Goal: Task Accomplishment & Management: Complete application form

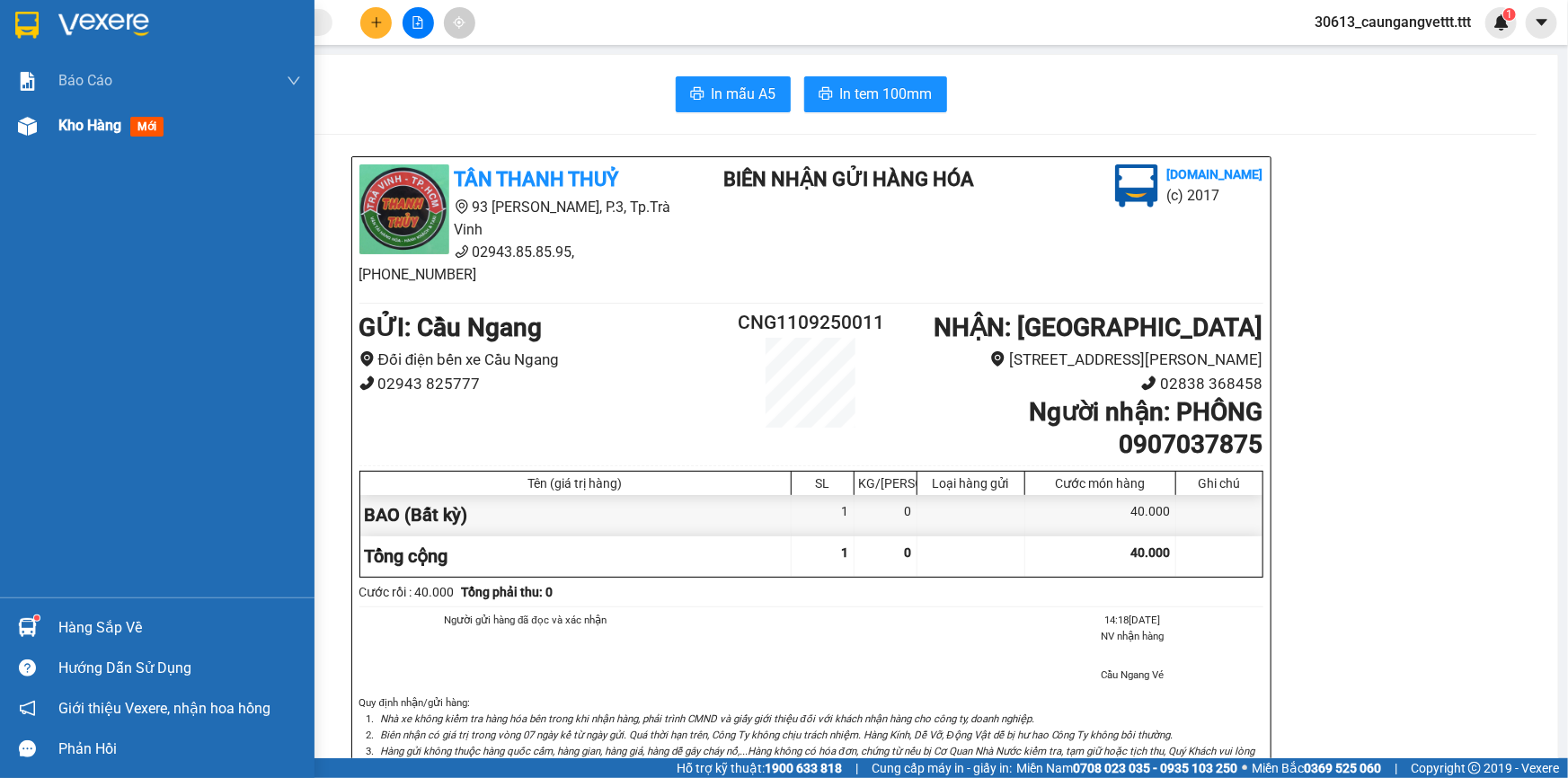
click at [68, 124] on span "Kho hàng" at bounding box center [90, 125] width 62 height 17
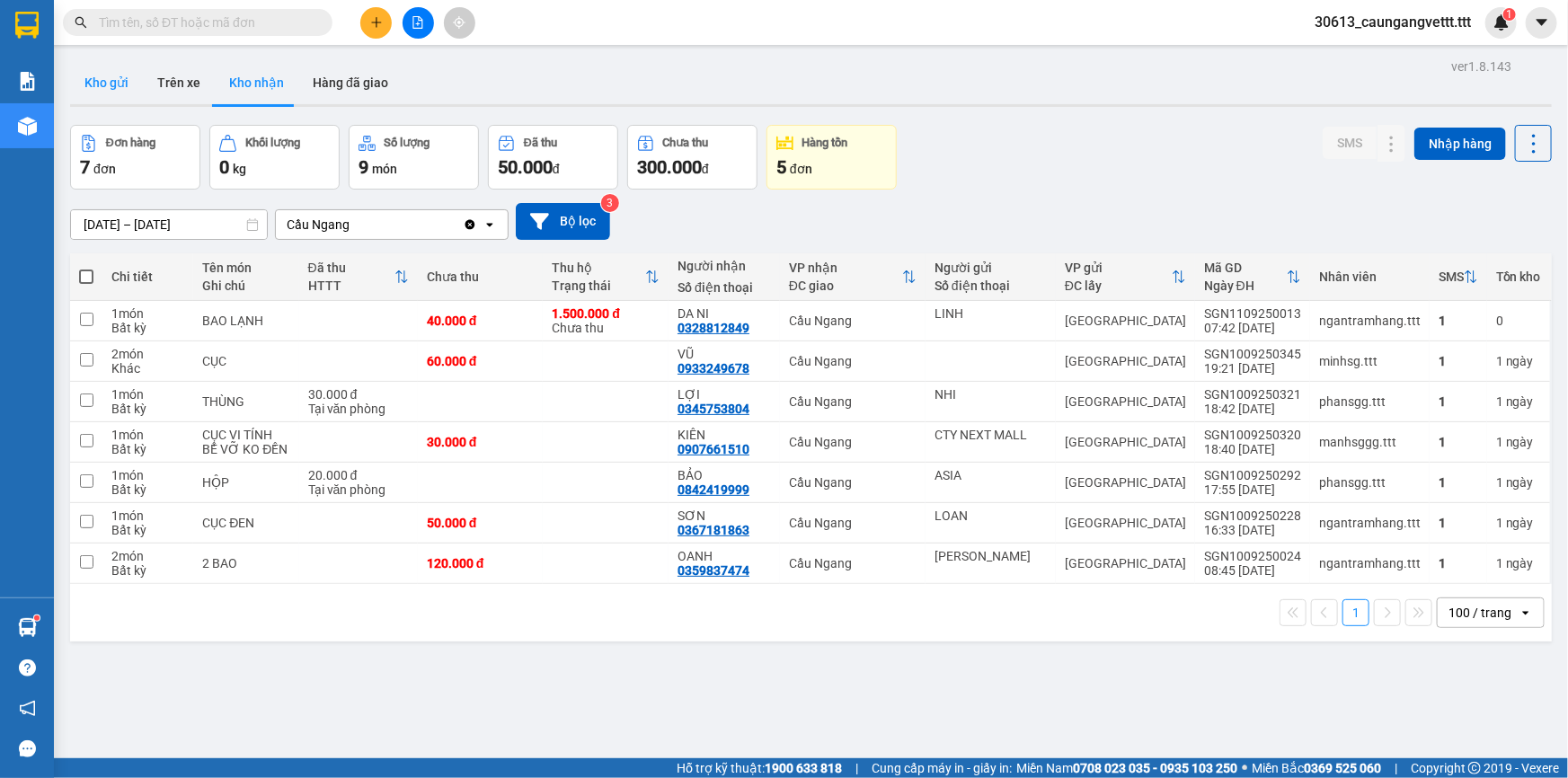
click at [105, 85] on button "Kho gửi" at bounding box center [106, 83] width 73 height 43
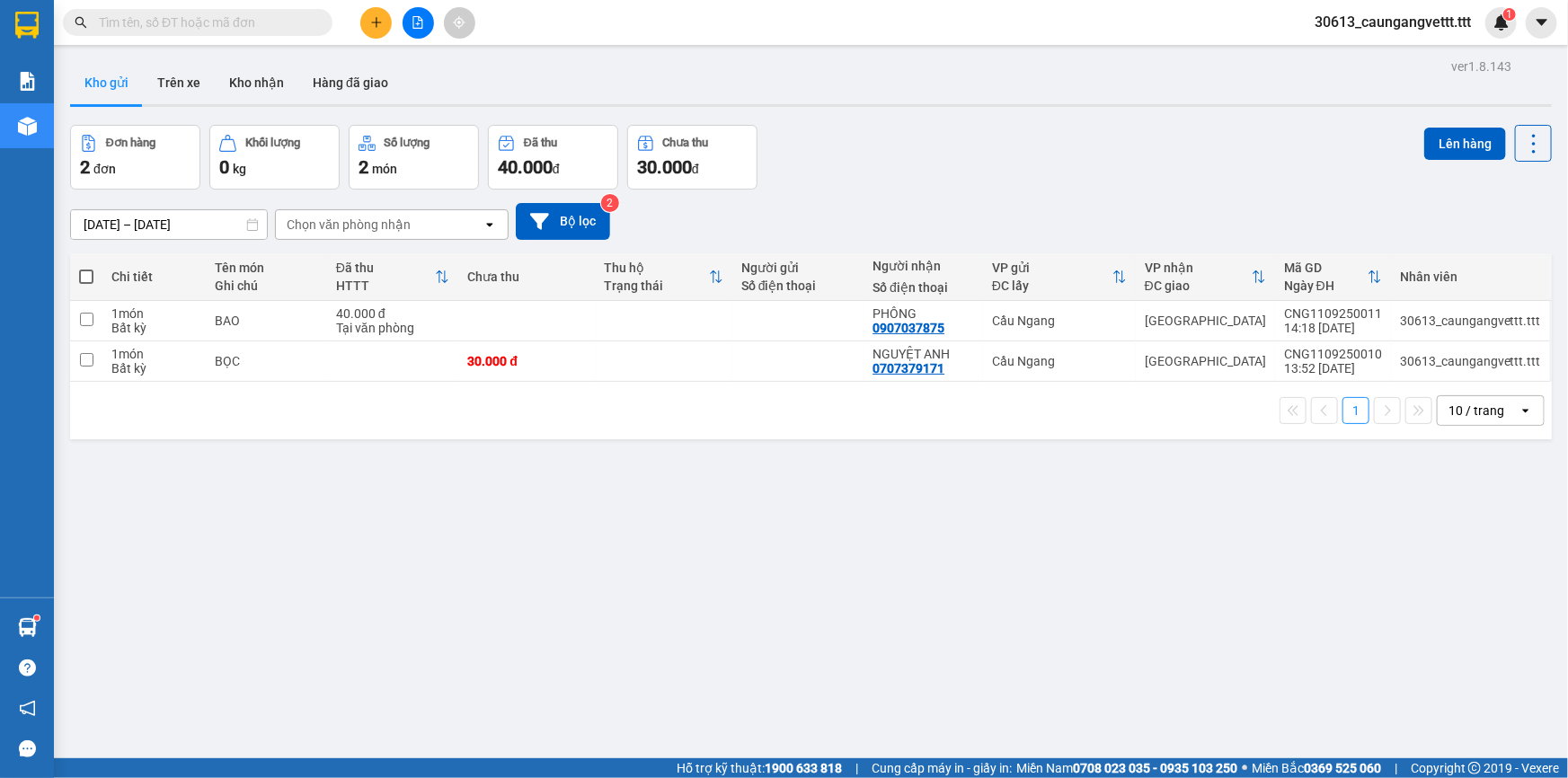
click at [88, 267] on label at bounding box center [86, 276] width 15 height 18
click at [86, 267] on input "checkbox" at bounding box center [86, 267] width 0 height 0
checkbox input "true"
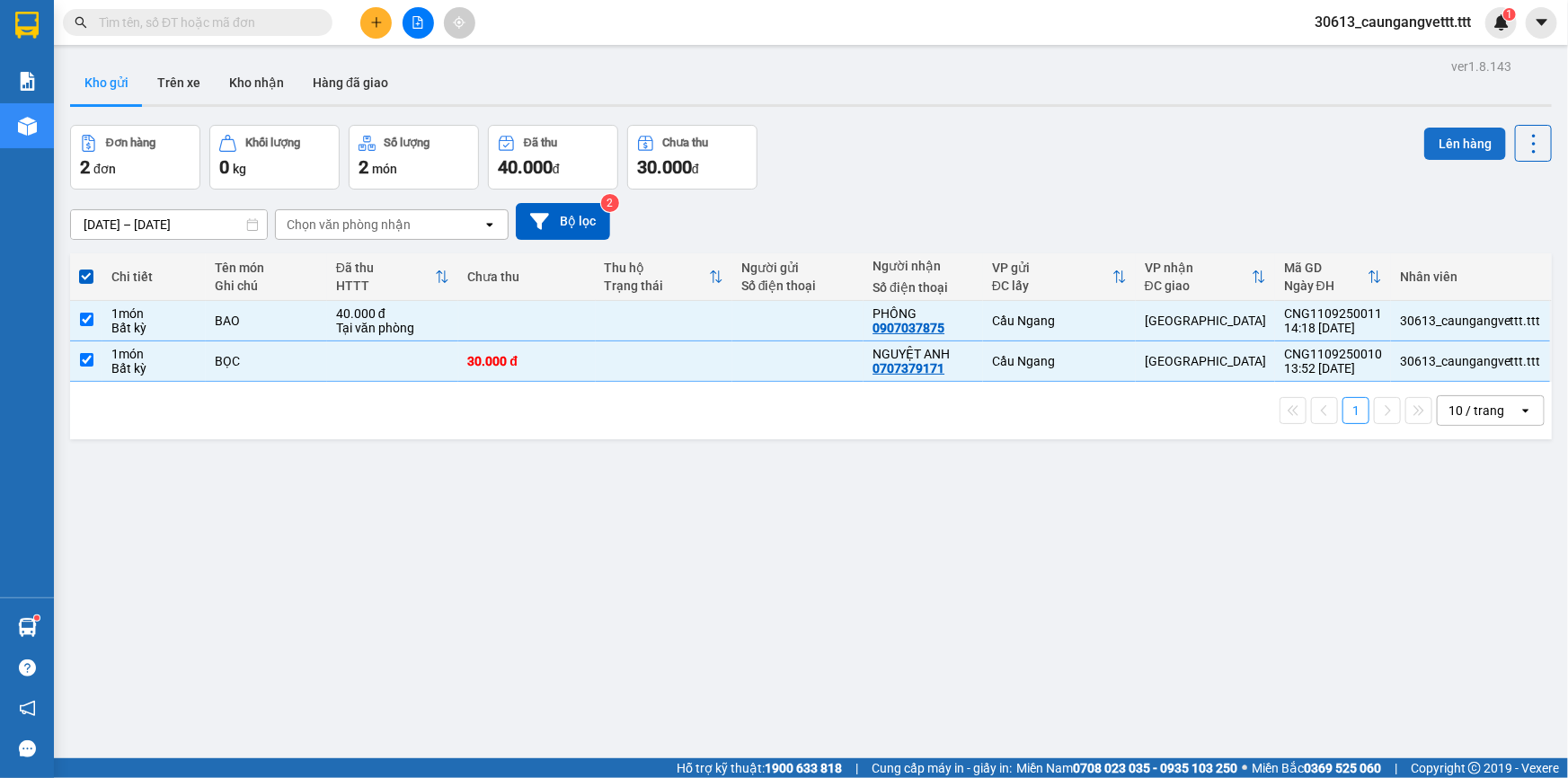
click at [1444, 148] on button "Lên hàng" at bounding box center [1465, 143] width 82 height 32
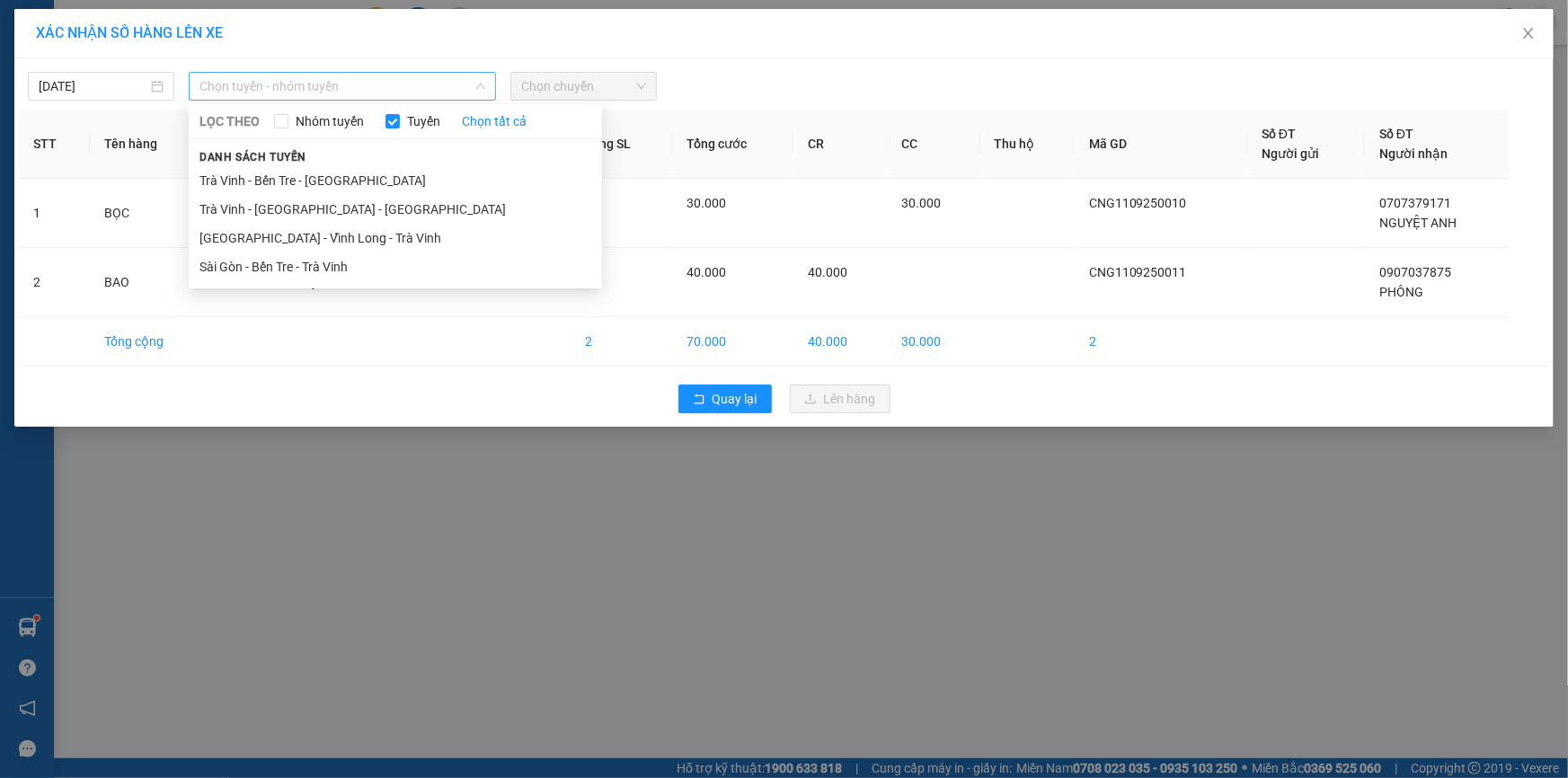
click at [404, 92] on span "Chọn tuyến - nhóm tuyến" at bounding box center [342, 87] width 286 height 27
click at [345, 185] on li "Trà Vinh - Bến Tre - [GEOGRAPHIC_DATA]" at bounding box center [394, 180] width 413 height 28
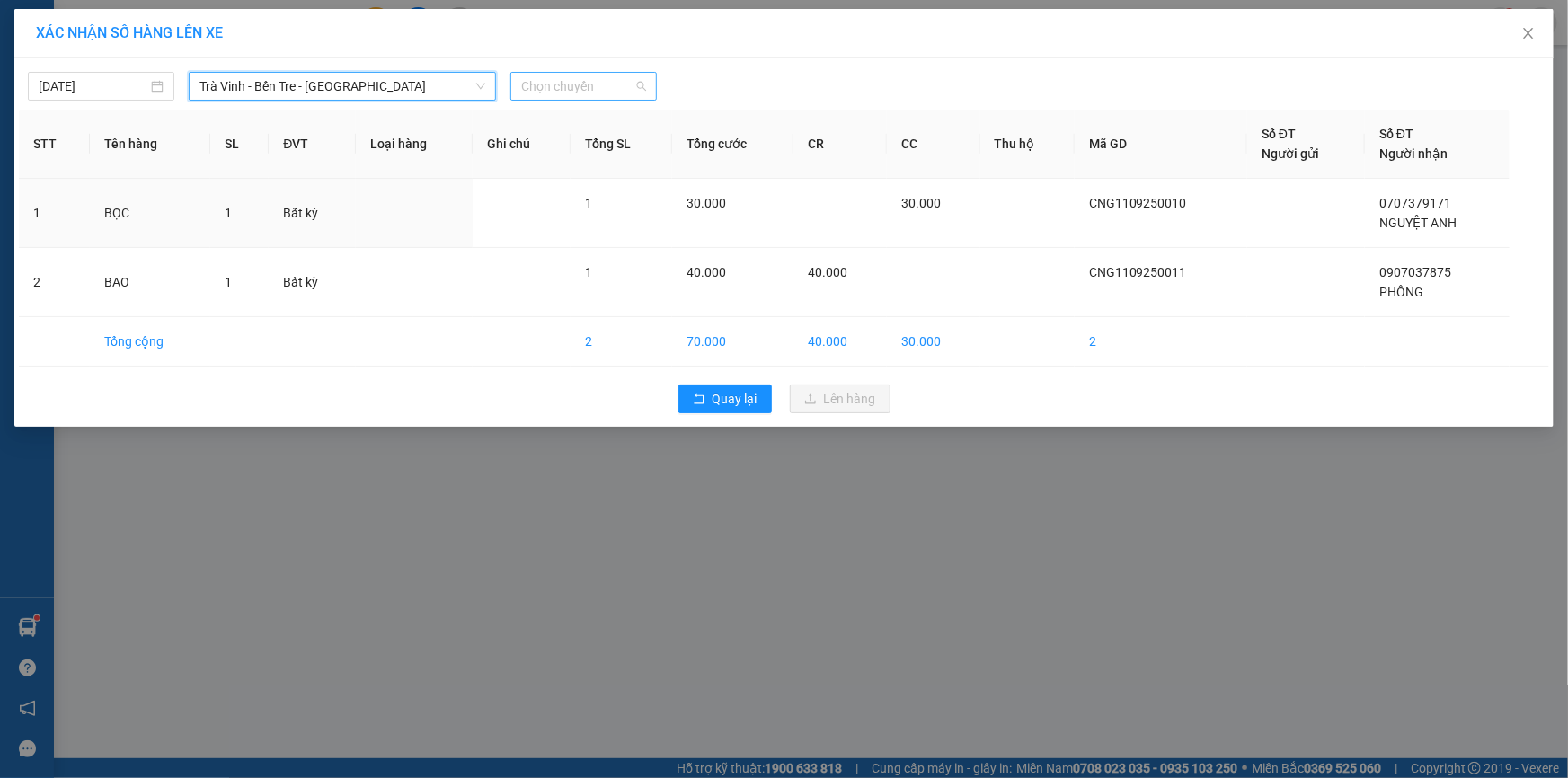
click at [618, 83] on span "Chọn chuyến" at bounding box center [584, 87] width 125 height 27
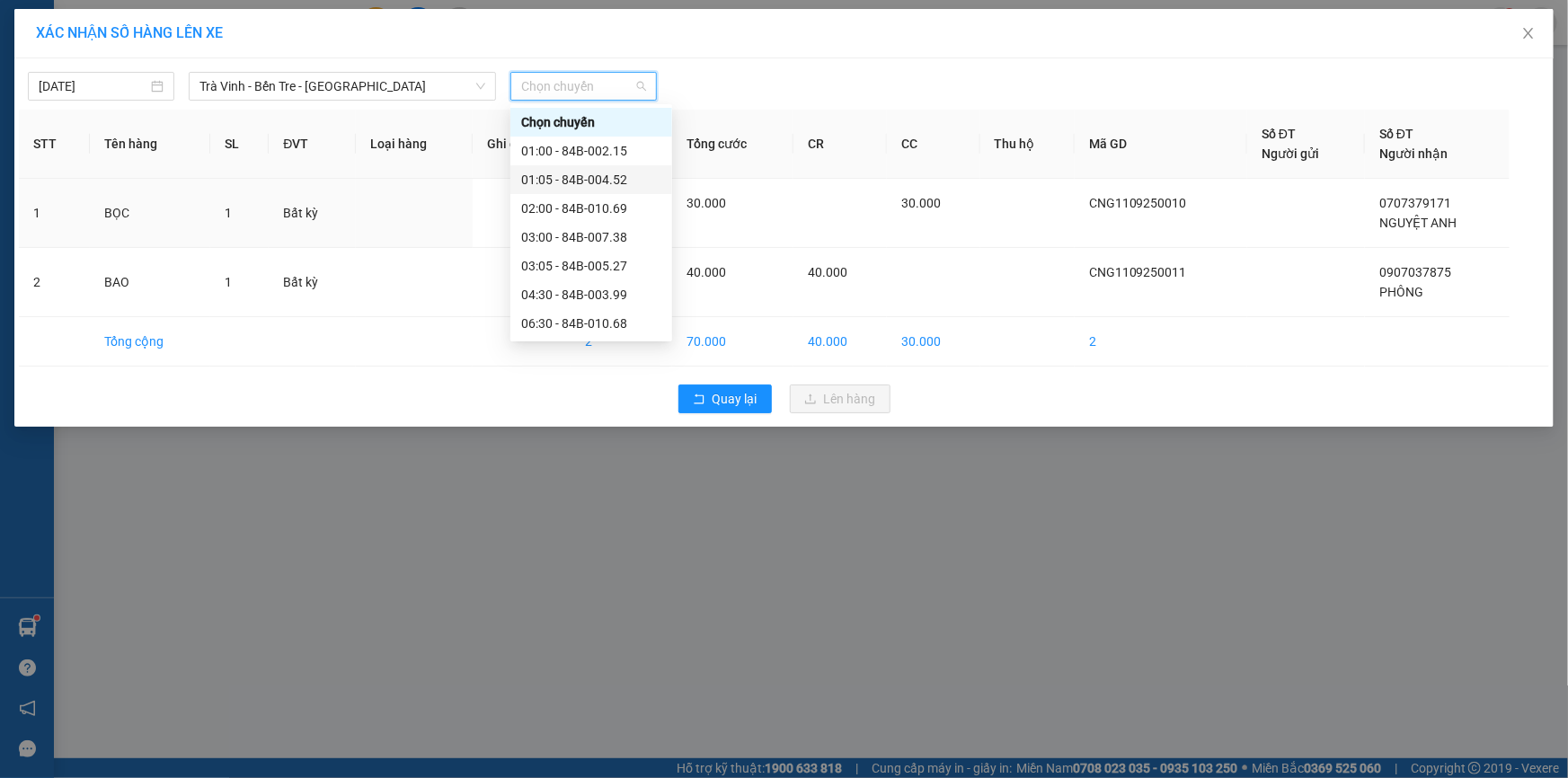
scroll to position [271, 0]
click at [591, 314] on div "17:00 - 84B-001.95" at bounding box center [592, 310] width 141 height 20
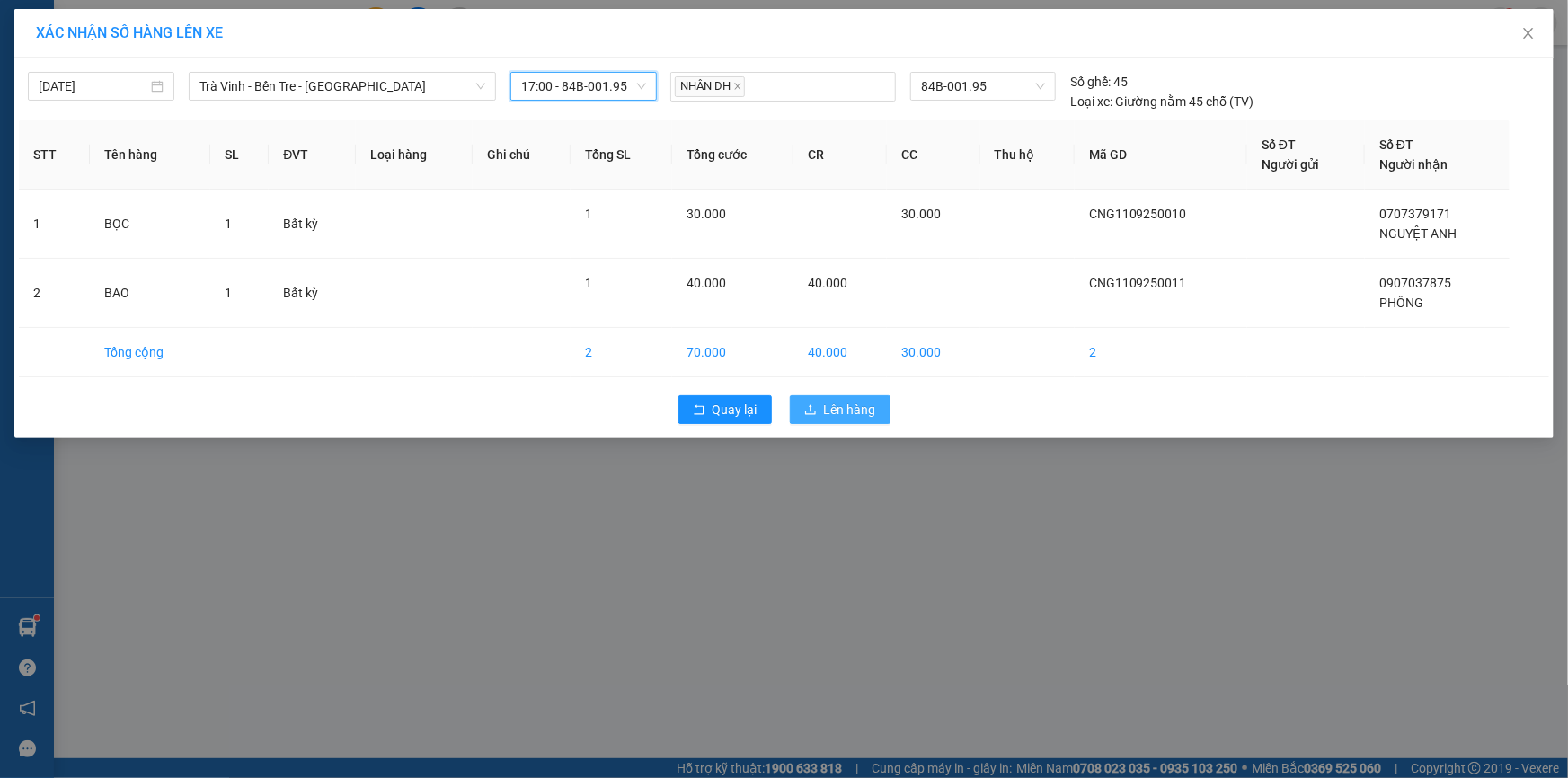
click at [862, 413] on span "Lên hàng" at bounding box center [849, 410] width 52 height 20
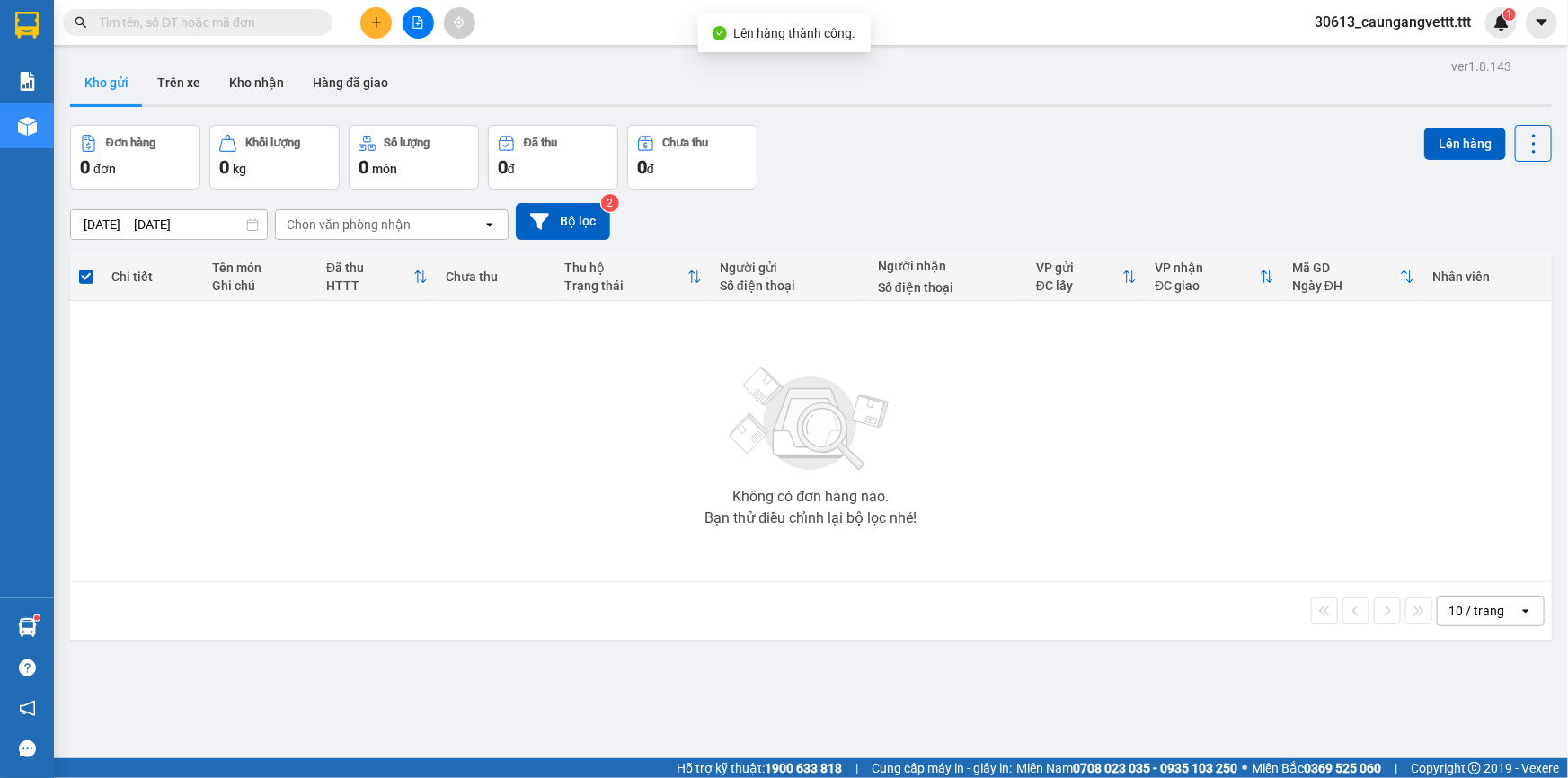
click at [411, 13] on button at bounding box center [418, 22] width 31 height 31
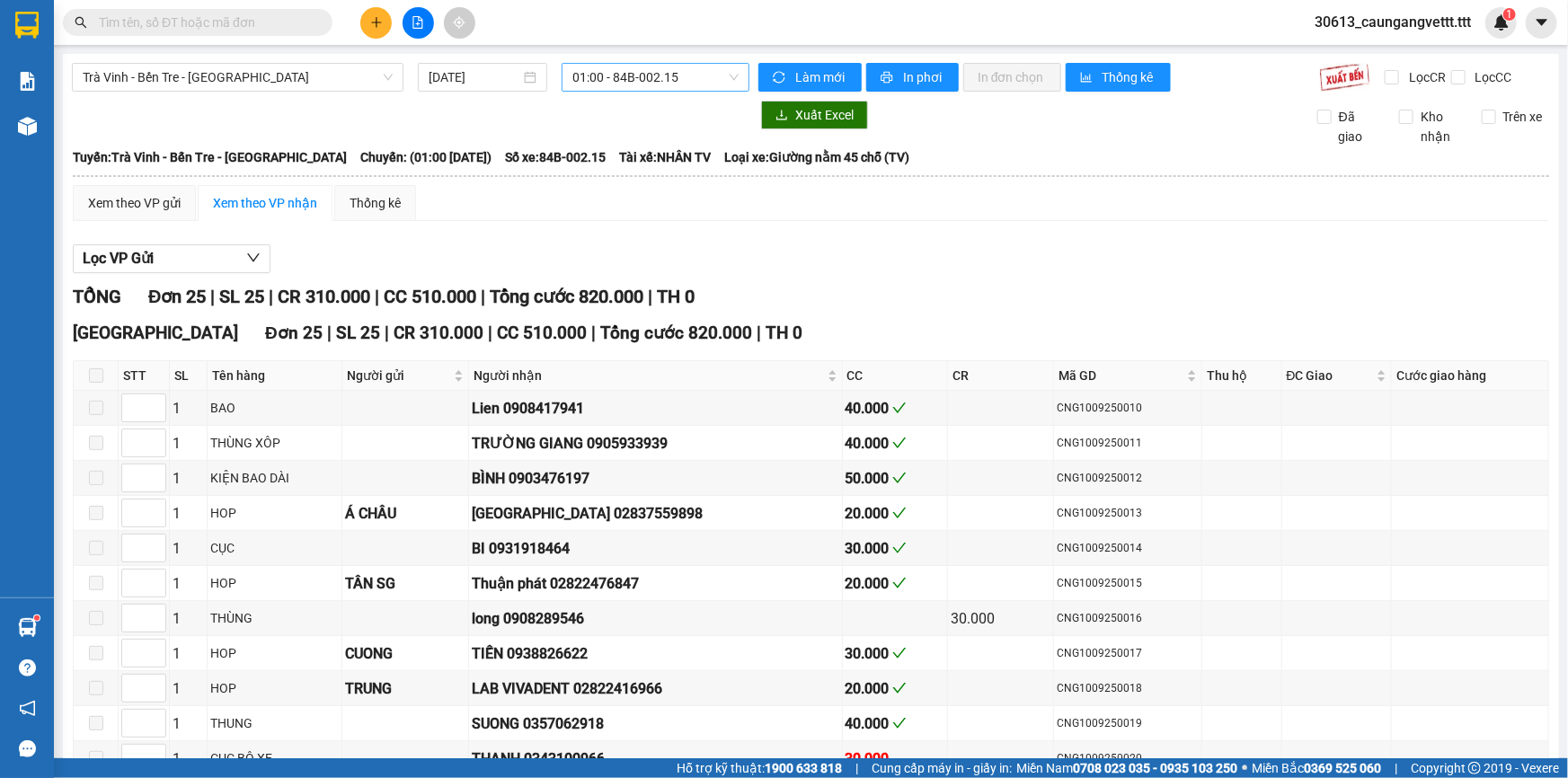
click at [705, 81] on span "01:00 - 84B-002.15" at bounding box center [655, 77] width 166 height 27
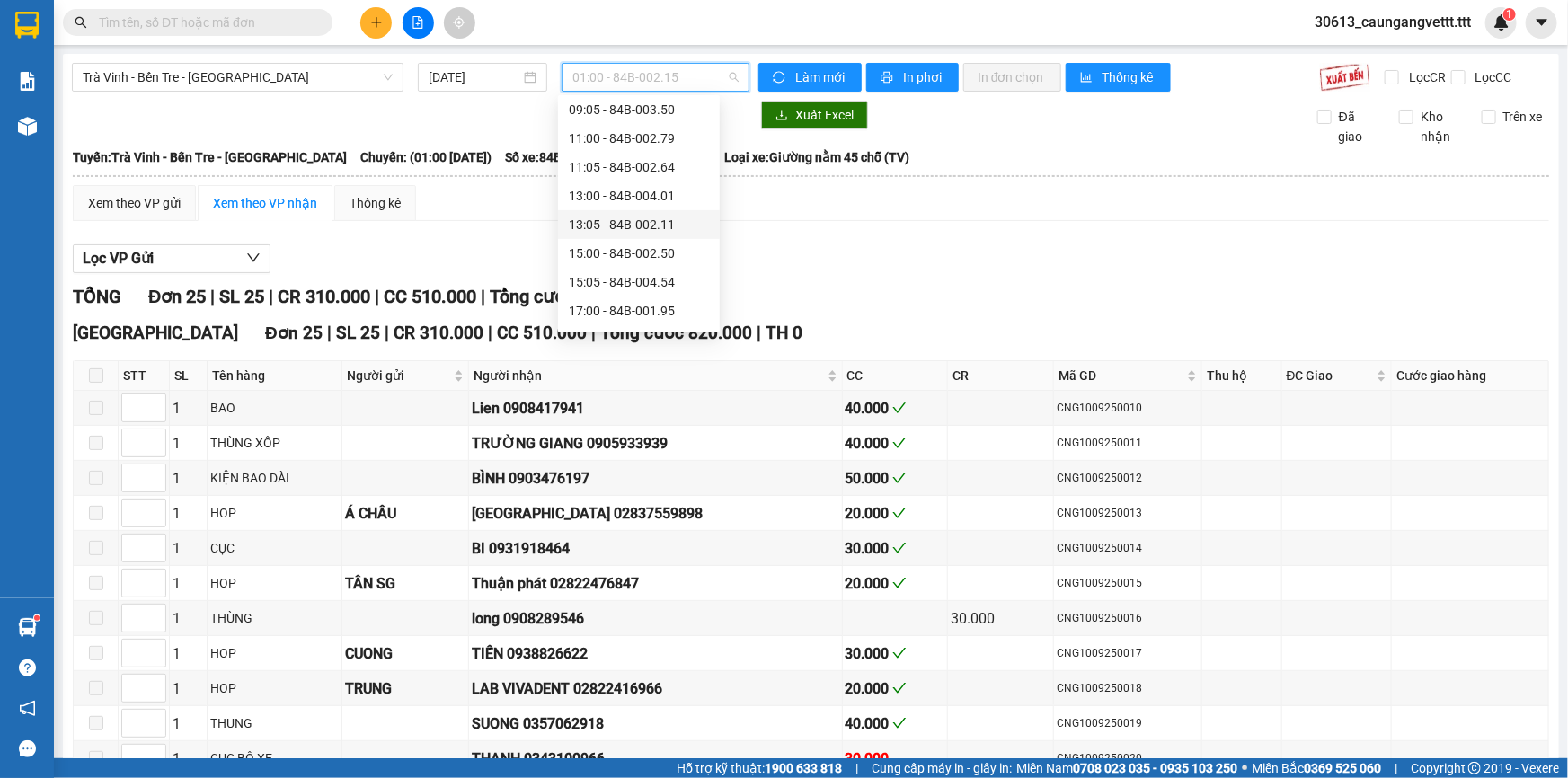
scroll to position [271, 0]
click at [637, 246] on div "15:00 - 84B-002.50" at bounding box center [640, 244] width 141 height 20
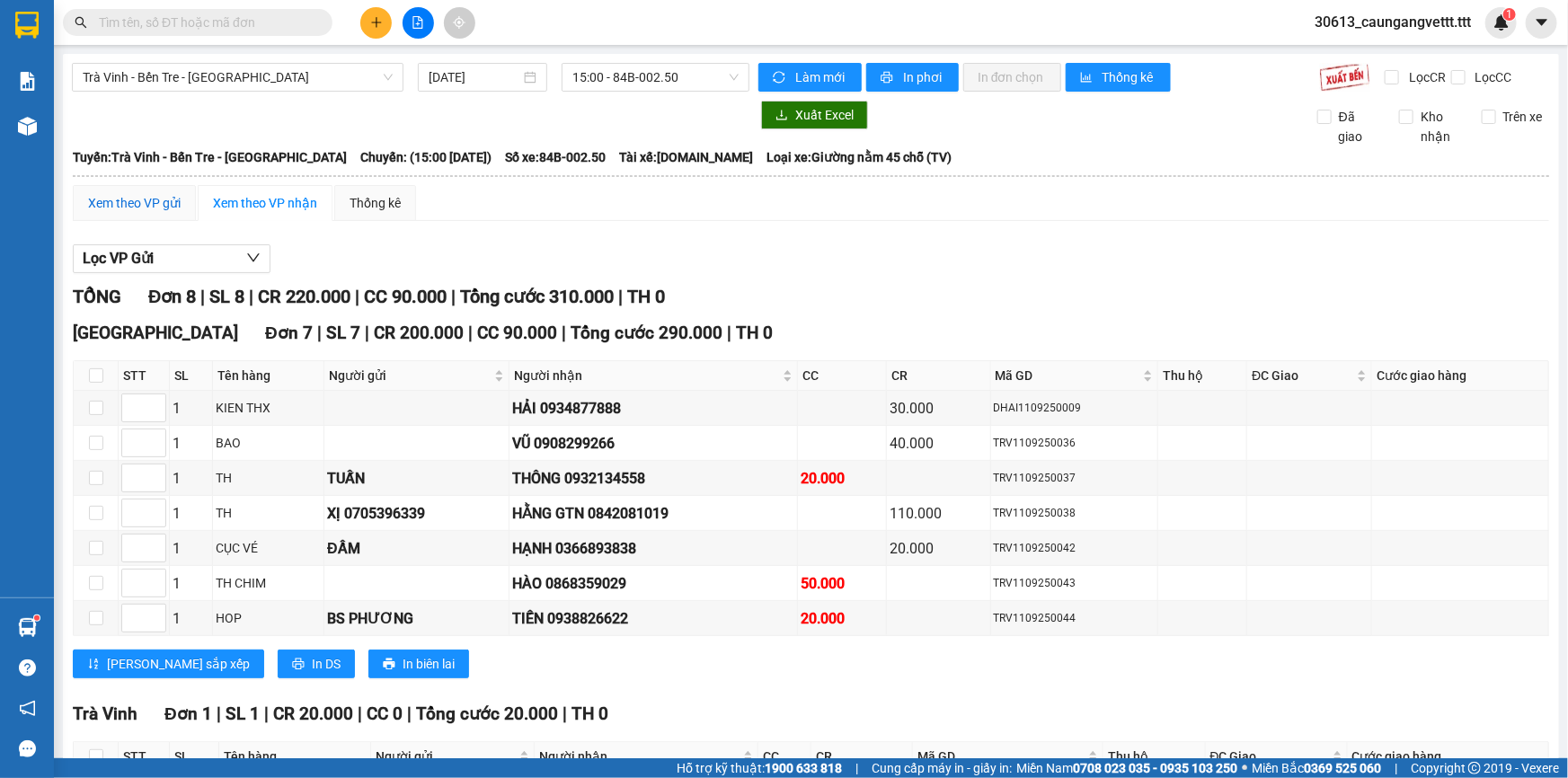
click at [135, 198] on div "Xem theo VP gửi" at bounding box center [134, 203] width 93 height 20
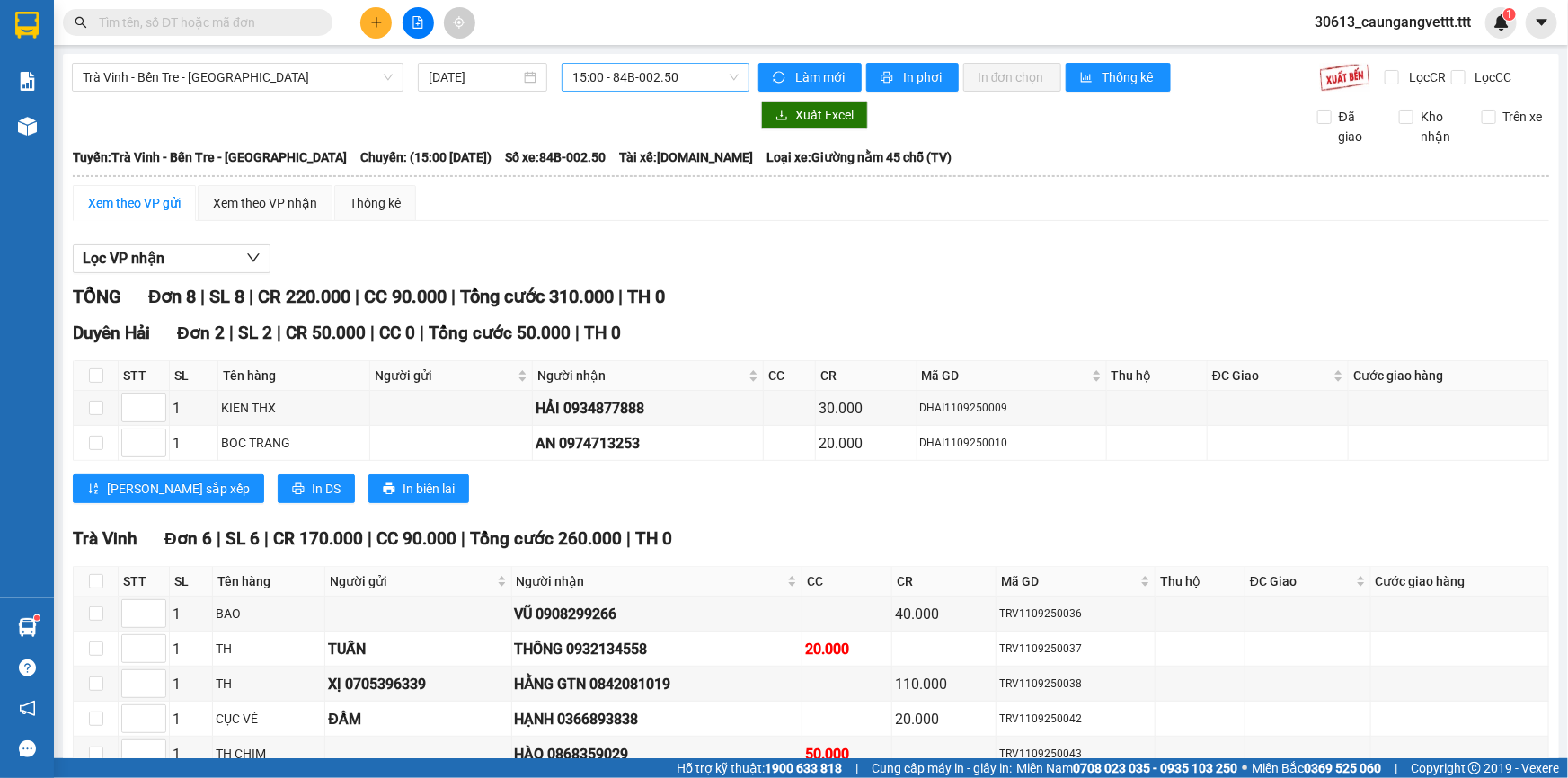
click at [692, 72] on span "15:00 - 84B-002.50" at bounding box center [655, 77] width 166 height 27
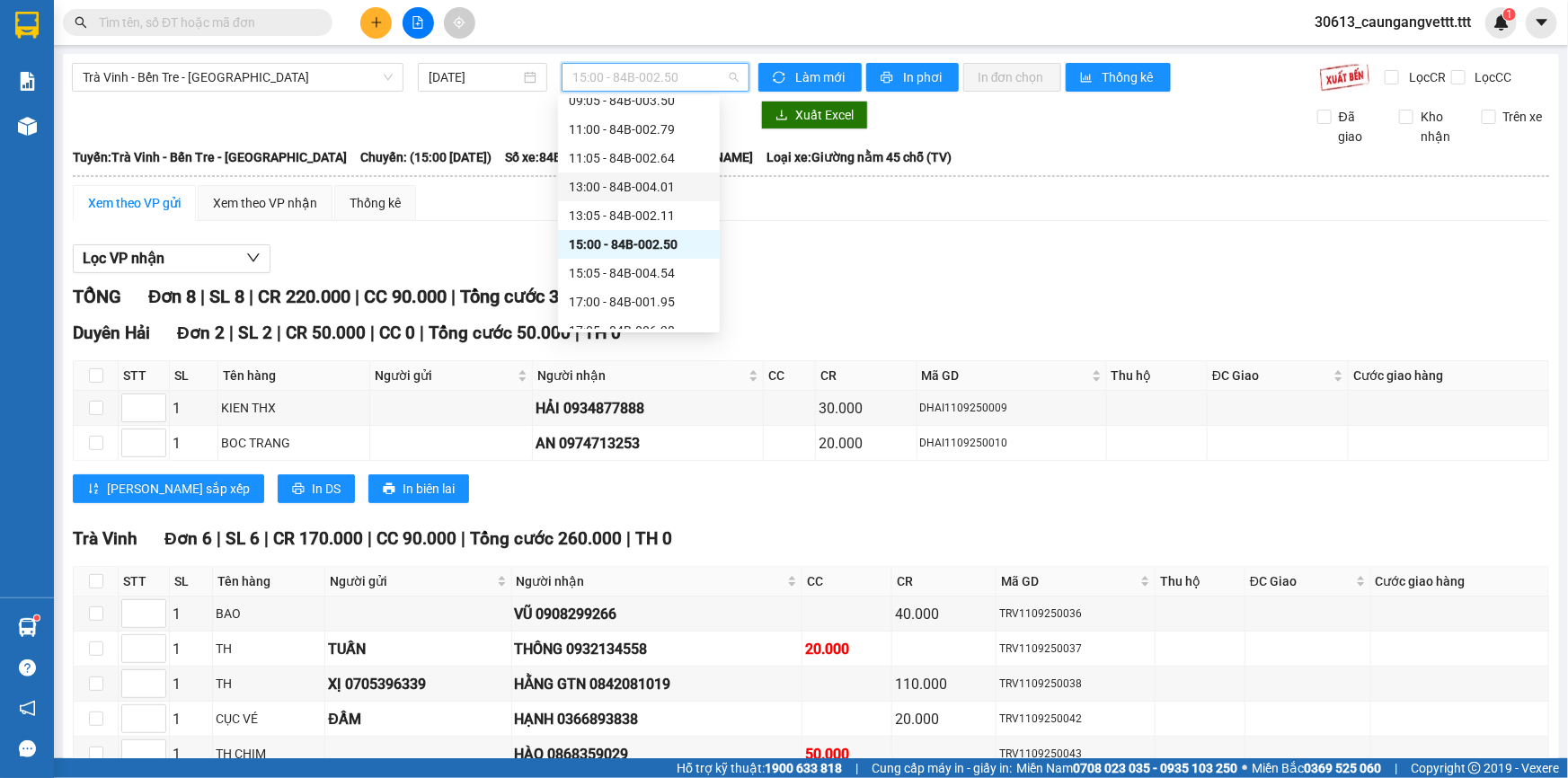
click at [608, 188] on div "13:00 - 84B-004.01" at bounding box center [640, 186] width 141 height 20
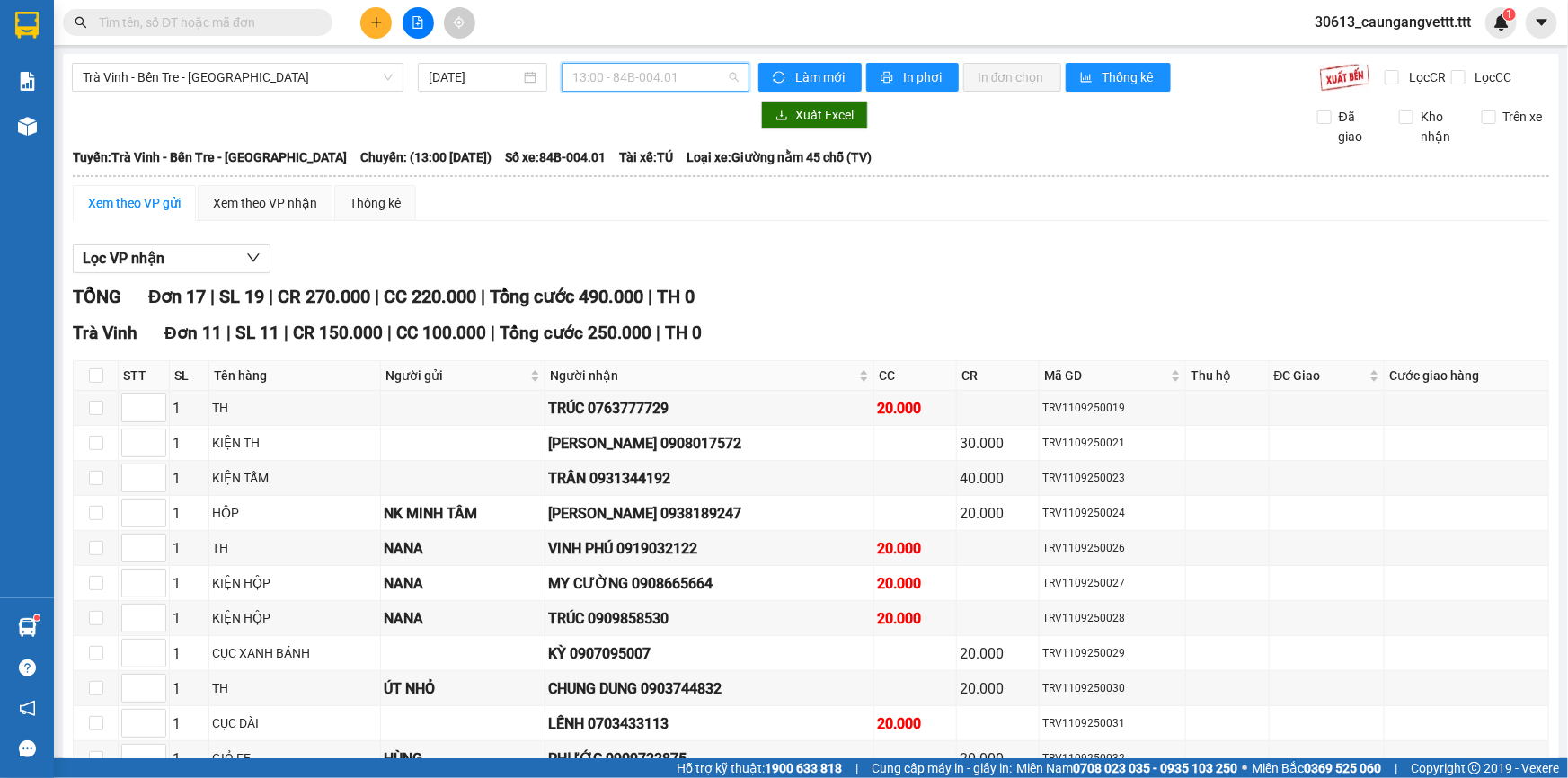
click at [685, 76] on span "13:00 - 84B-004.01" at bounding box center [655, 77] width 166 height 27
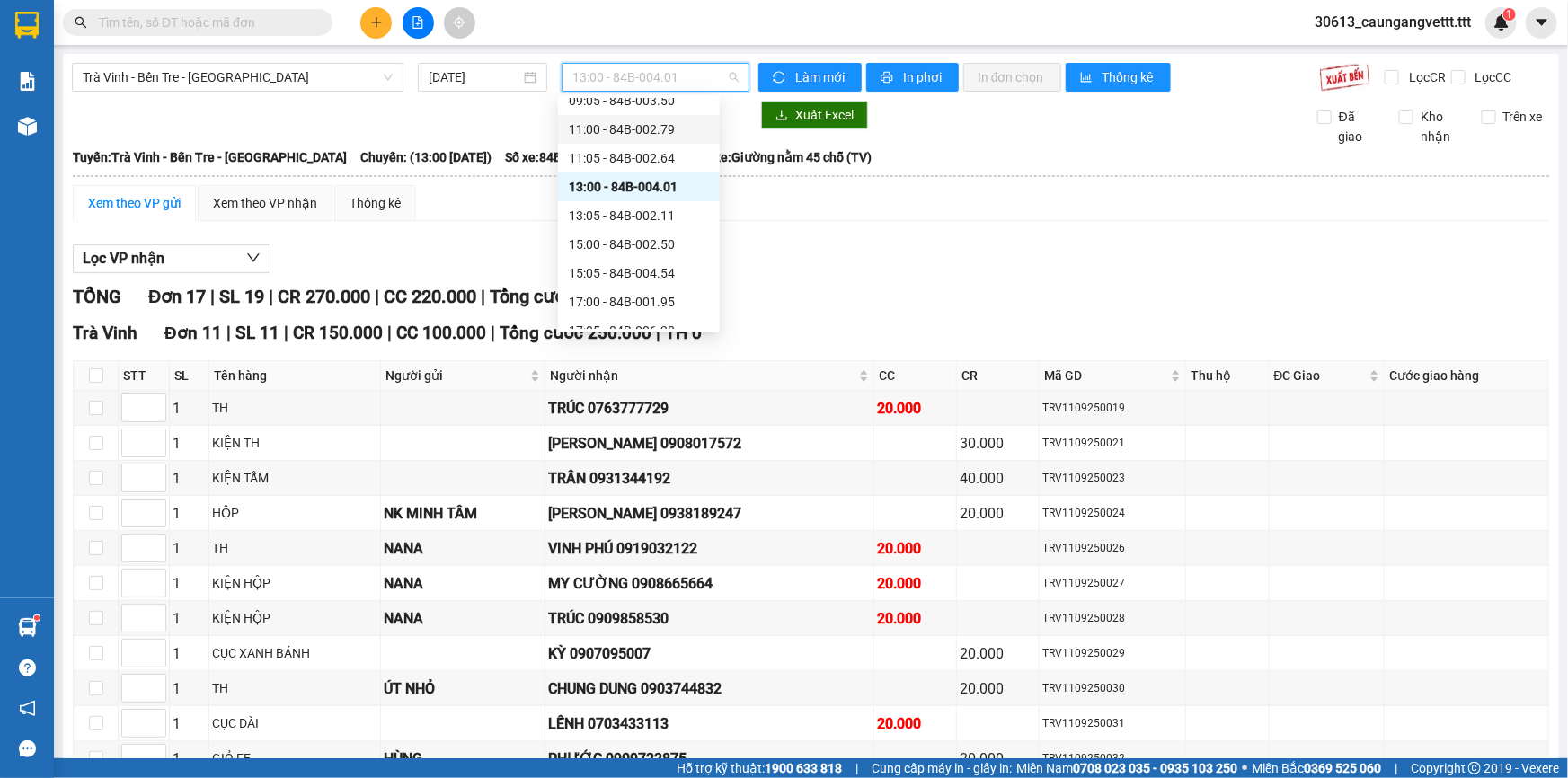
click at [627, 134] on div "11:00 - 84B-002.79" at bounding box center [640, 129] width 141 height 20
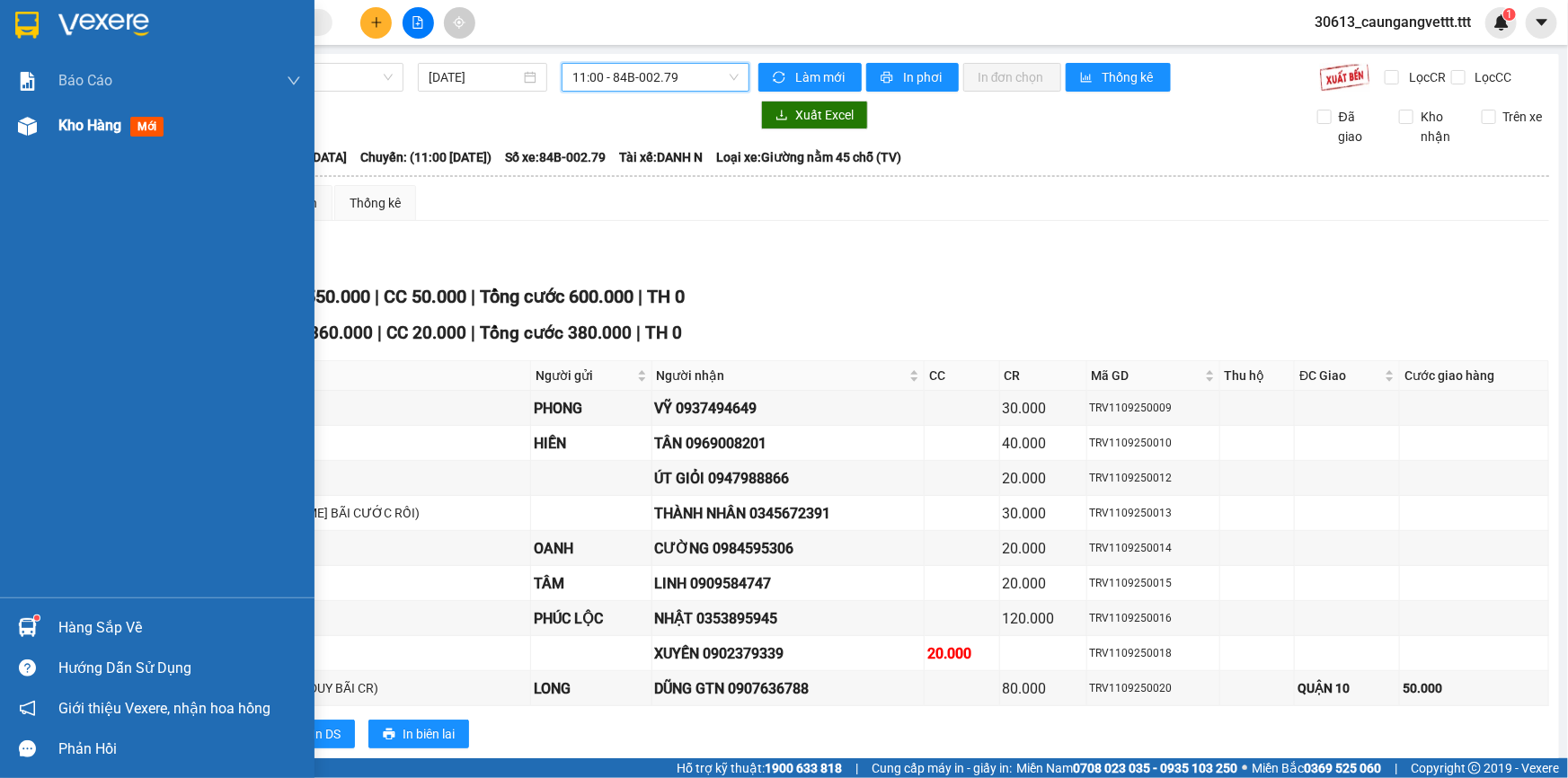
click at [72, 130] on span "Kho hàng" at bounding box center [90, 125] width 62 height 17
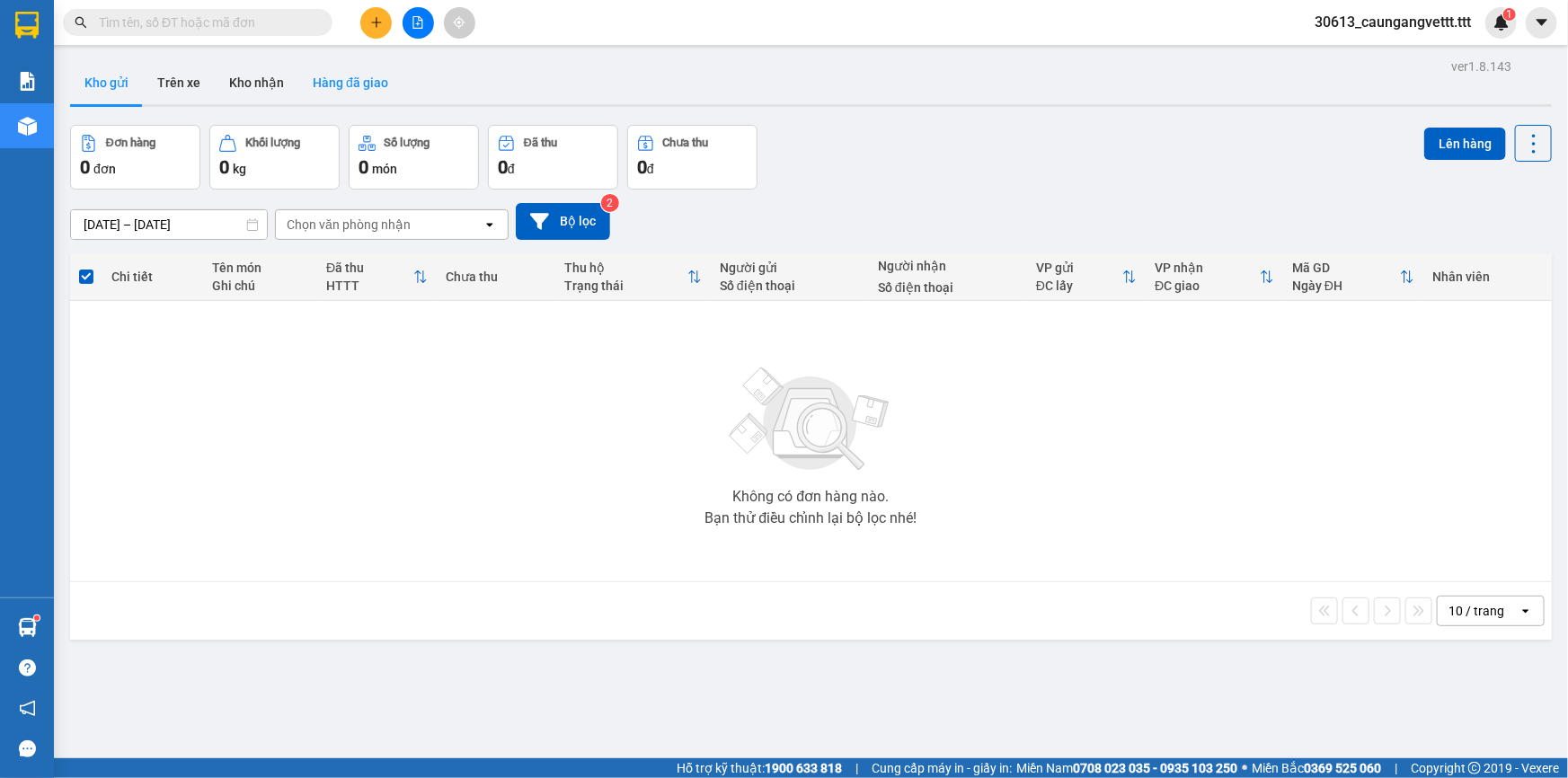
click at [342, 87] on button "Hàng đã giao" at bounding box center [351, 83] width 104 height 43
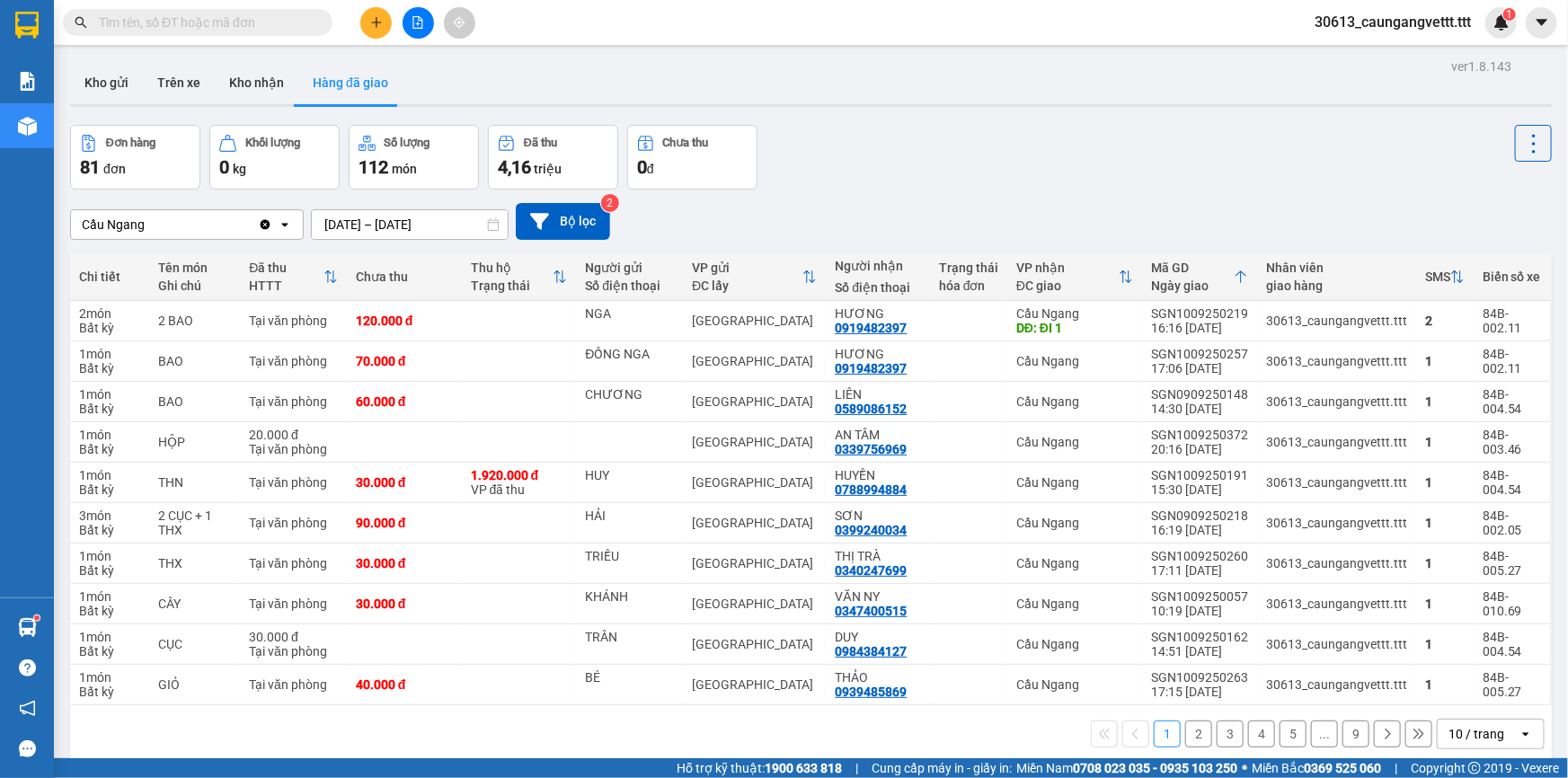
click at [1493, 724] on div "10 / trang" at bounding box center [1478, 733] width 81 height 28
click at [1465, 686] on span "100 / trang" at bounding box center [1471, 693] width 64 height 18
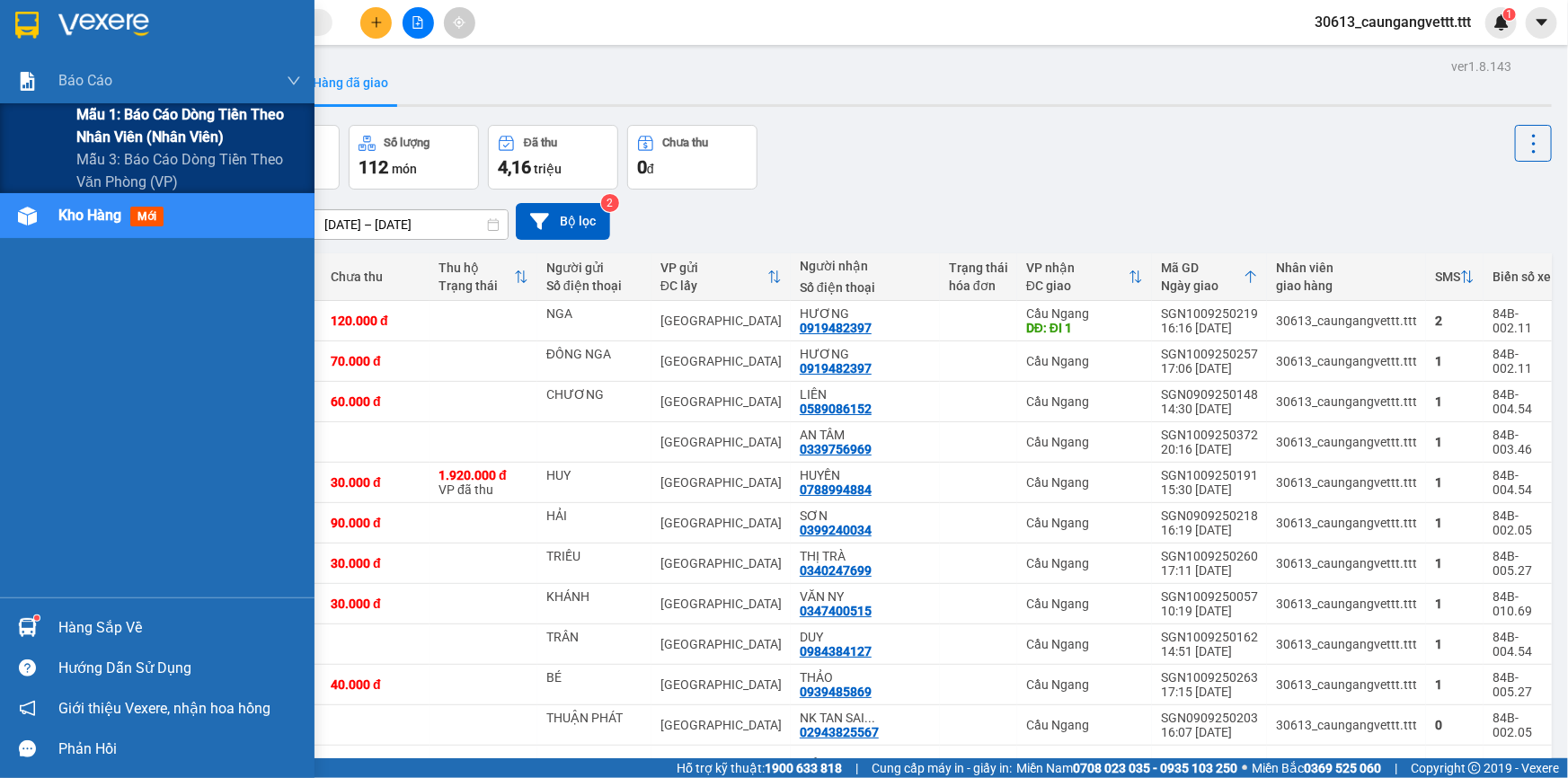
click at [129, 131] on span "Mẫu 1: Báo cáo dòng tiền theo nhân viên (nhân viên)" at bounding box center [188, 126] width 225 height 45
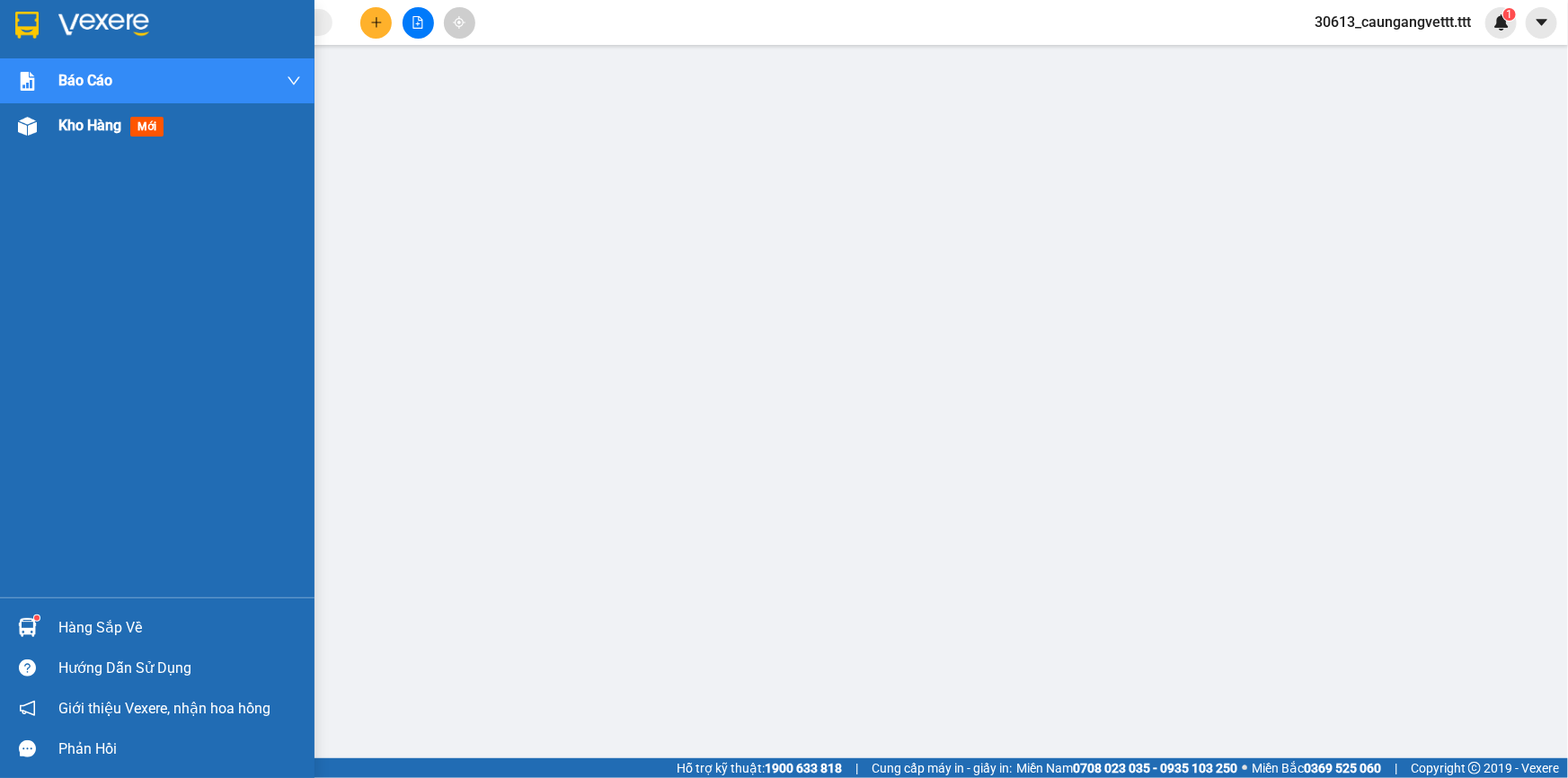
click at [75, 120] on span "Kho hàng" at bounding box center [90, 125] width 62 height 17
click at [80, 126] on span "Kho hàng" at bounding box center [90, 125] width 62 height 17
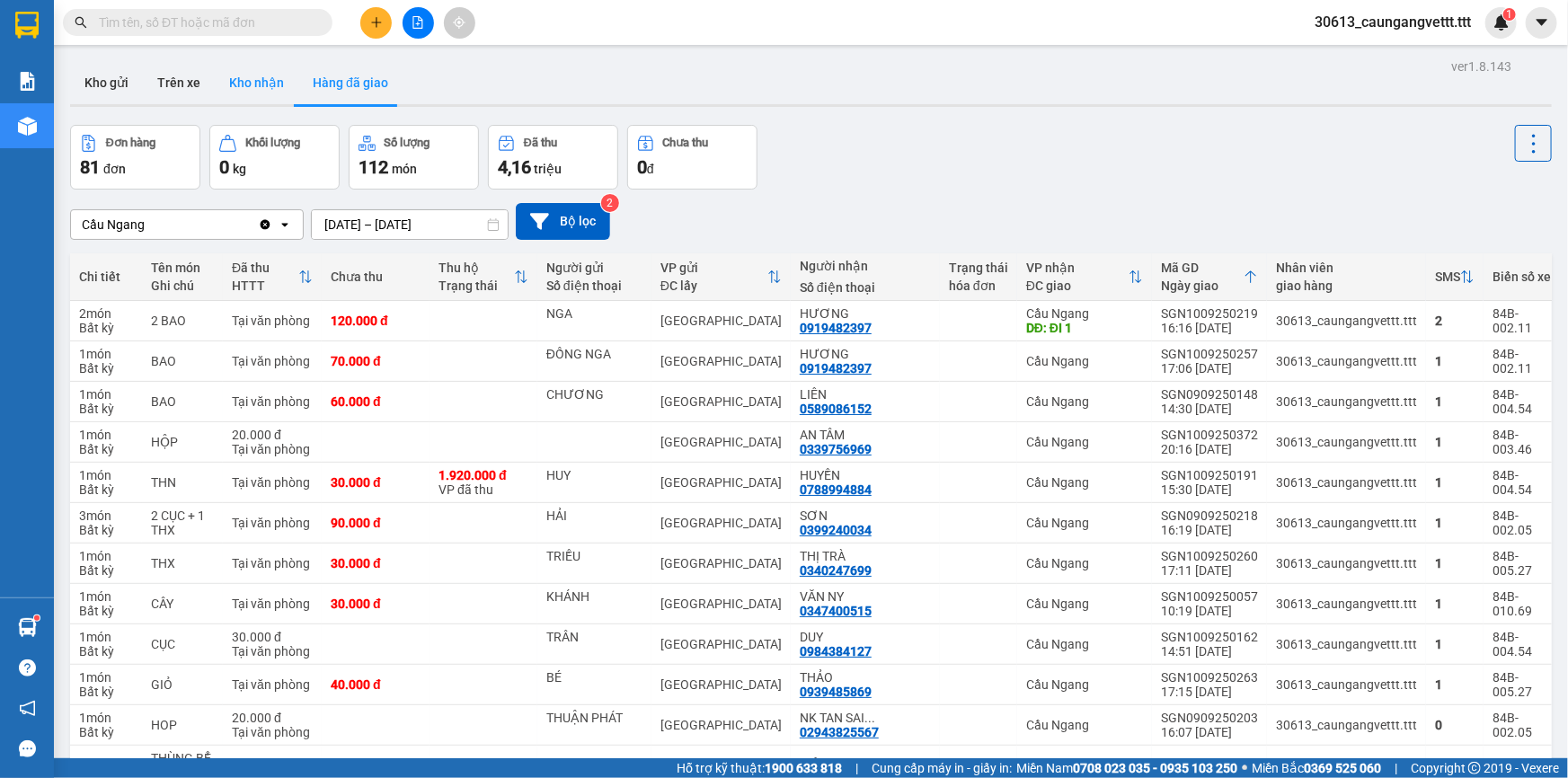
click at [248, 89] on button "Kho nhận" at bounding box center [257, 83] width 84 height 43
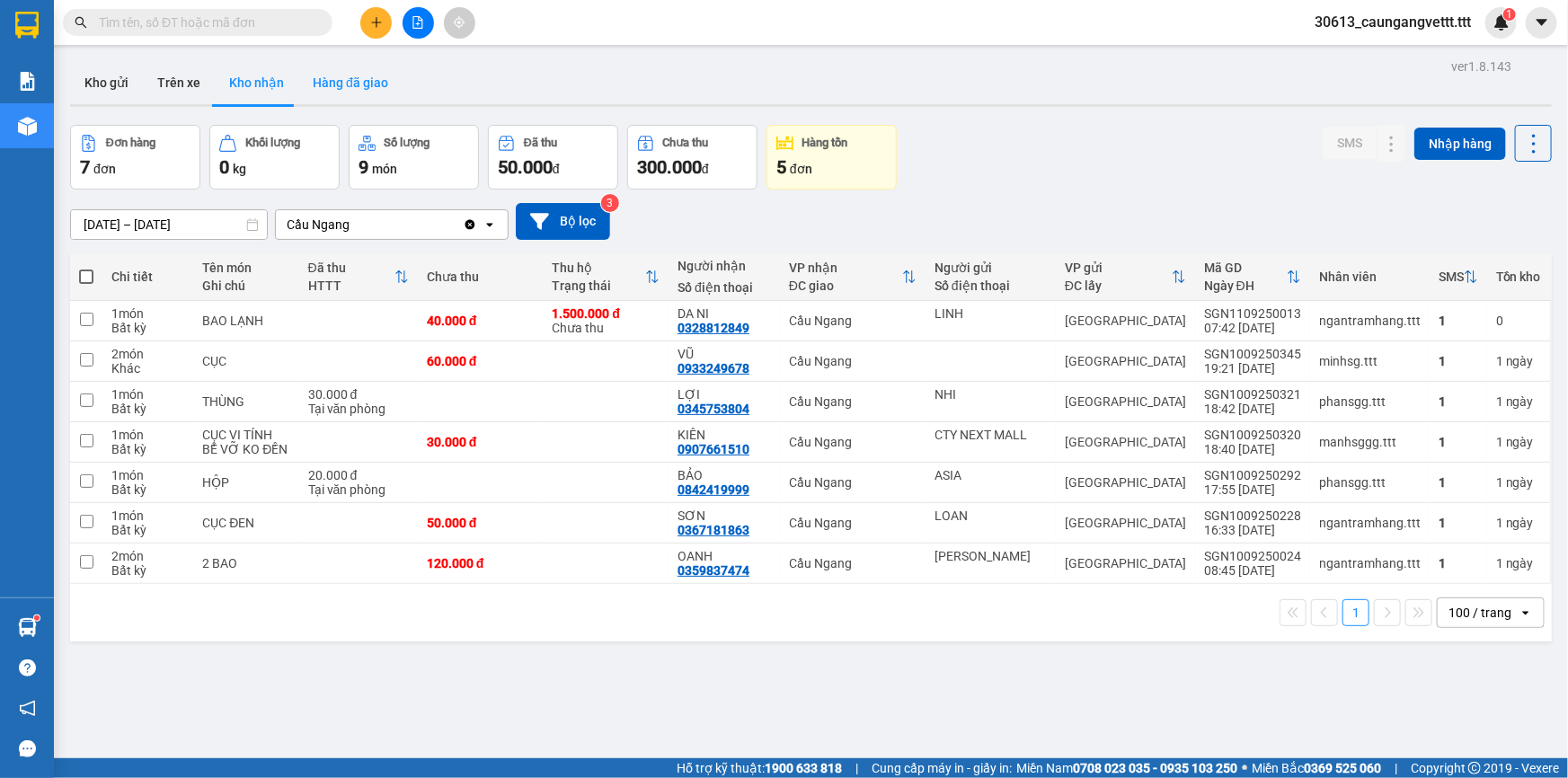
click at [316, 81] on button "Hàng đã giao" at bounding box center [351, 83] width 104 height 43
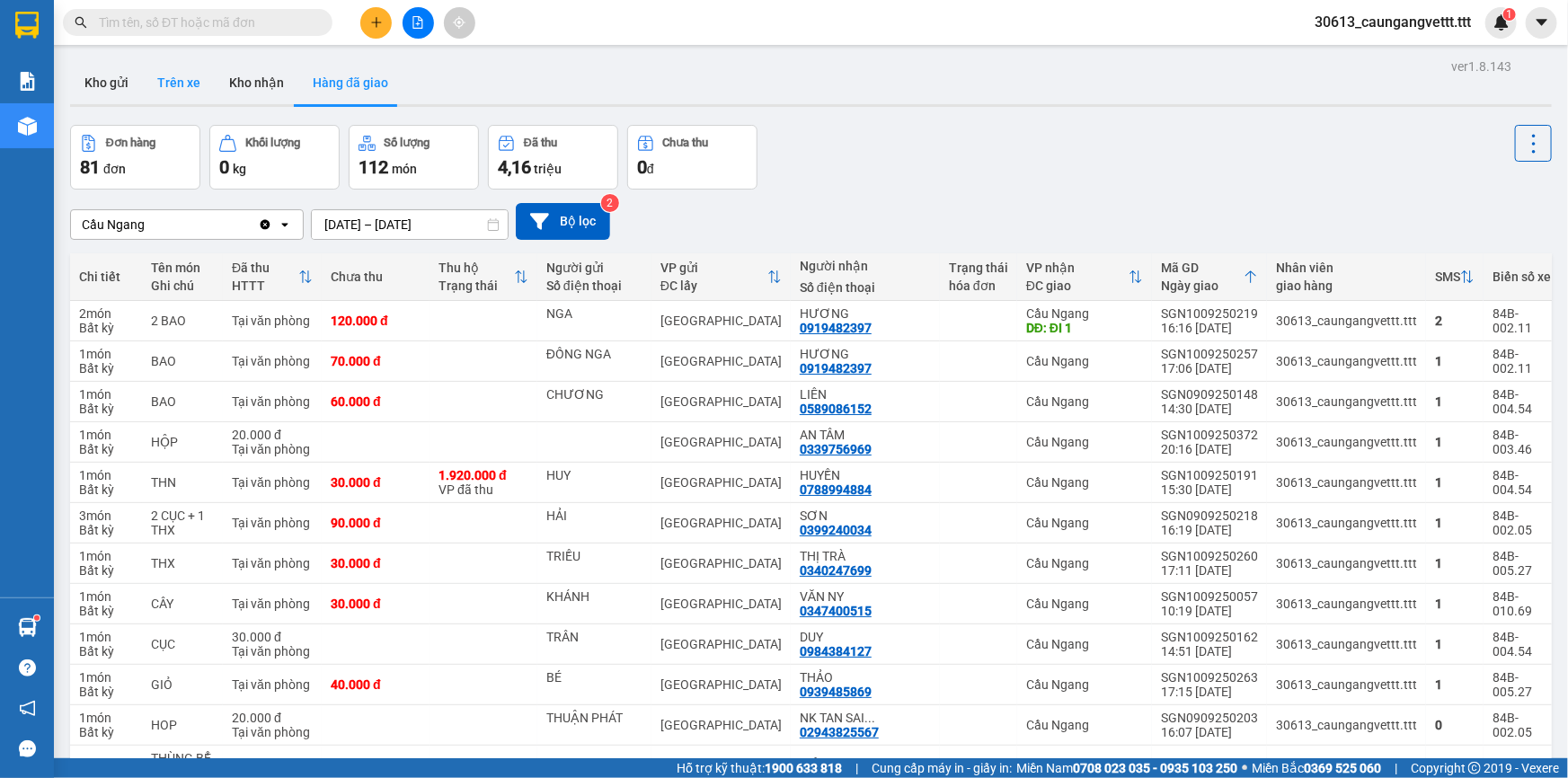
click at [170, 88] on button "Trên xe" at bounding box center [179, 83] width 72 height 43
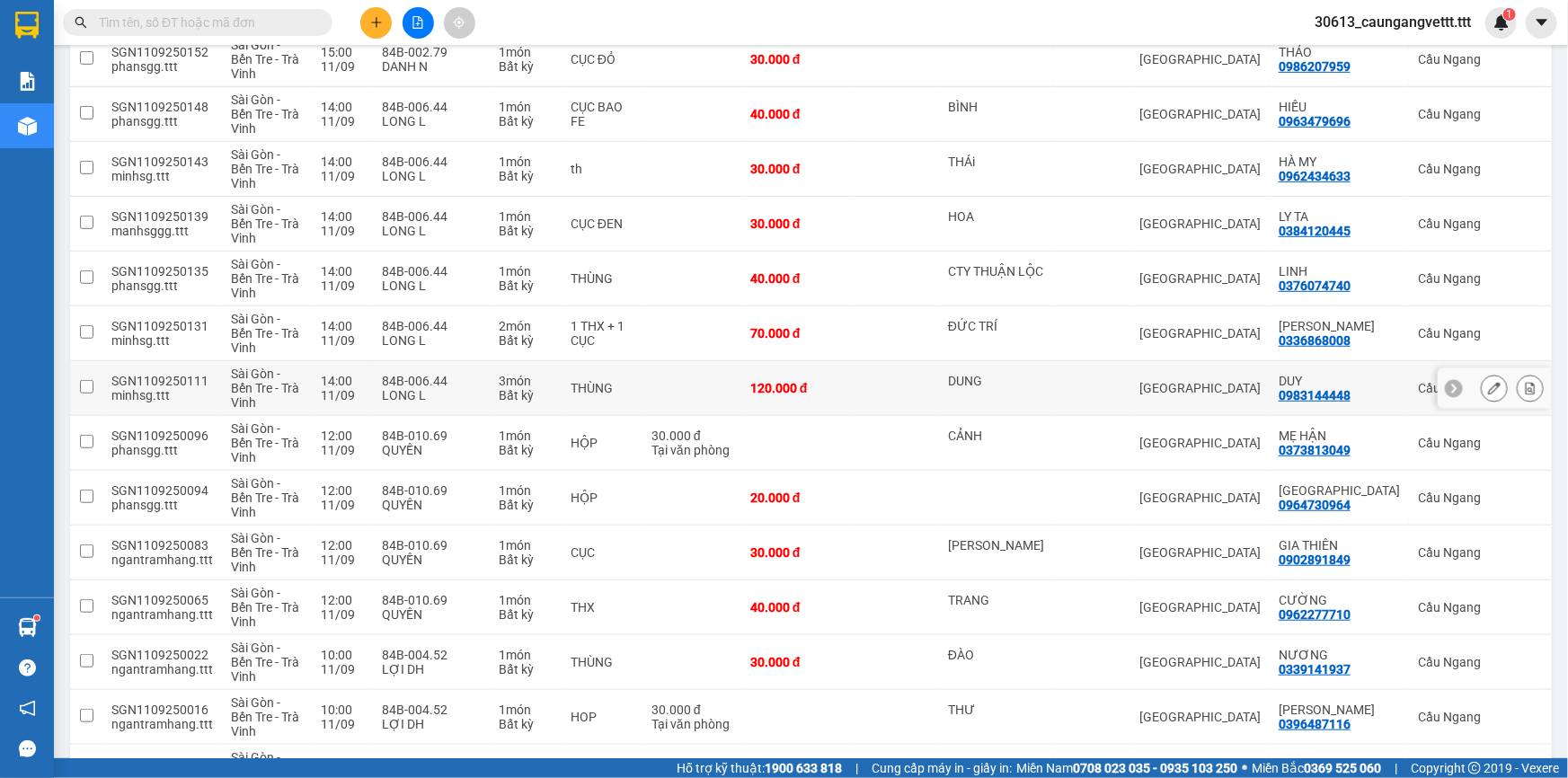
scroll to position [552, 0]
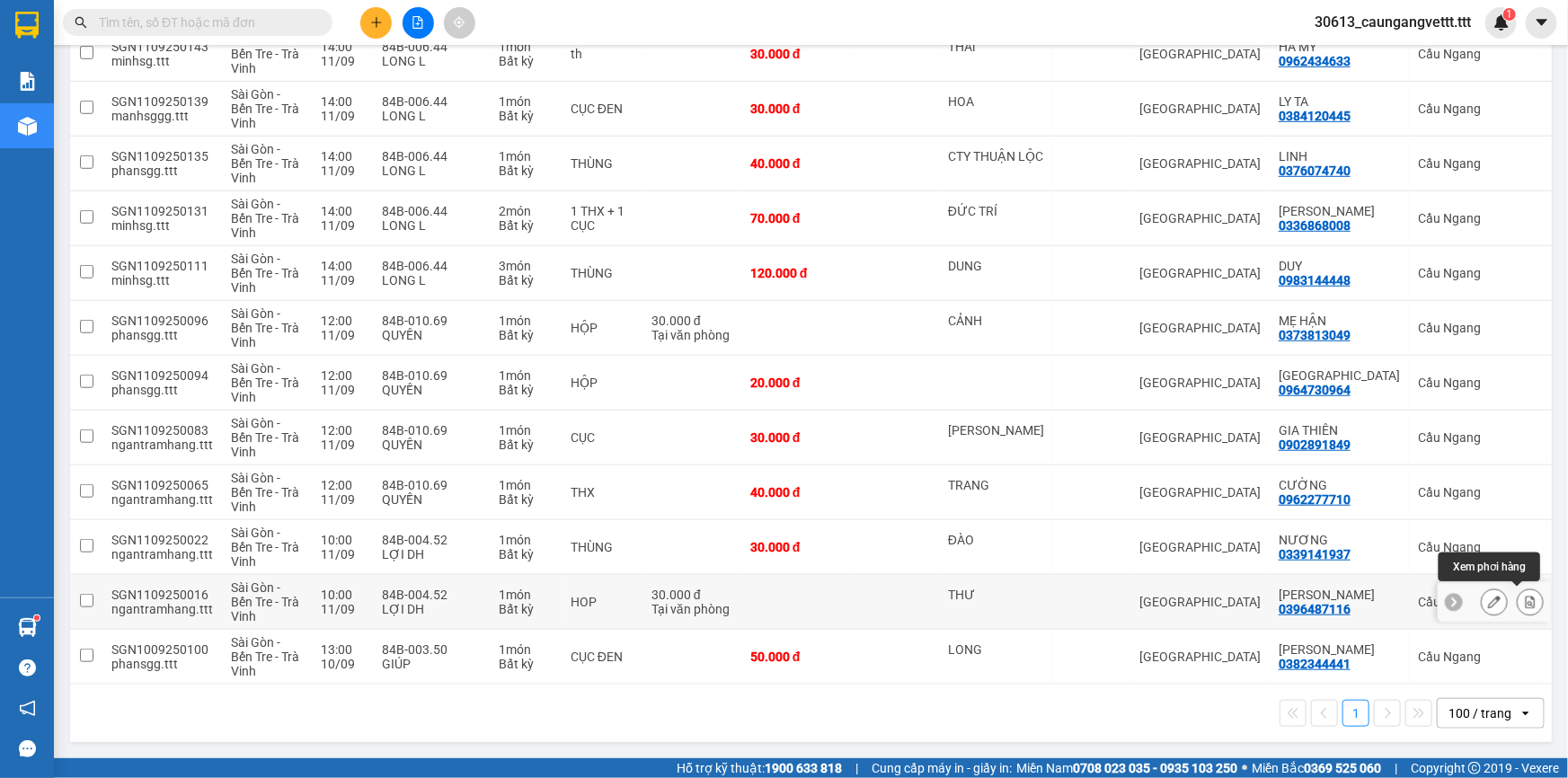
click at [1526, 595] on icon at bounding box center [1531, 601] width 10 height 13
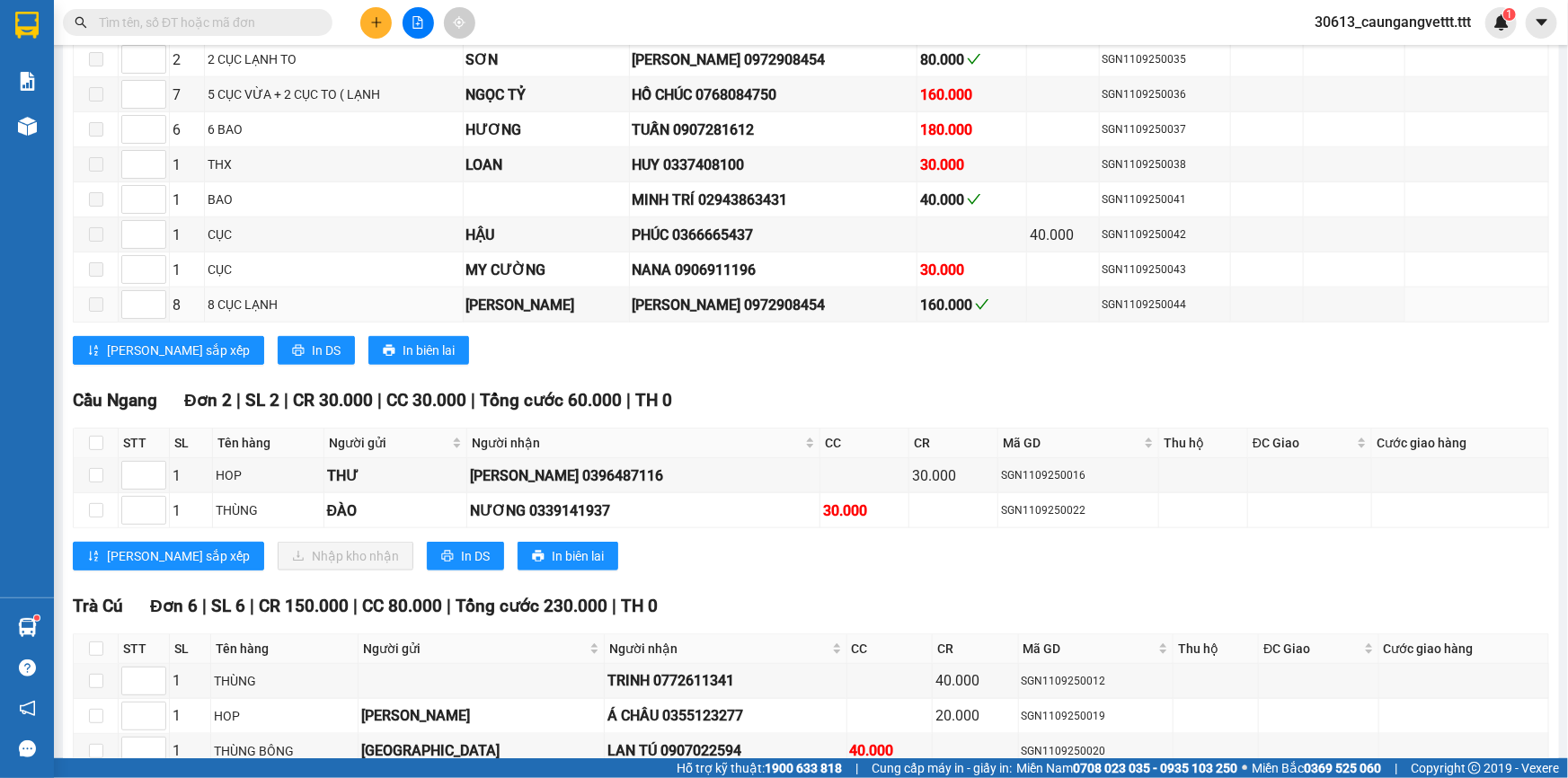
scroll to position [932, 0]
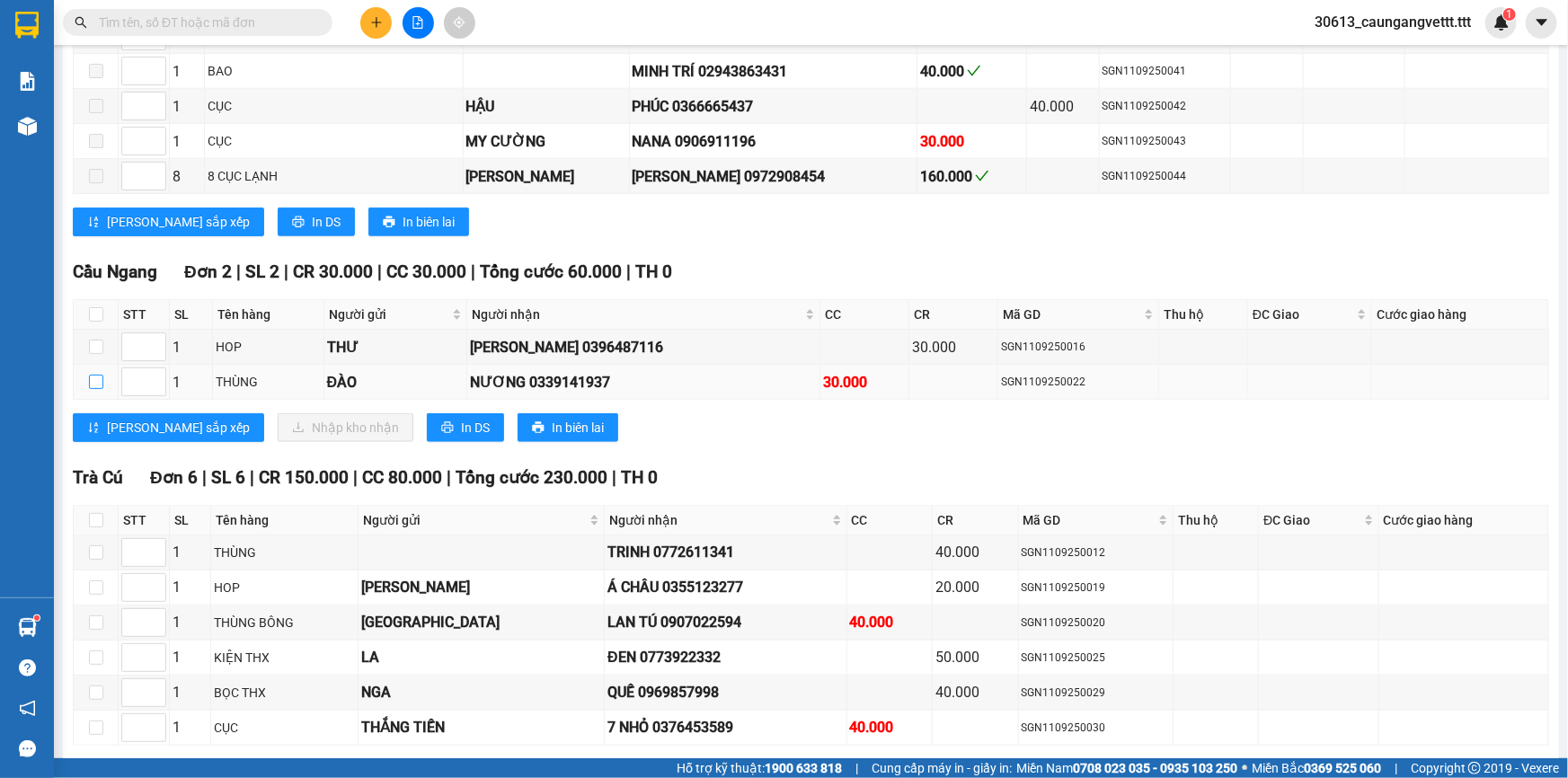
click at [95, 378] on input "checkbox" at bounding box center [96, 382] width 15 height 15
checkbox input "true"
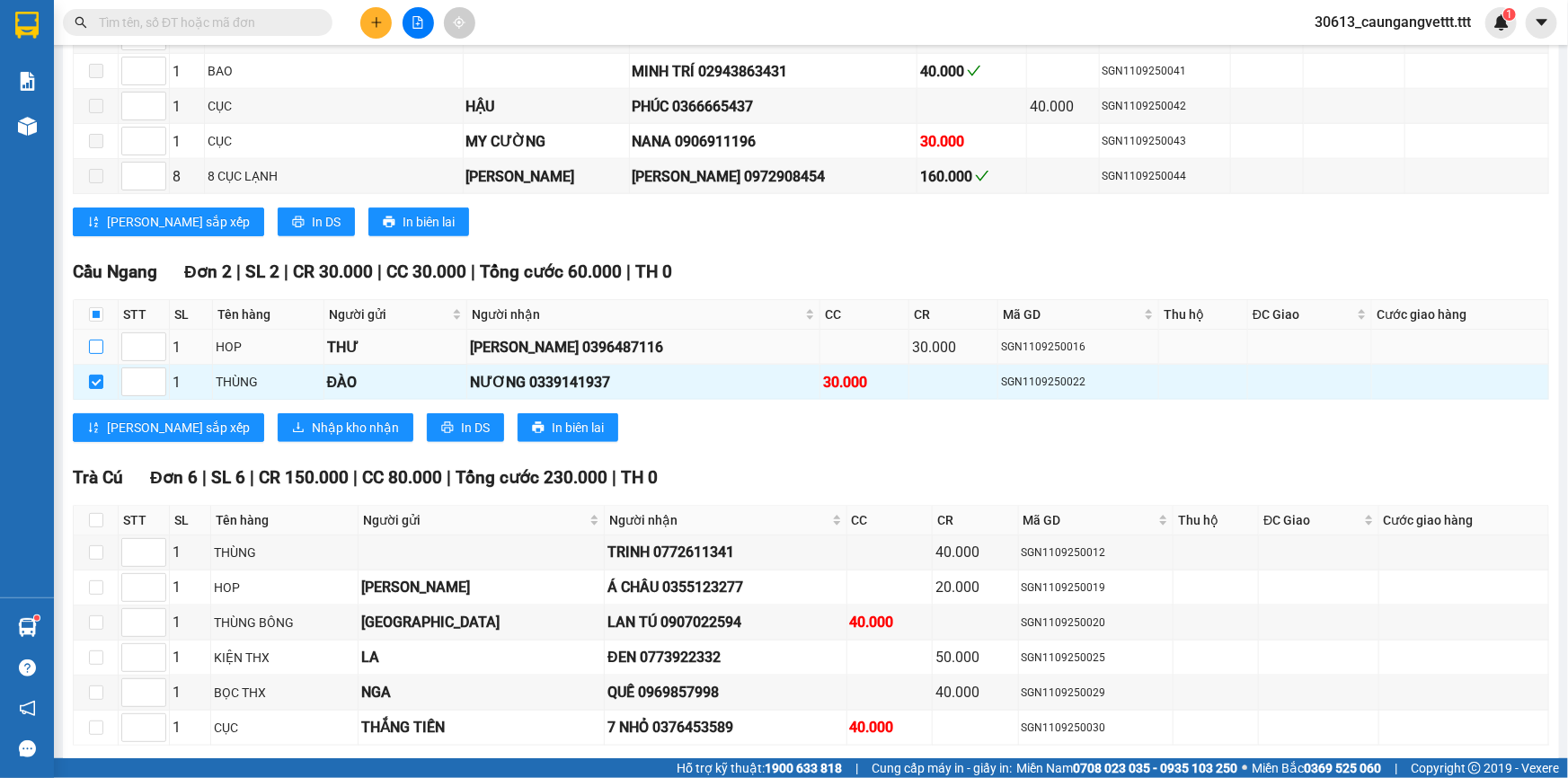
click at [98, 340] on input "checkbox" at bounding box center [96, 347] width 15 height 15
checkbox input "true"
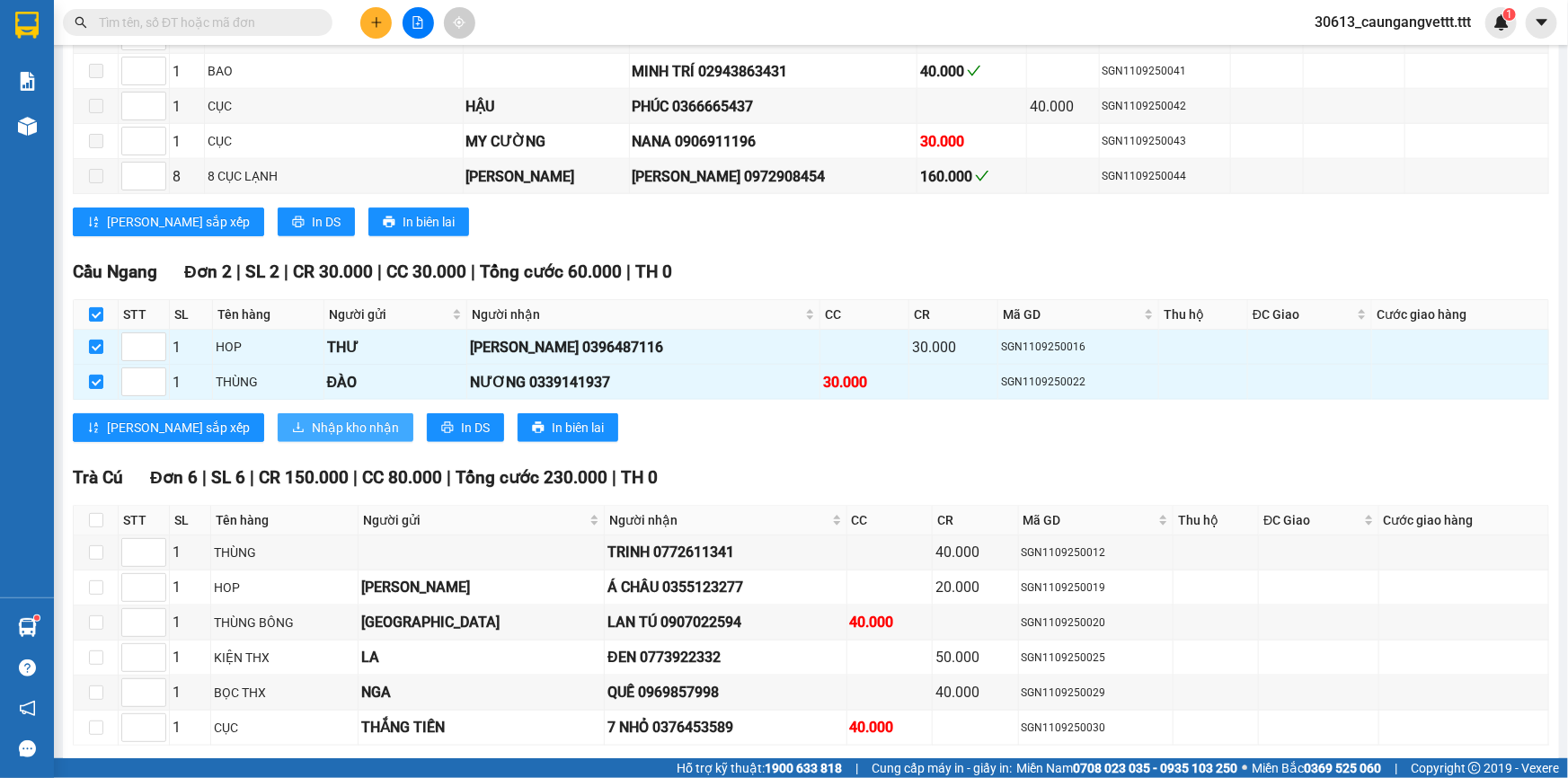
click at [311, 418] on span "Nhập kho nhận" at bounding box center [354, 428] width 87 height 20
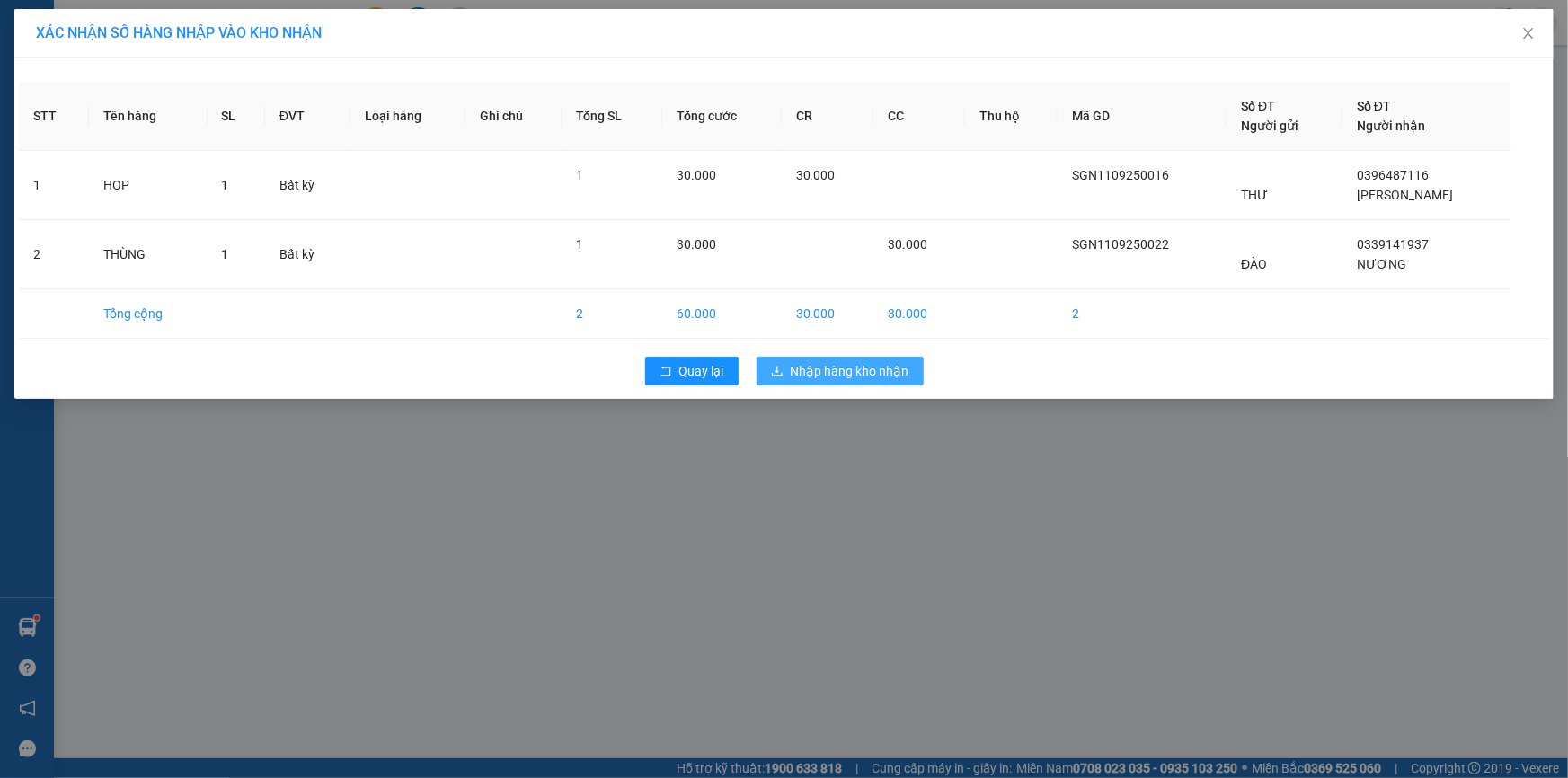
click at [844, 374] on span "Nhập hàng kho nhận" at bounding box center [849, 371] width 118 height 20
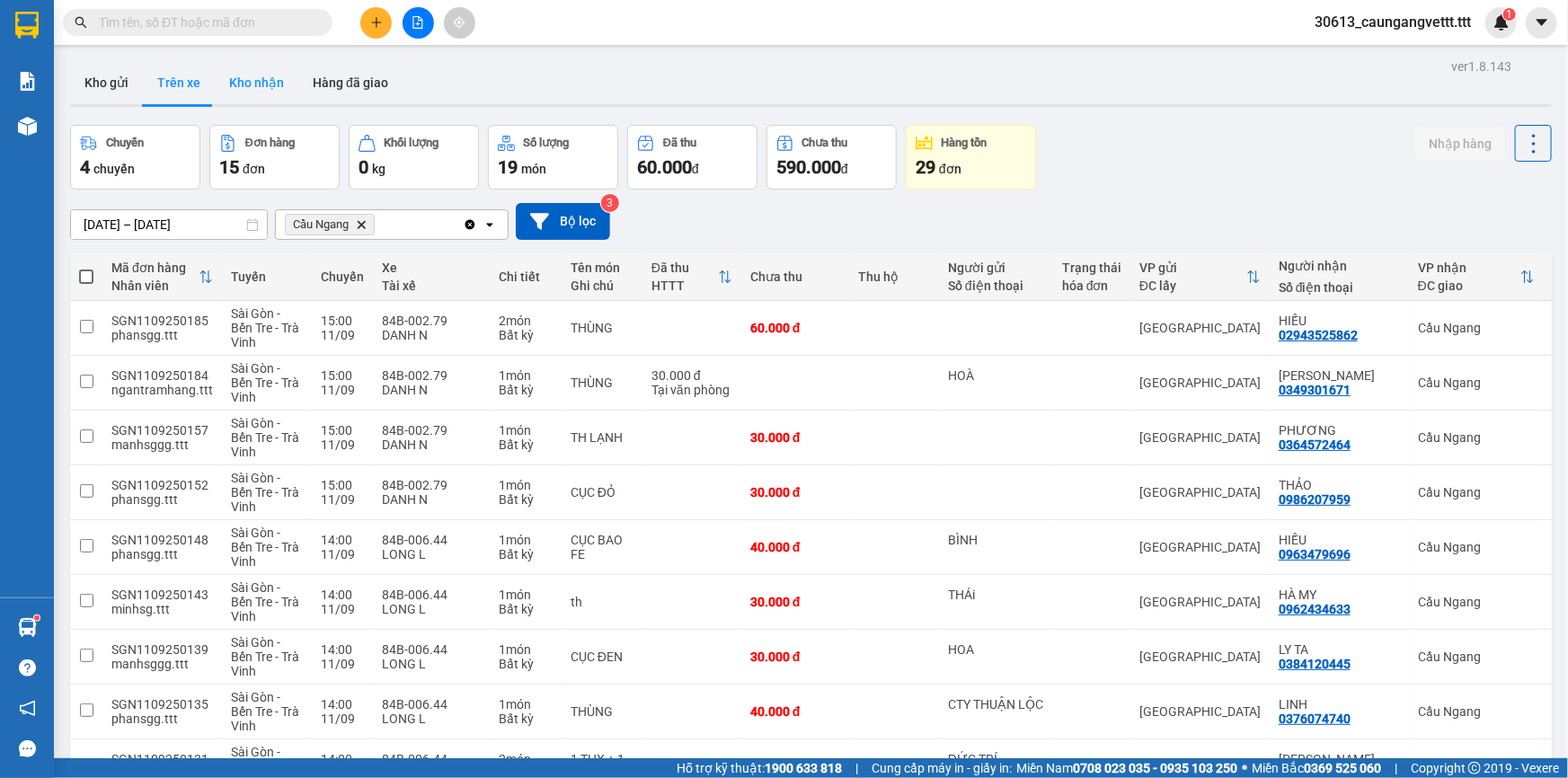
click at [254, 87] on button "Kho nhận" at bounding box center [257, 83] width 84 height 43
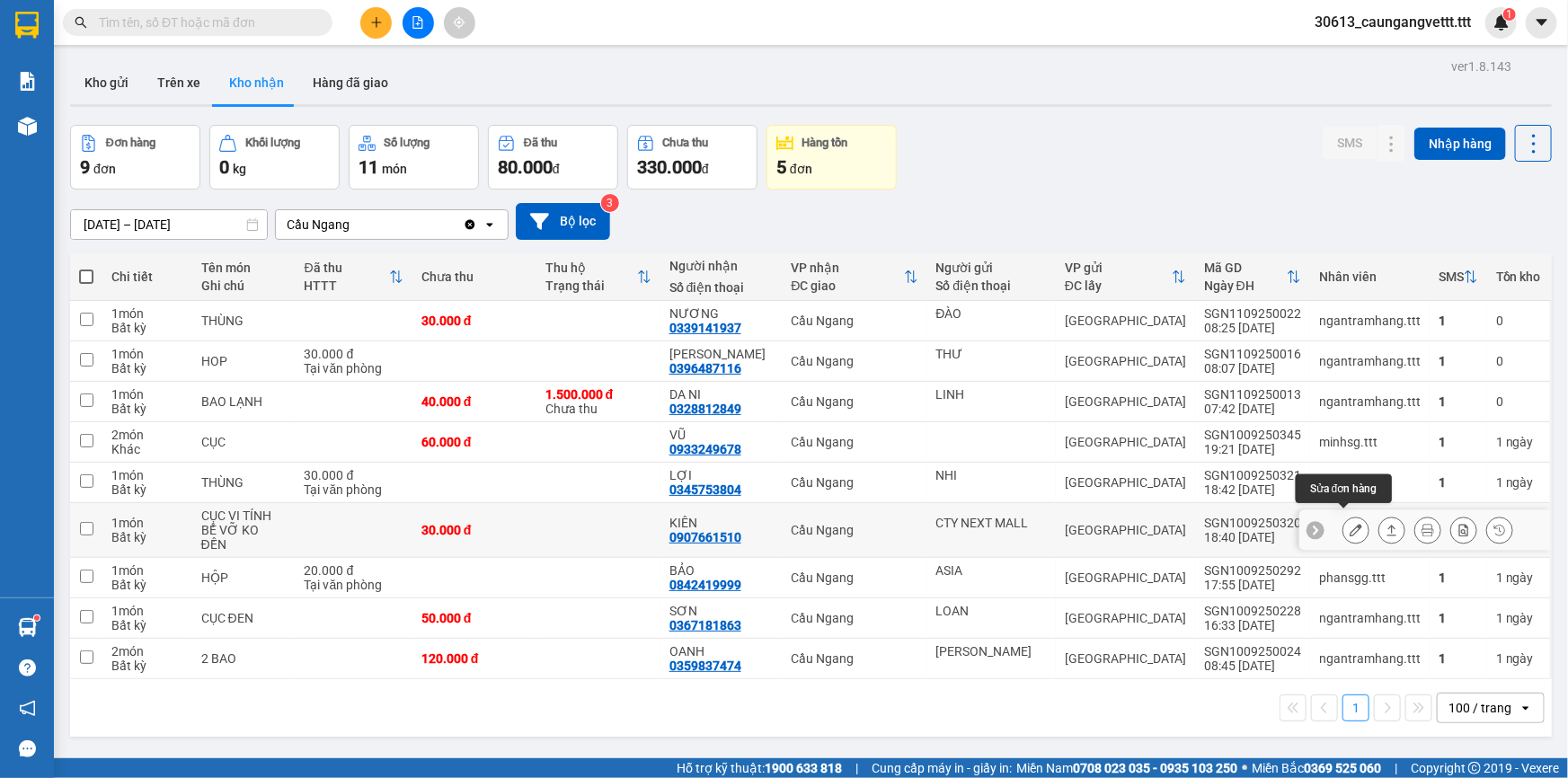
click at [1349, 524] on icon at bounding box center [1355, 530] width 13 height 13
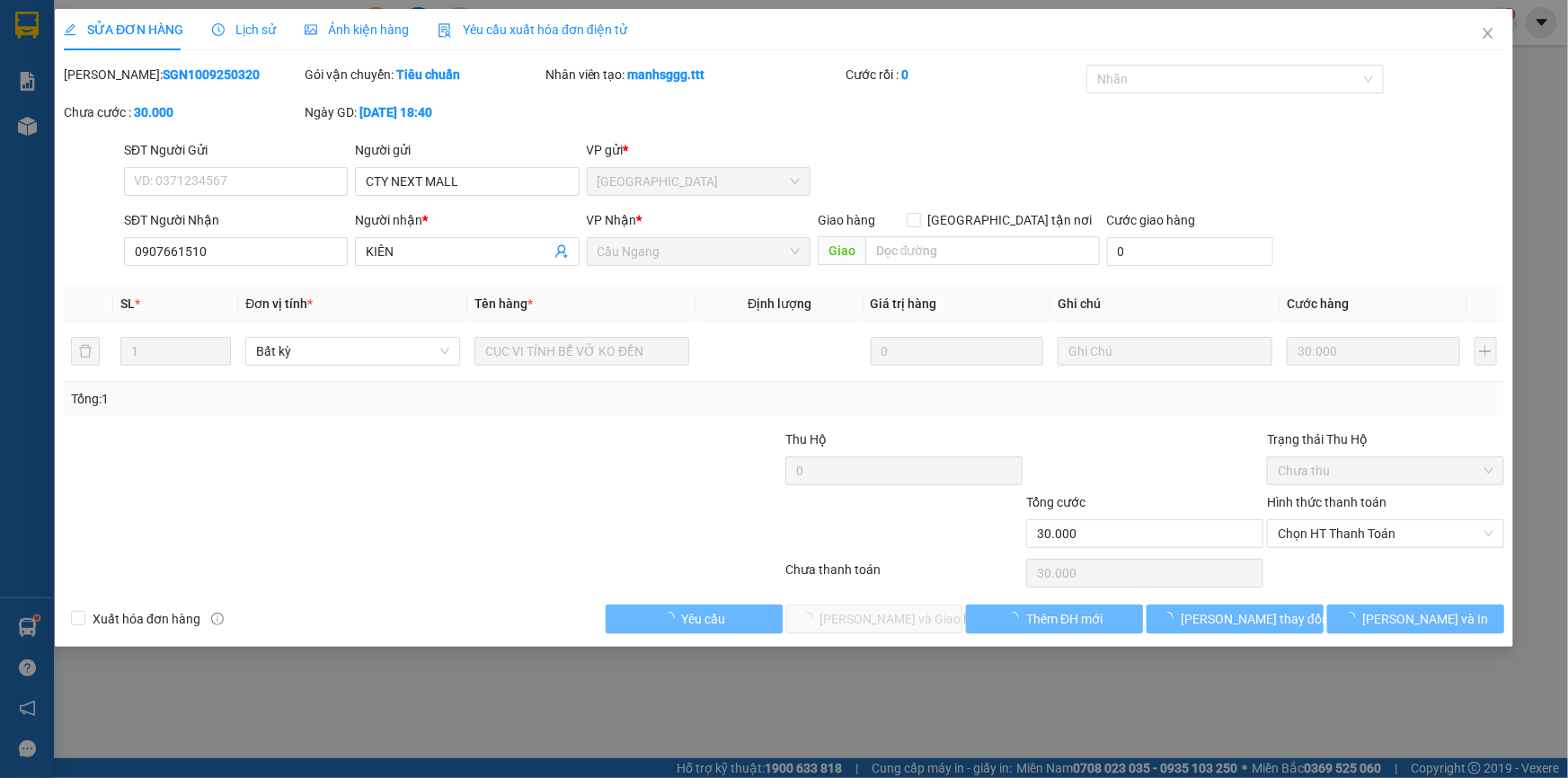
type input "CTY NEXT MALL"
type input "0907661510"
type input "KIÊN"
type input "30.000"
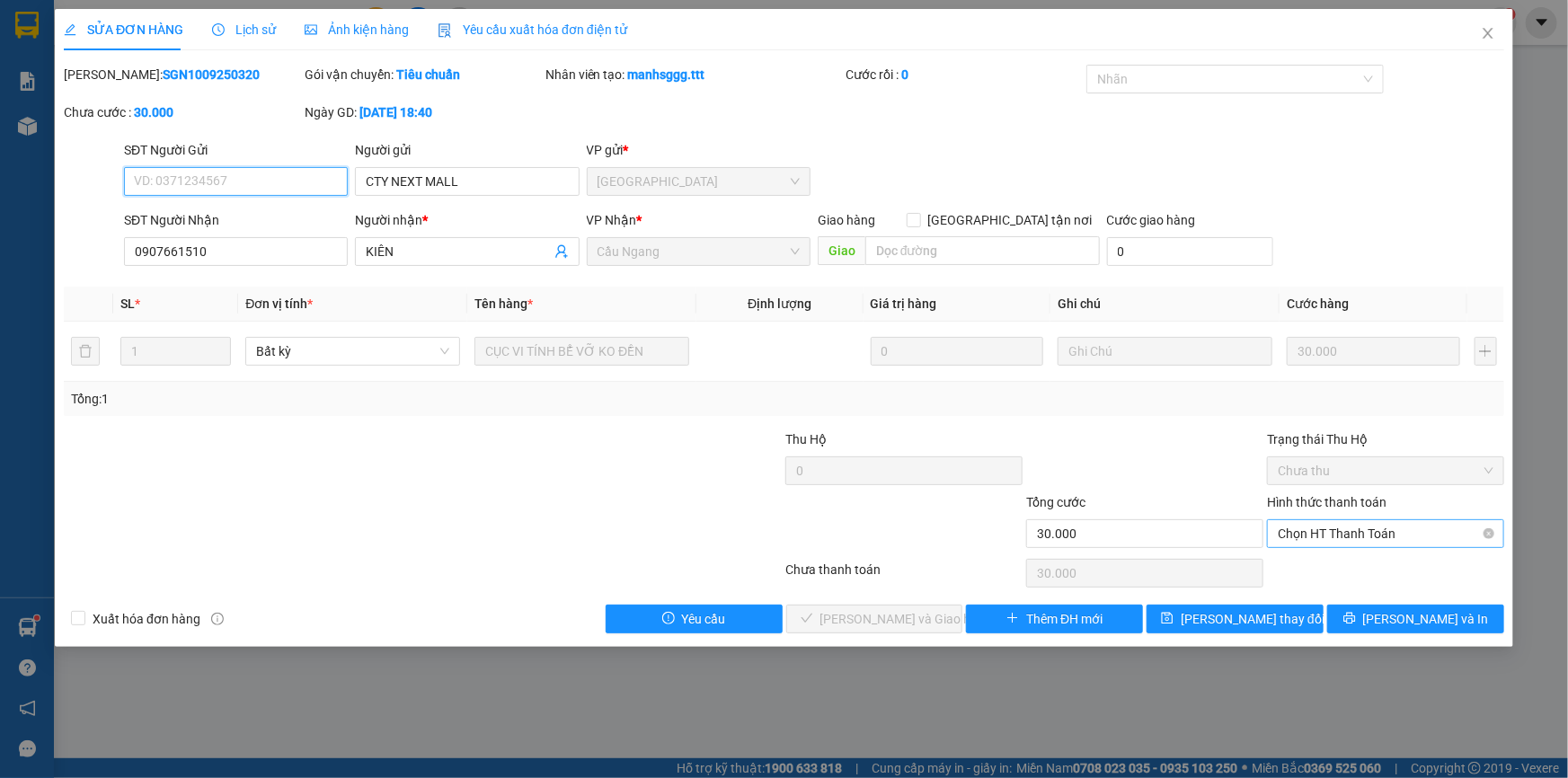
click at [1312, 533] on span "Chọn HT Thanh Toán" at bounding box center [1385, 534] width 216 height 27
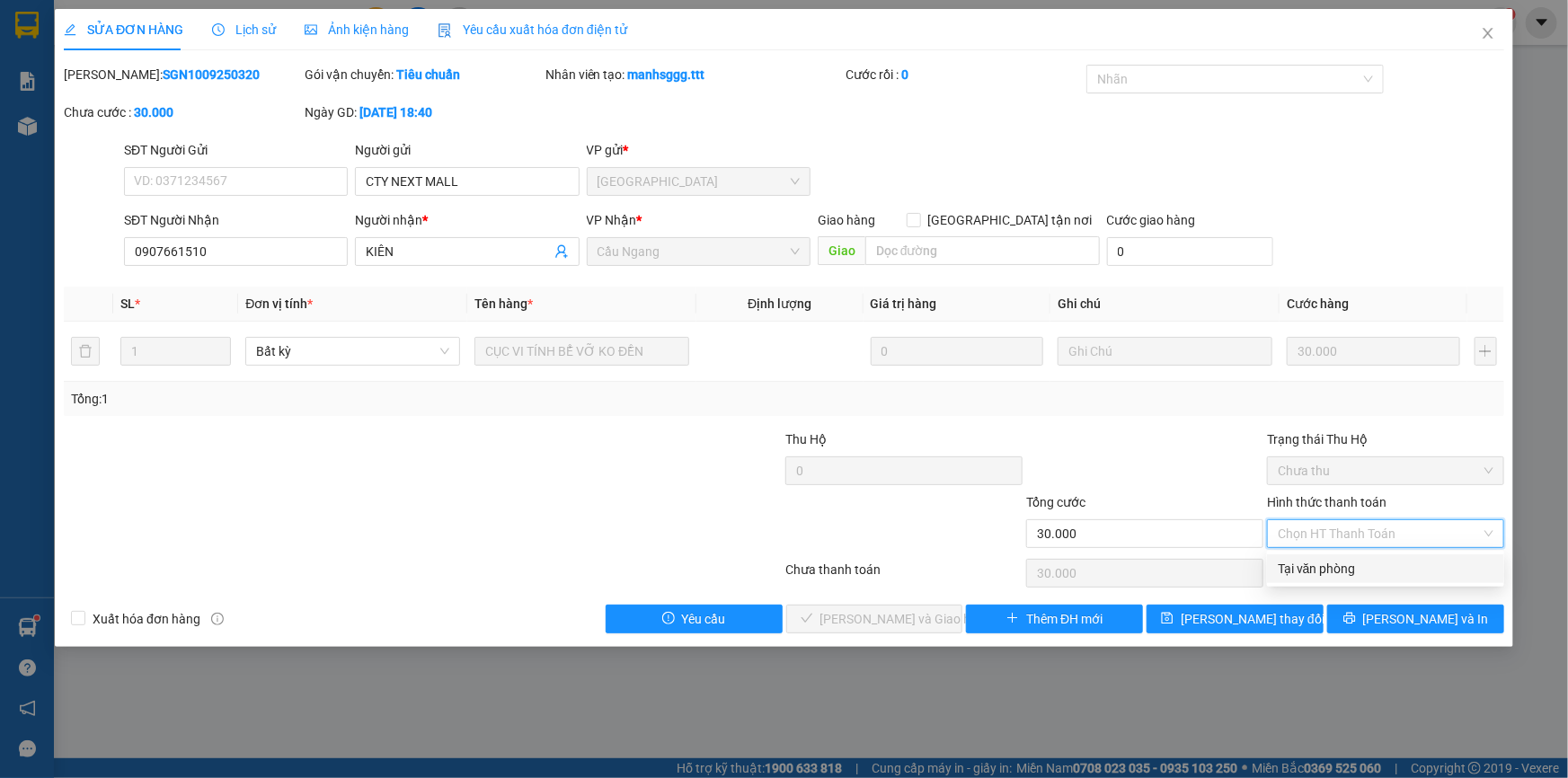
click at [1316, 563] on div "Tại văn phòng" at bounding box center [1385, 568] width 216 height 20
type input "0"
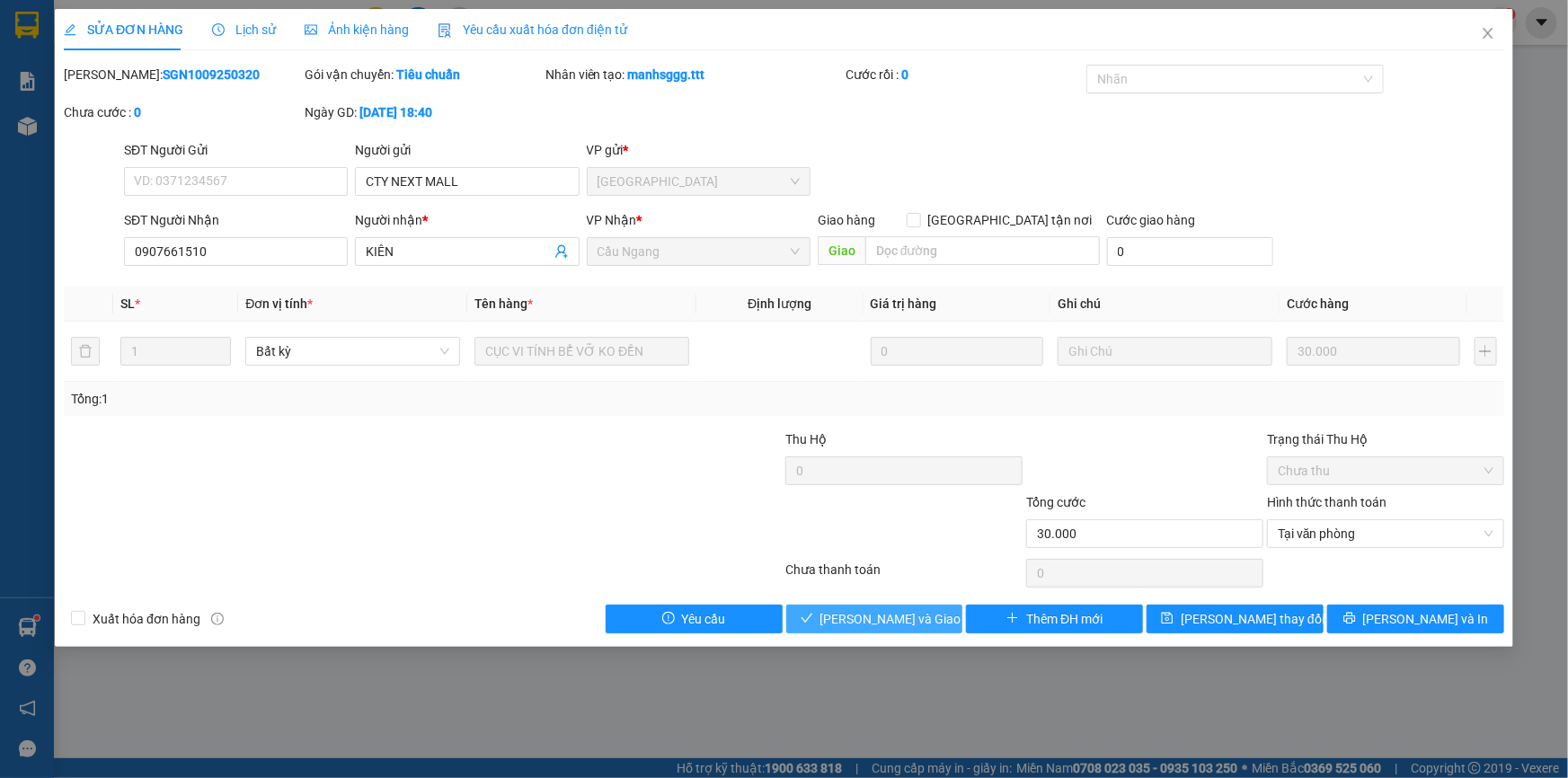
click at [915, 615] on span "[PERSON_NAME] và Giao hàng" at bounding box center [906, 619] width 173 height 20
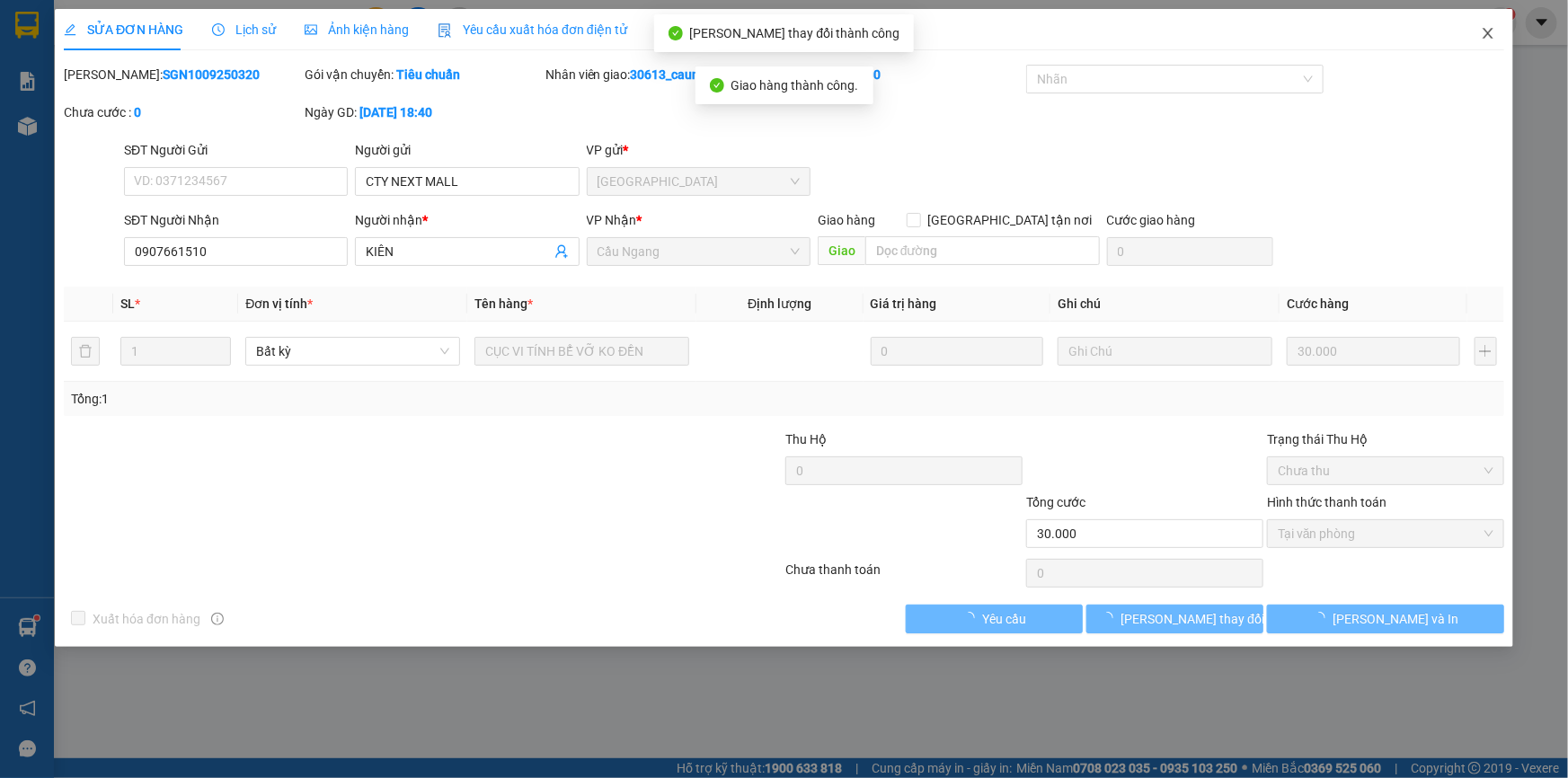
click at [1483, 32] on icon "close" at bounding box center [1488, 33] width 15 height 15
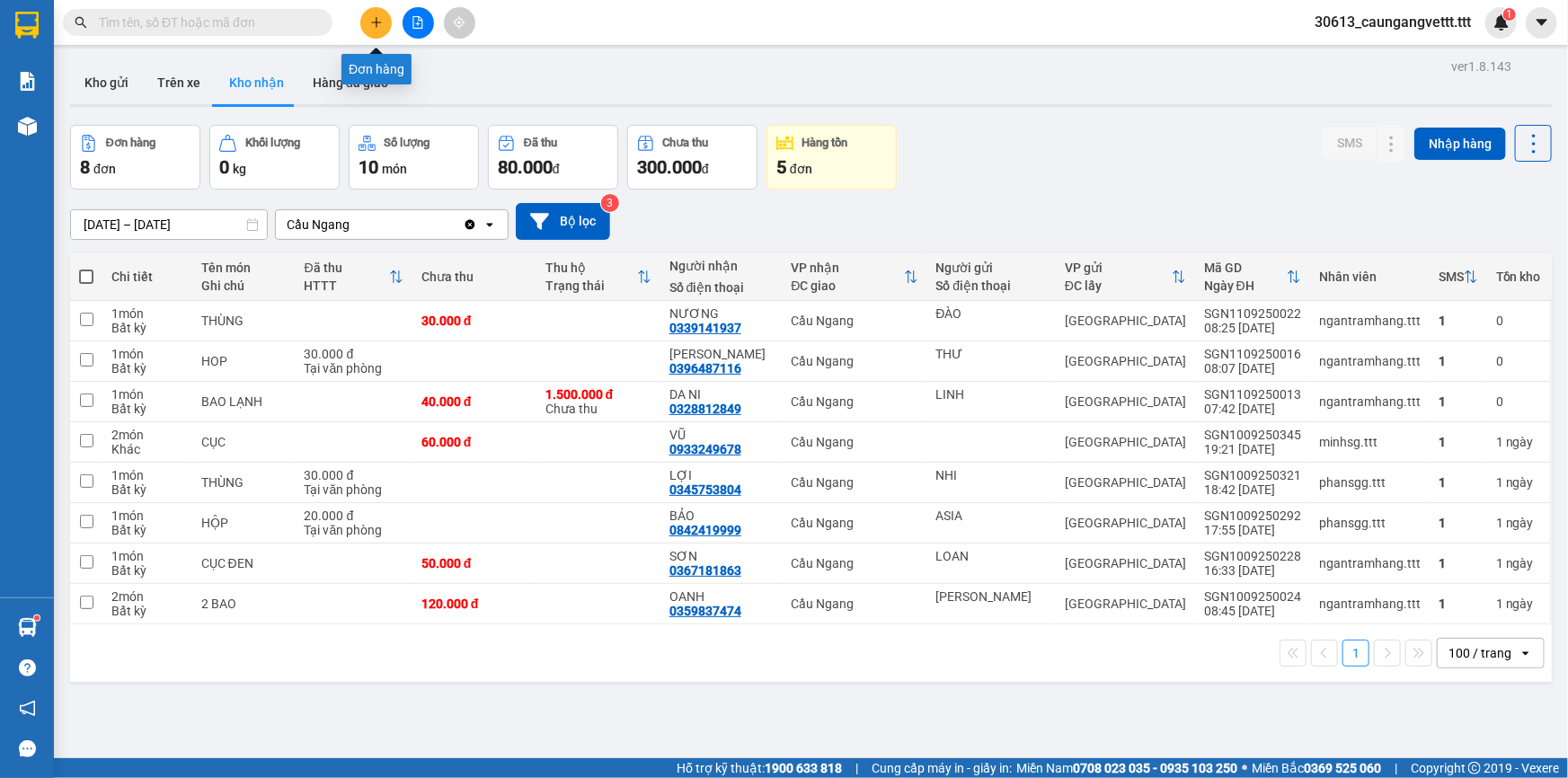
click at [378, 22] on icon "plus" at bounding box center [376, 21] width 10 height 1
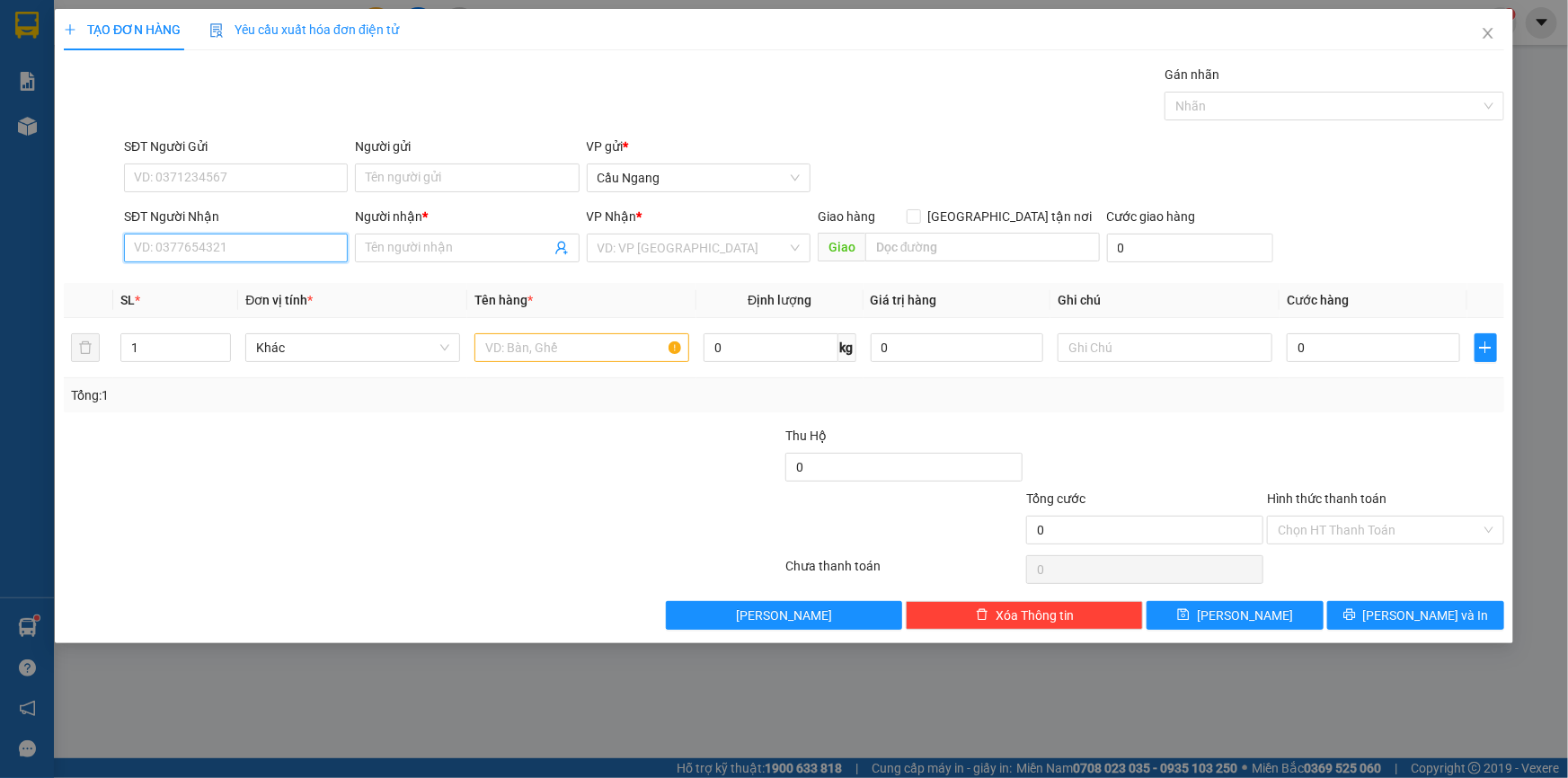
click at [290, 252] on input "SĐT Người Nhận" at bounding box center [235, 247] width 224 height 28
type input "0383430932"
click at [429, 251] on input "Người nhận *" at bounding box center [458, 248] width 185 height 20
type input "MIT SA"
click at [678, 244] on input "search" at bounding box center [692, 248] width 189 height 27
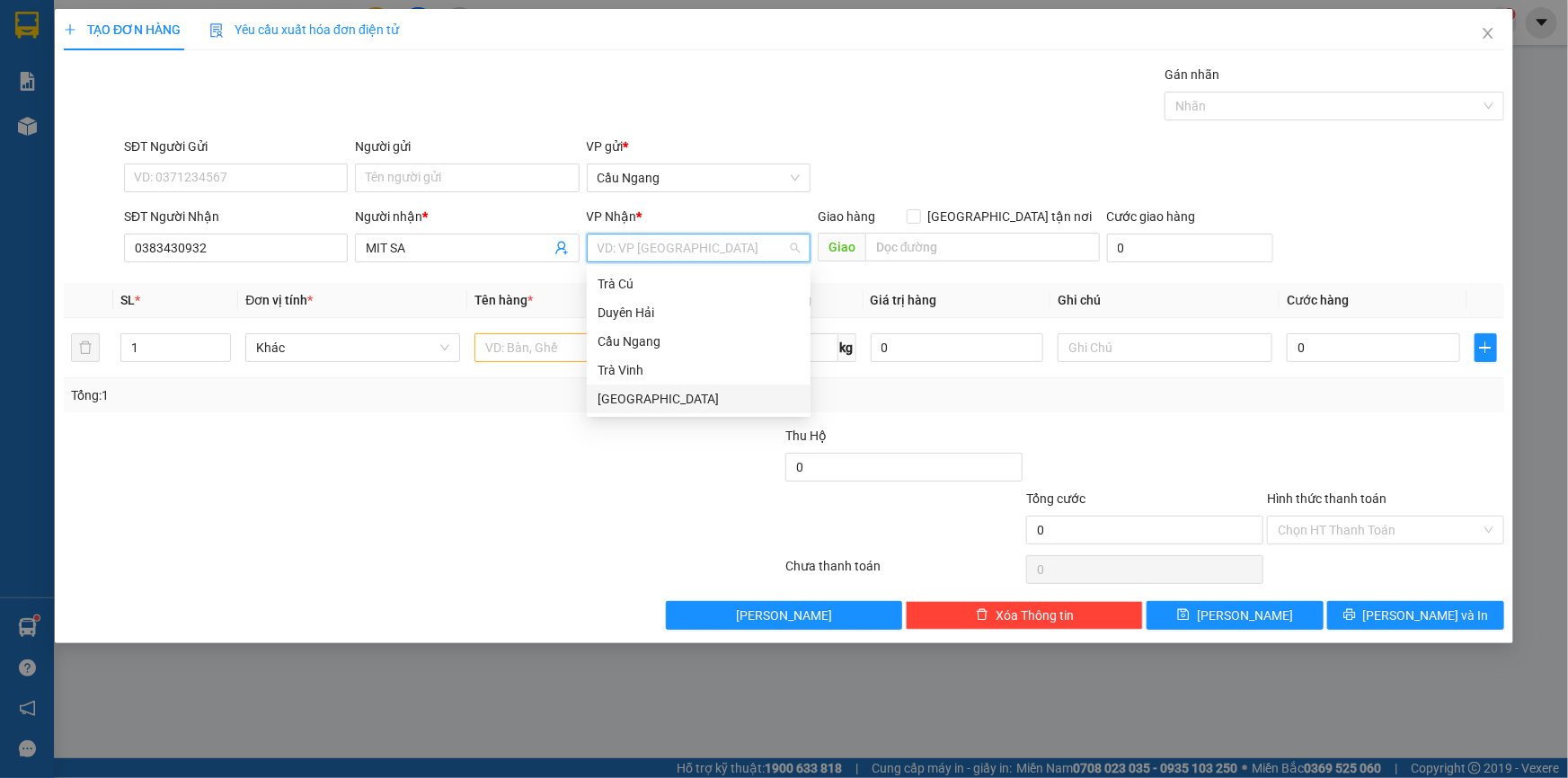
drag, startPoint x: 644, startPoint y: 398, endPoint x: 593, endPoint y: 378, distance: 54.8
click at [644, 397] on div "[GEOGRAPHIC_DATA]" at bounding box center [698, 399] width 202 height 20
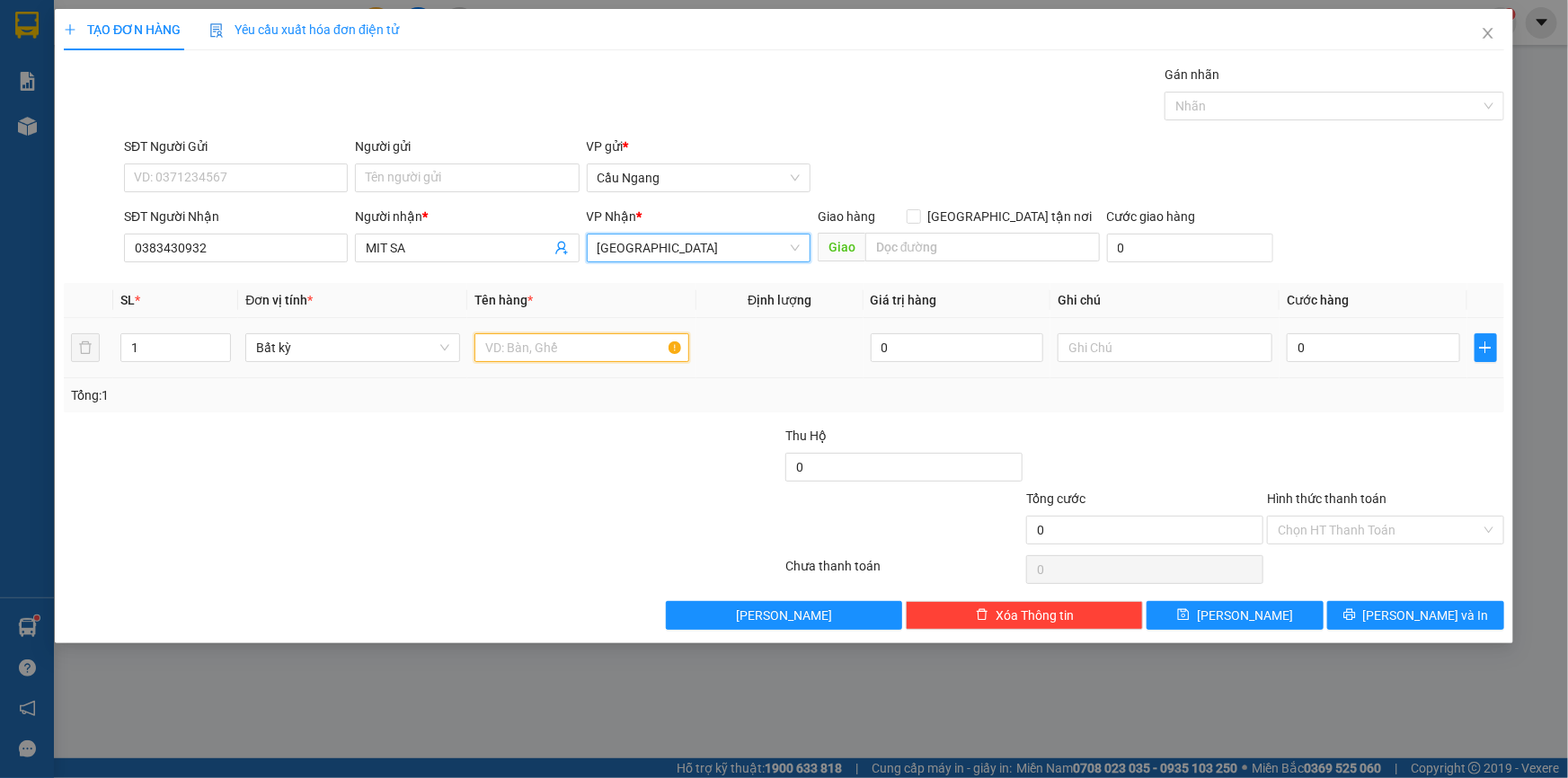
click at [548, 342] on input "text" at bounding box center [582, 347] width 215 height 28
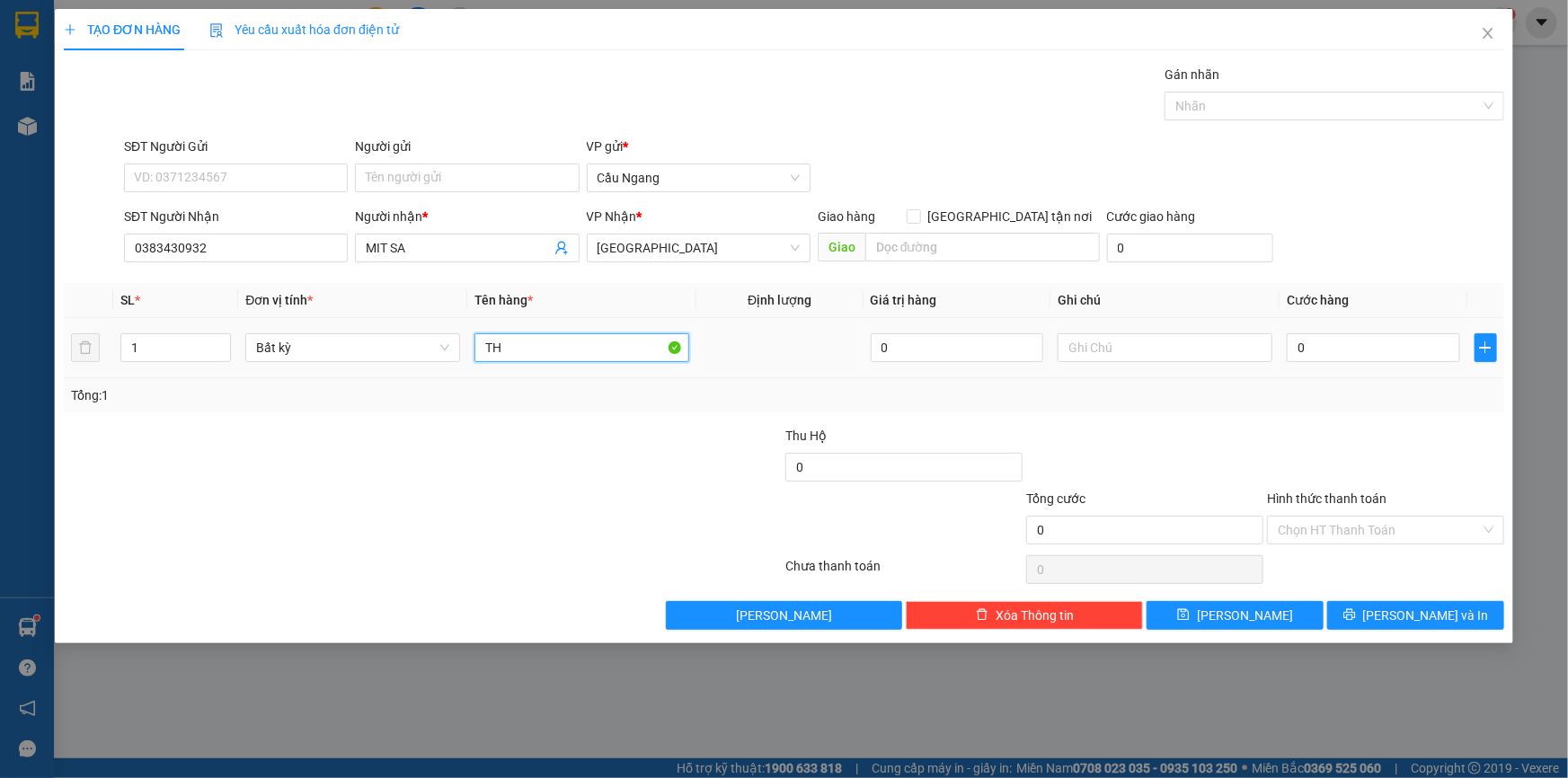
type input "T"
type input "HỒ SƠ"
click at [1382, 350] on input "0" at bounding box center [1374, 347] width 174 height 28
type input "3"
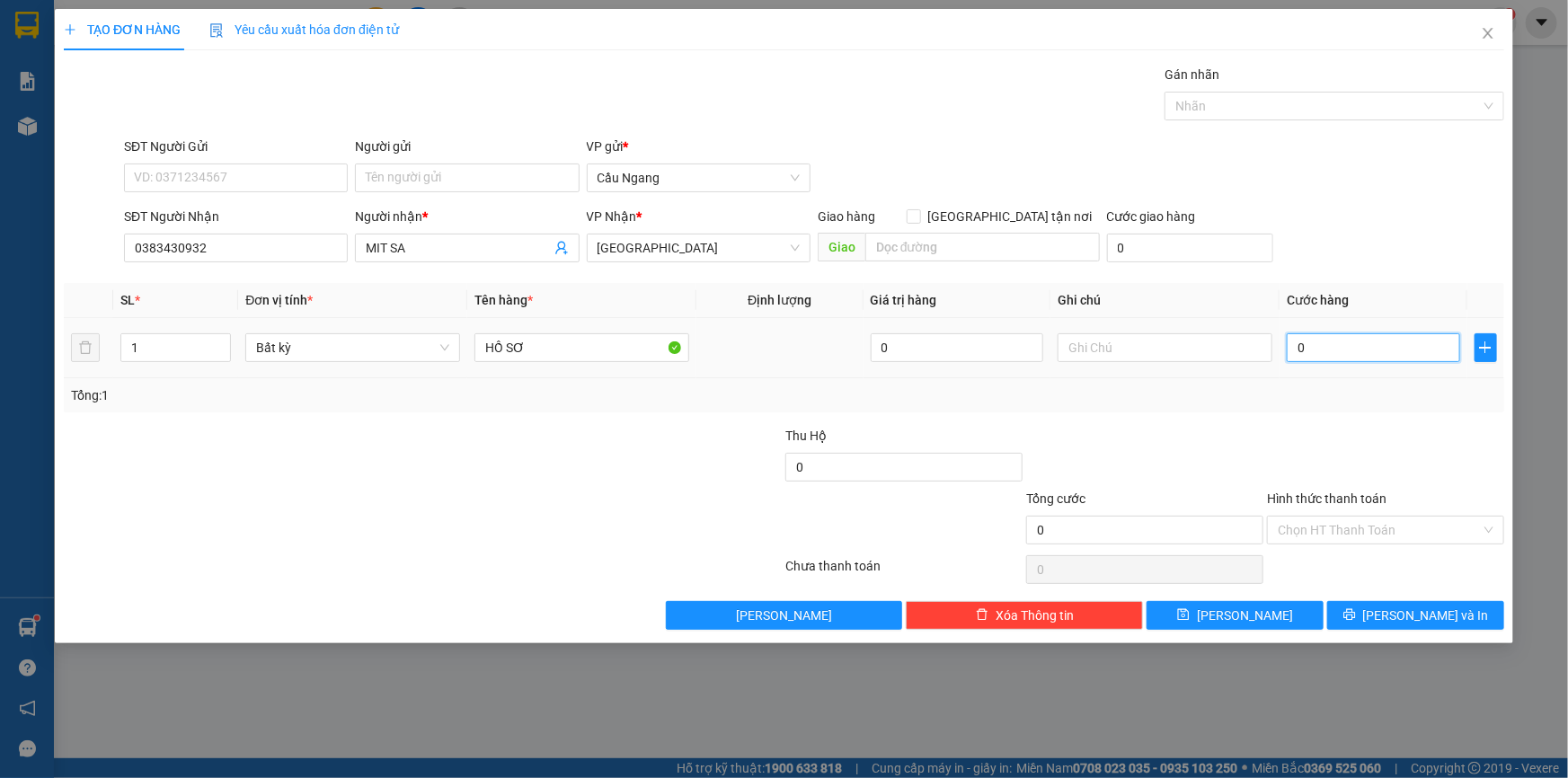
type input "3"
type input "30"
type input "300"
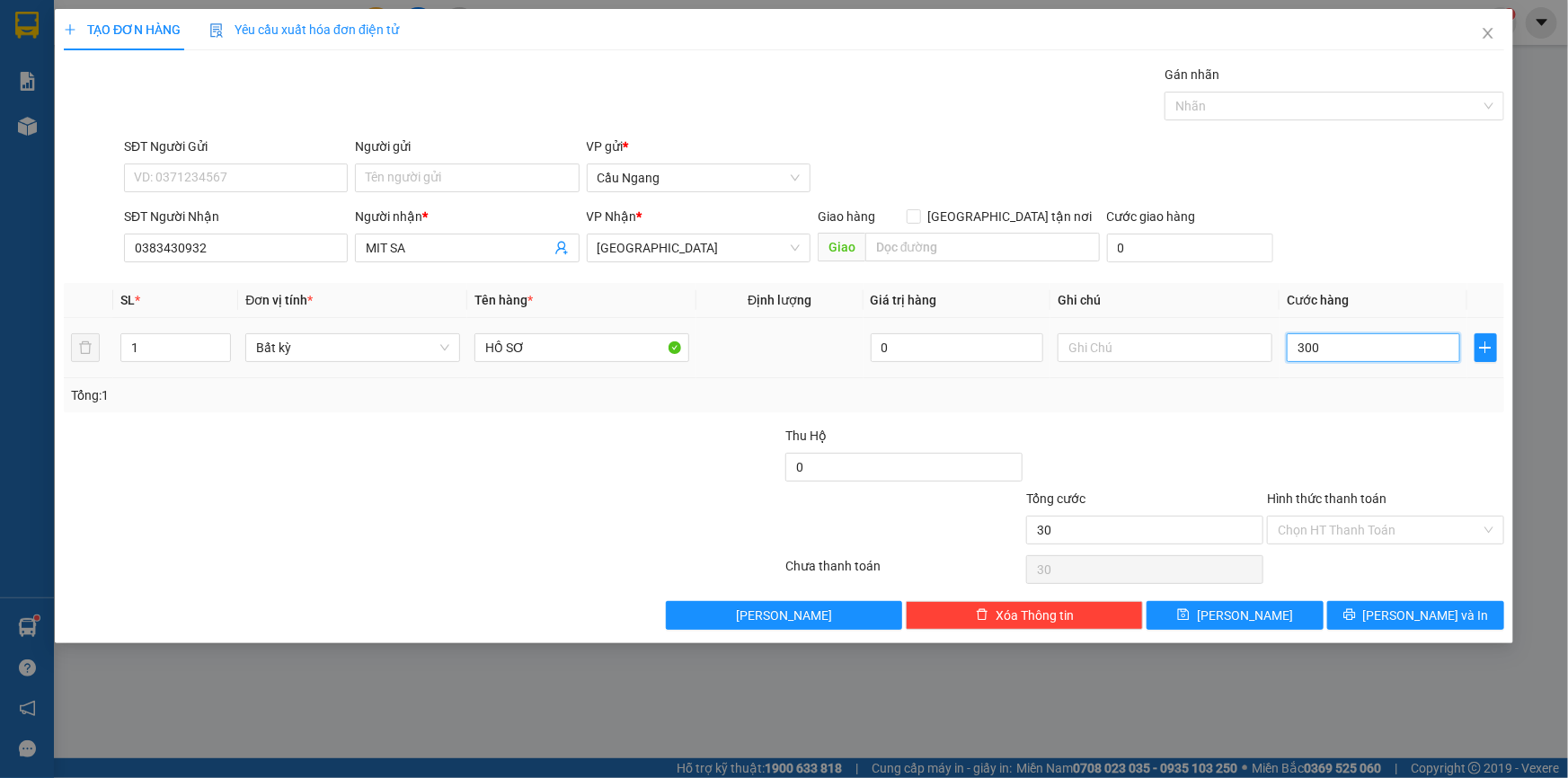
type input "300"
type input "3.000"
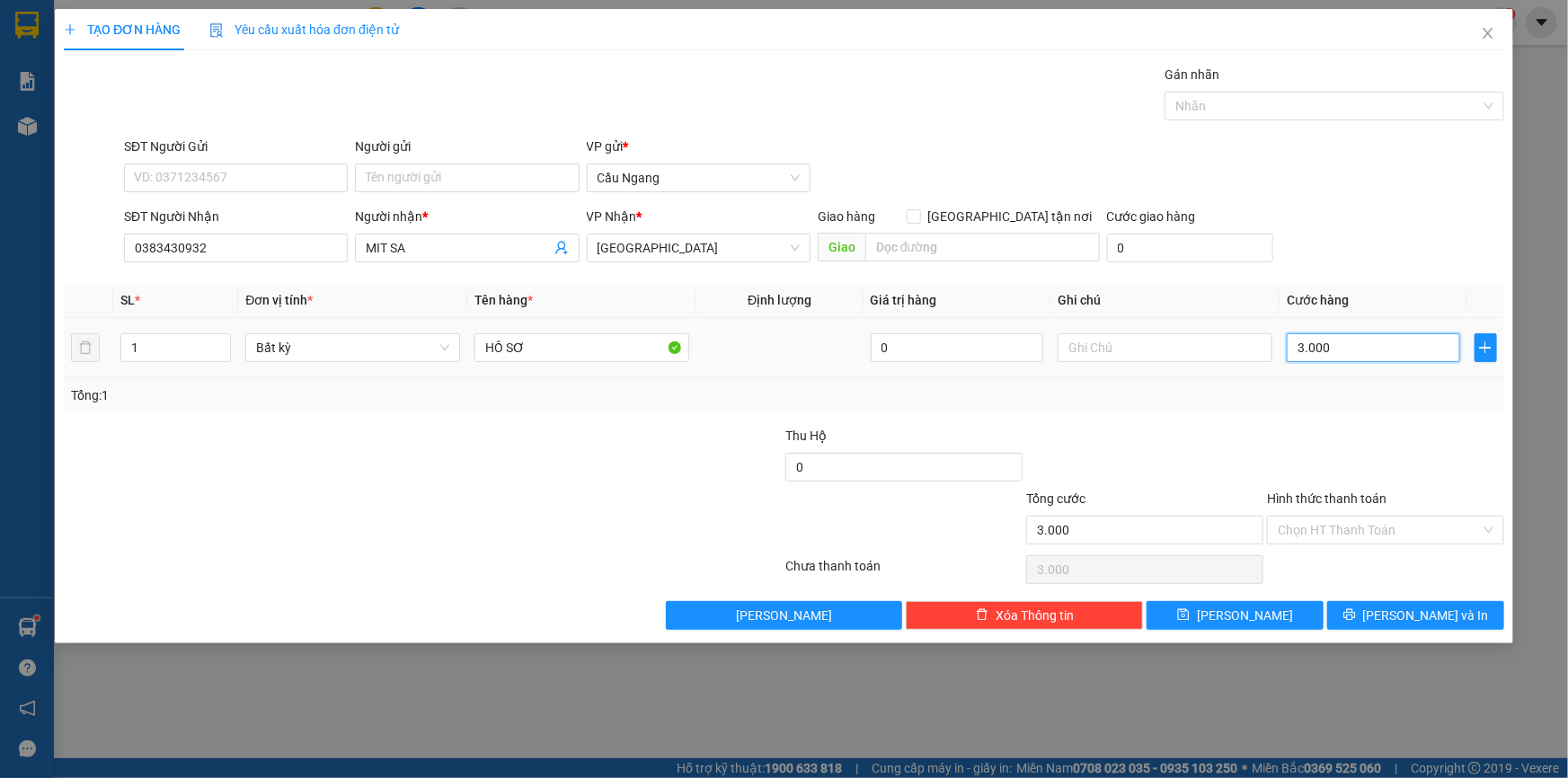
type input "30.000"
click at [1341, 525] on input "Hình thức thanh toán" at bounding box center [1380, 530] width 203 height 27
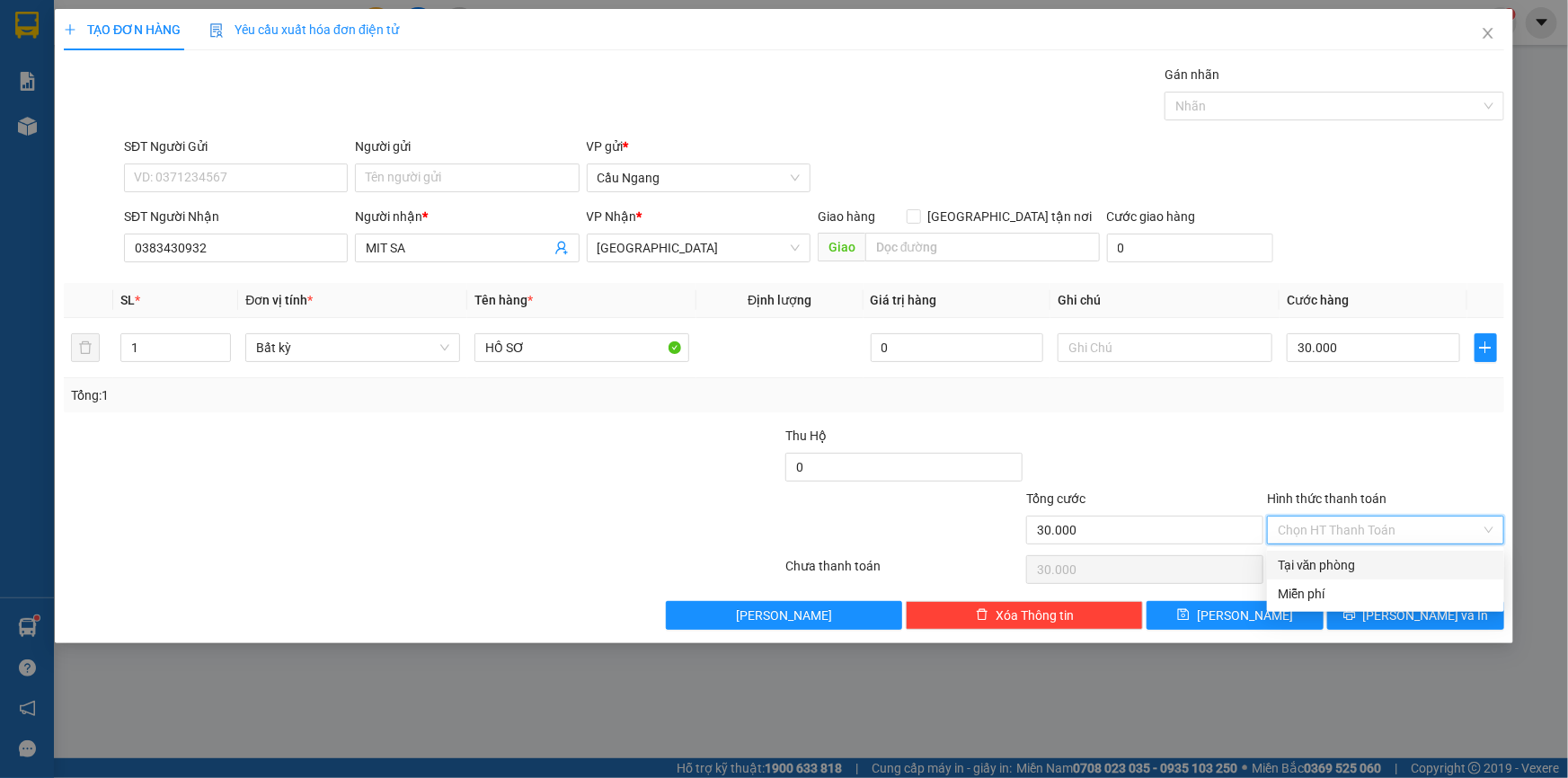
click at [1331, 566] on div "Tại văn phòng" at bounding box center [1385, 565] width 216 height 20
type input "0"
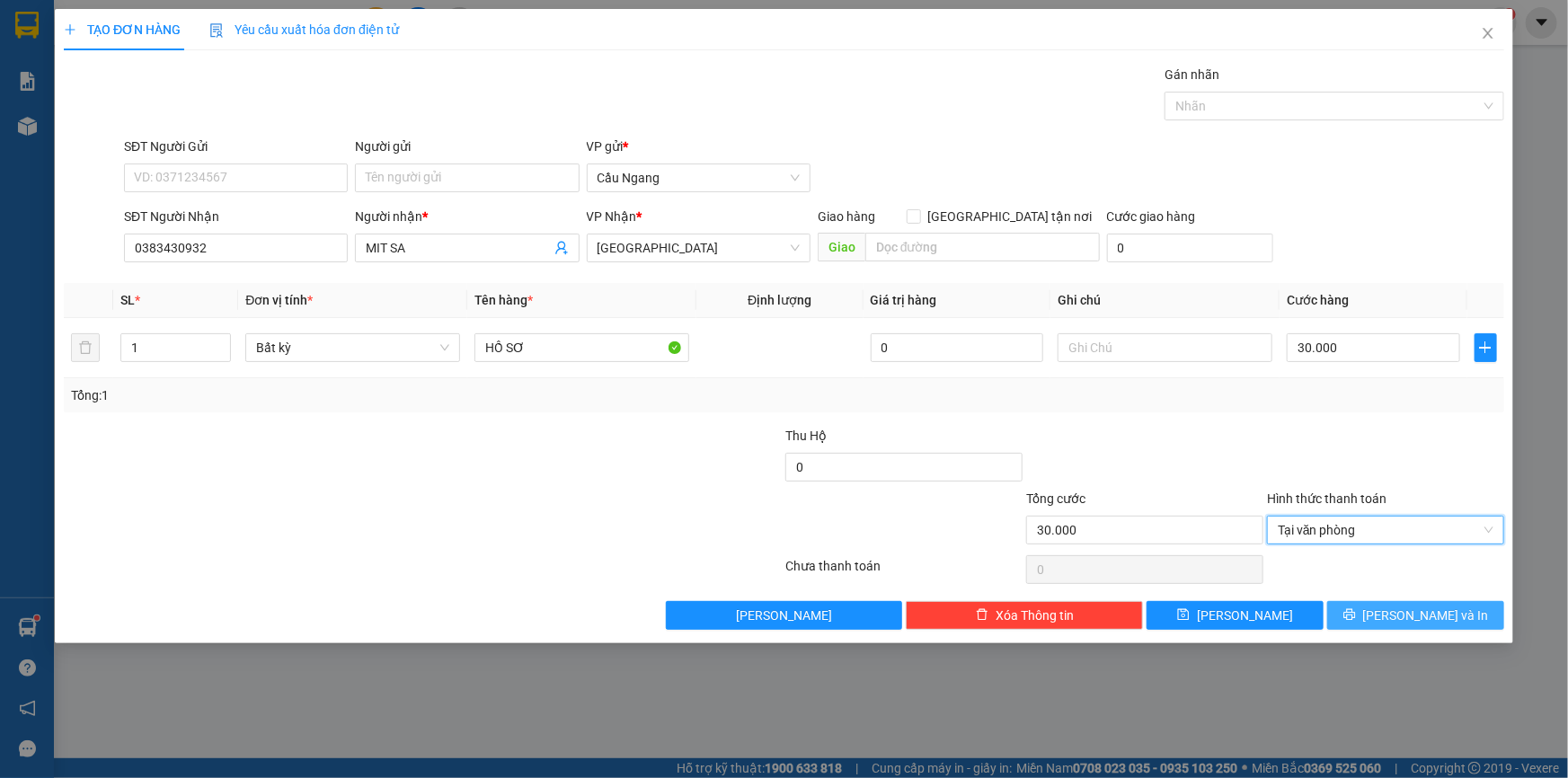
click at [1426, 617] on span "[PERSON_NAME] và In" at bounding box center [1425, 615] width 126 height 20
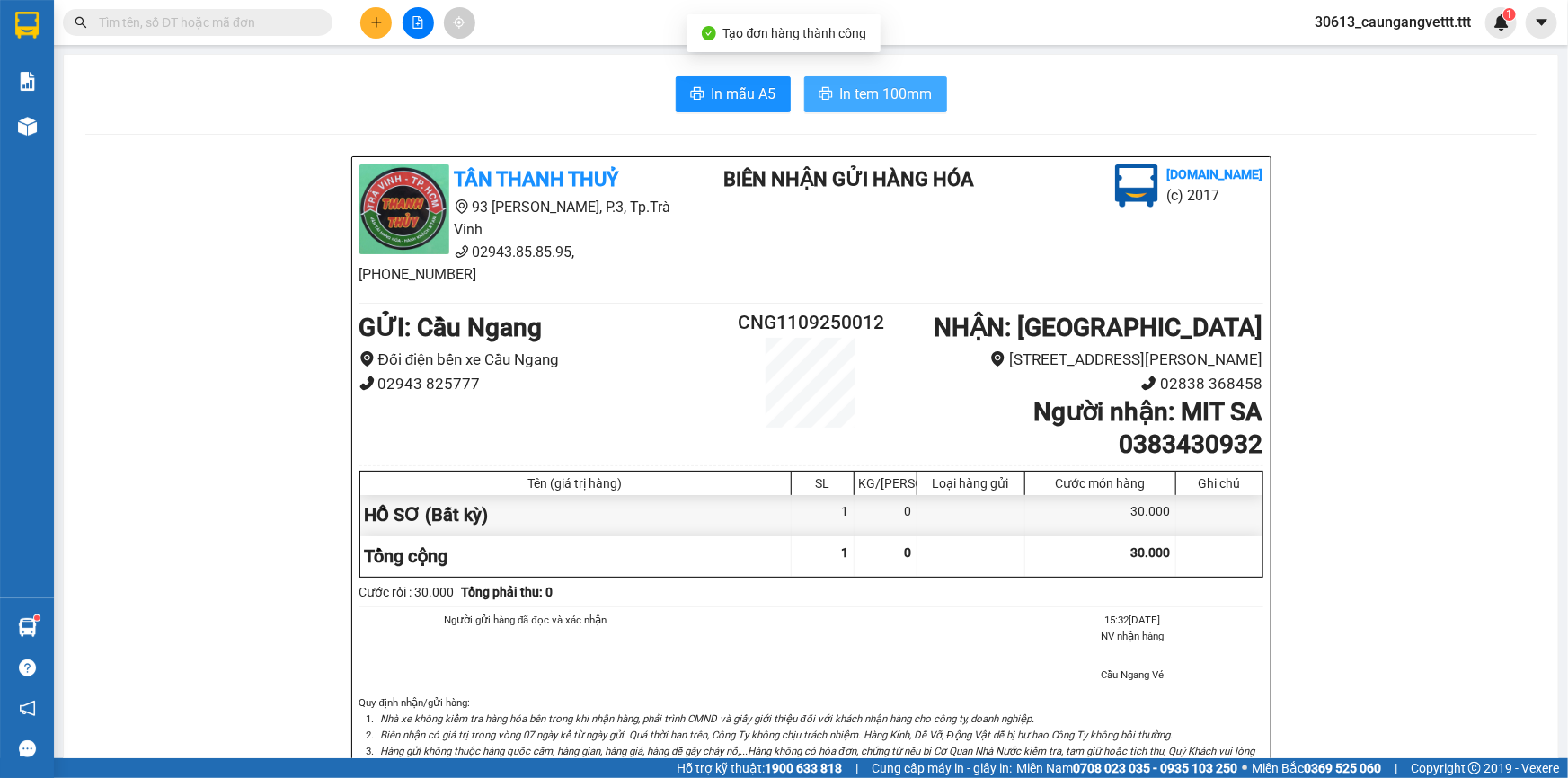
click at [895, 92] on span "In tem 100mm" at bounding box center [887, 94] width 93 height 22
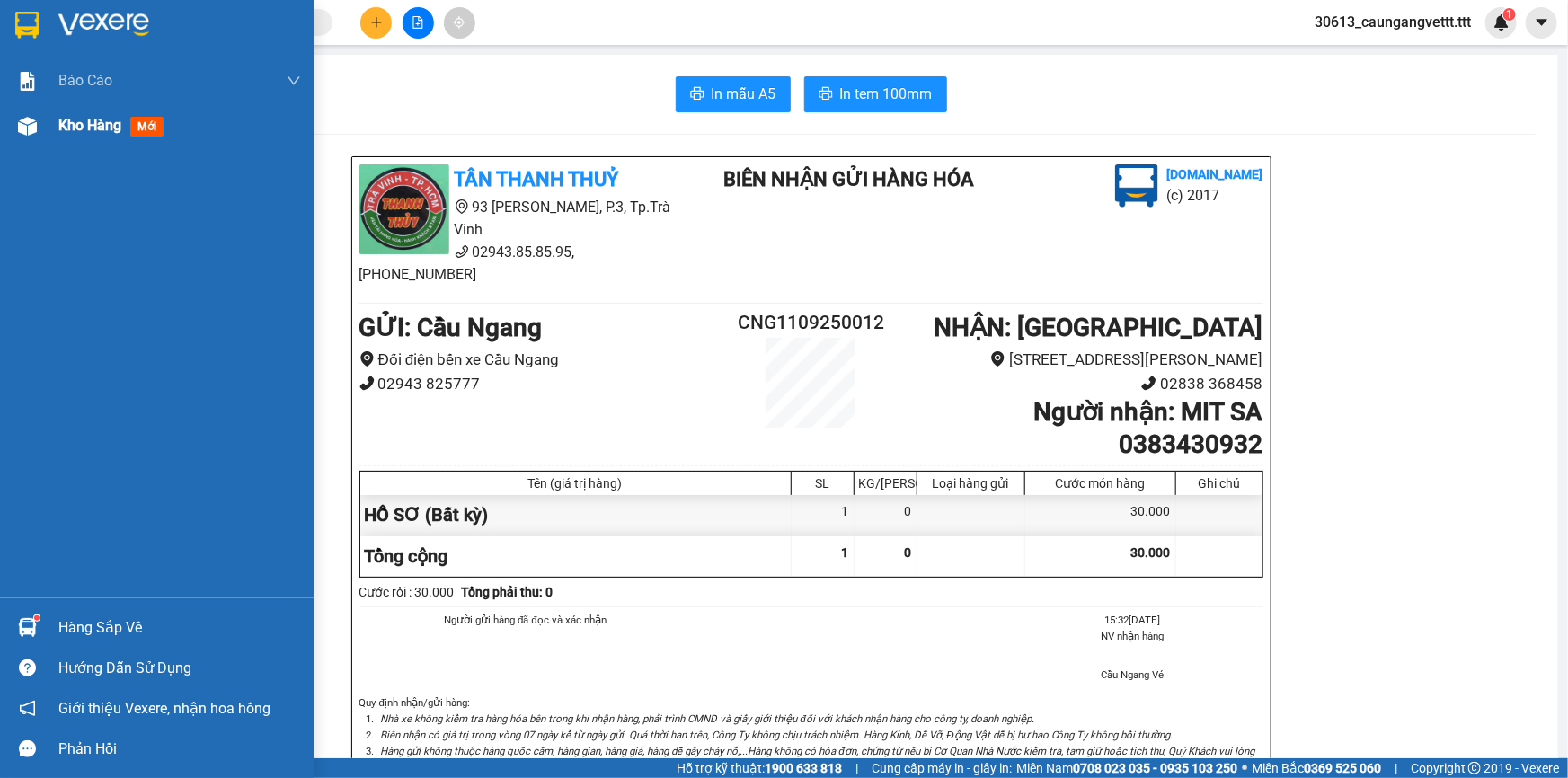
click at [67, 123] on span "Kho hàng" at bounding box center [90, 125] width 62 height 17
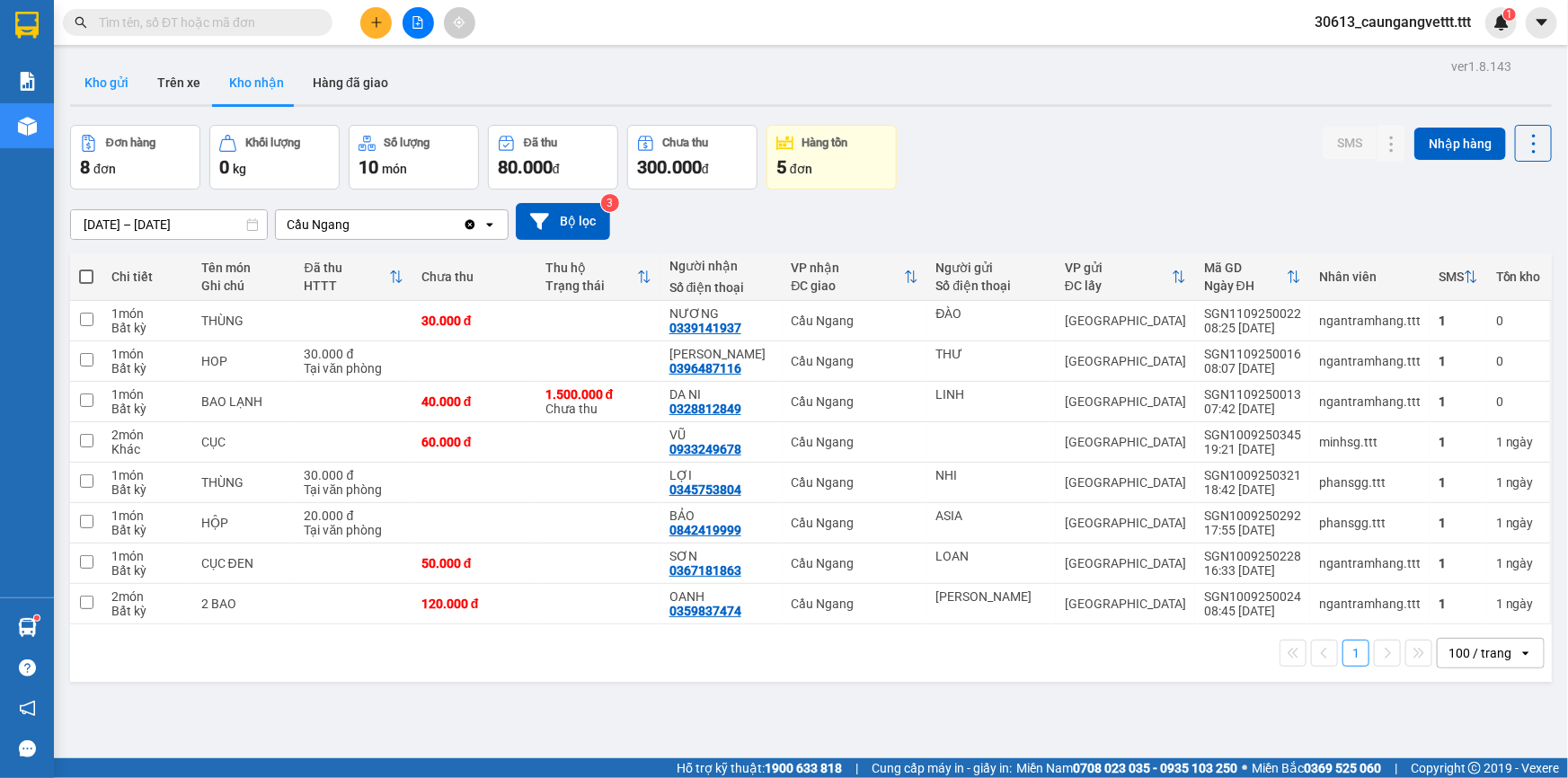
click at [112, 89] on button "Kho gửi" at bounding box center [106, 83] width 73 height 43
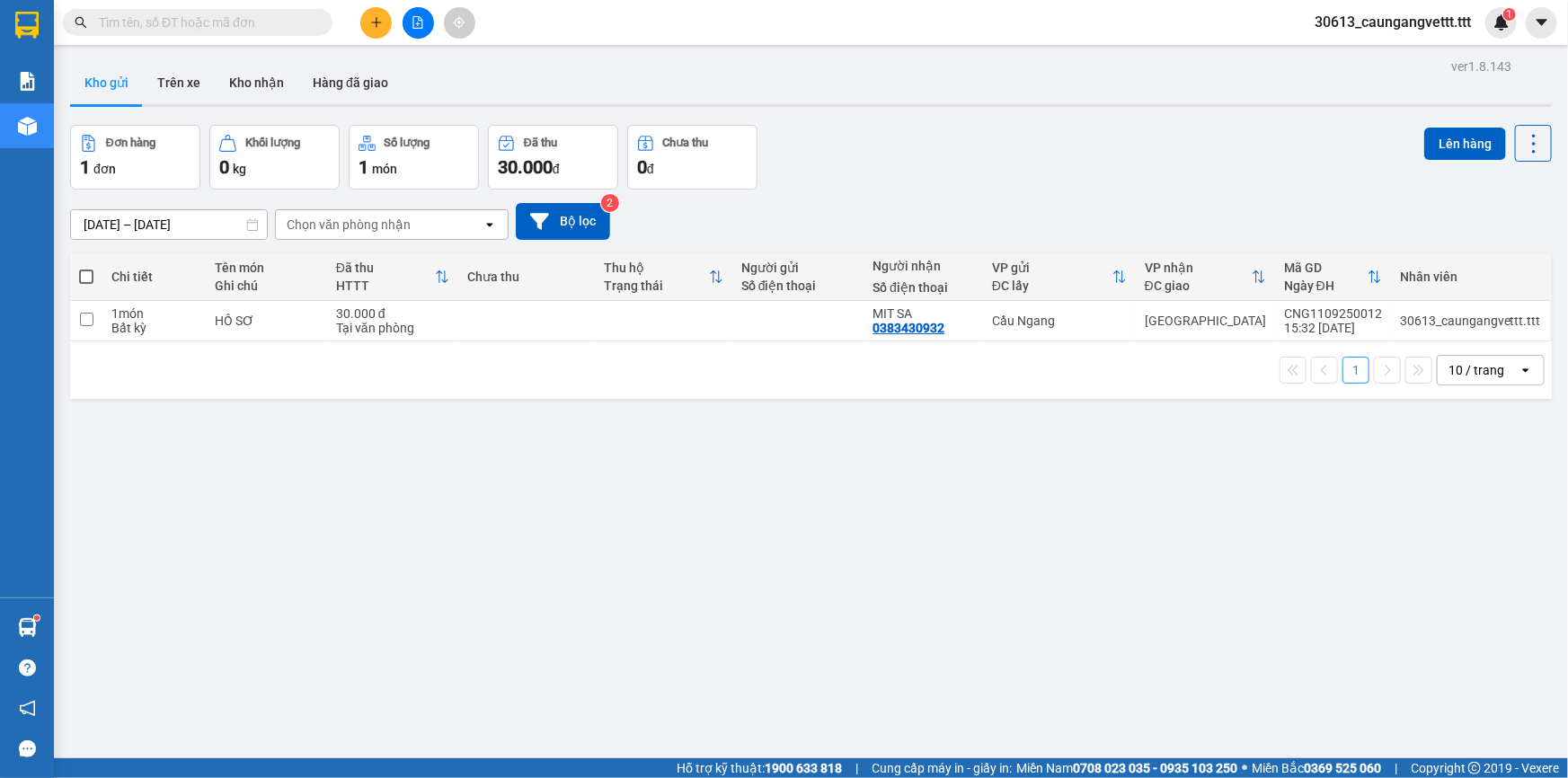
click at [90, 275] on span at bounding box center [86, 276] width 15 height 15
click at [86, 267] on input "checkbox" at bounding box center [86, 267] width 0 height 0
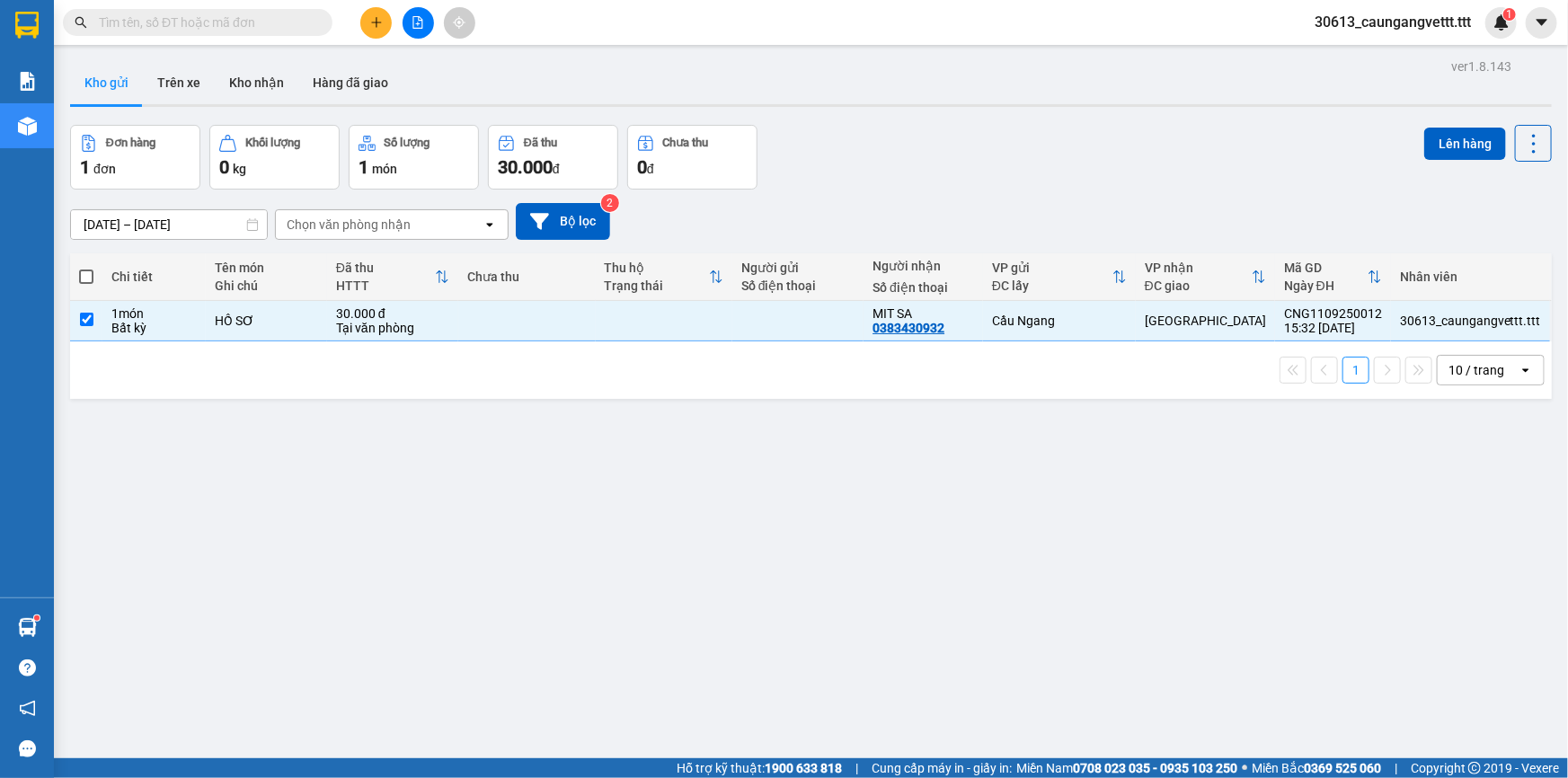
checkbox input "true"
click at [1461, 137] on button "Lên hàng" at bounding box center [1465, 143] width 82 height 32
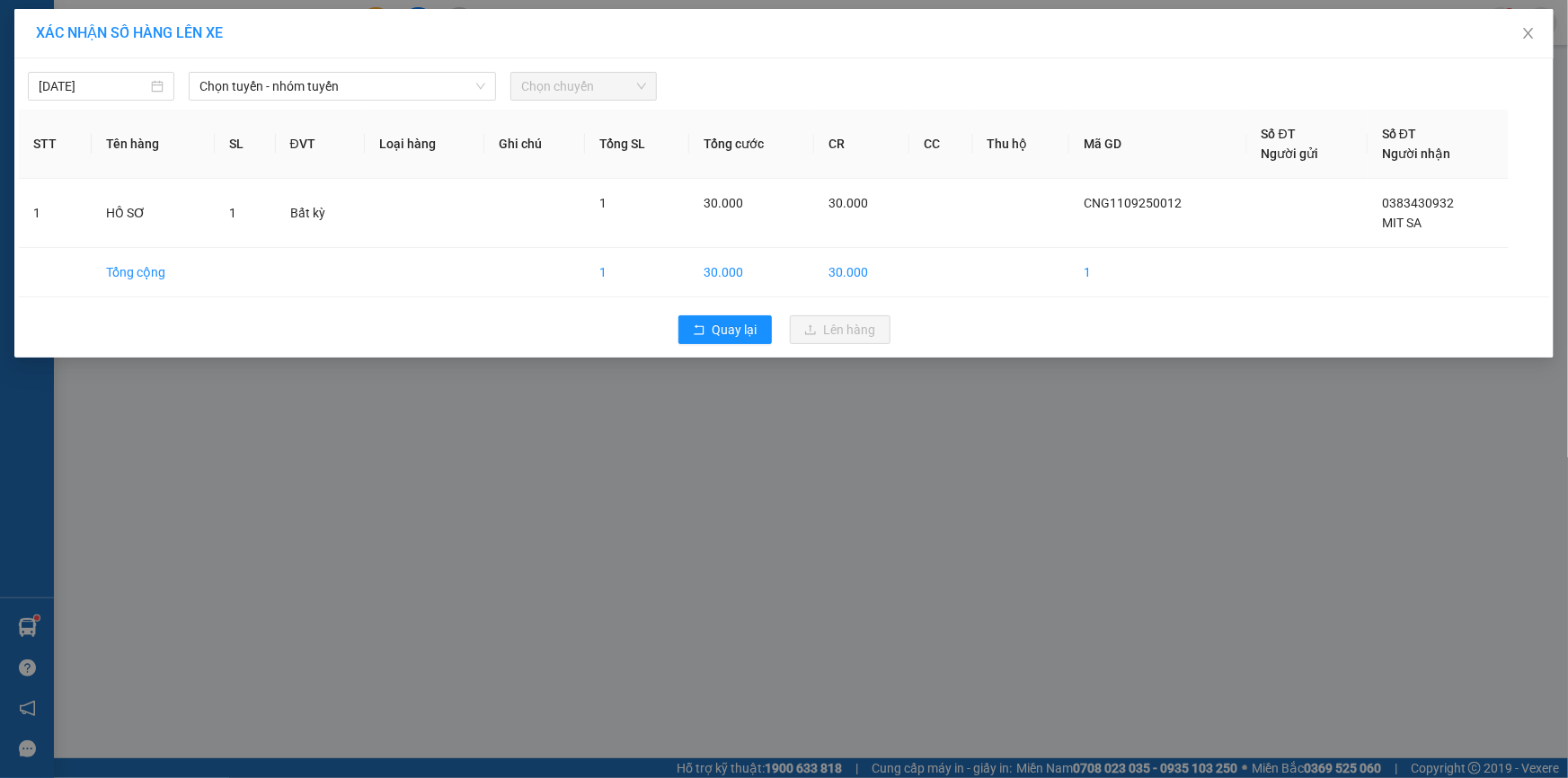
drag, startPoint x: 452, startPoint y: 55, endPoint x: 443, endPoint y: 66, distance: 14.2
click at [443, 66] on div "XÁC NHẬN SỐ HÀNG LÊN XE [DATE] Chọn tuyến - nhóm tuyến Chọn chuyến STT Tên hàng…" at bounding box center [784, 183] width 1540 height 348
click at [417, 88] on span "Chọn tuyến - nhóm tuyến" at bounding box center [342, 87] width 286 height 27
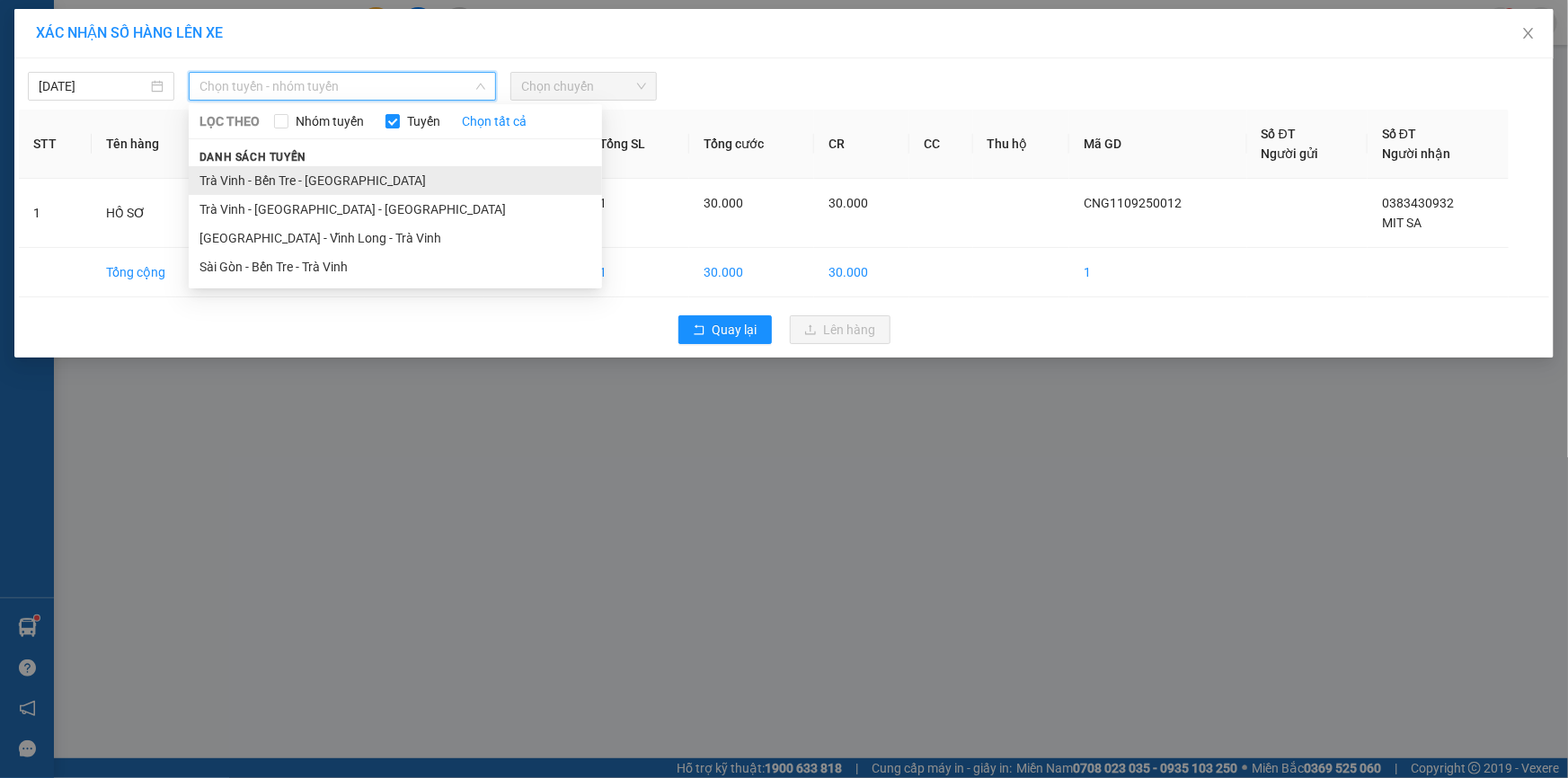
click at [294, 183] on li "Trà Vinh - Bến Tre - [GEOGRAPHIC_DATA]" at bounding box center [394, 180] width 413 height 28
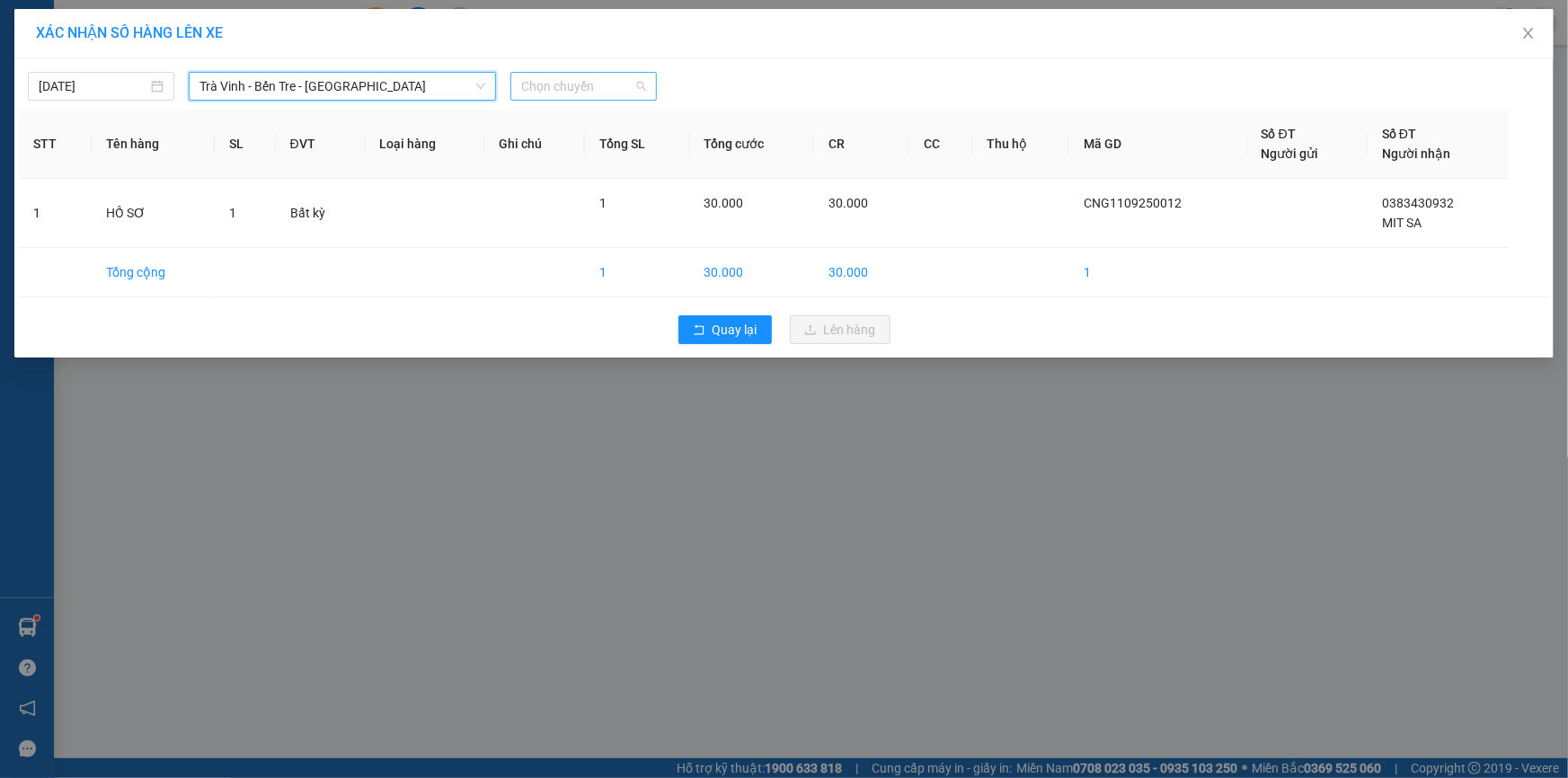
click at [589, 80] on span "Chọn chuyến" at bounding box center [584, 87] width 125 height 27
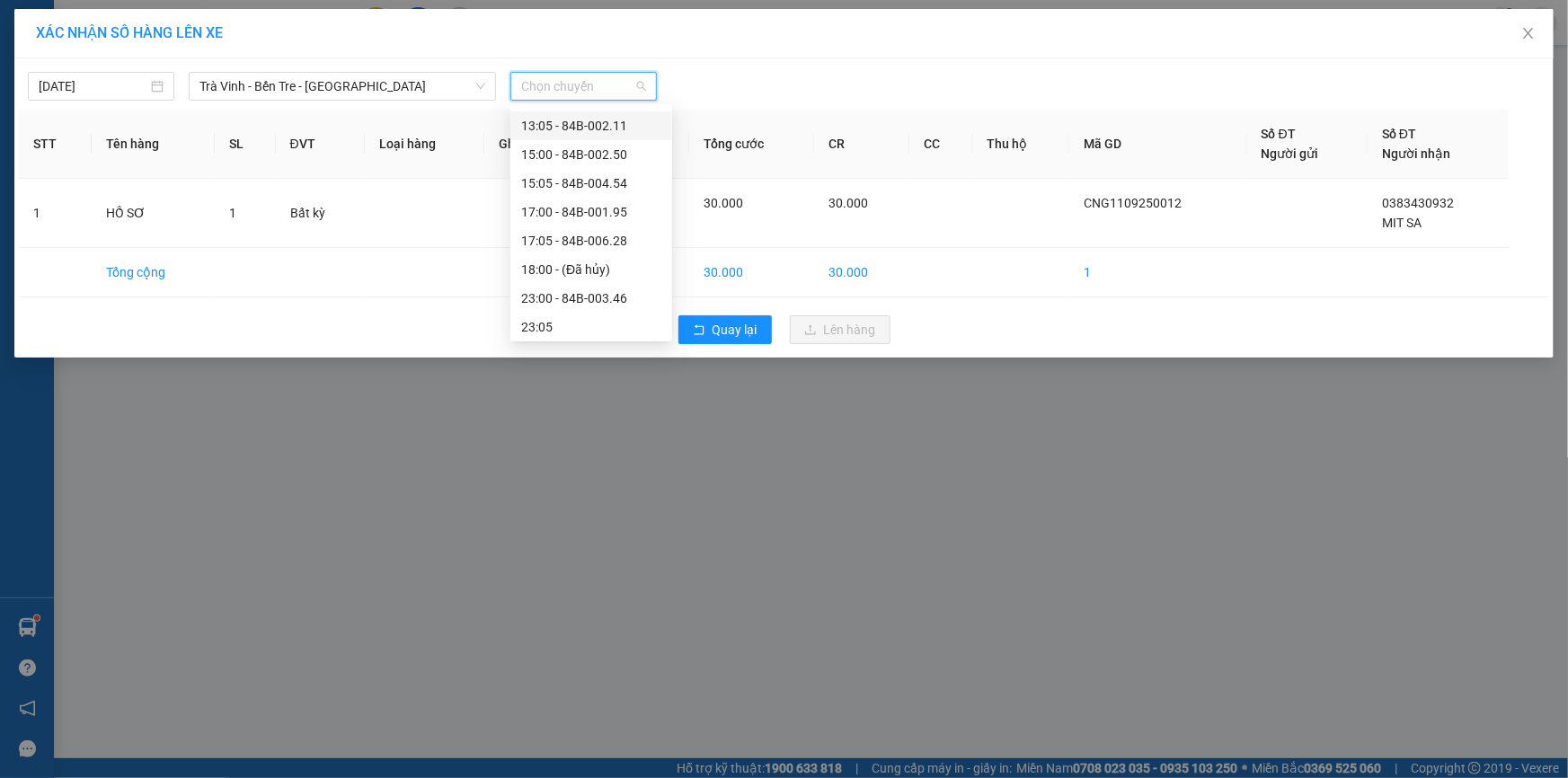
scroll to position [373, 0]
click at [562, 214] on div "17:00 - 84B-001.95" at bounding box center [592, 209] width 141 height 20
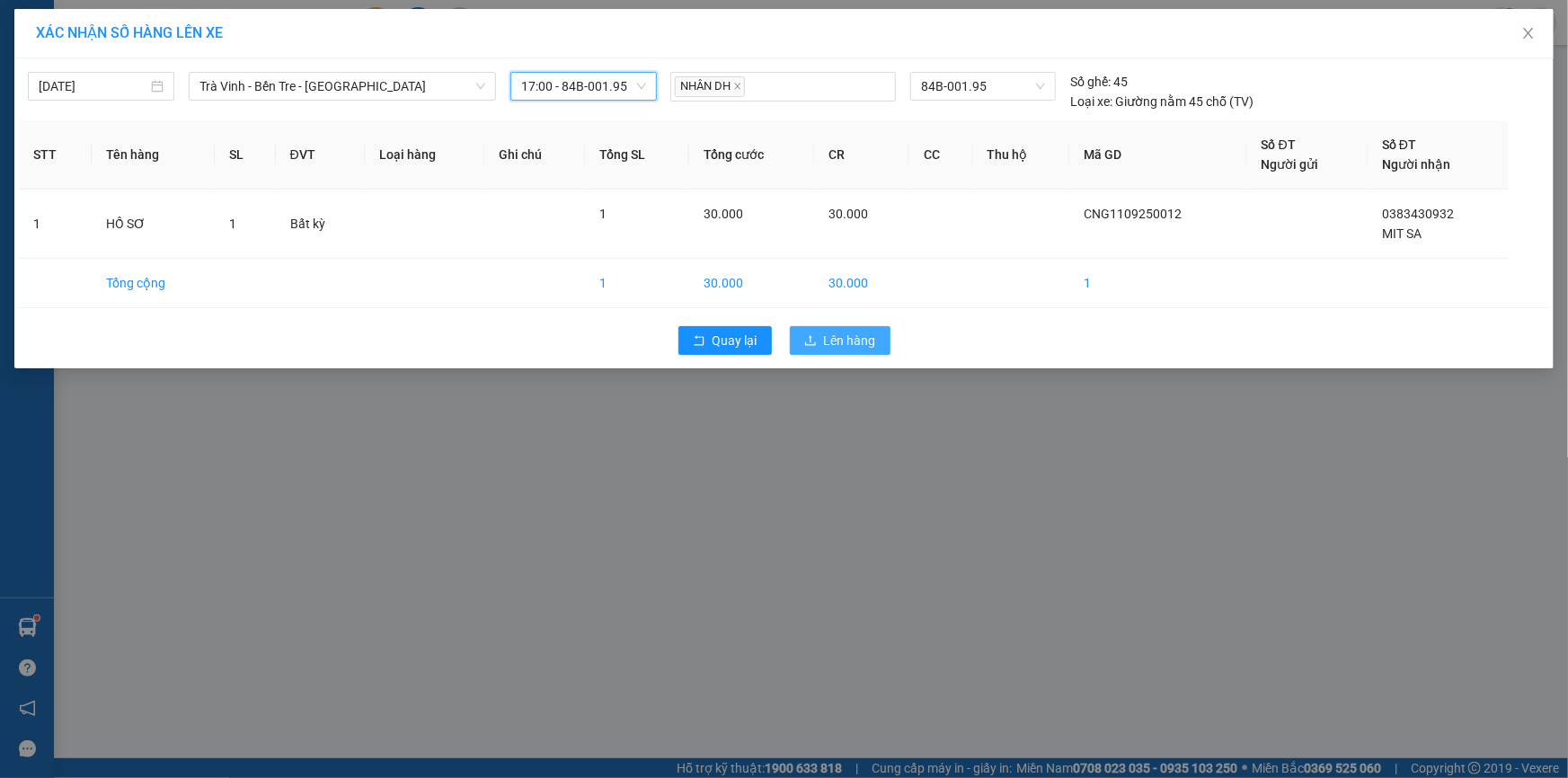
click at [851, 338] on span "Lên hàng" at bounding box center [849, 341] width 52 height 20
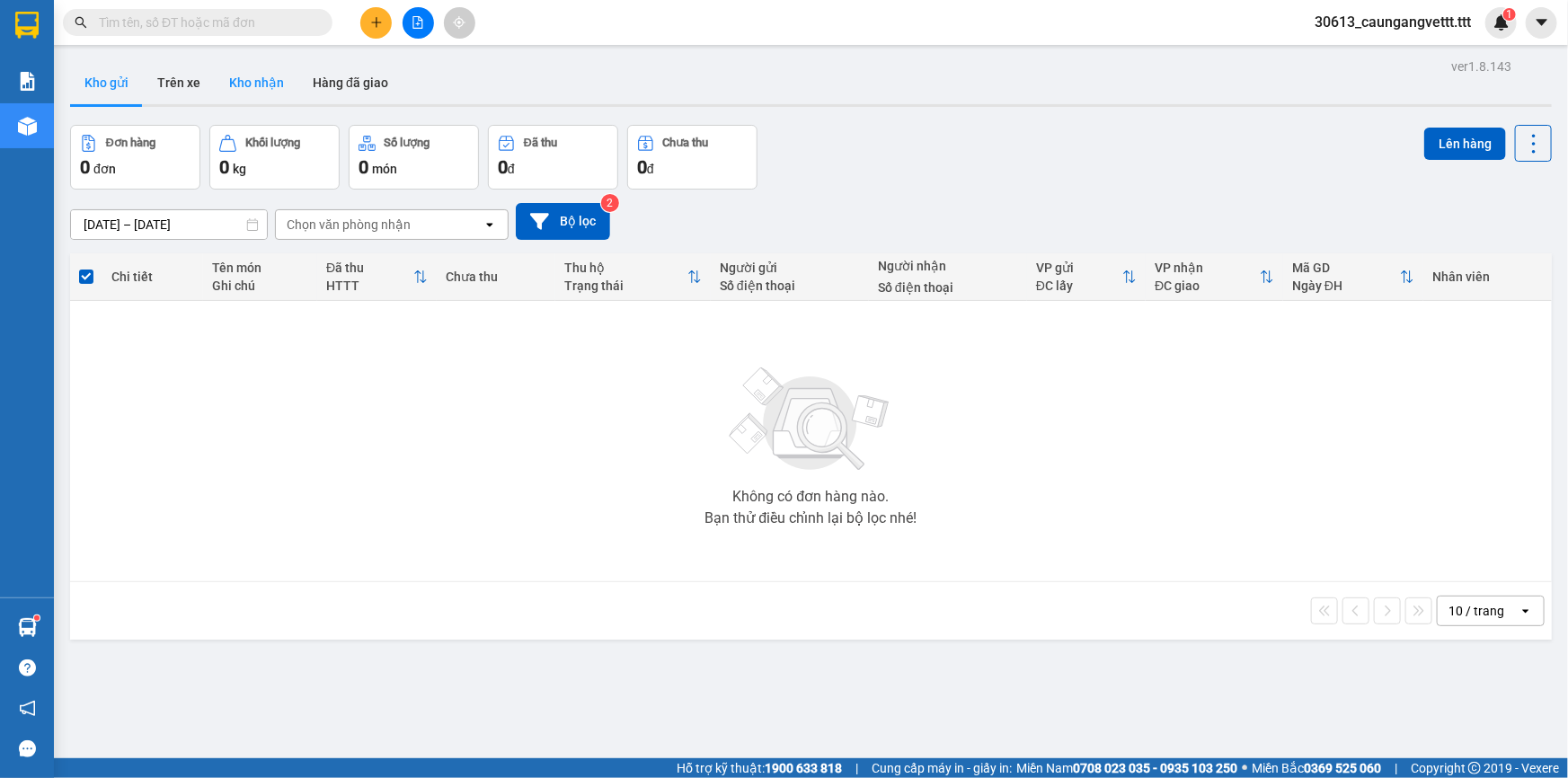
click at [252, 86] on button "Kho nhận" at bounding box center [257, 83] width 84 height 43
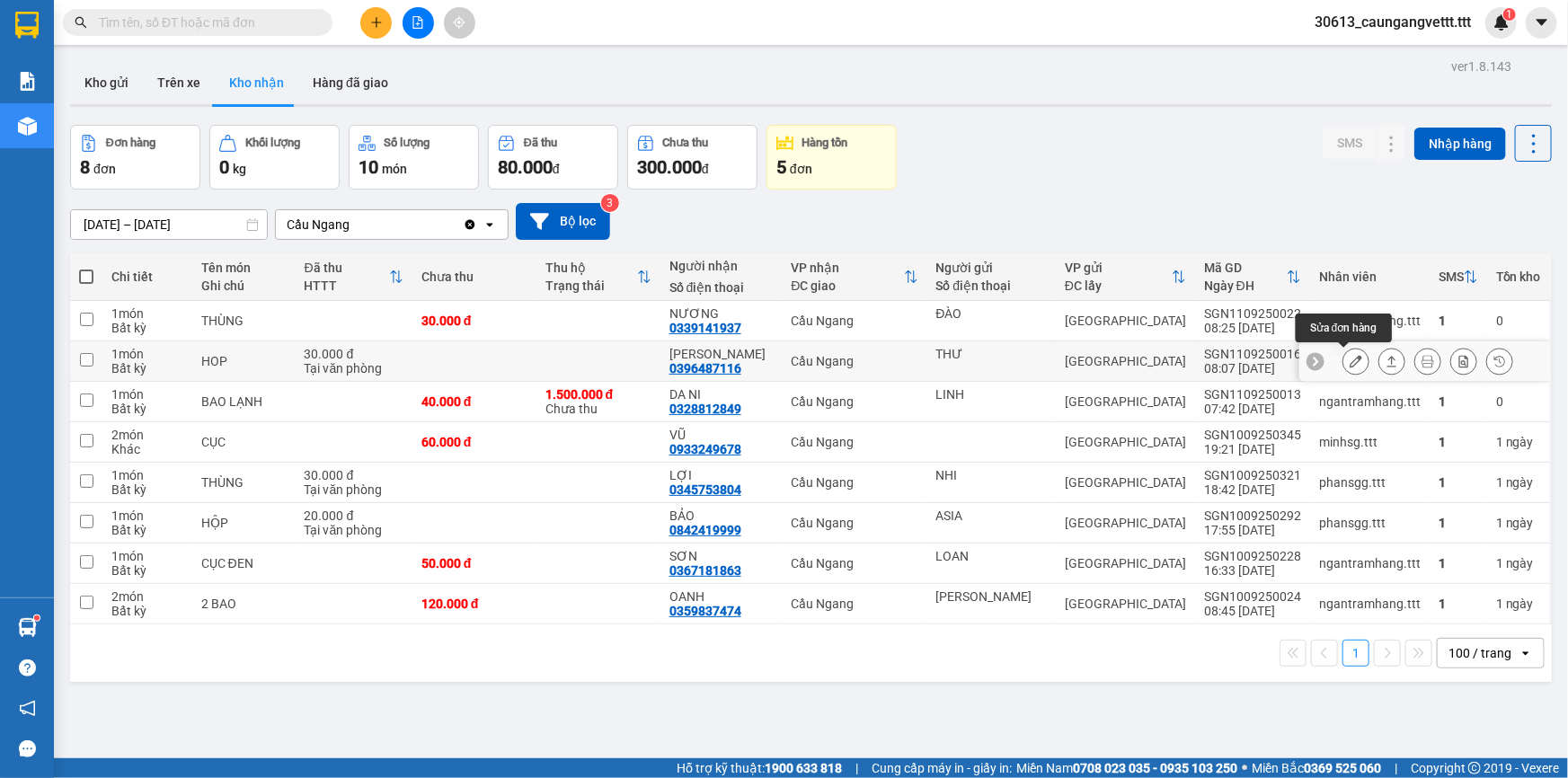
click at [1349, 363] on icon at bounding box center [1355, 361] width 13 height 13
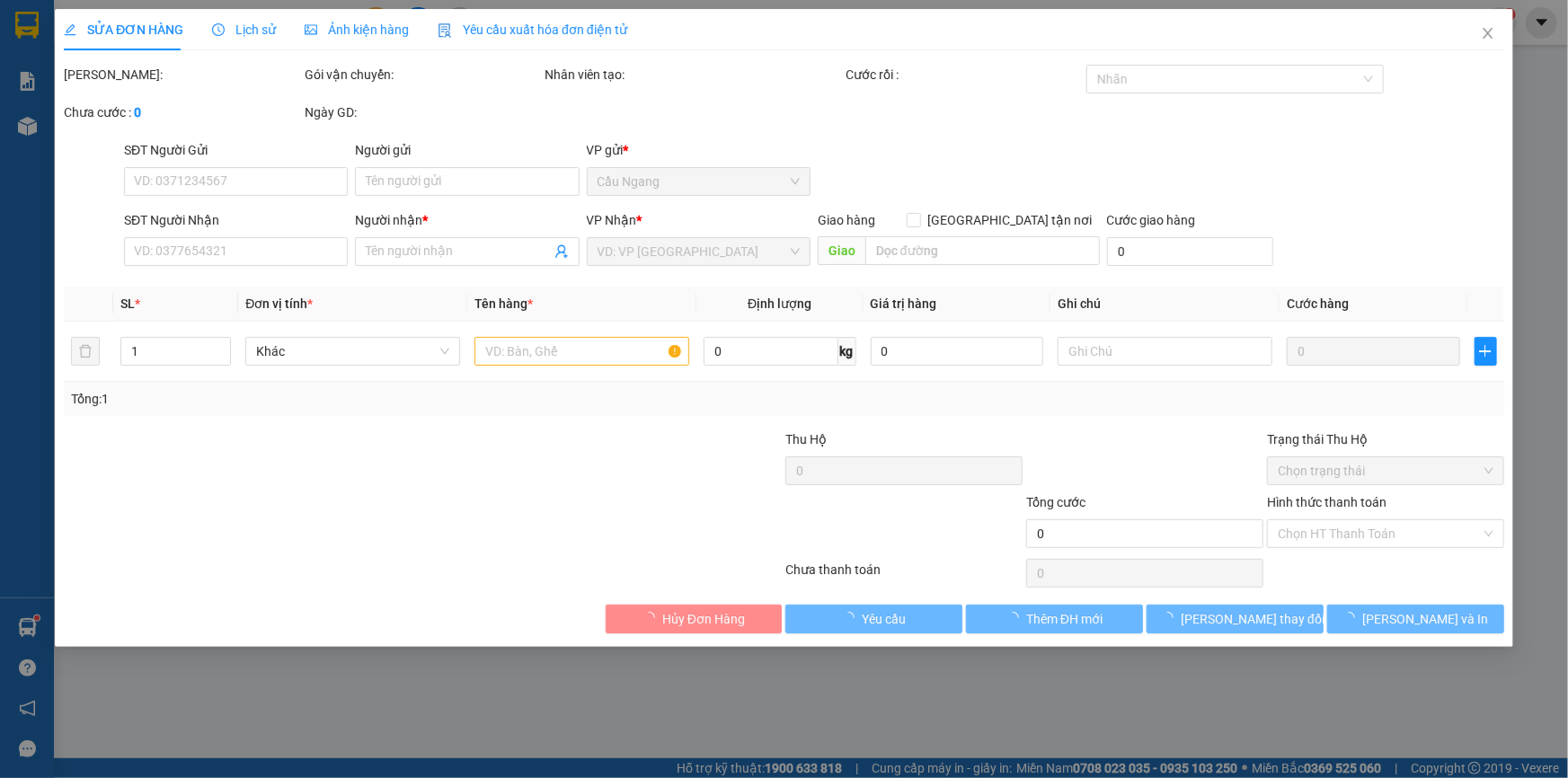
type input "THƯ"
type input "0396487116"
type input "[PERSON_NAME]"
type input "30.000"
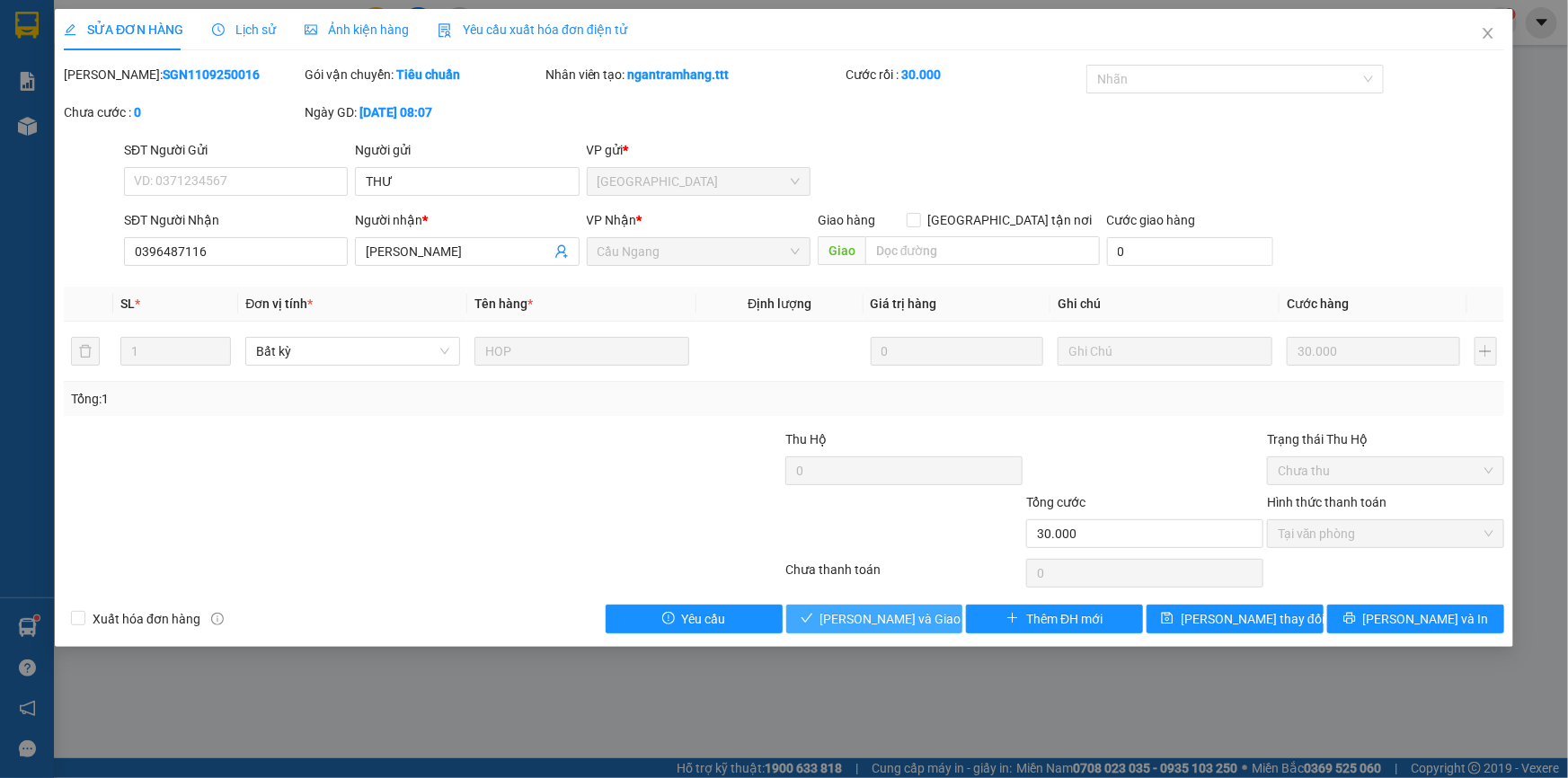
click at [858, 620] on span "[PERSON_NAME] và Giao hàng" at bounding box center [906, 619] width 173 height 20
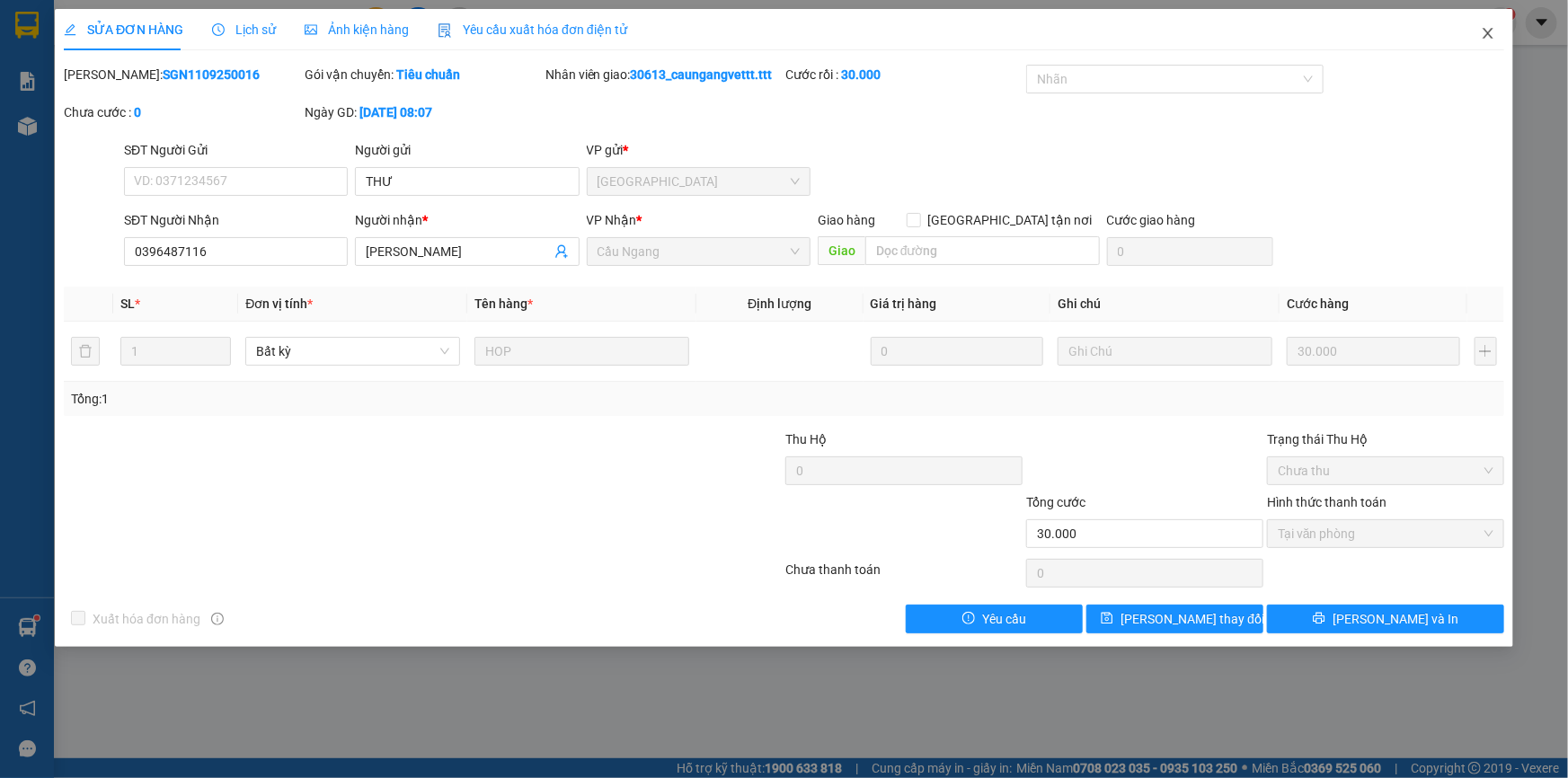
click at [1492, 37] on icon "close" at bounding box center [1488, 33] width 10 height 11
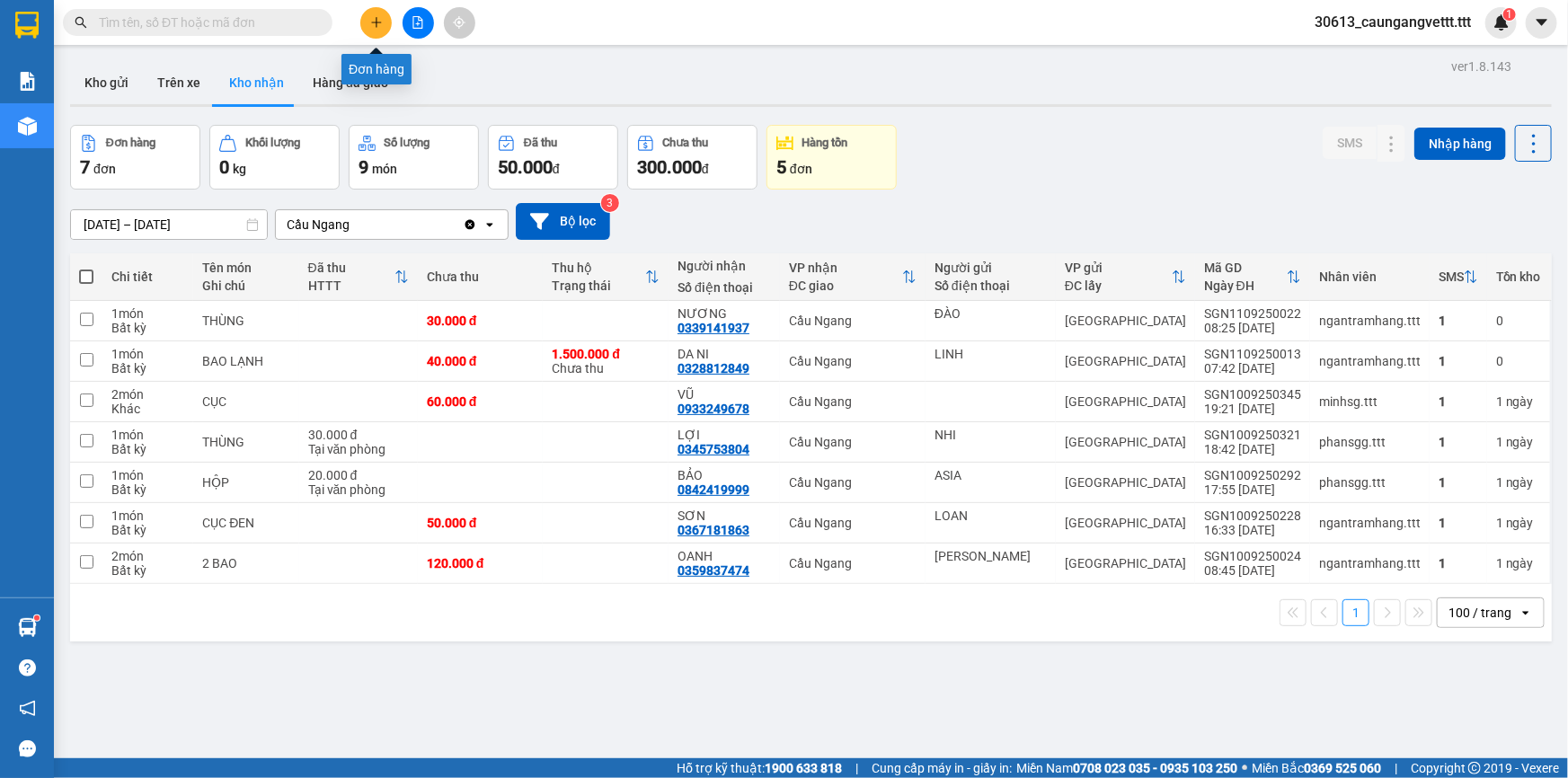
click at [370, 18] on icon "plus" at bounding box center [376, 22] width 13 height 13
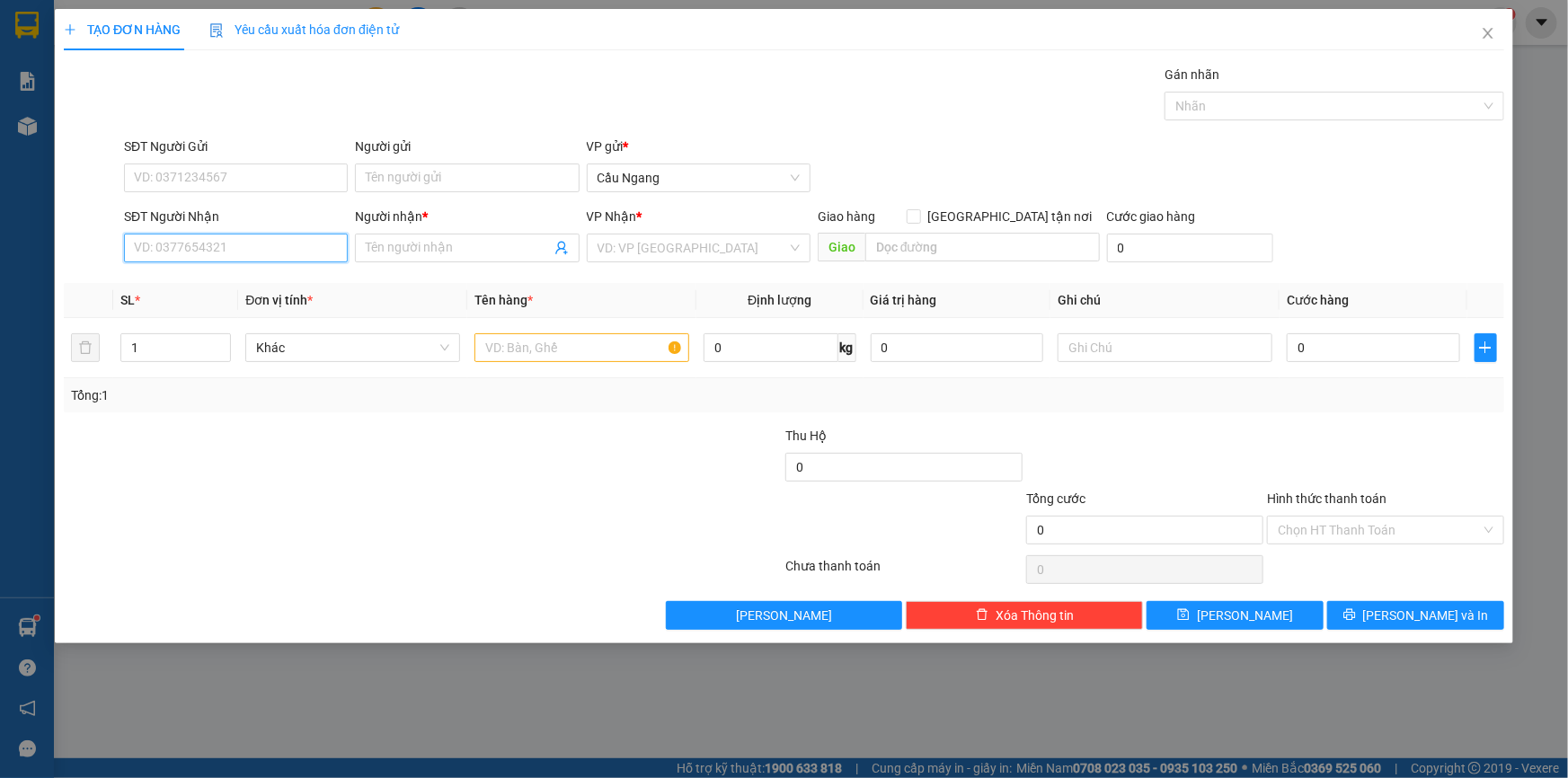
click at [227, 248] on input "SĐT Người Nhận" at bounding box center [235, 247] width 224 height 28
drag, startPoint x: 186, startPoint y: 278, endPoint x: 289, endPoint y: 277, distance: 103.0
click at [186, 278] on div "0978133114 - BINH" at bounding box center [235, 284] width 202 height 20
type input "0978133114"
type input "BINH"
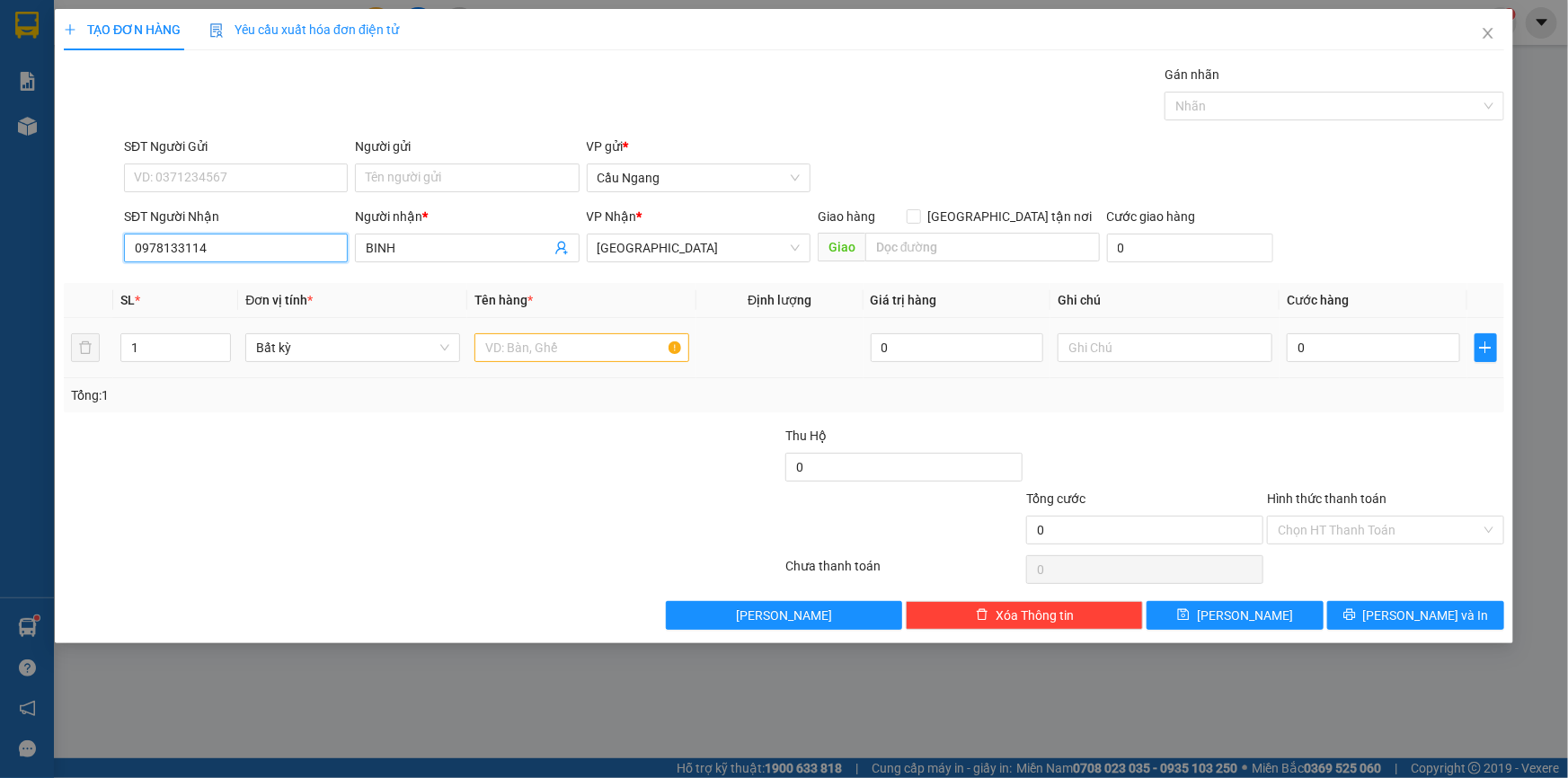
type input "0978133114"
click at [555, 351] on input "text" at bounding box center [582, 347] width 215 height 28
click at [561, 350] on input "text" at bounding box center [582, 347] width 215 height 28
type input "CUC"
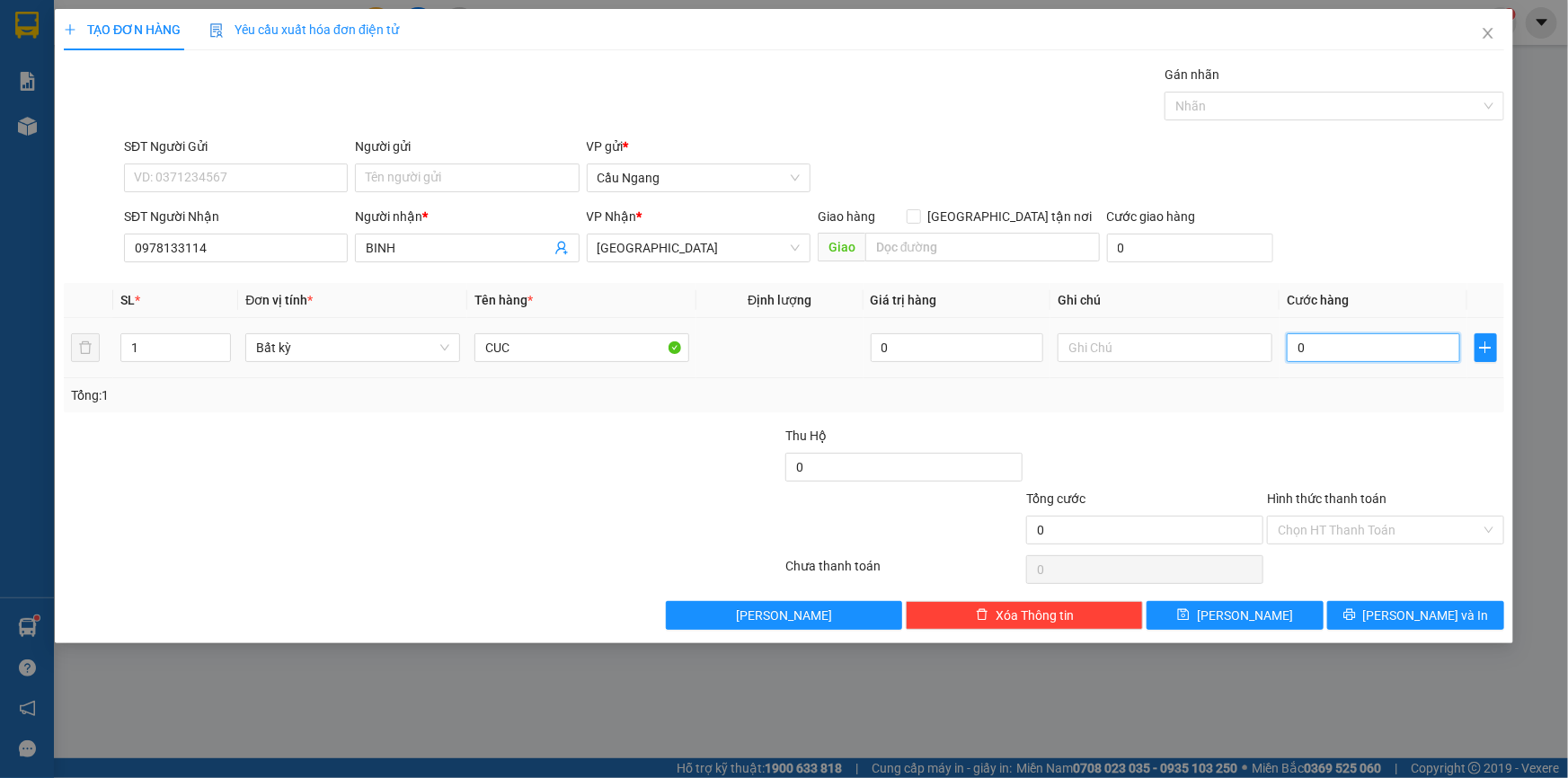
click at [1343, 351] on input "0" at bounding box center [1374, 347] width 174 height 28
type input "4"
type input "40"
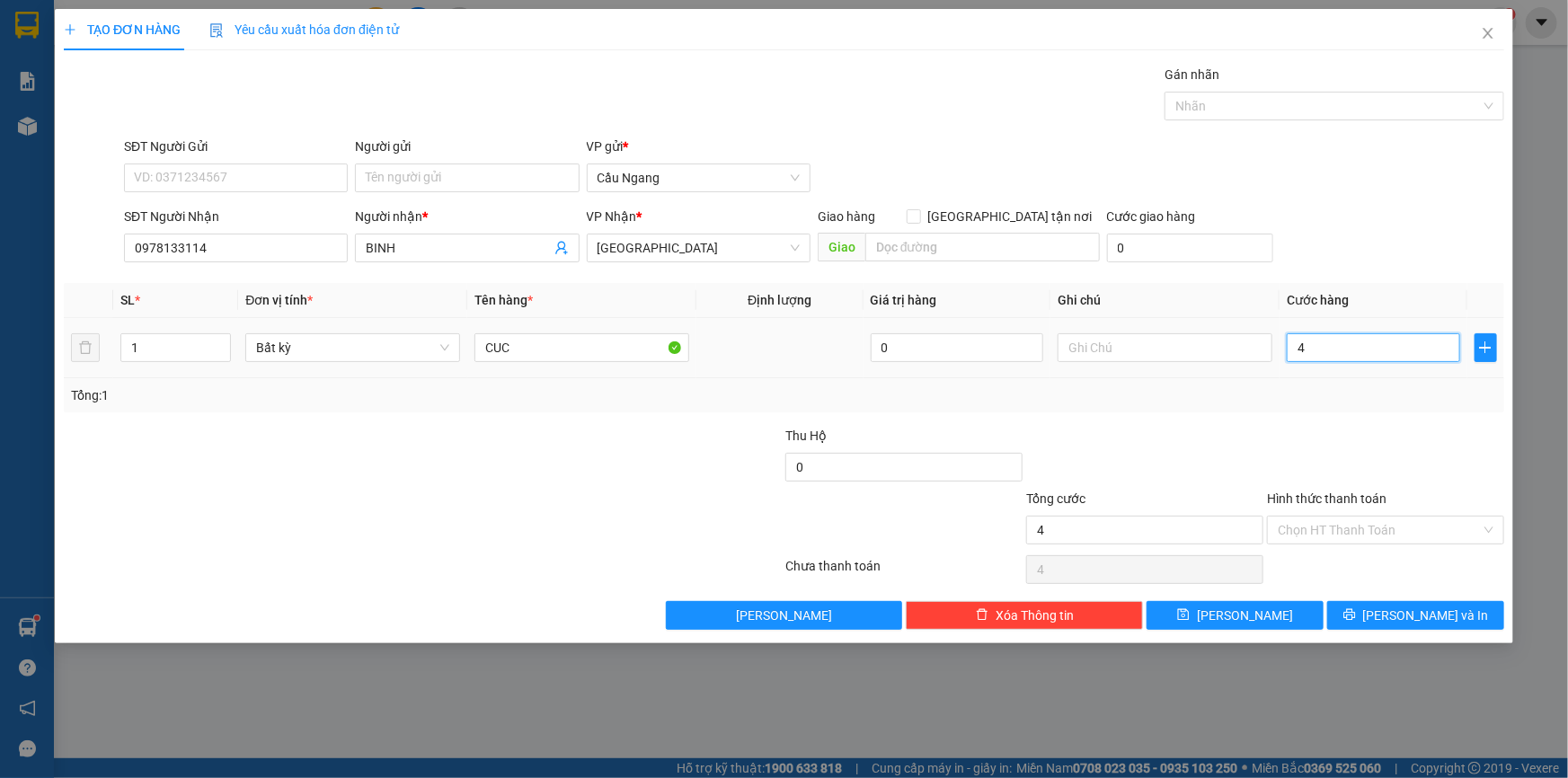
type input "40"
type input "400"
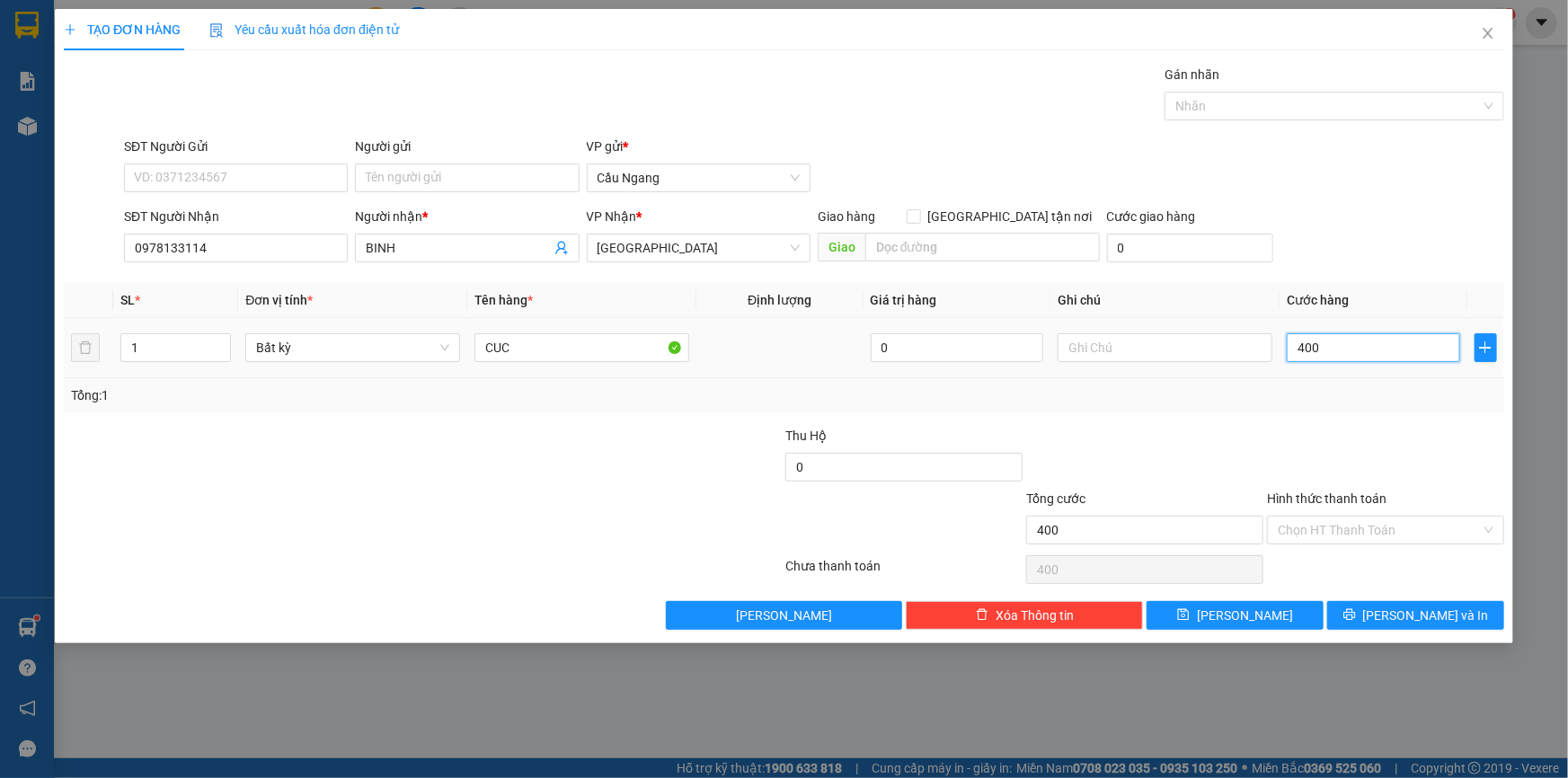
type input "4.000"
type input "40.000"
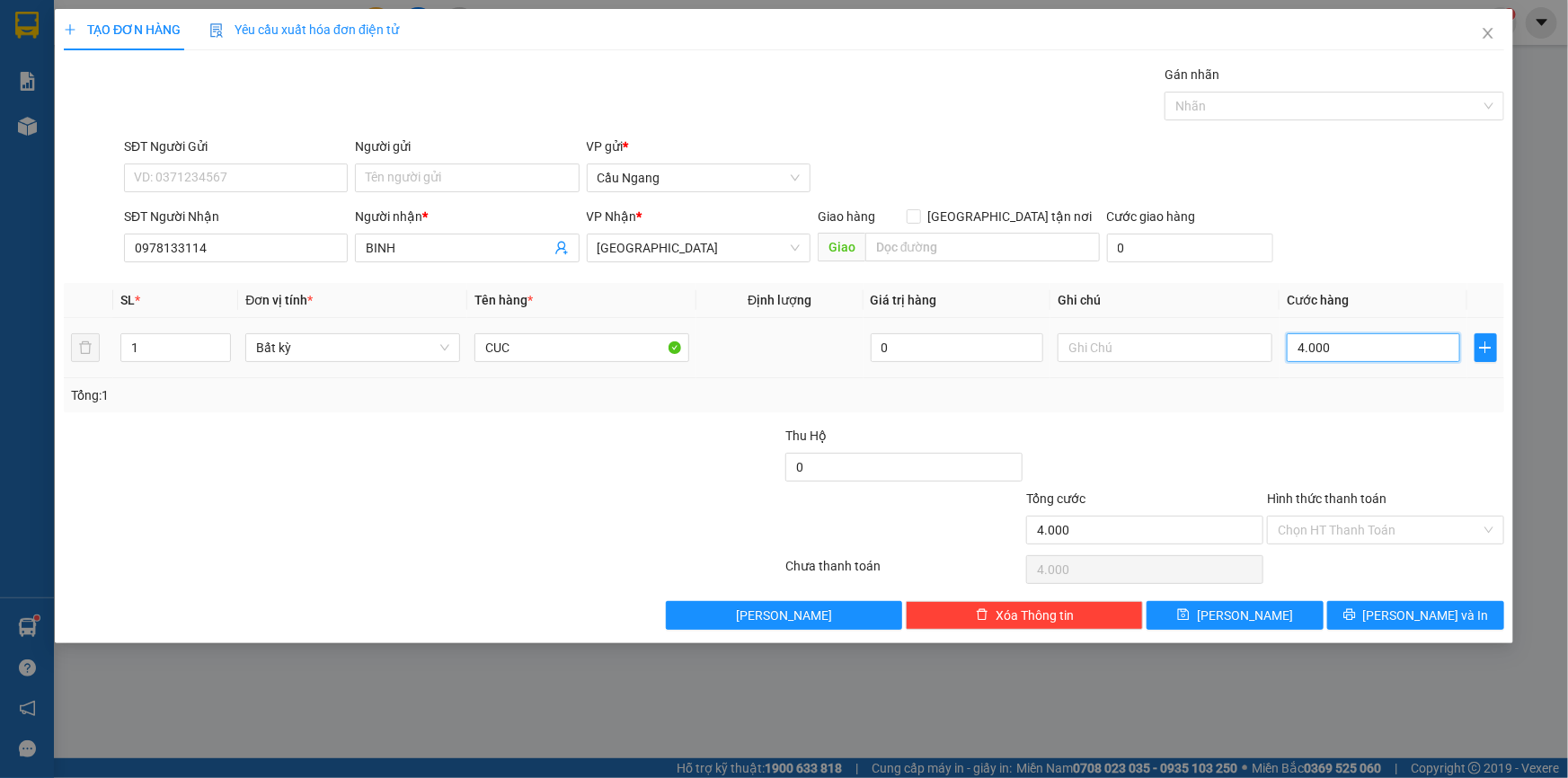
type input "40.000"
click at [1372, 525] on input "Hình thức thanh toán" at bounding box center [1380, 530] width 203 height 27
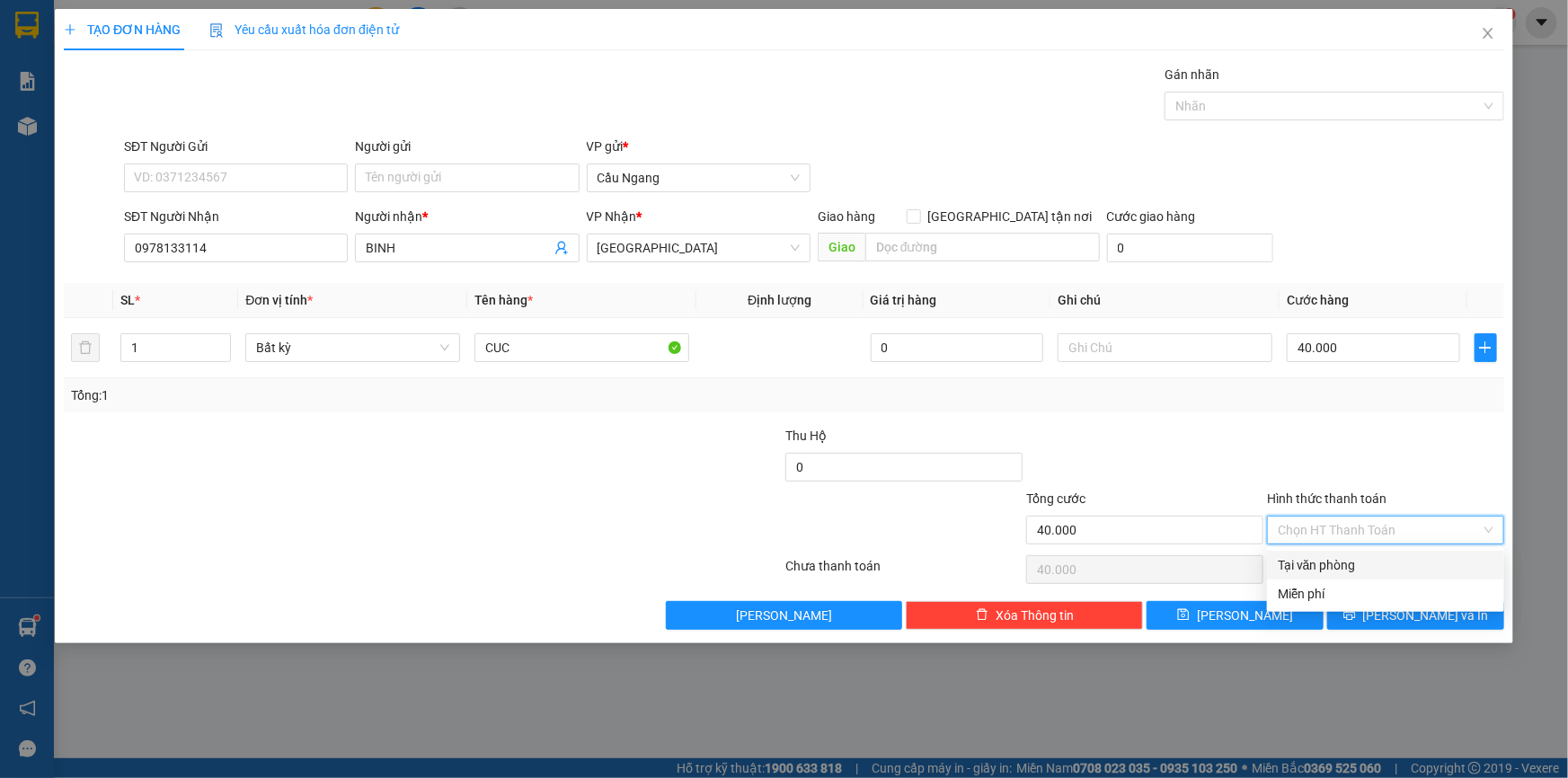
click at [1335, 563] on div "Tại văn phòng" at bounding box center [1385, 565] width 216 height 20
type input "0"
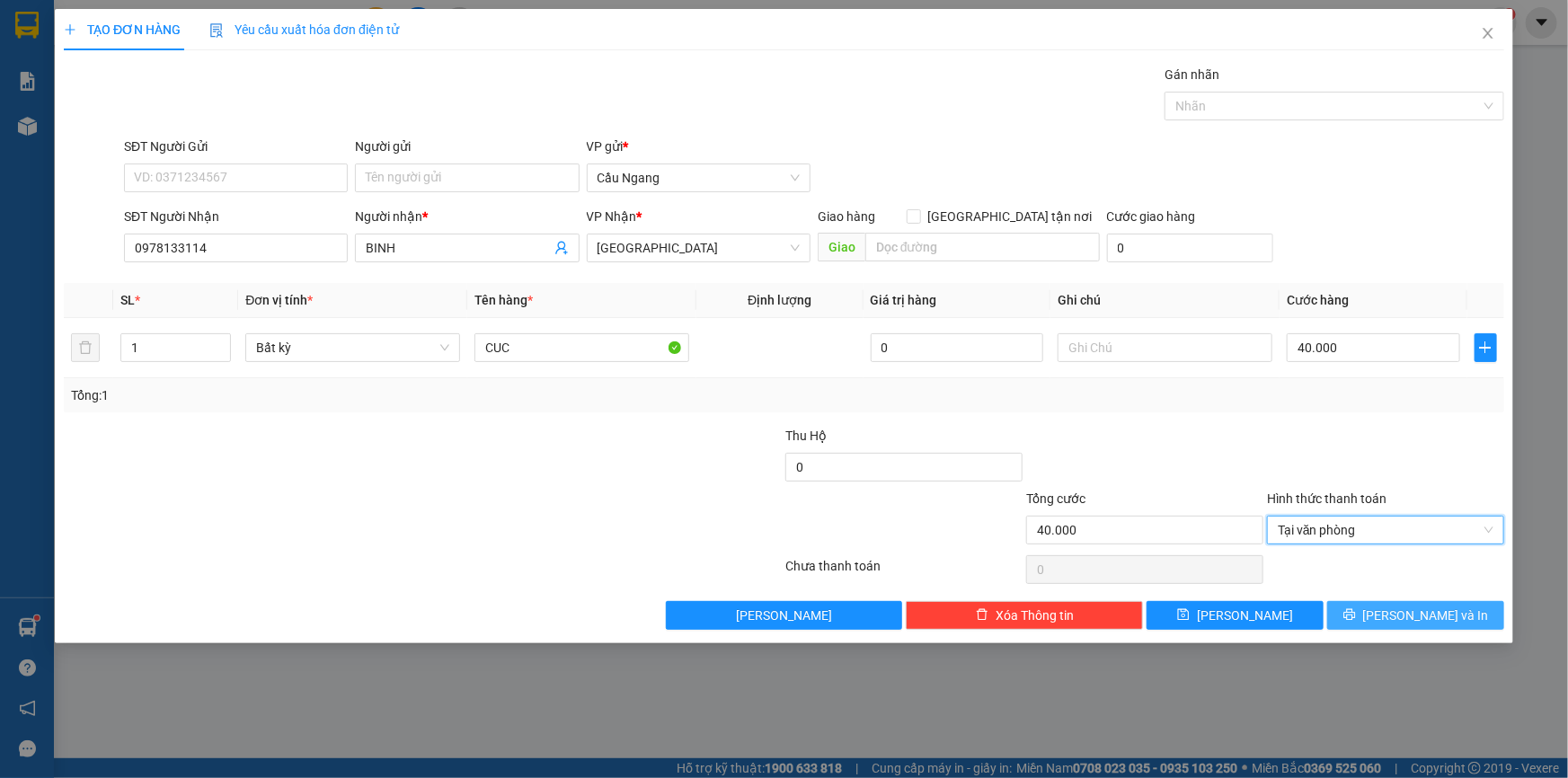
click at [1420, 614] on span "[PERSON_NAME] và In" at bounding box center [1425, 615] width 126 height 20
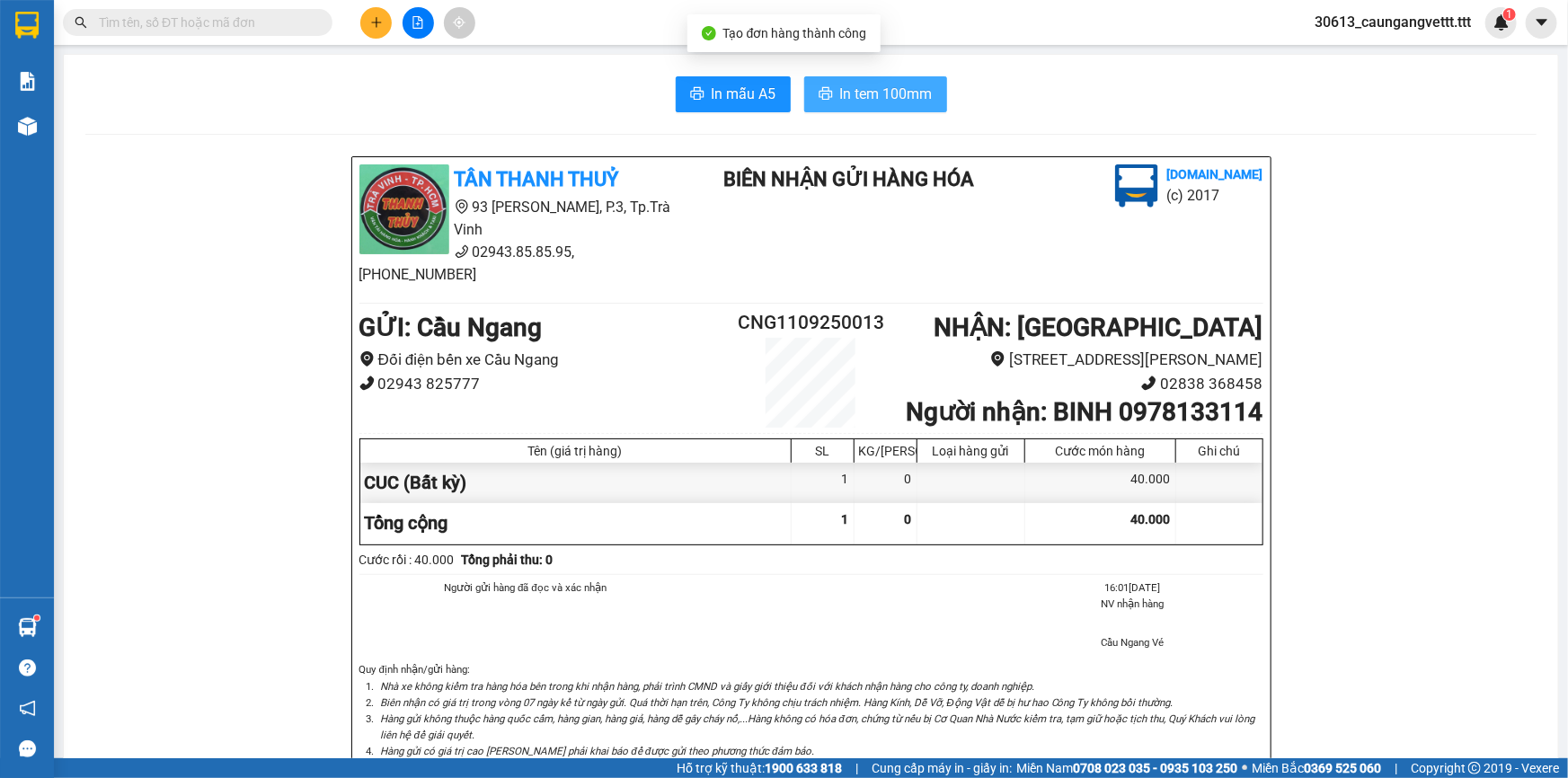
click at [872, 93] on span "In tem 100mm" at bounding box center [887, 94] width 93 height 22
click at [370, 21] on icon "plus" at bounding box center [376, 22] width 13 height 13
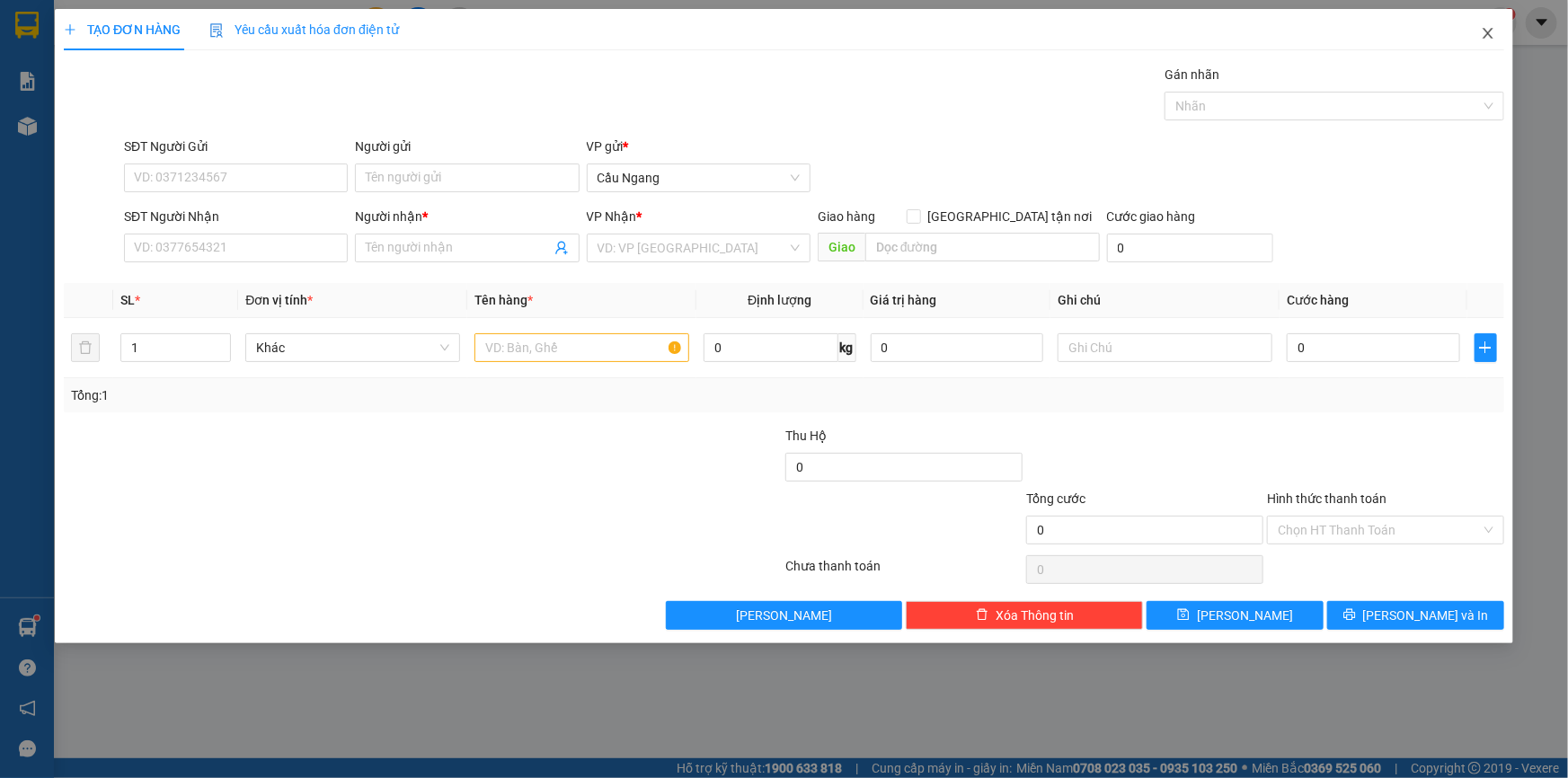
click at [1487, 38] on icon "close" at bounding box center [1488, 33] width 15 height 15
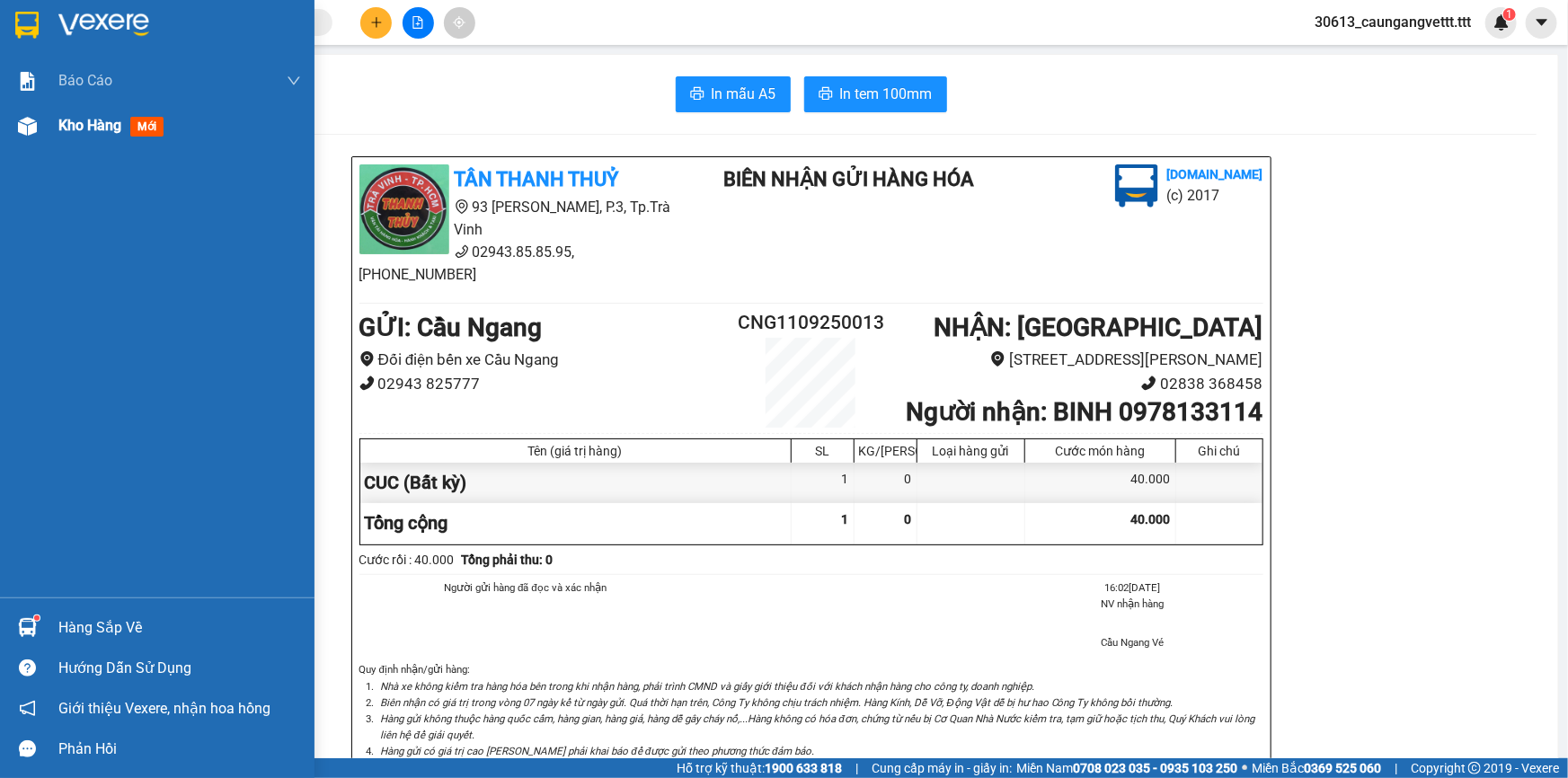
click at [93, 126] on span "Kho hàng" at bounding box center [90, 125] width 62 height 17
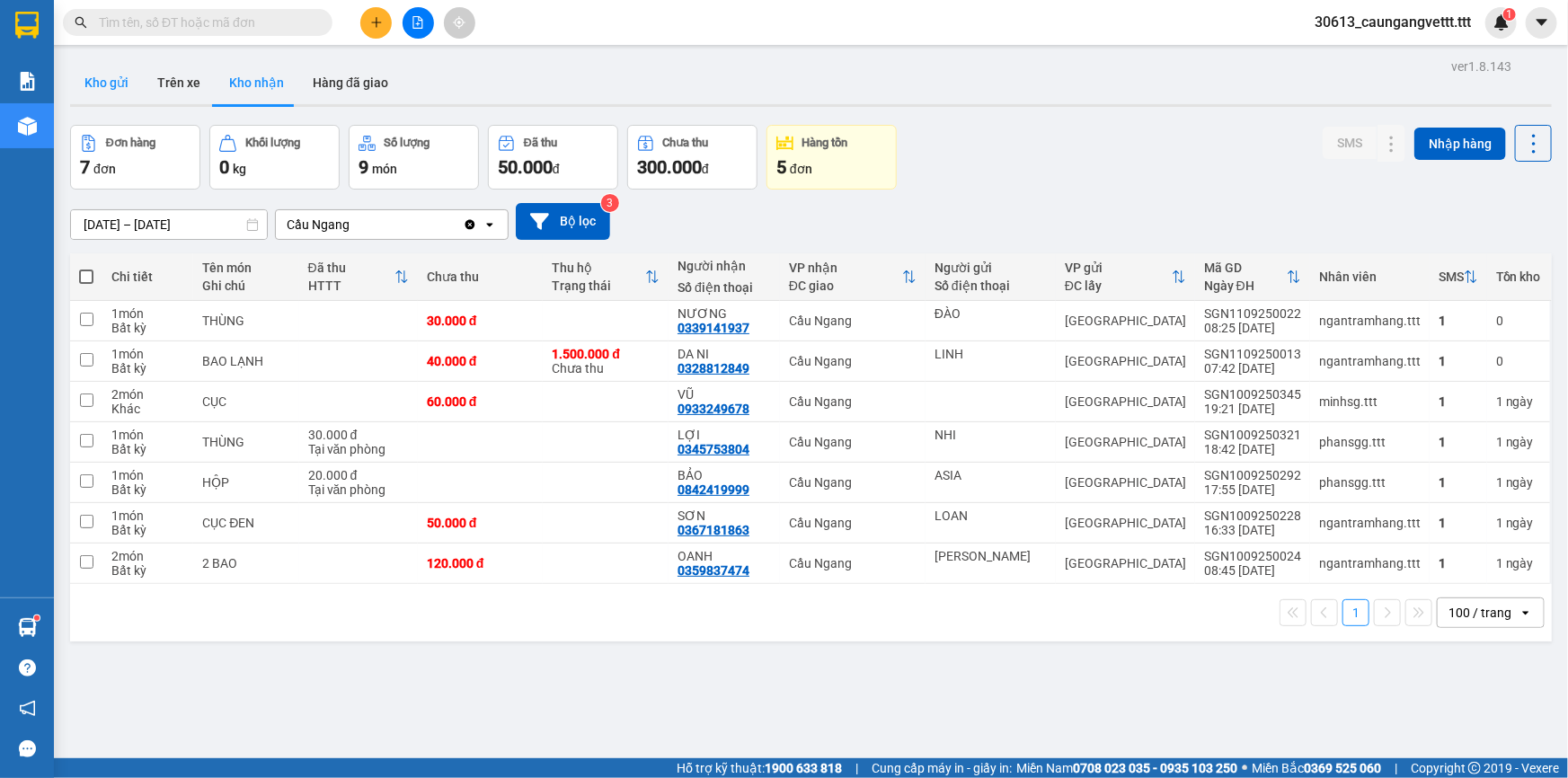
click at [103, 79] on button "Kho gửi" at bounding box center [106, 83] width 73 height 43
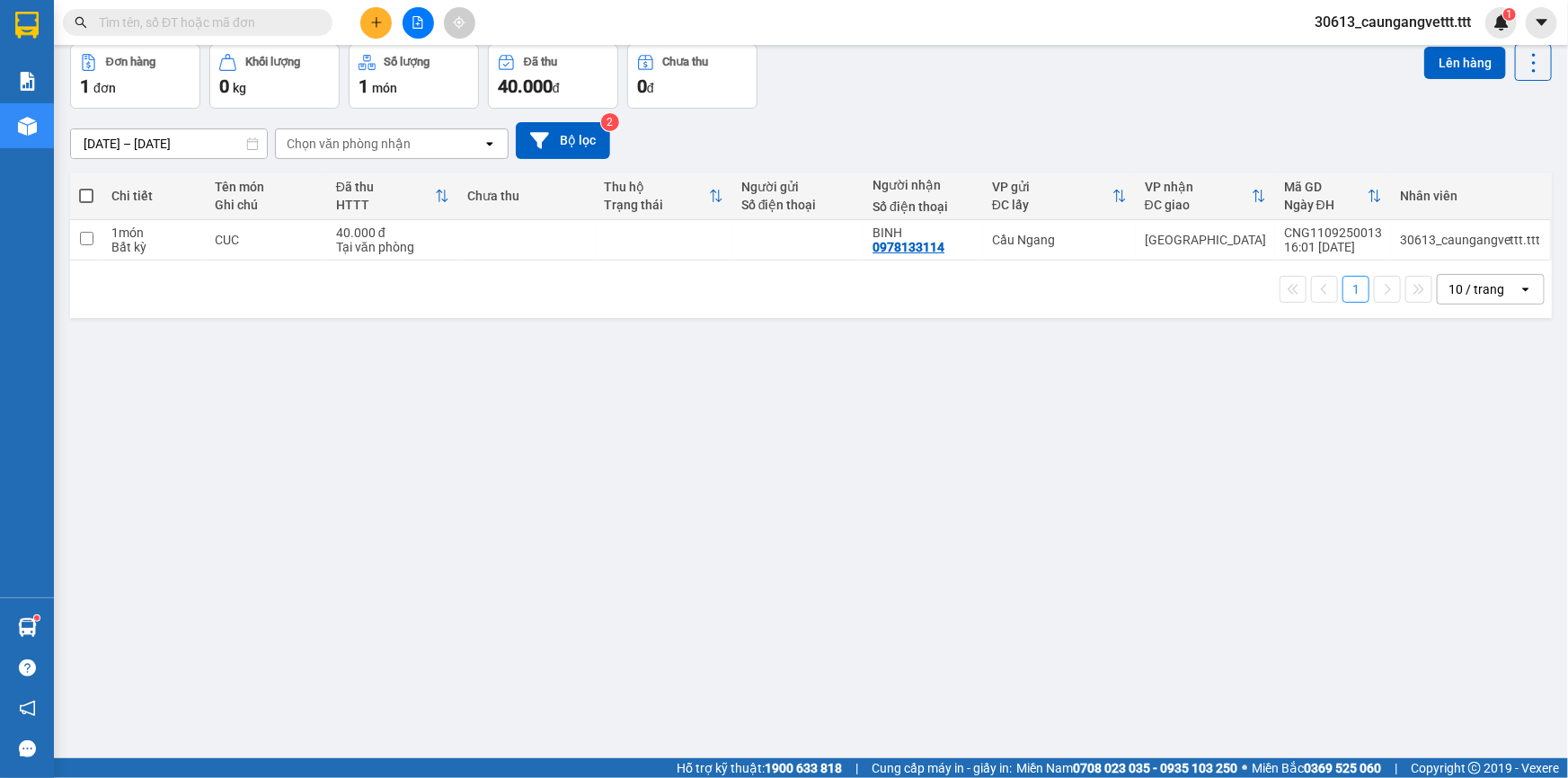
scroll to position [82, 0]
click at [1511, 236] on icon at bounding box center [1517, 238] width 13 height 13
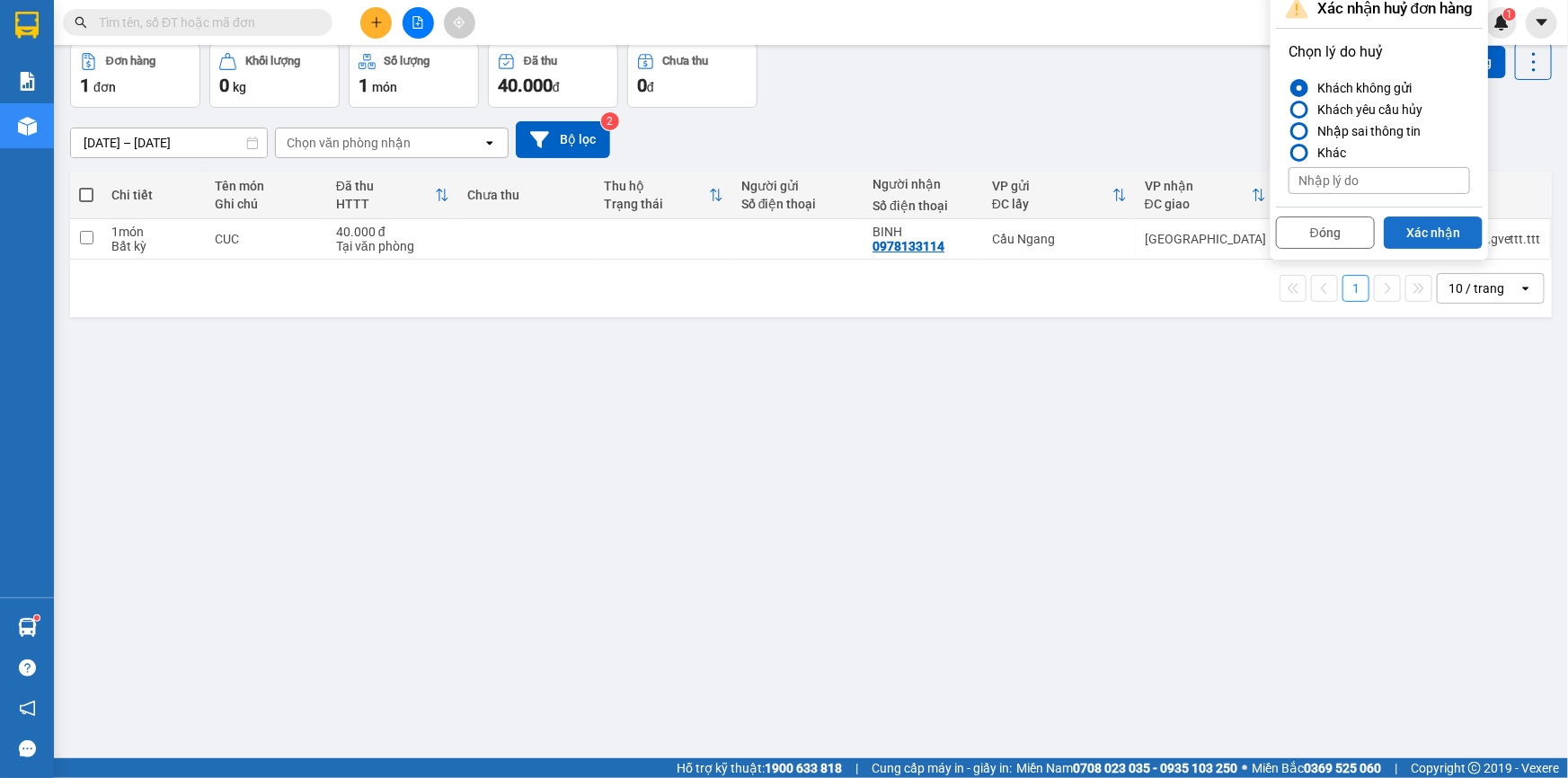
click at [1440, 231] on button "Xác nhận" at bounding box center [1432, 232] width 99 height 32
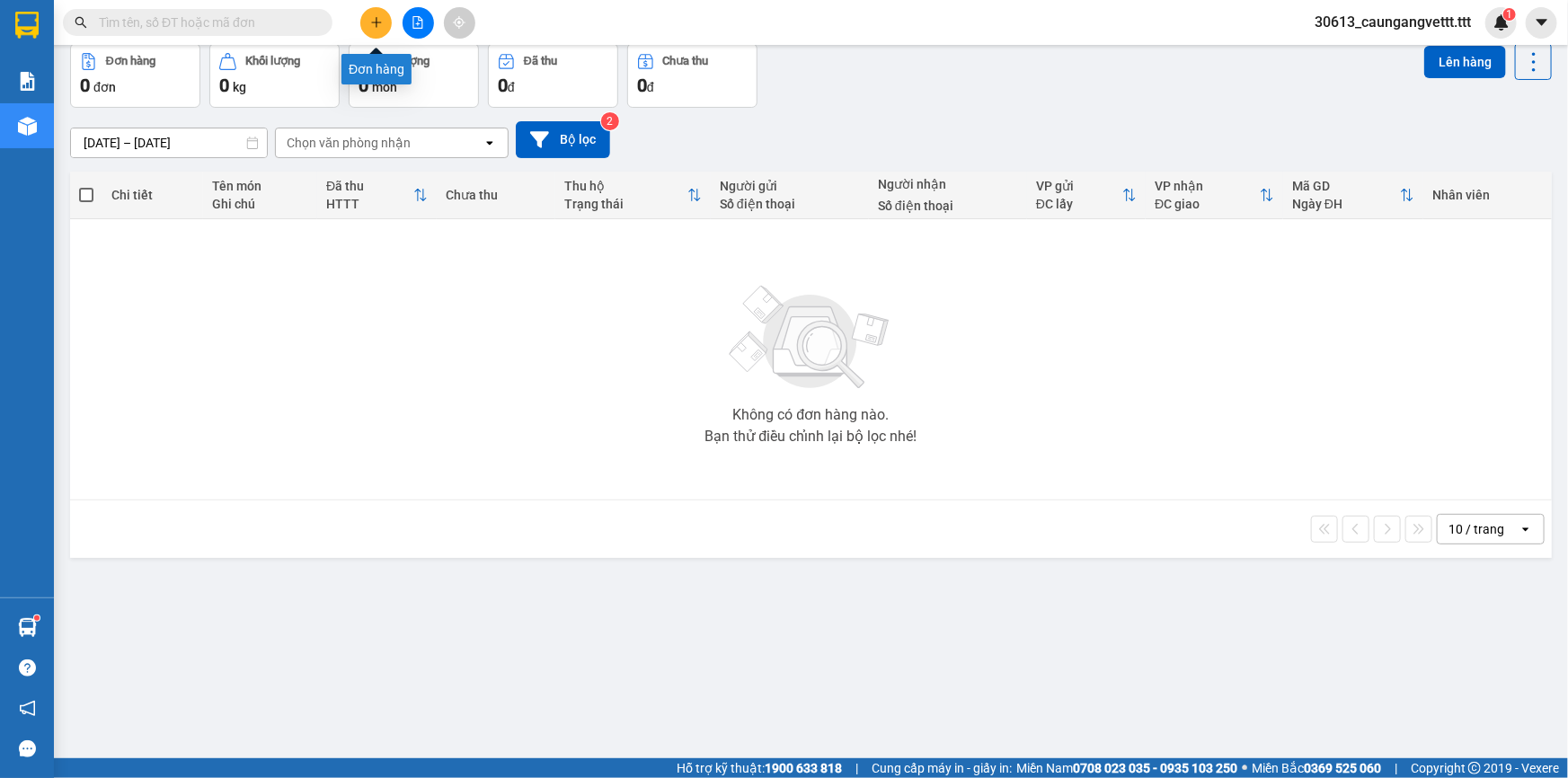
click at [376, 21] on icon "plus" at bounding box center [376, 21] width 10 height 1
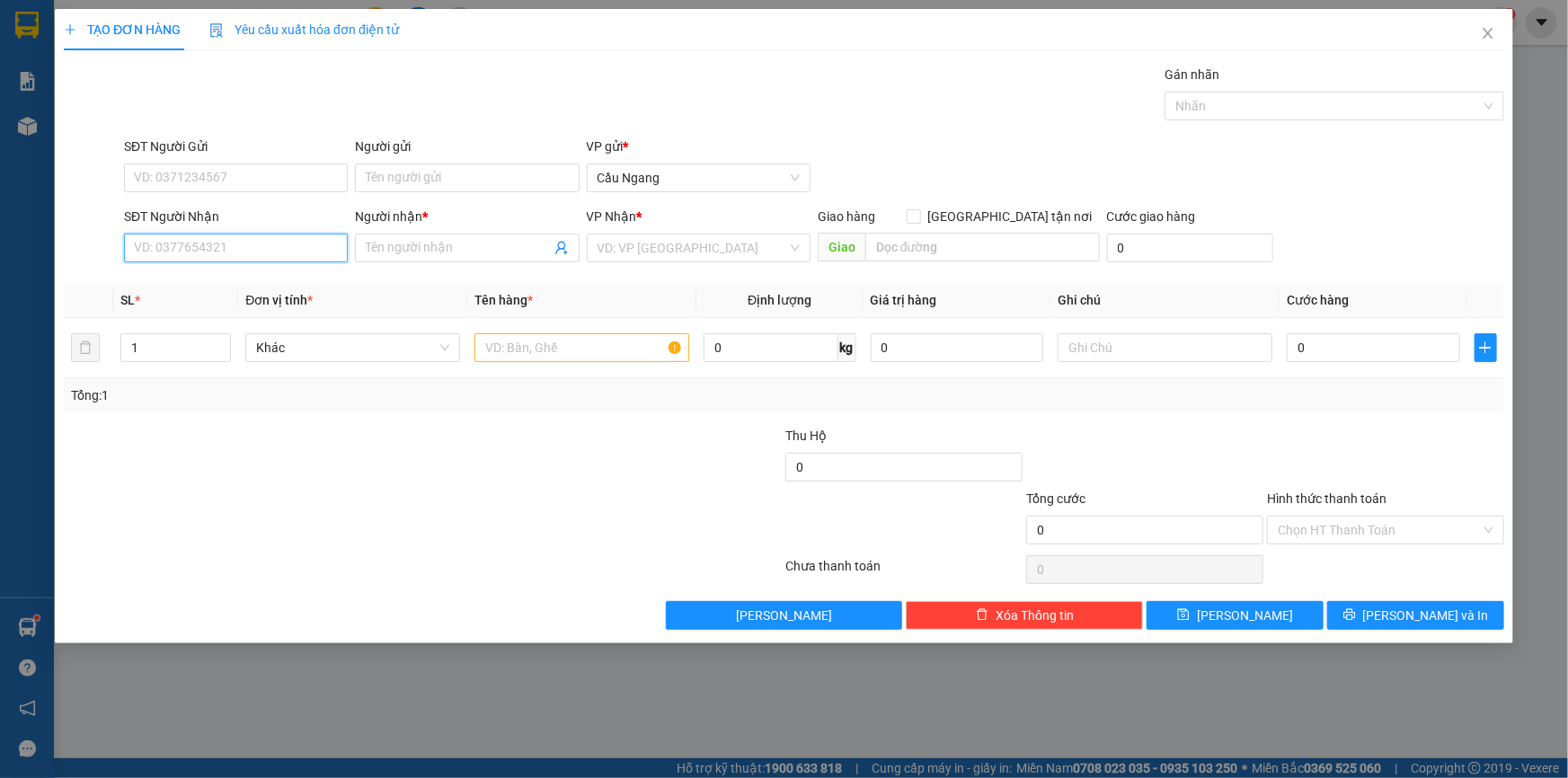
click at [243, 247] on input "SĐT Người Nhận" at bounding box center [235, 247] width 224 height 28
click at [224, 277] on div "0978133114 - BINH" at bounding box center [235, 284] width 202 height 20
type input "0978133114"
type input "BINH"
type input "0978133114"
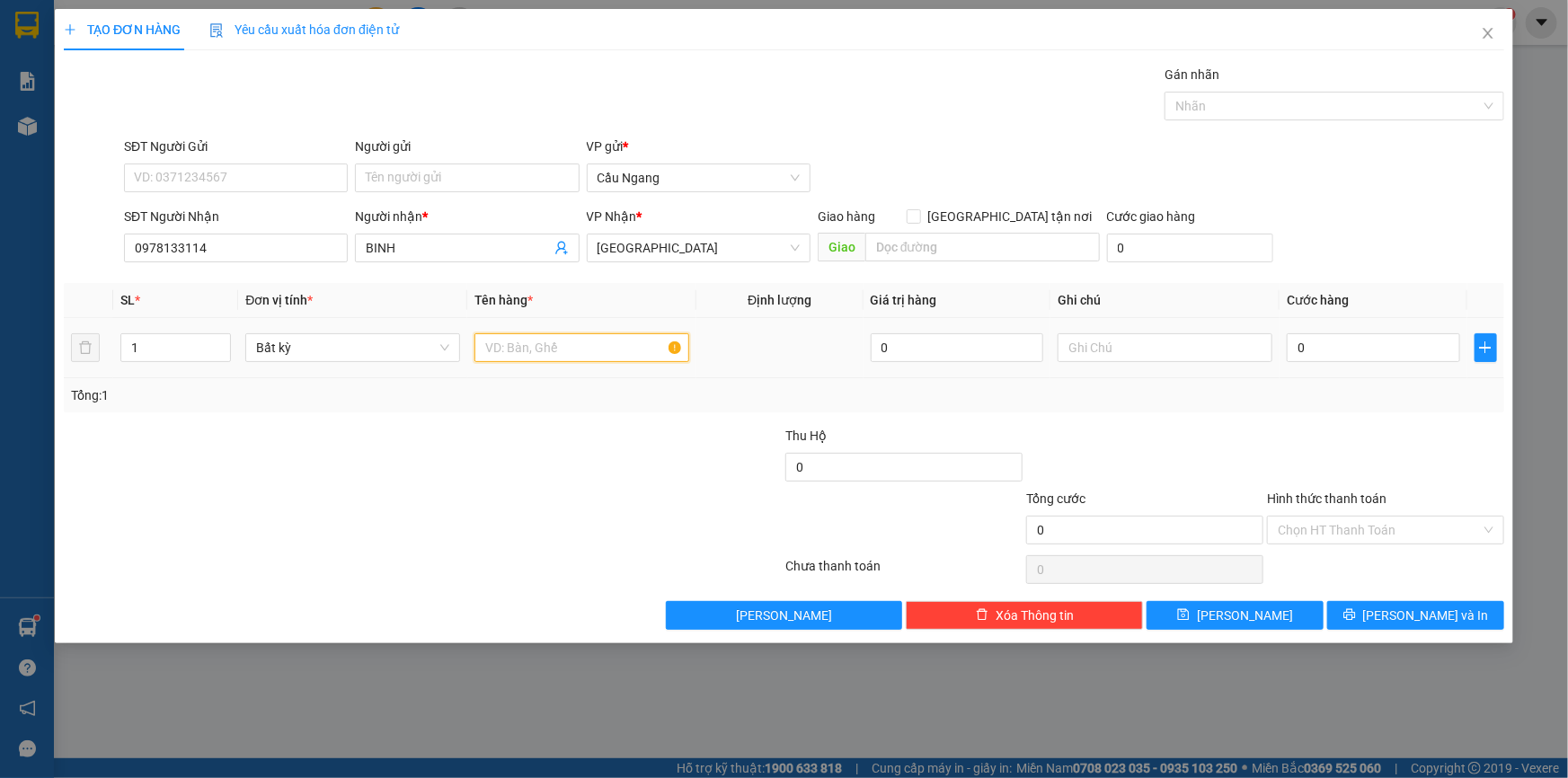
click at [606, 349] on input "text" at bounding box center [582, 347] width 215 height 28
type input "CUC"
click at [1349, 350] on input "0" at bounding box center [1374, 347] width 174 height 28
type input "4"
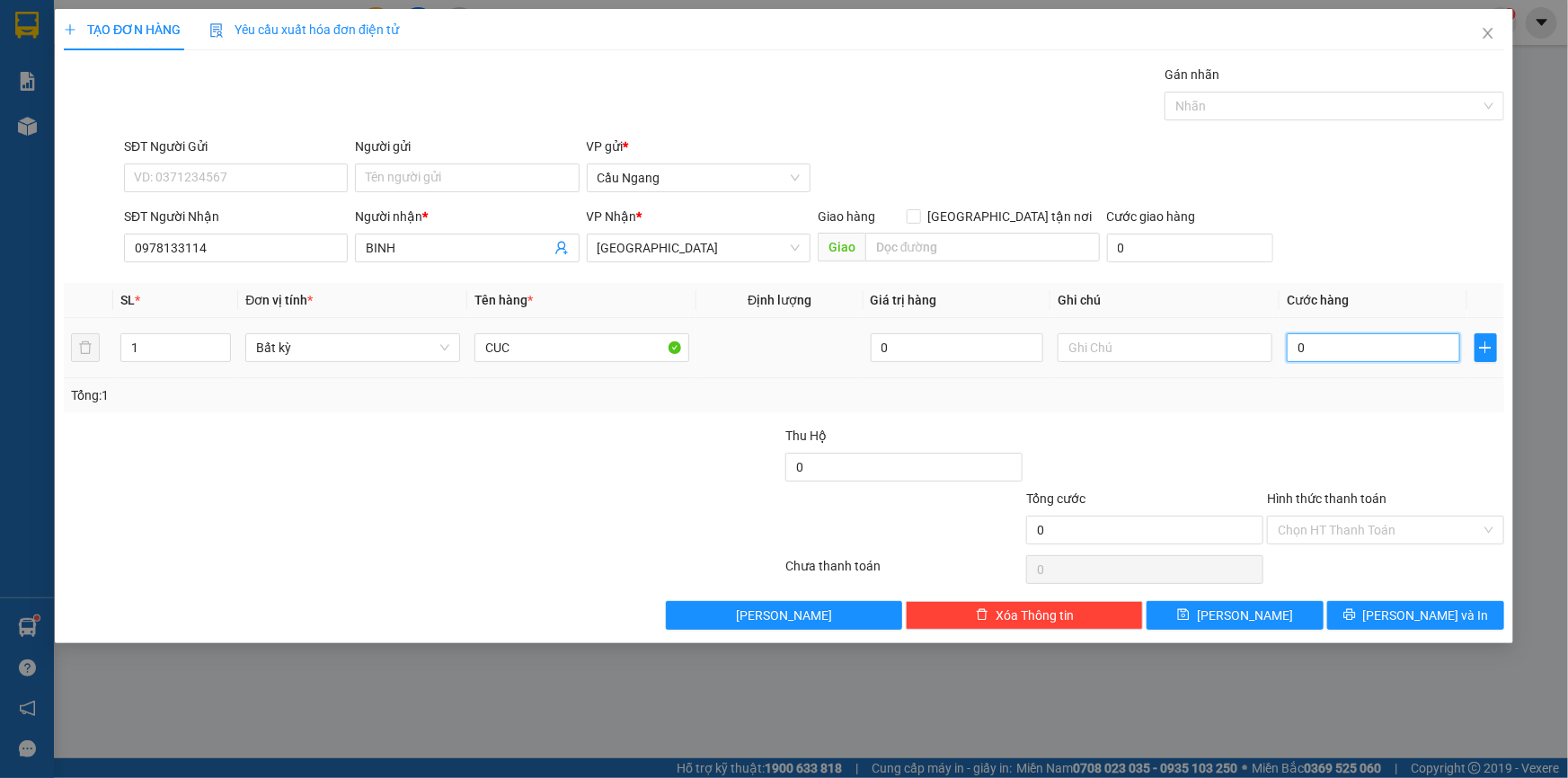
type input "4"
type input "40"
type input "400"
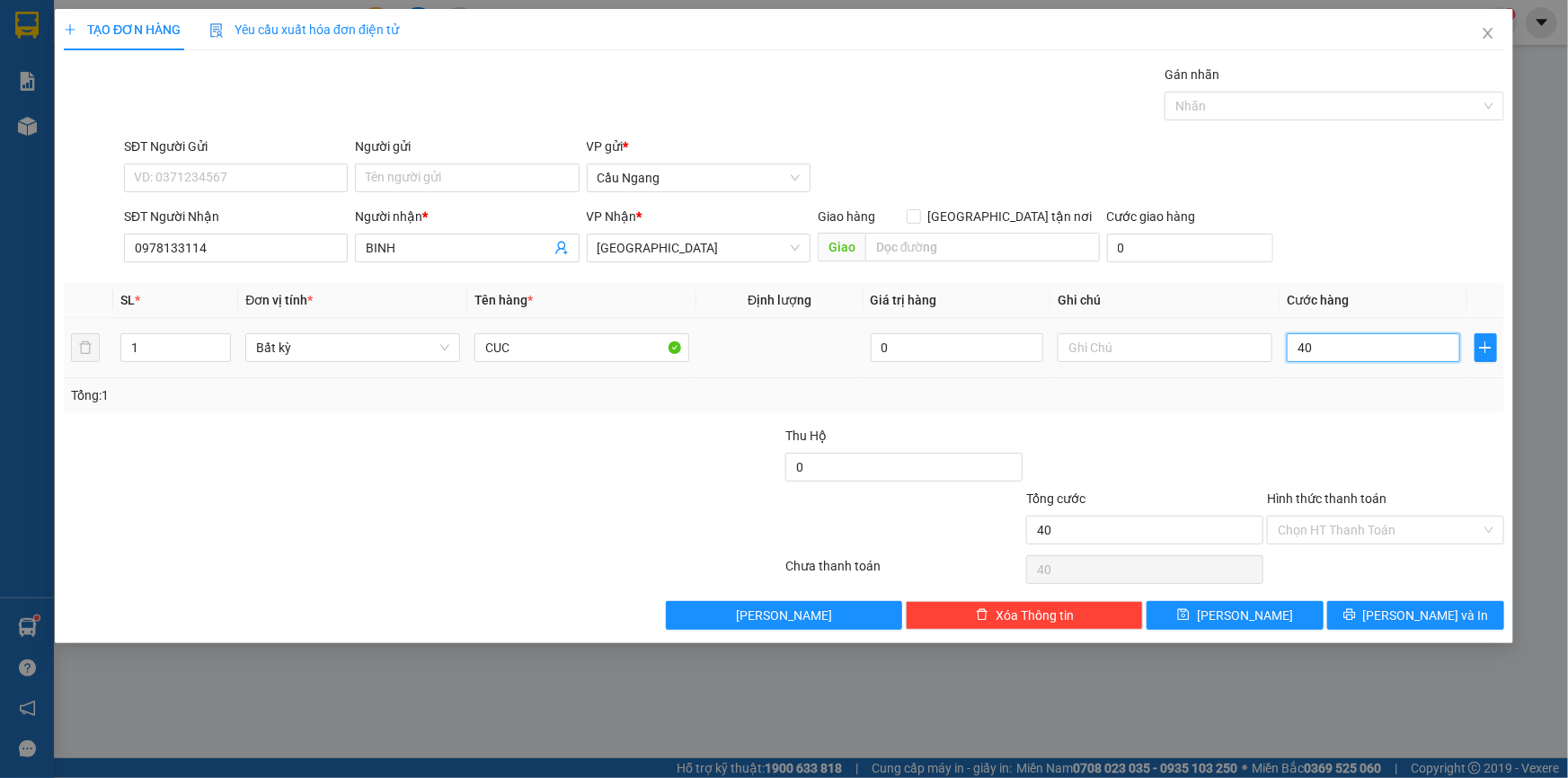
type input "400"
type input "4.000"
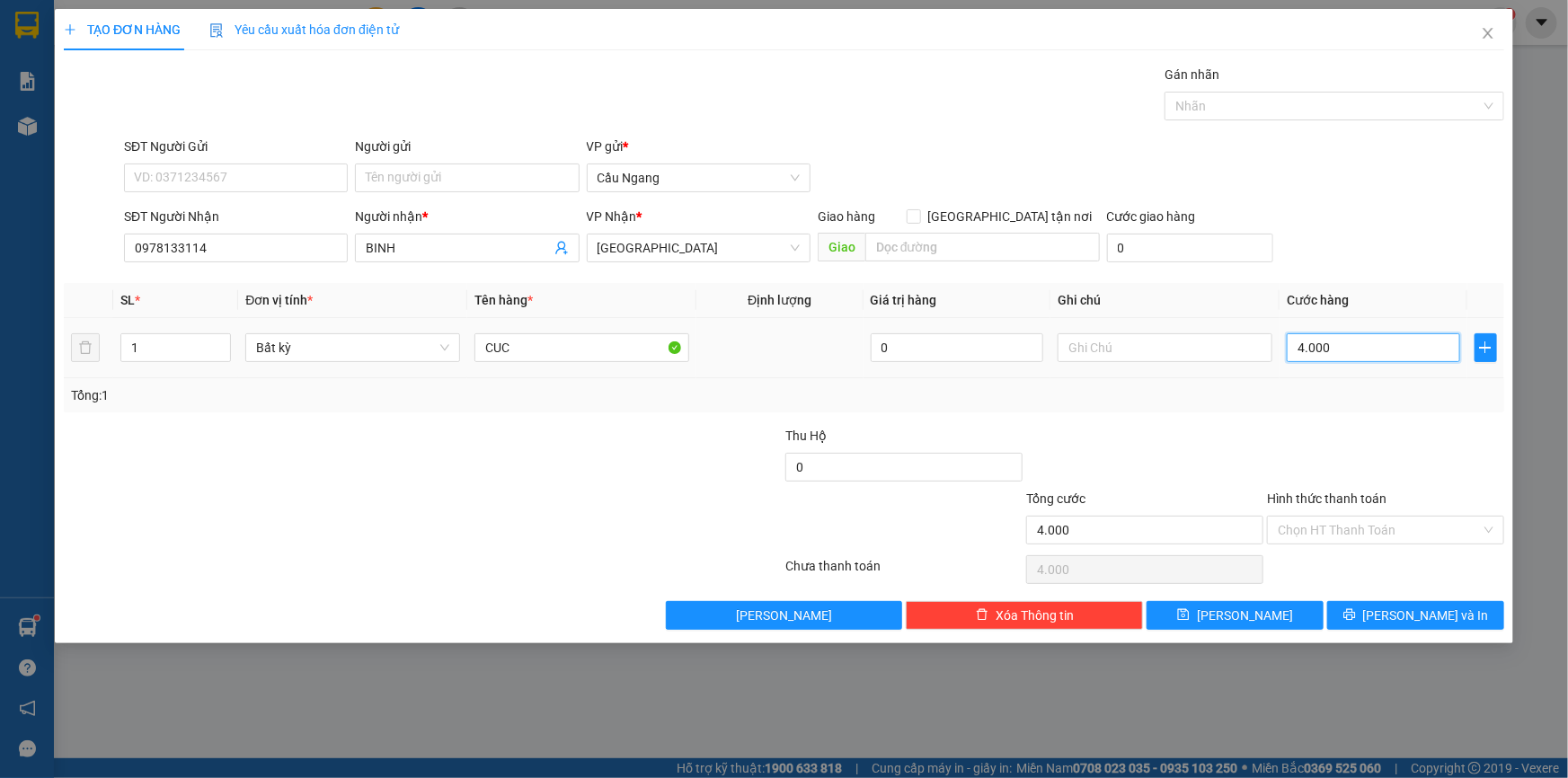
type input "40.000"
click at [1342, 527] on input "Hình thức thanh toán" at bounding box center [1380, 530] width 203 height 27
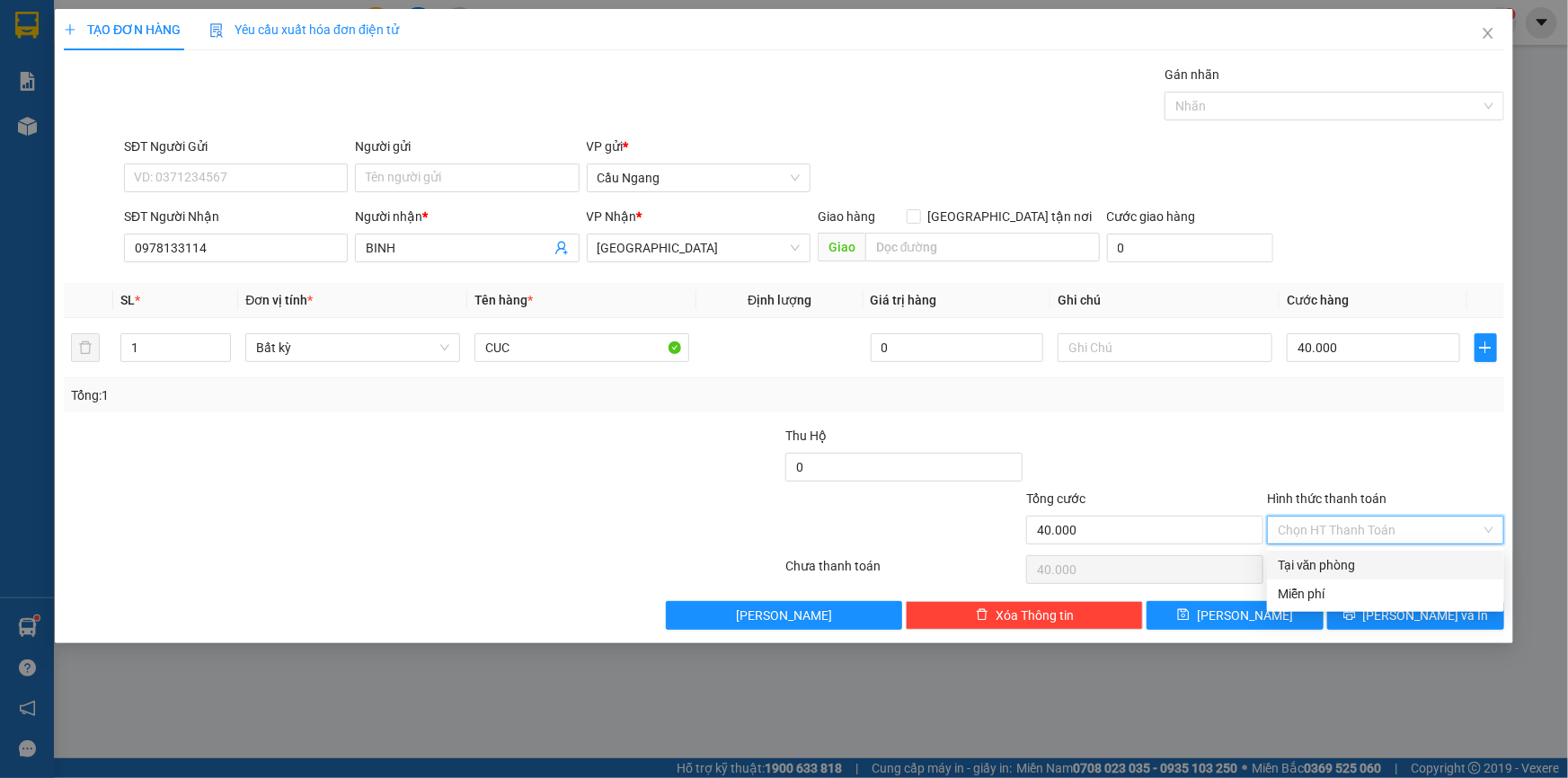
click at [1339, 565] on div "Tại văn phòng" at bounding box center [1385, 565] width 216 height 20
type input "0"
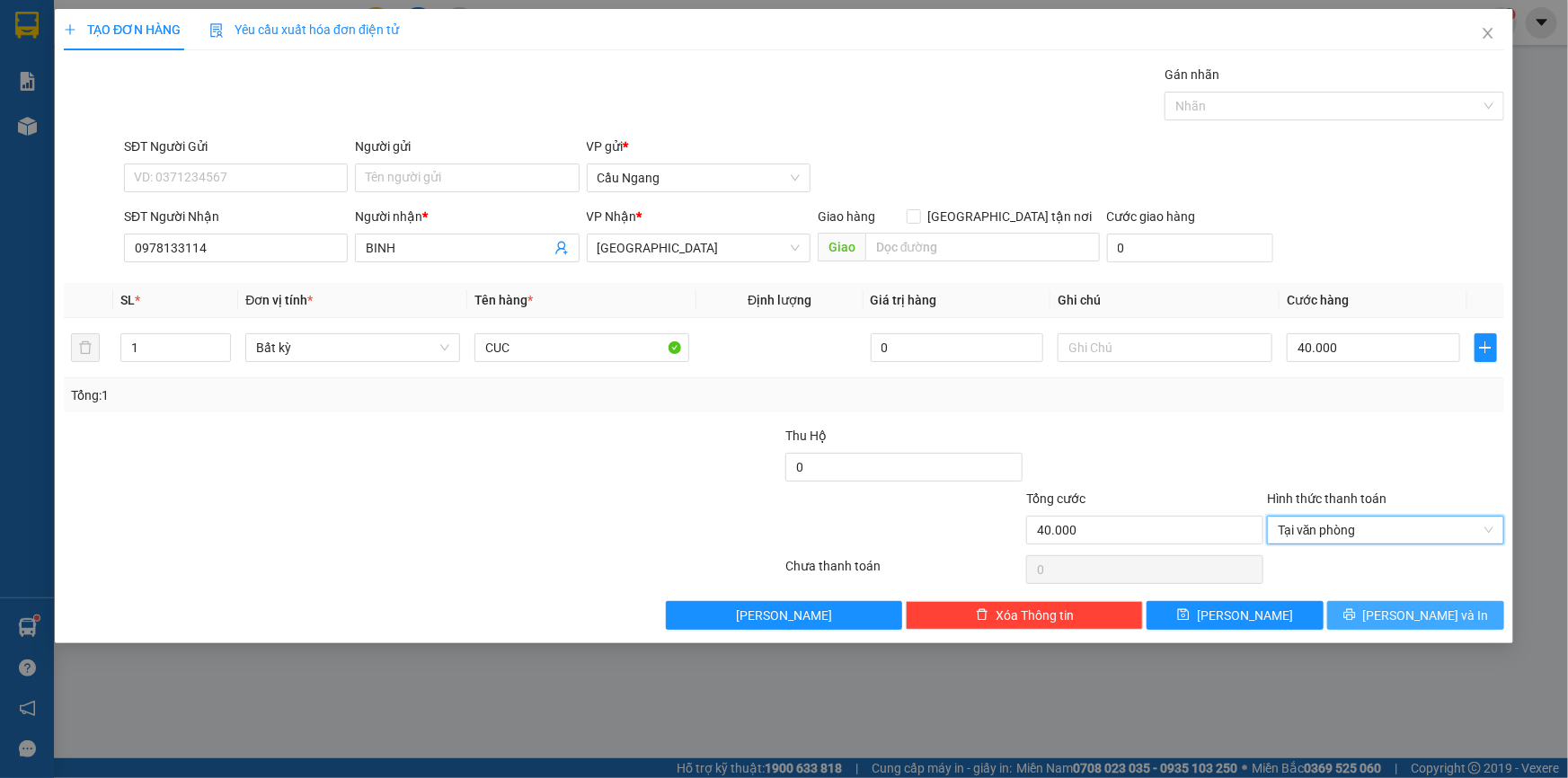
click at [1417, 613] on span "[PERSON_NAME] và In" at bounding box center [1425, 615] width 126 height 20
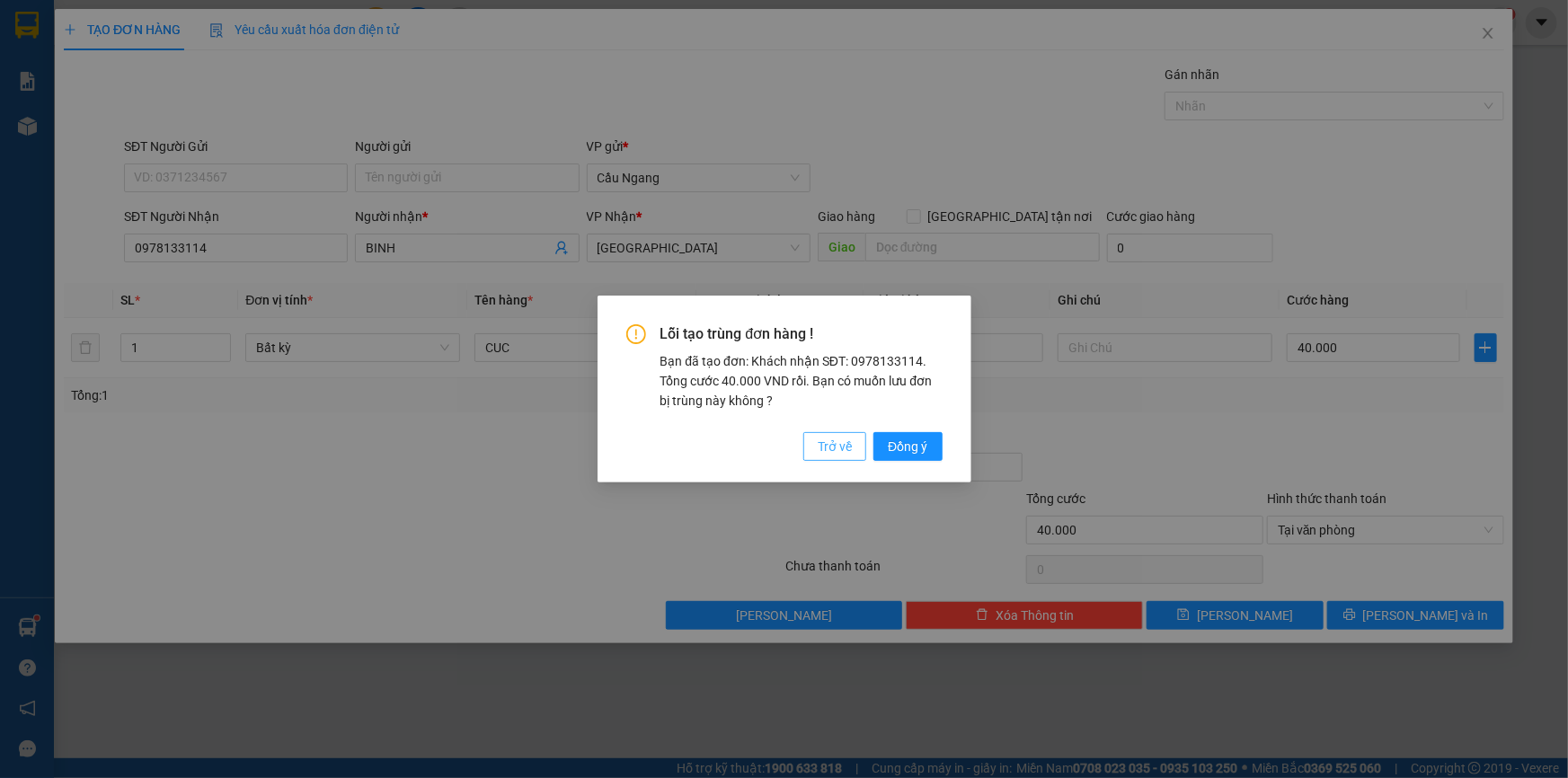
click at [845, 445] on span "Trở về" at bounding box center [835, 446] width 34 height 20
type input "0"
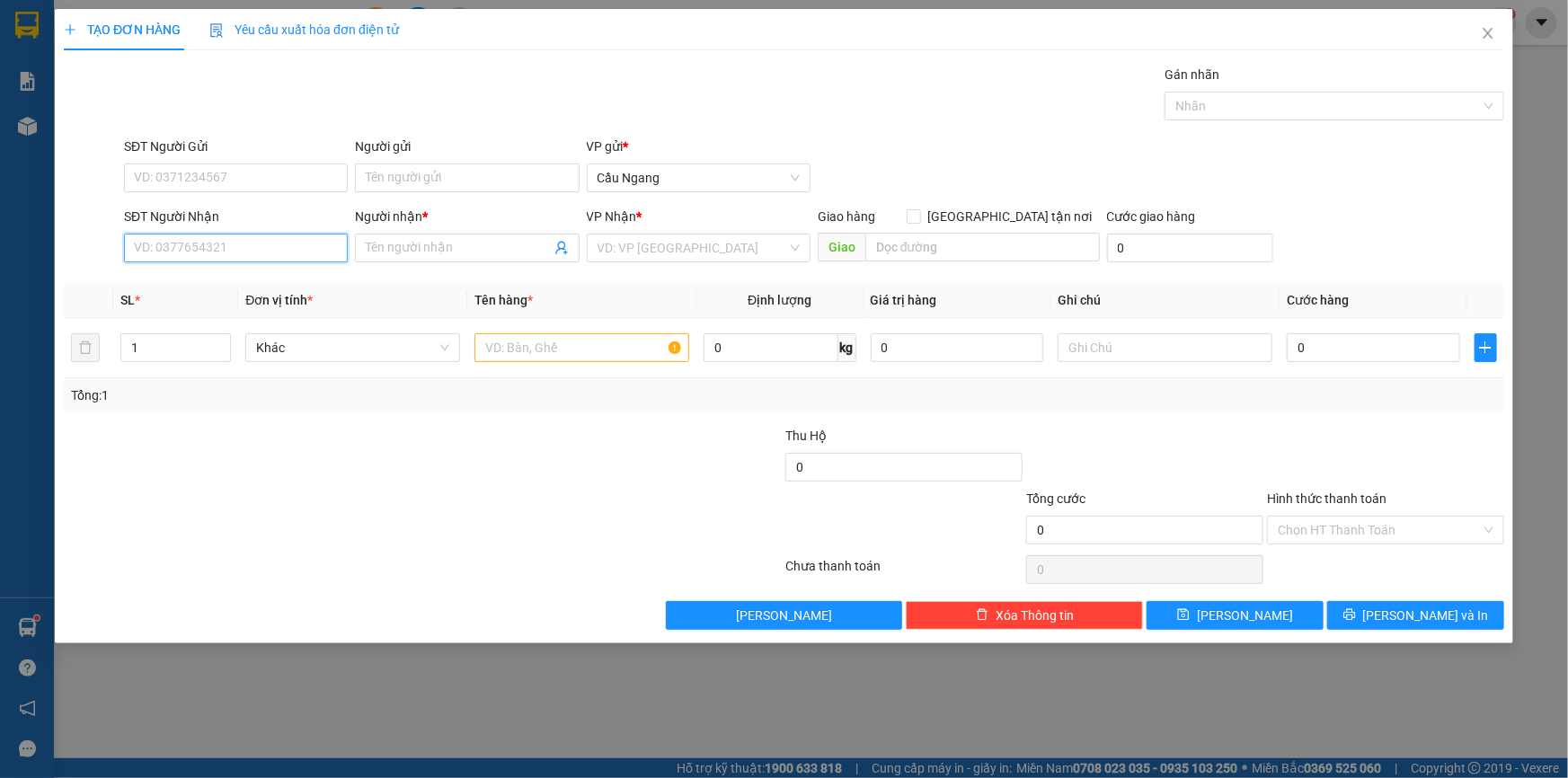
click at [220, 251] on input "SĐT Người Nhận" at bounding box center [235, 247] width 224 height 28
click at [214, 286] on div "0978133114 - BINH" at bounding box center [235, 284] width 202 height 20
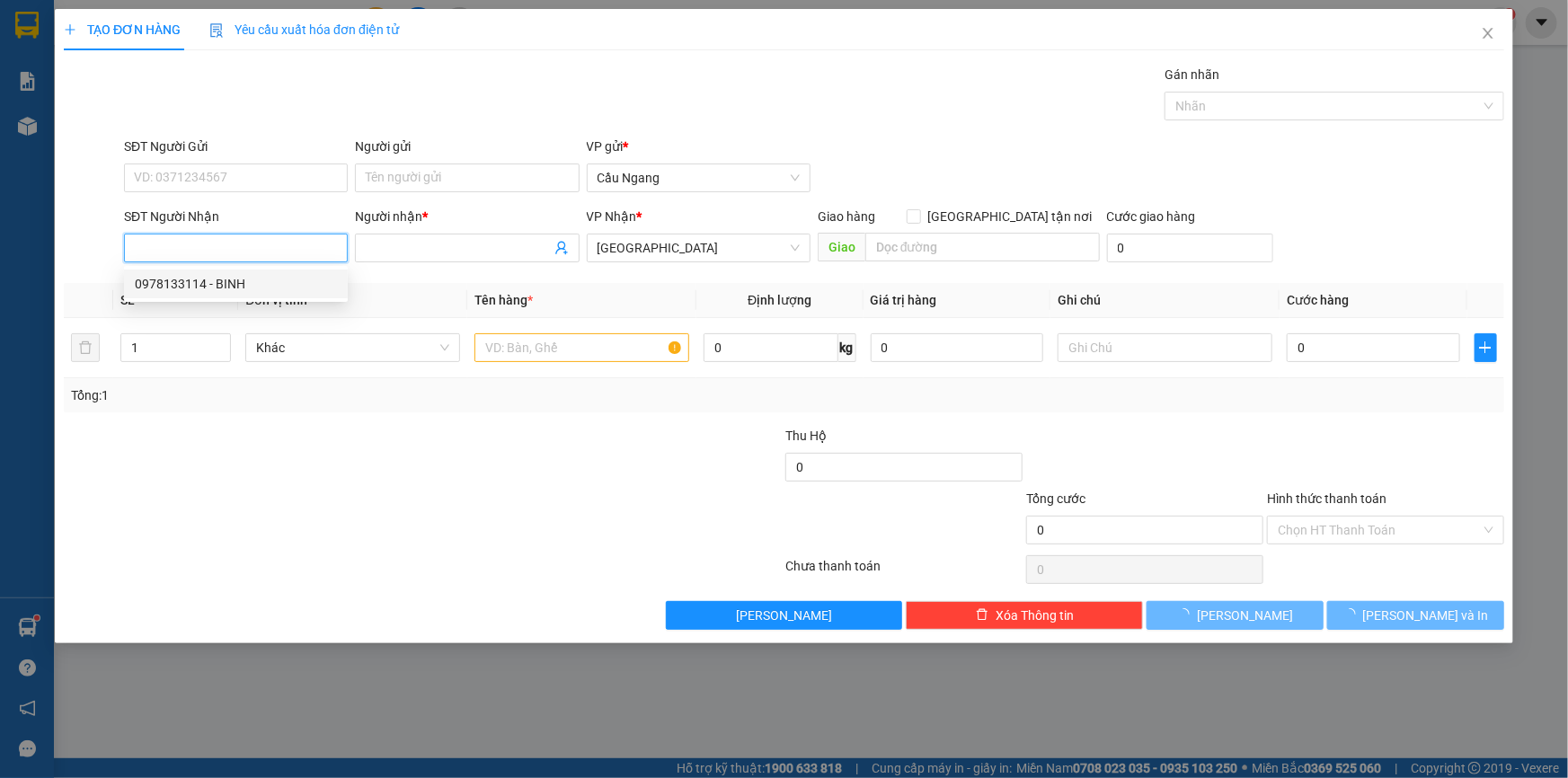
type input "0978133114"
type input "BINH"
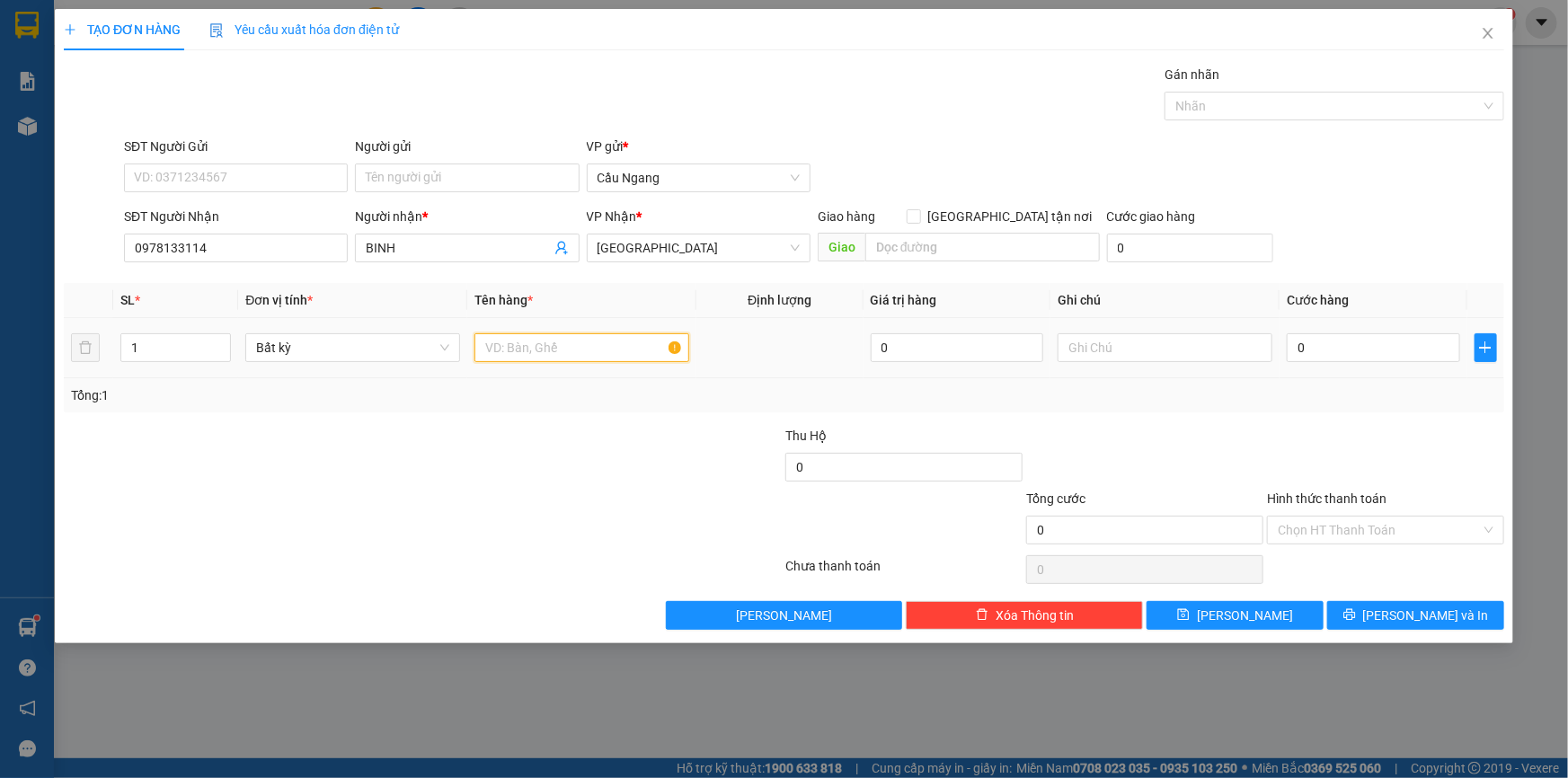
click at [562, 350] on input "text" at bounding box center [582, 347] width 215 height 28
type input "CUC"
click at [1339, 348] on input "0" at bounding box center [1374, 347] width 174 height 28
type input "4"
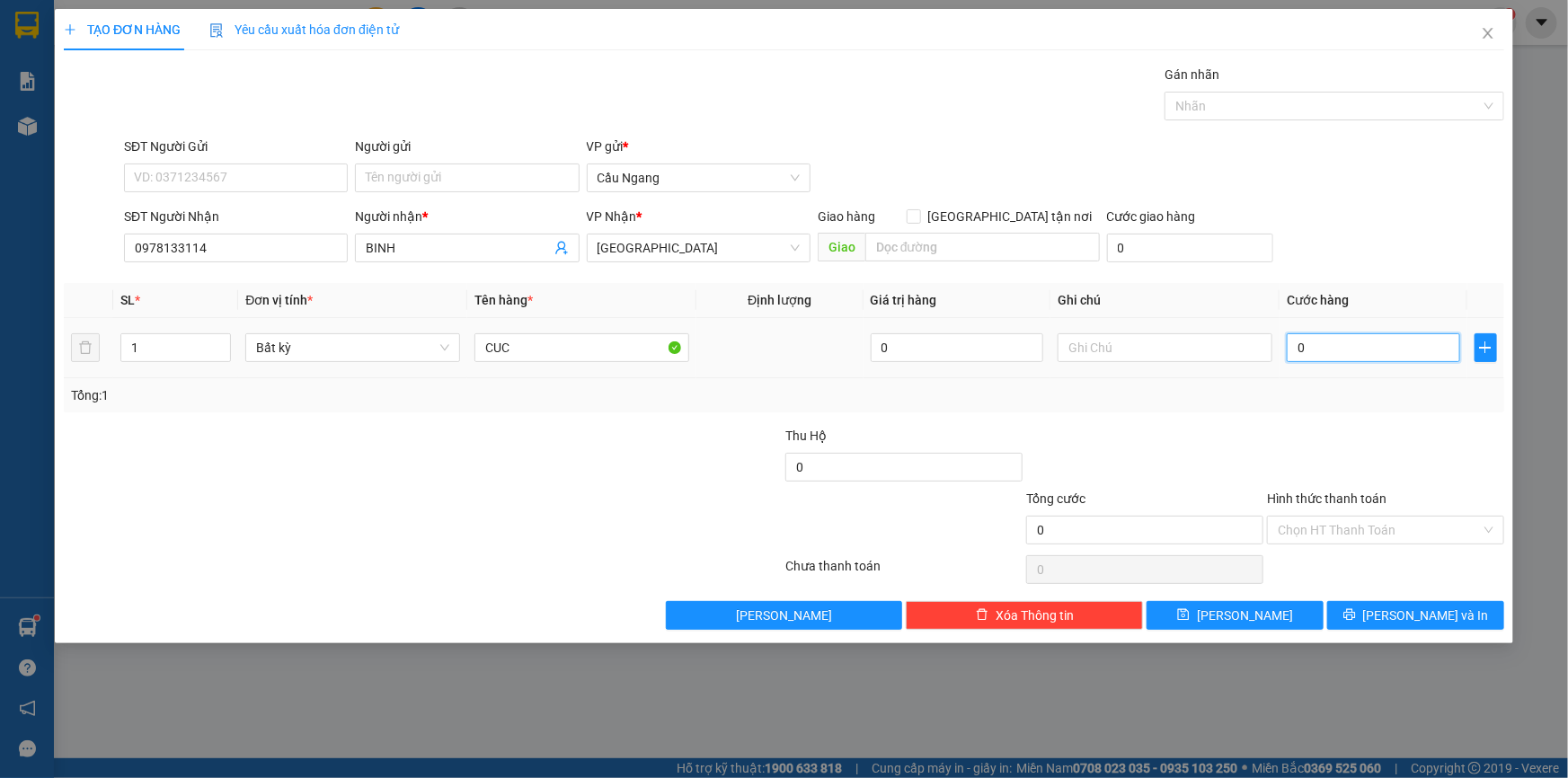
type input "4"
type input "40"
type input "400"
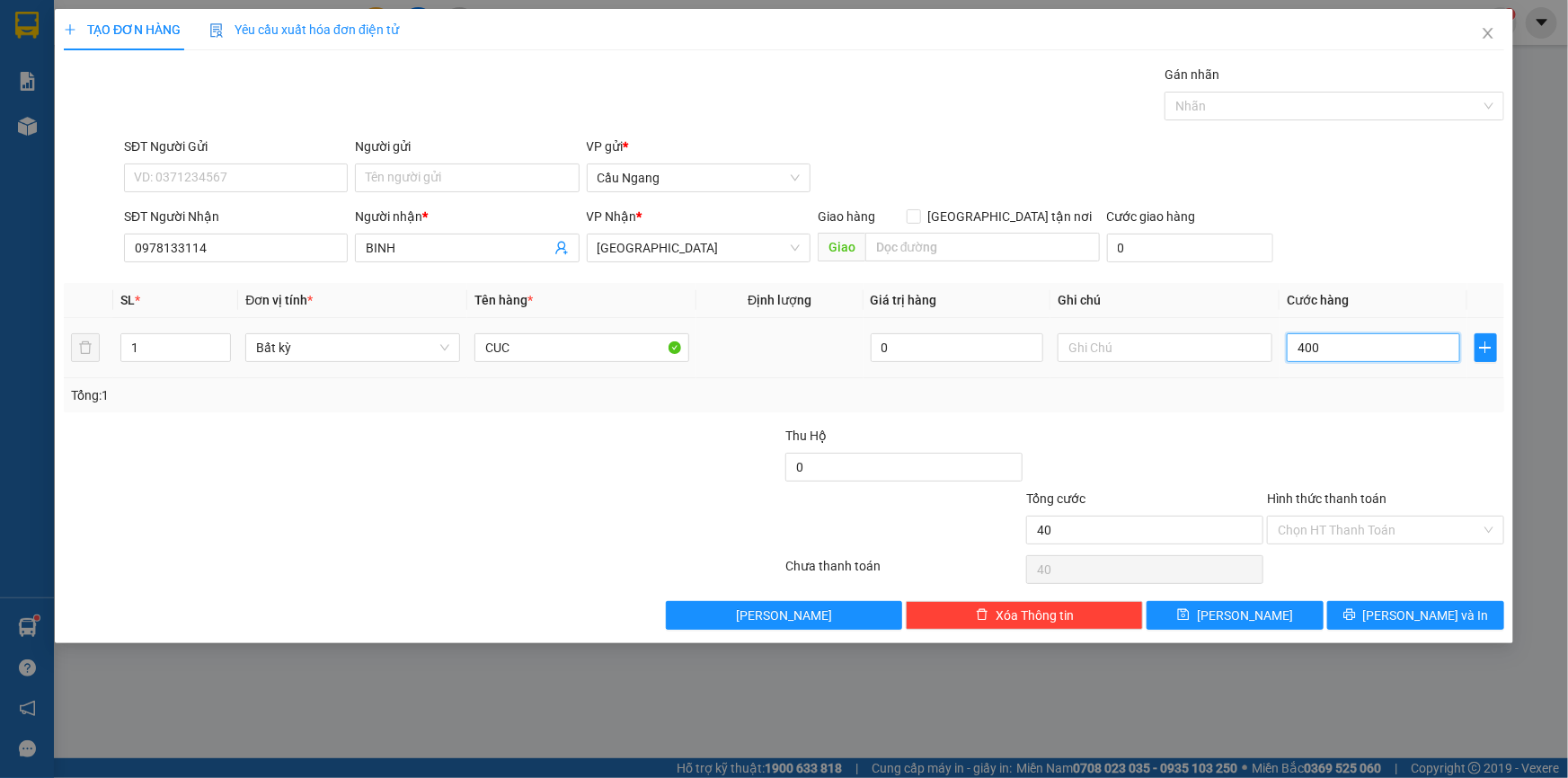
type input "400"
type input "4.000"
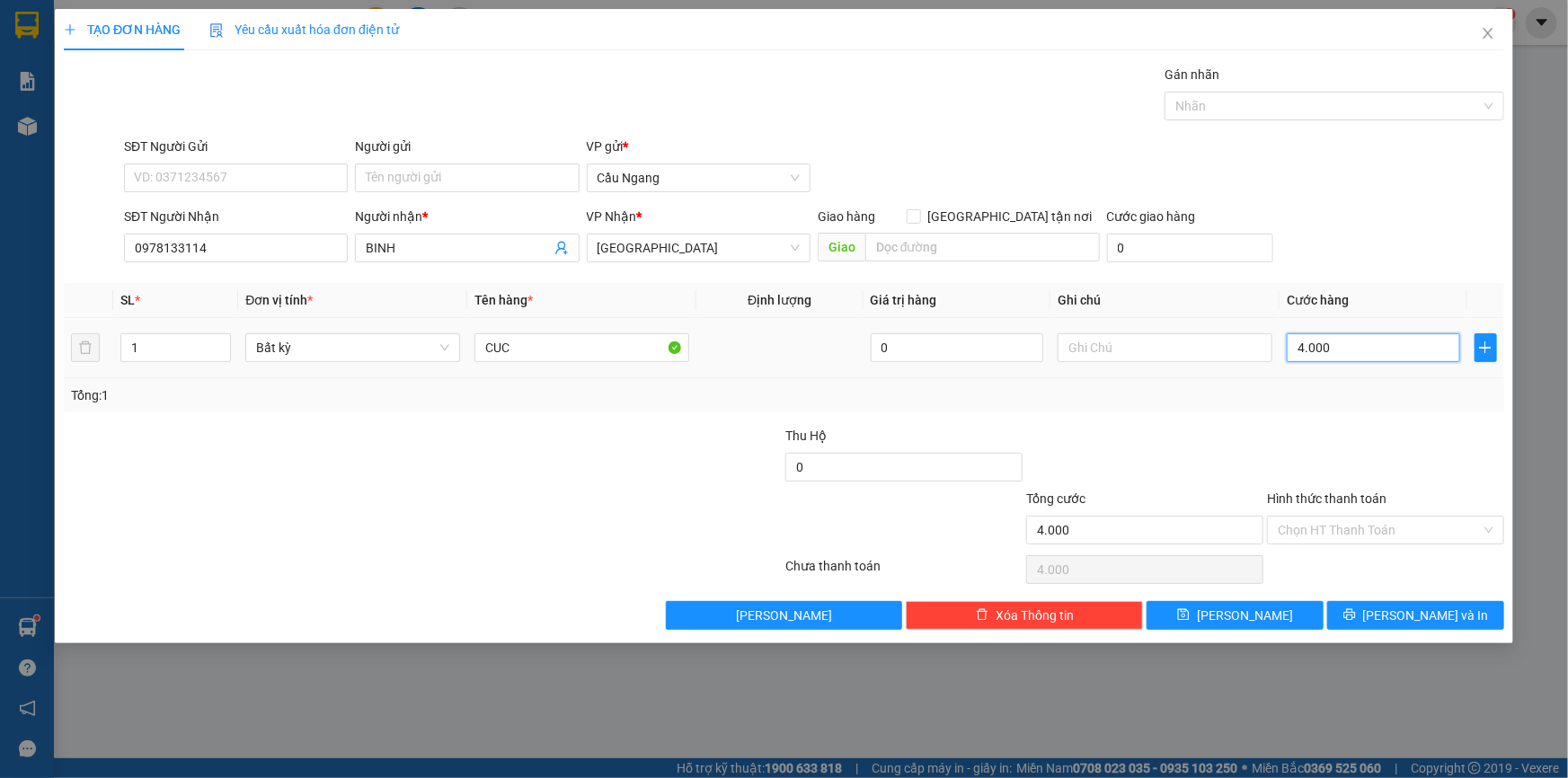
type input "40.000"
click at [1336, 525] on input "Hình thức thanh toán" at bounding box center [1380, 530] width 203 height 27
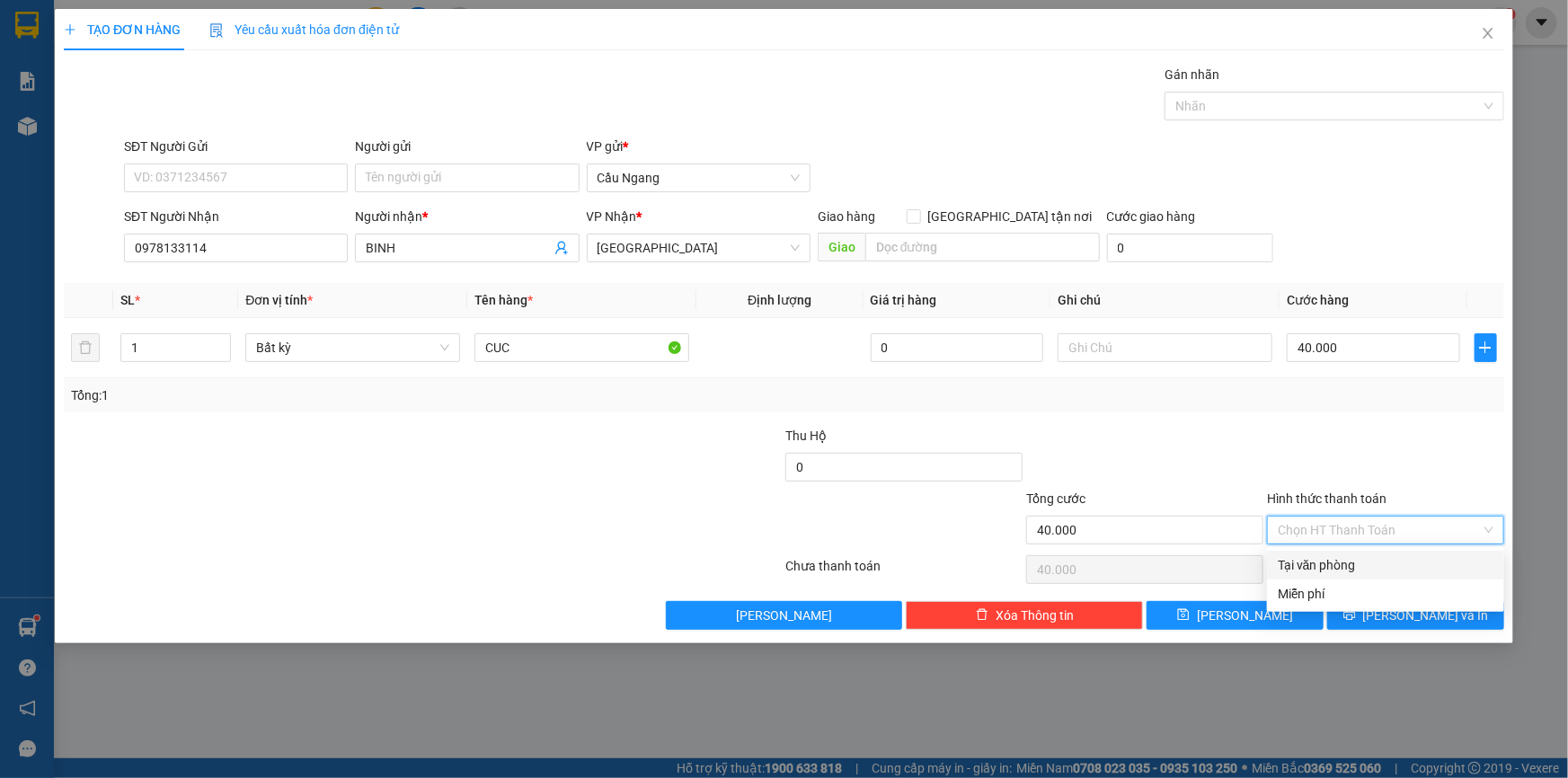
click at [1336, 564] on div "Tại văn phòng" at bounding box center [1385, 565] width 216 height 20
type input "0"
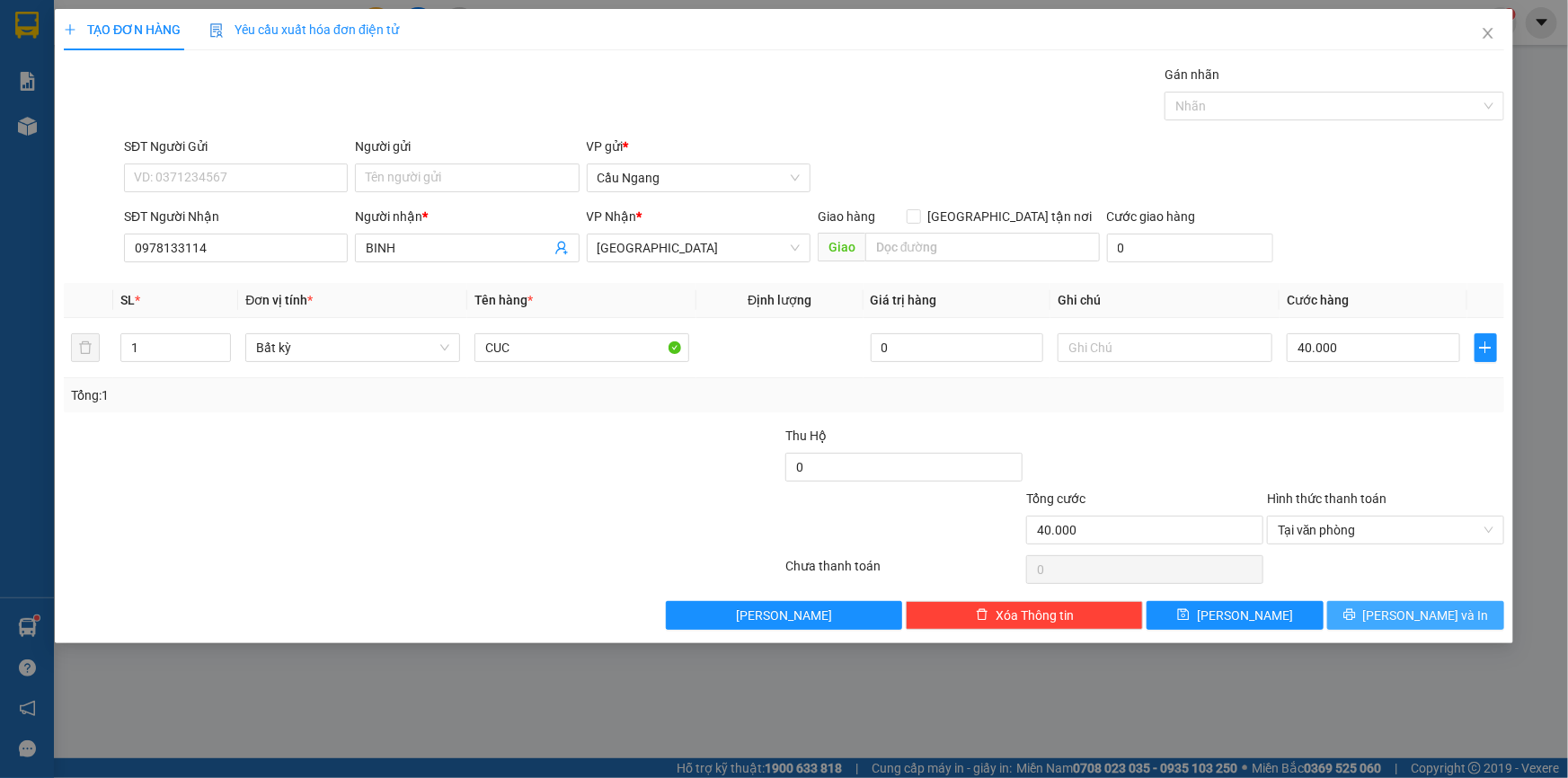
click at [1400, 614] on button "[PERSON_NAME] và In" at bounding box center [1415, 615] width 177 height 28
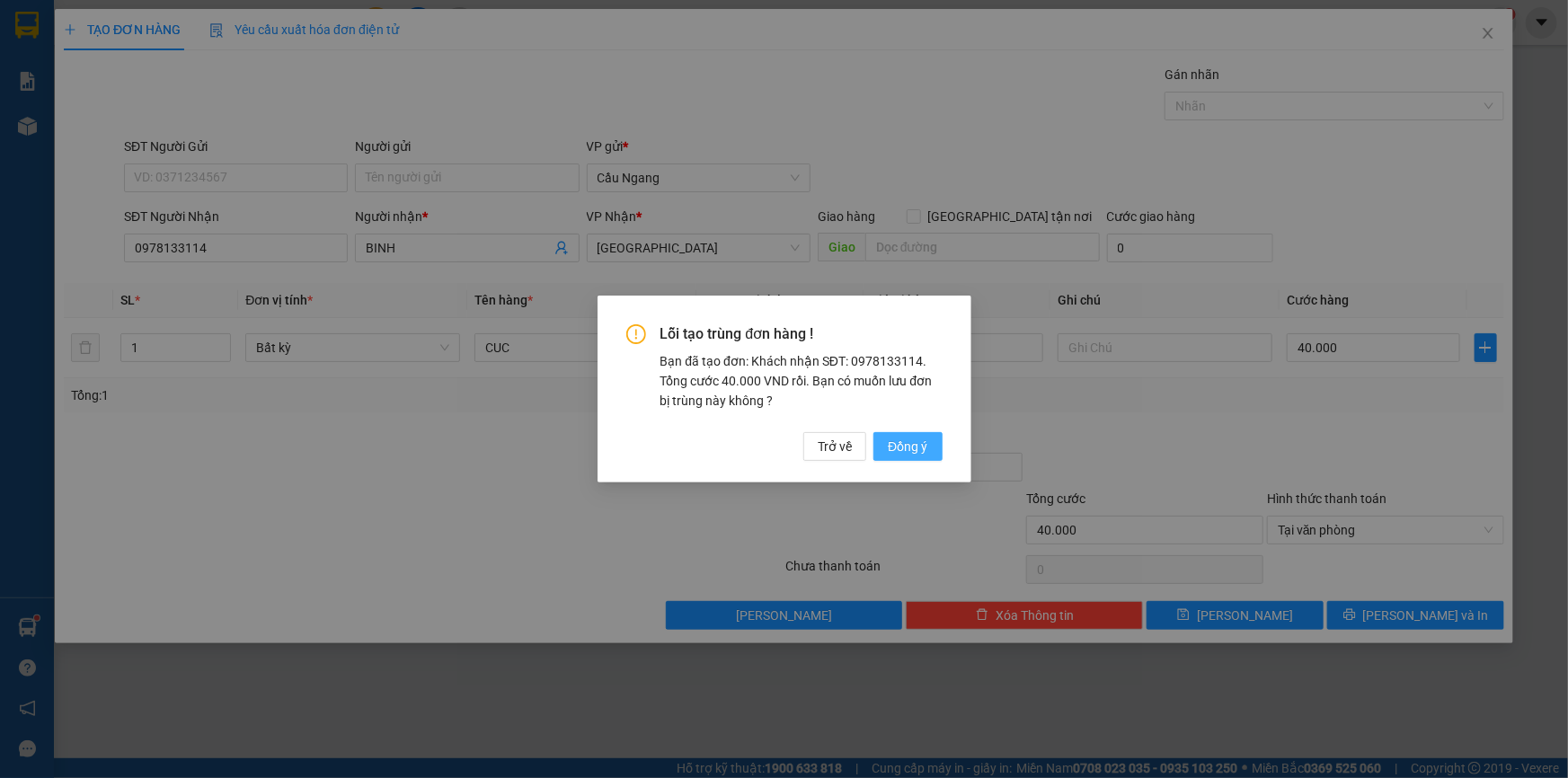
click at [909, 443] on span "Đồng ý" at bounding box center [907, 446] width 39 height 20
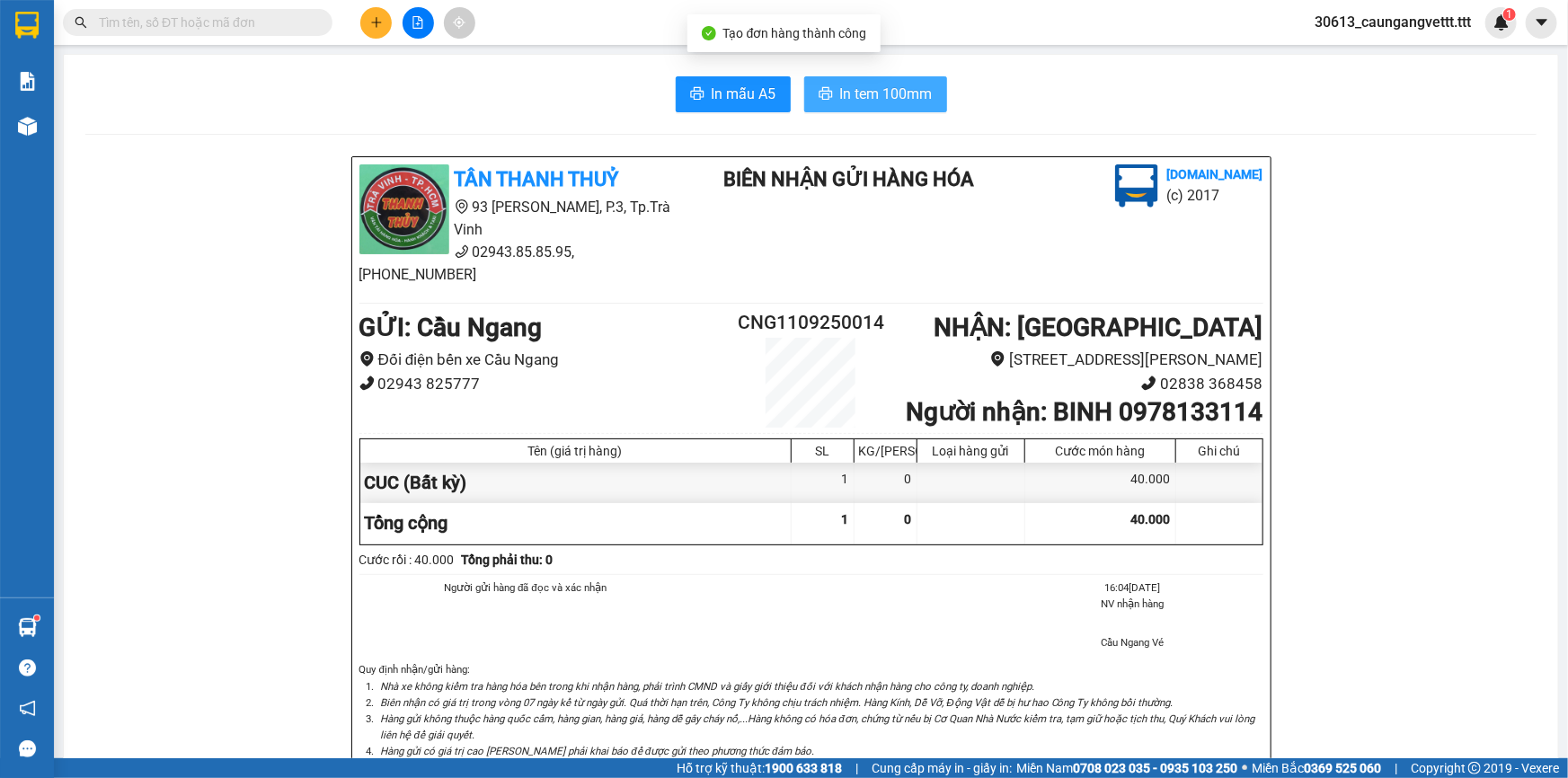
click at [858, 93] on span "In tem 100mm" at bounding box center [887, 94] width 93 height 22
click at [380, 20] on icon "plus" at bounding box center [376, 22] width 13 height 13
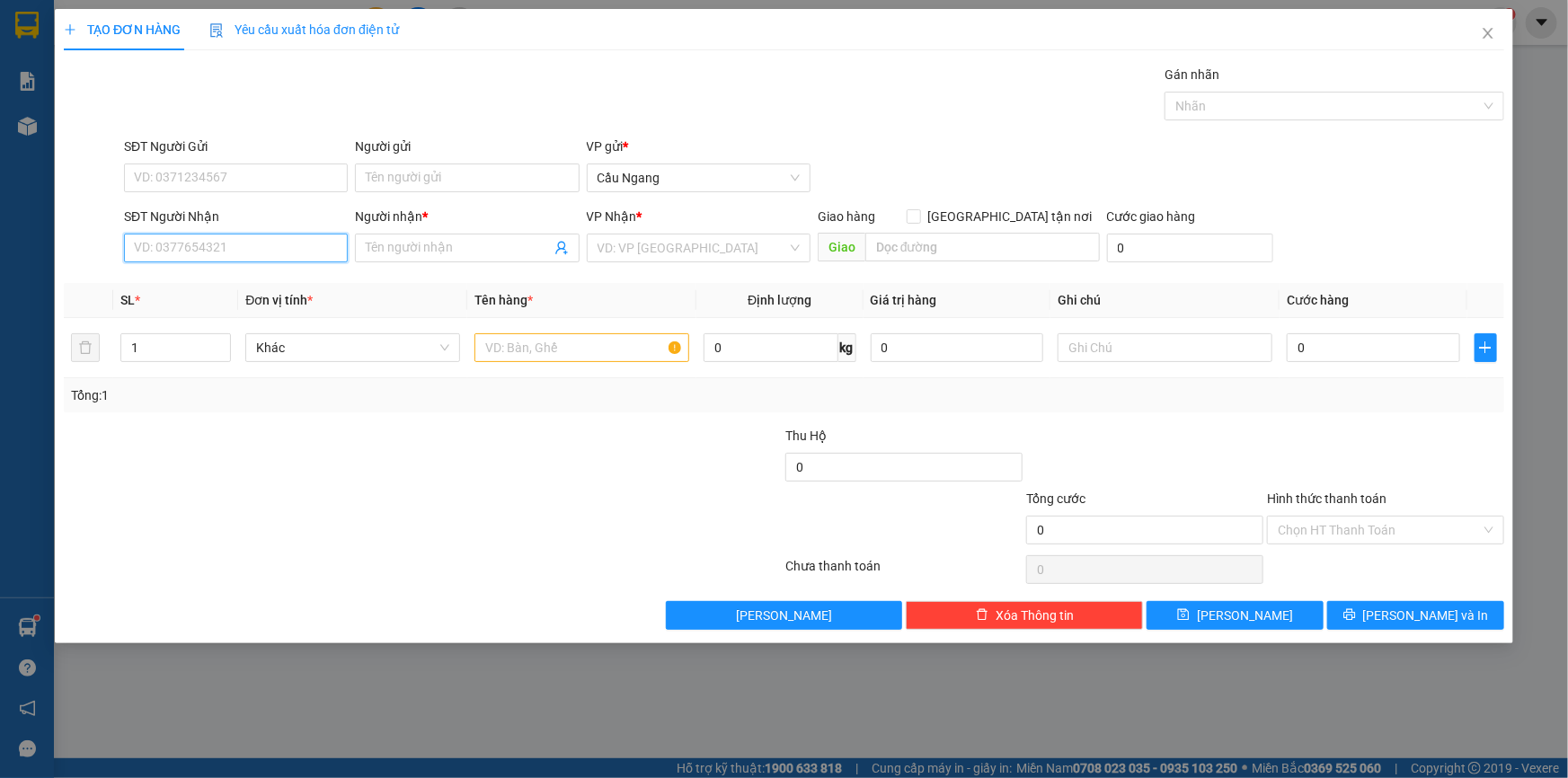
click at [231, 252] on input "SĐT Người Nhận" at bounding box center [235, 247] width 224 height 28
type input "0382138252"
click at [417, 253] on input "Người nhận *" at bounding box center [458, 248] width 185 height 20
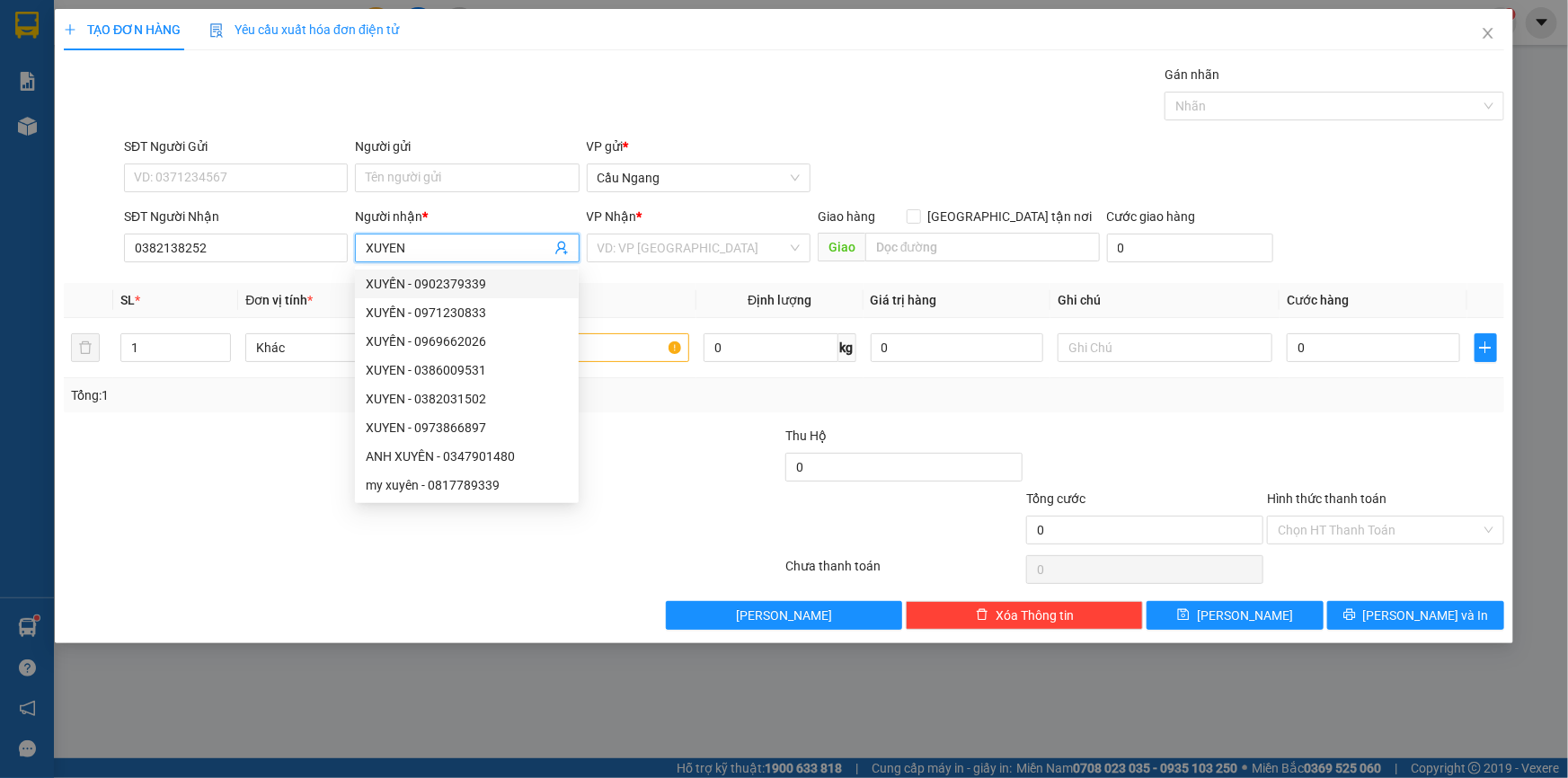
click at [473, 253] on input "XUYEN" at bounding box center [458, 248] width 185 height 20
click at [428, 248] on input "XUYEN" at bounding box center [458, 248] width 185 height 20
type input "XUYEN"
click at [623, 358] on input "text" at bounding box center [582, 347] width 215 height 28
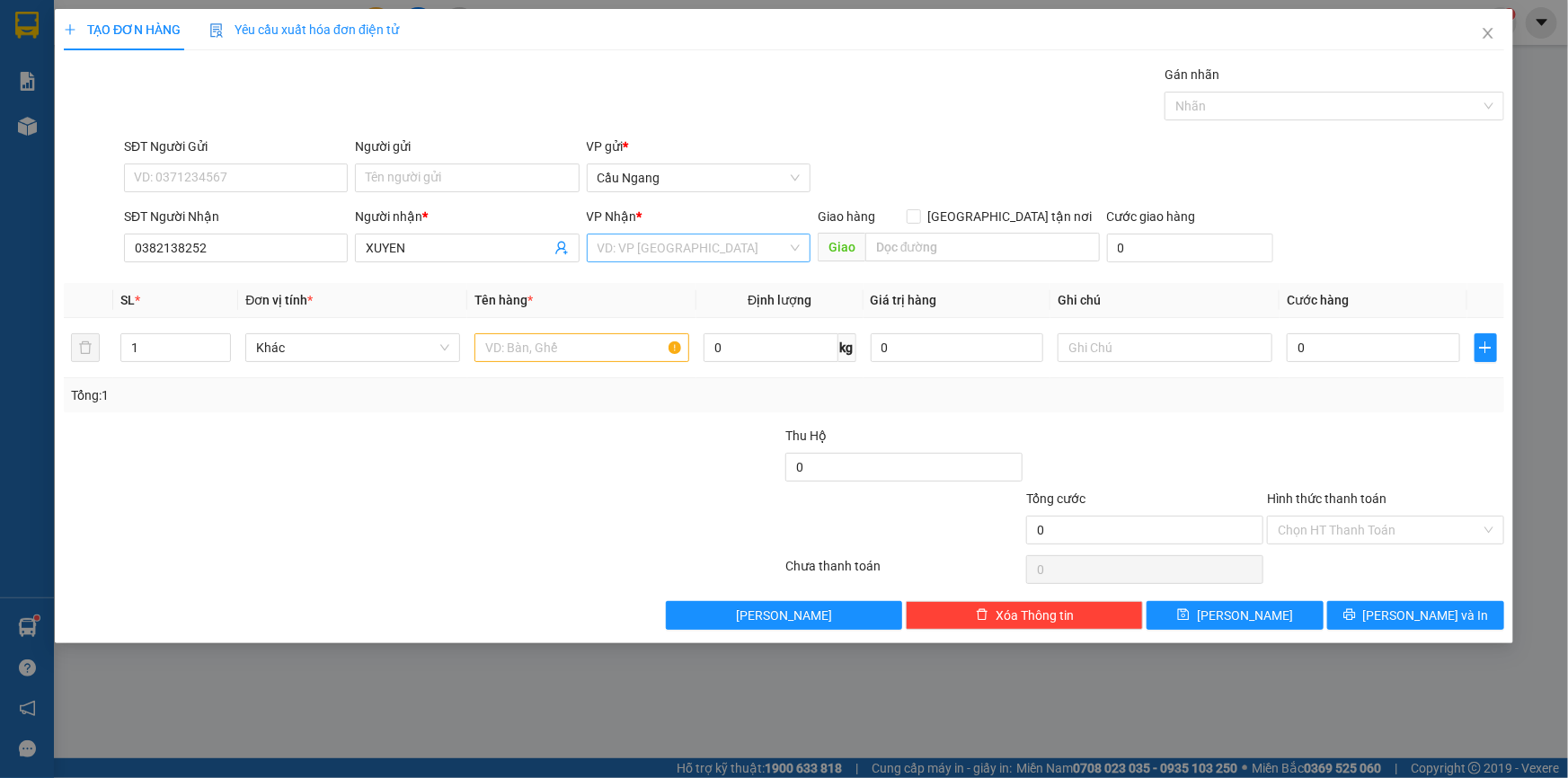
click at [666, 250] on input "search" at bounding box center [692, 248] width 189 height 27
click at [627, 374] on div "Trà Vinh" at bounding box center [698, 370] width 202 height 20
click at [1349, 350] on input "0" at bounding box center [1374, 347] width 174 height 28
type input "3"
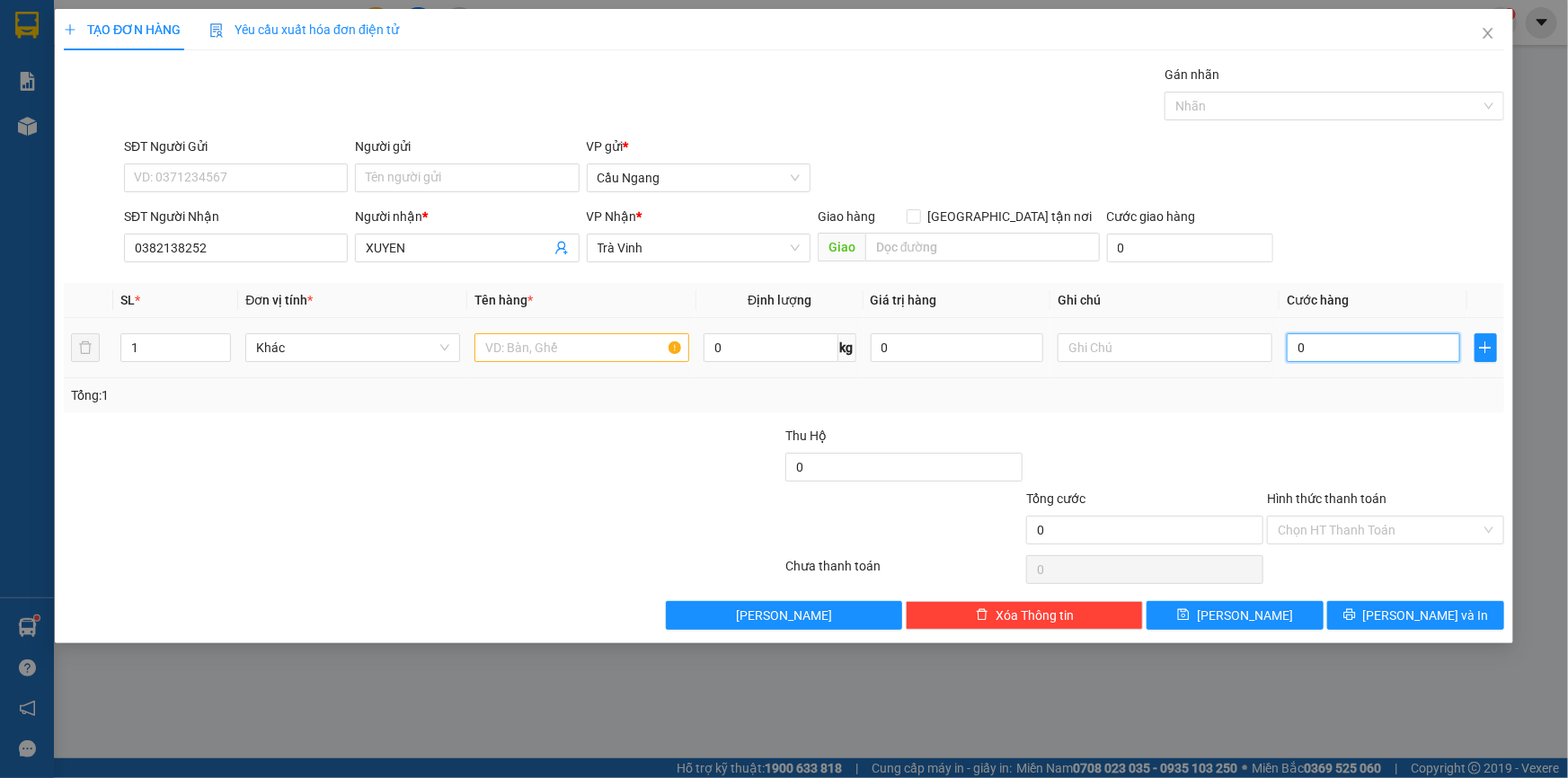
type input "3"
type input "30"
type input "300"
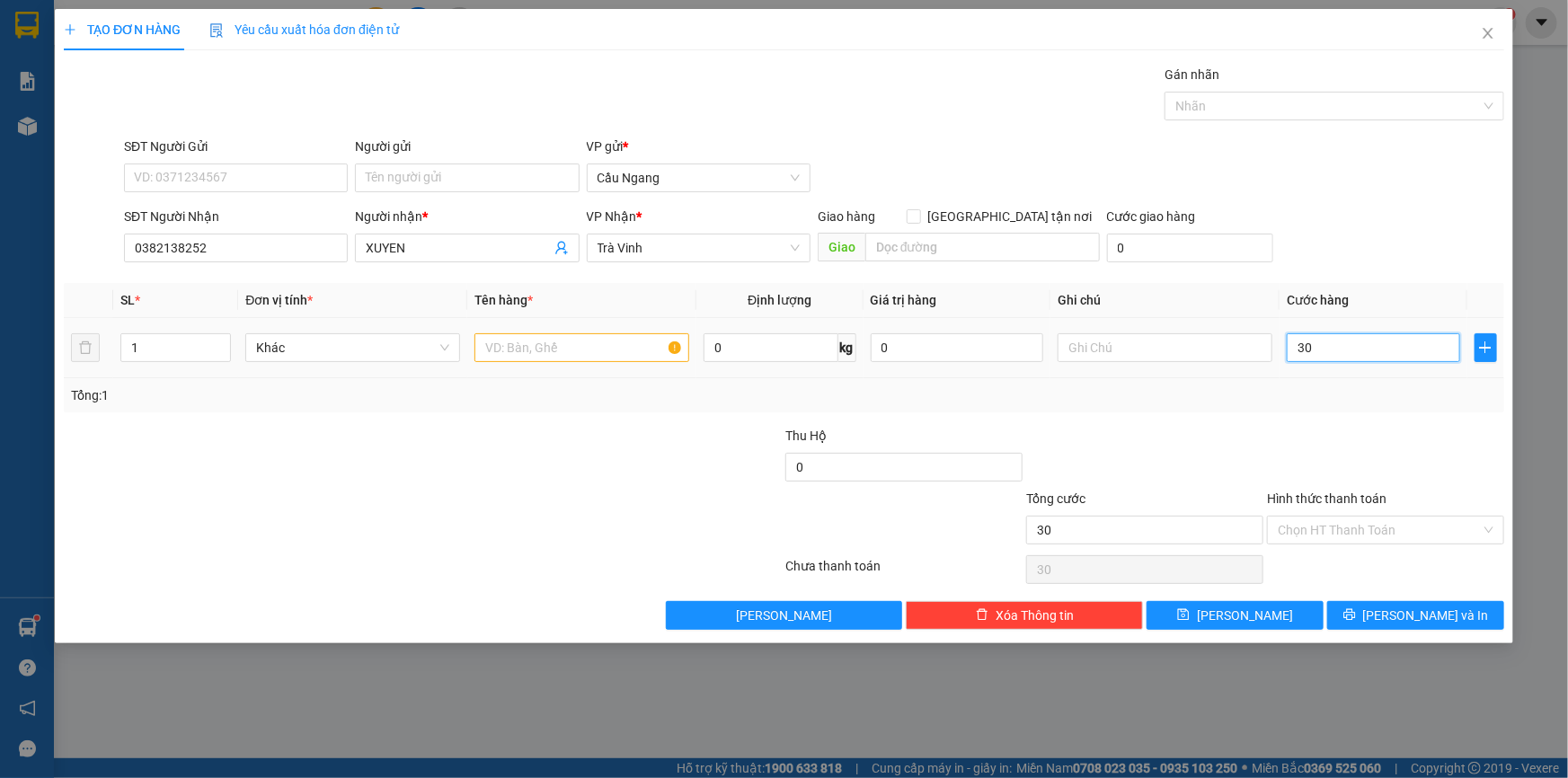
type input "300"
type input "3.000"
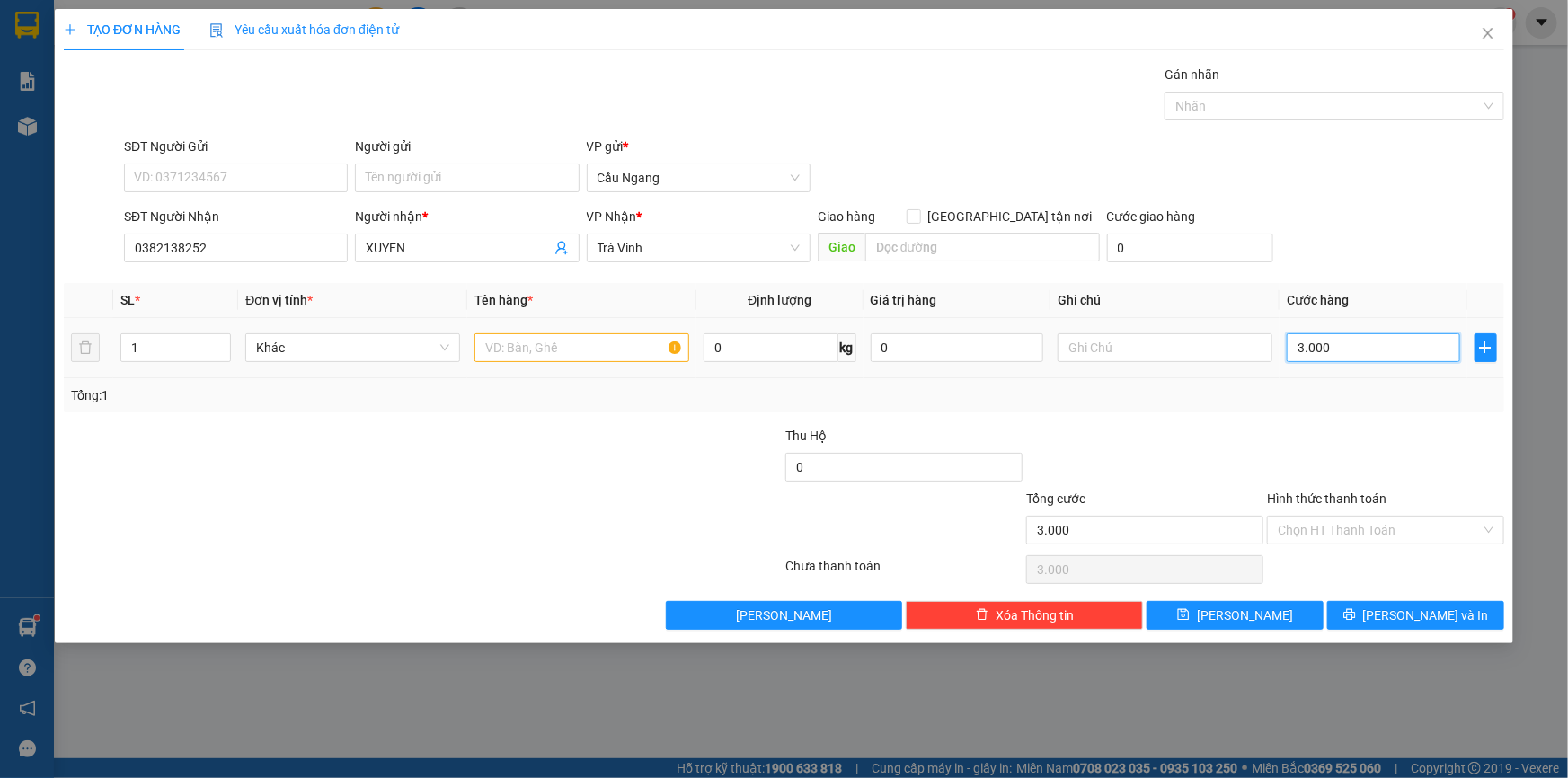
type input "30.000"
click at [1429, 609] on span "[PERSON_NAME] và In" at bounding box center [1425, 615] width 126 height 20
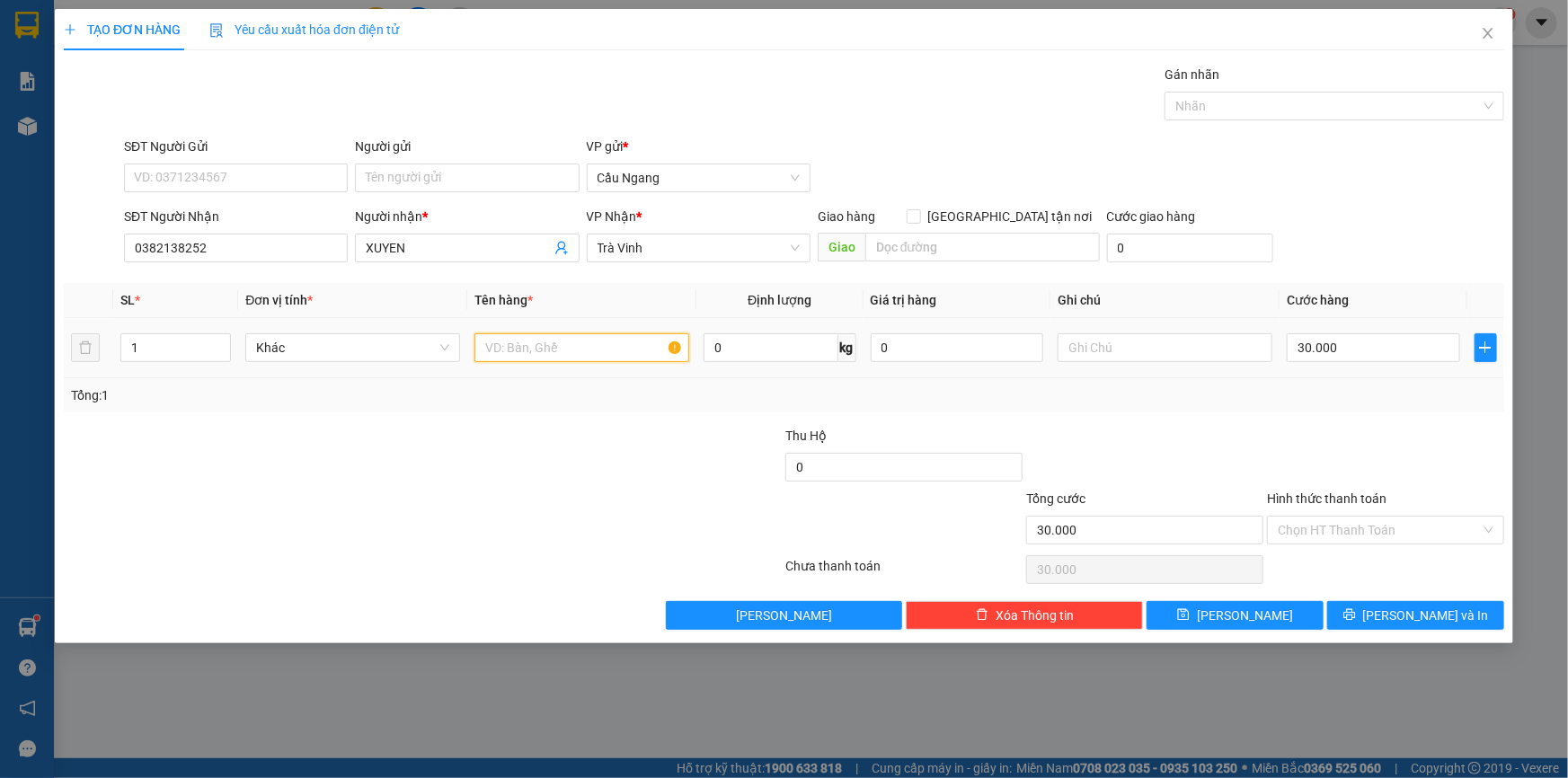
click at [534, 348] on input "text" at bounding box center [582, 347] width 215 height 28
type input "THUNG"
click at [1431, 615] on span "[PERSON_NAME] và In" at bounding box center [1425, 615] width 126 height 20
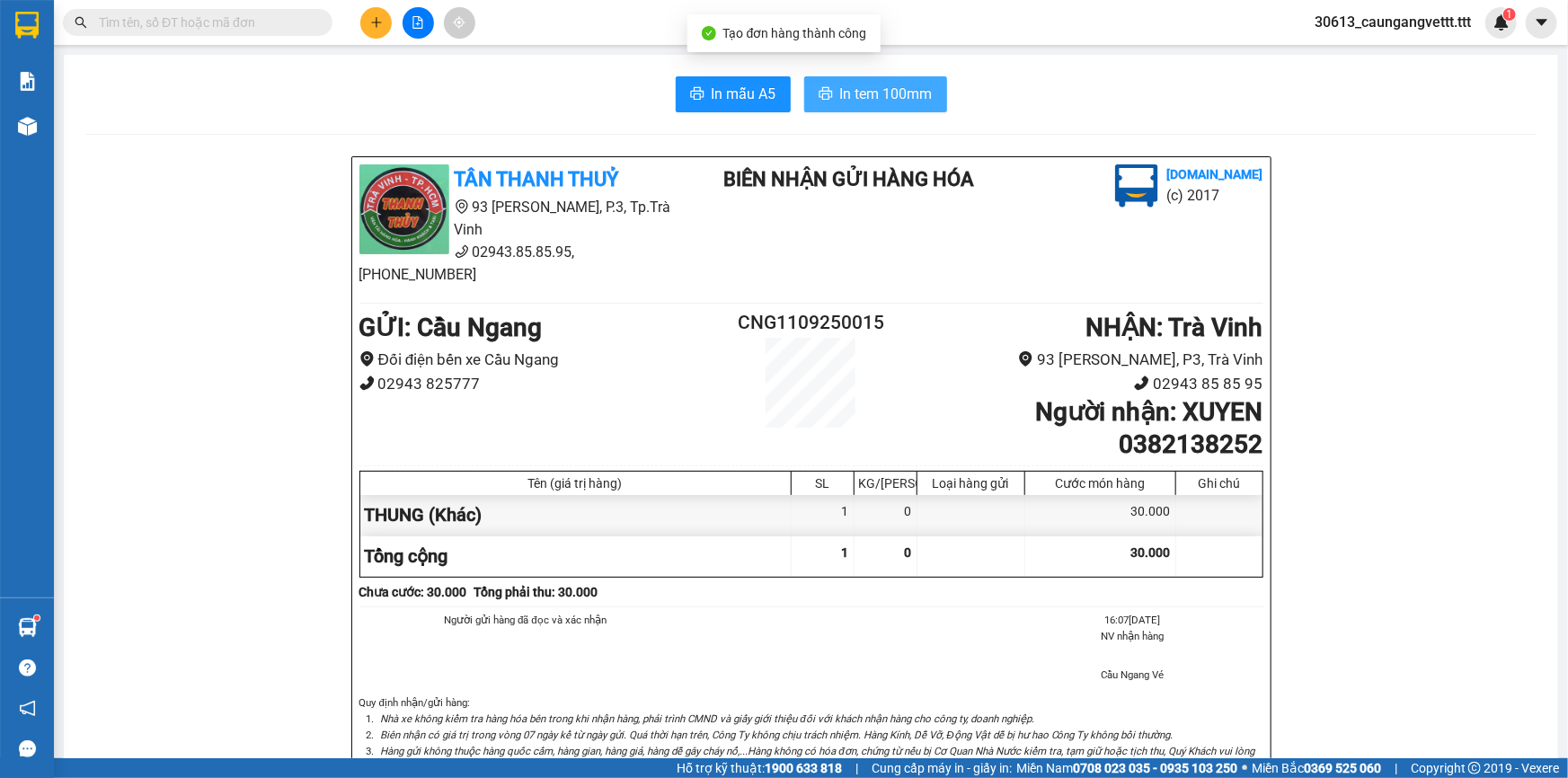
click at [871, 91] on span "In tem 100mm" at bounding box center [887, 94] width 93 height 22
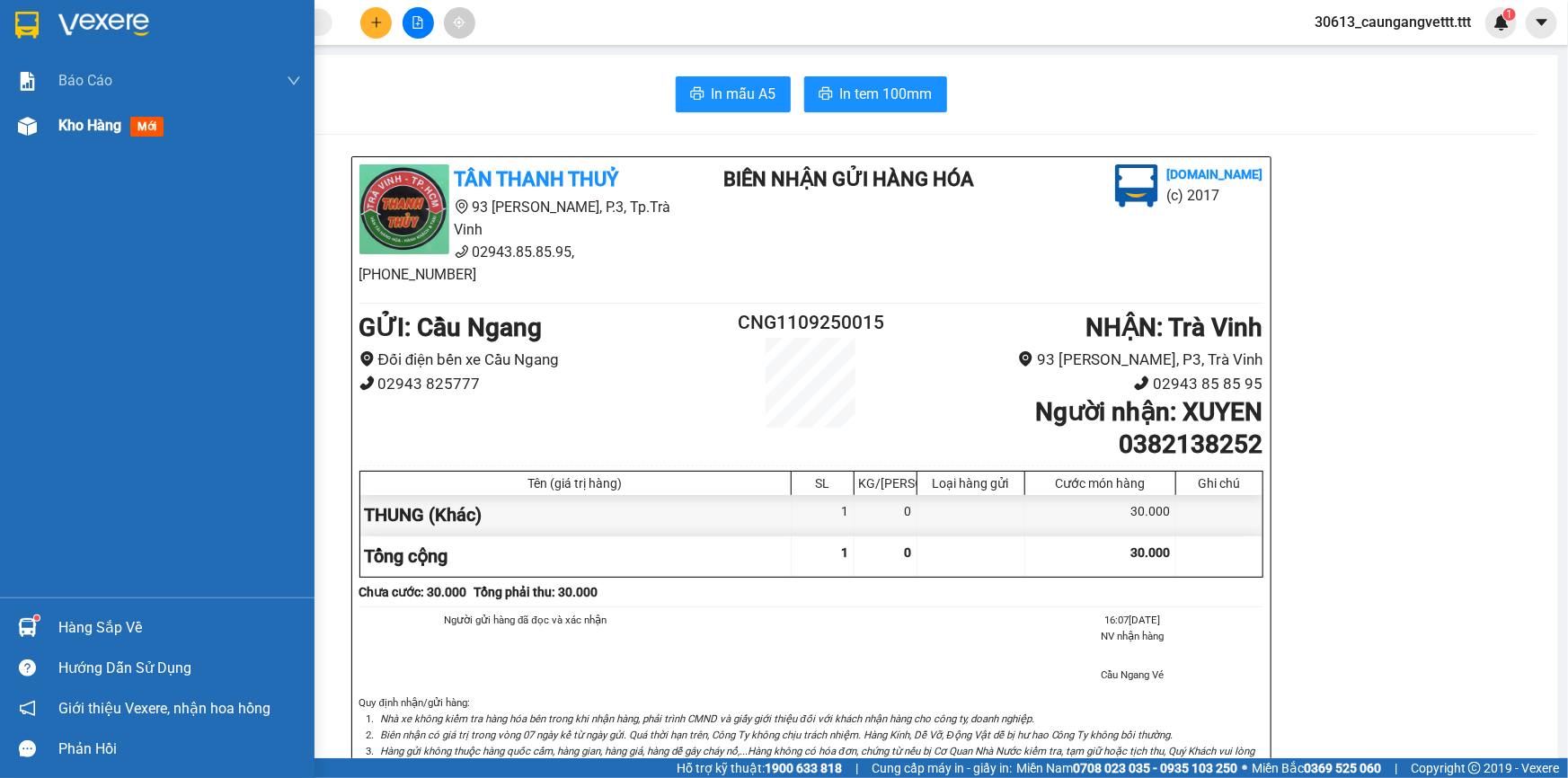
click at [83, 130] on span "Kho hàng" at bounding box center [90, 125] width 62 height 17
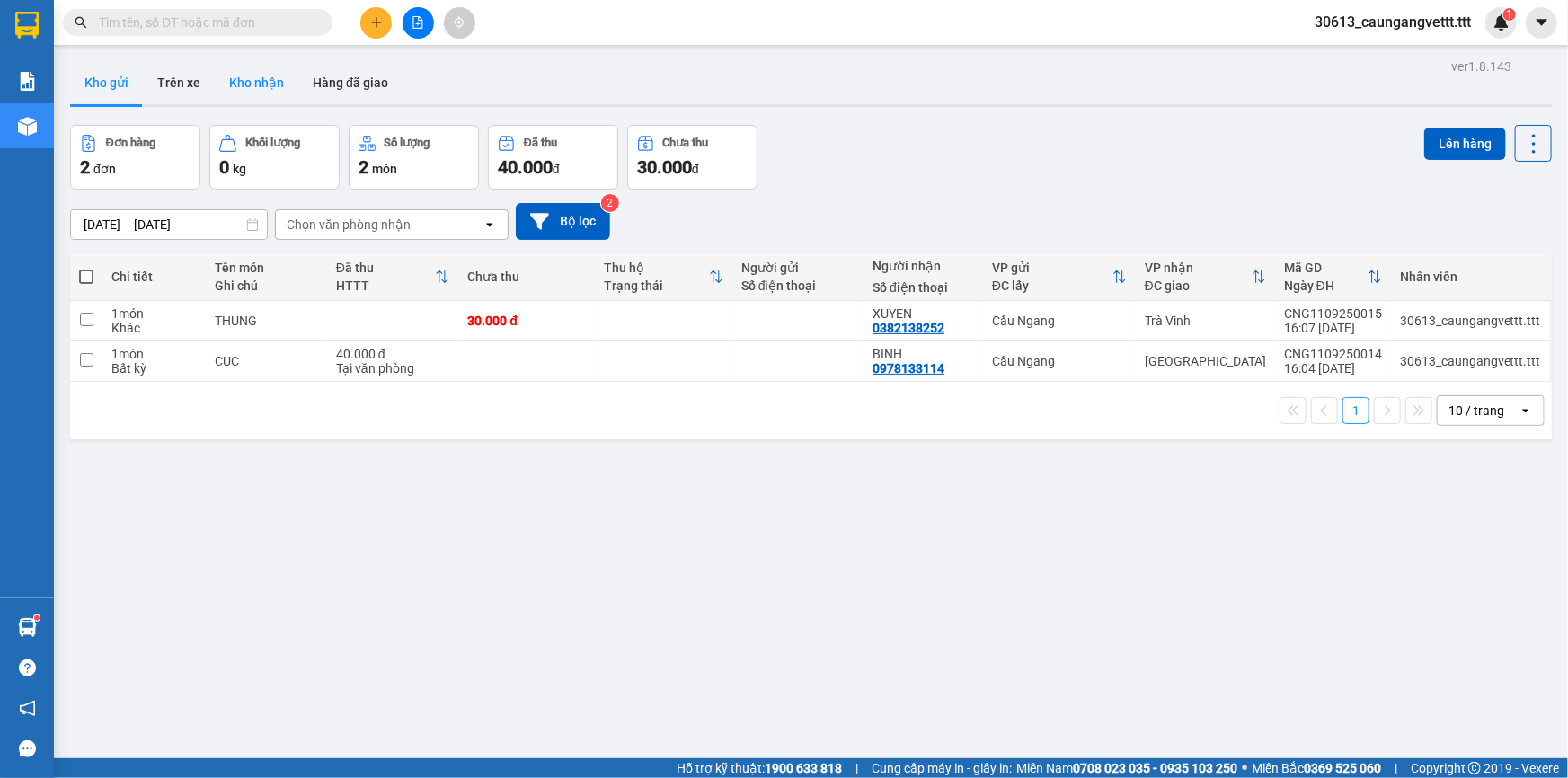
click at [259, 77] on button "Kho nhận" at bounding box center [257, 83] width 84 height 43
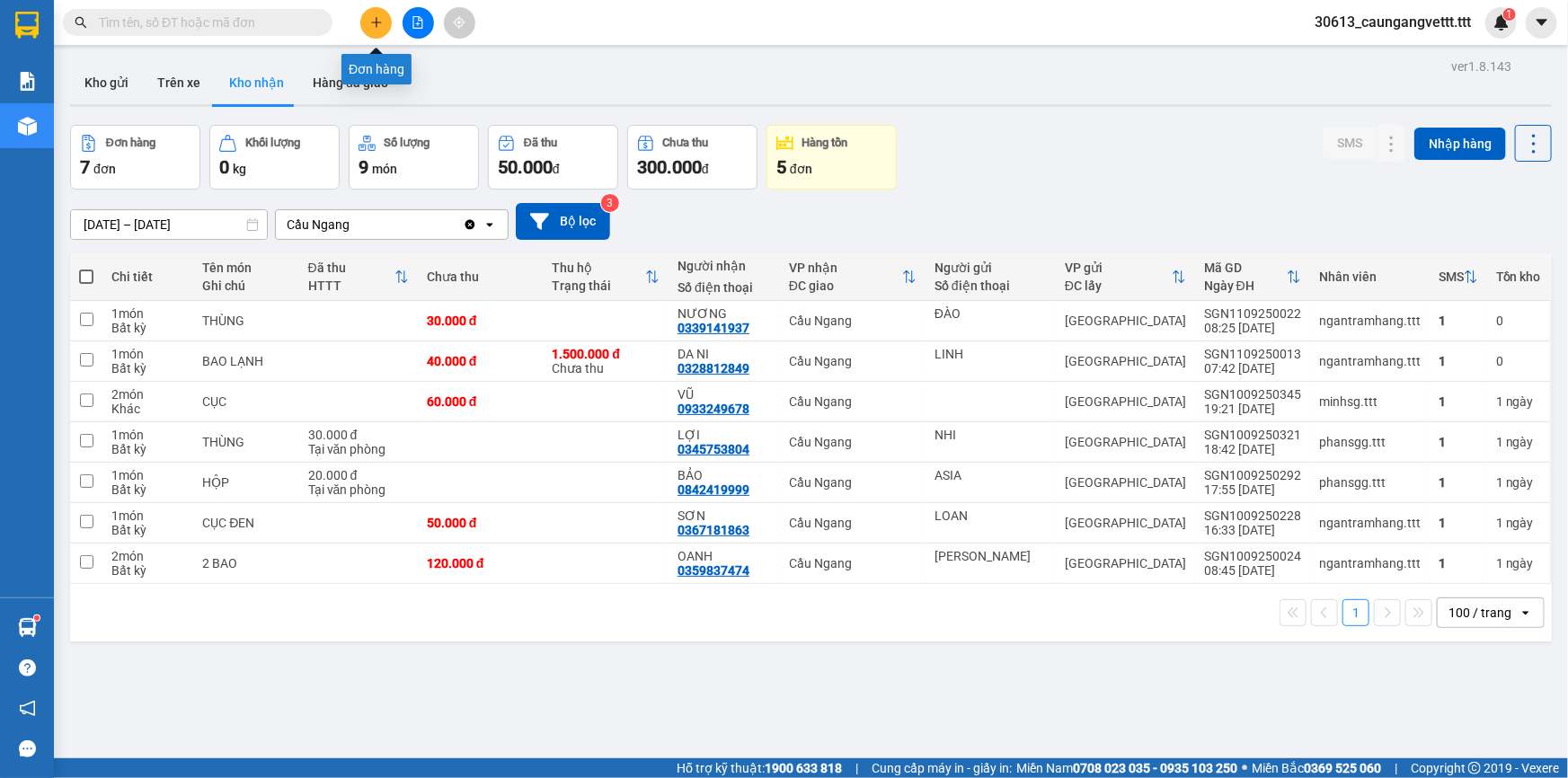
click at [371, 27] on icon "plus" at bounding box center [376, 22] width 13 height 13
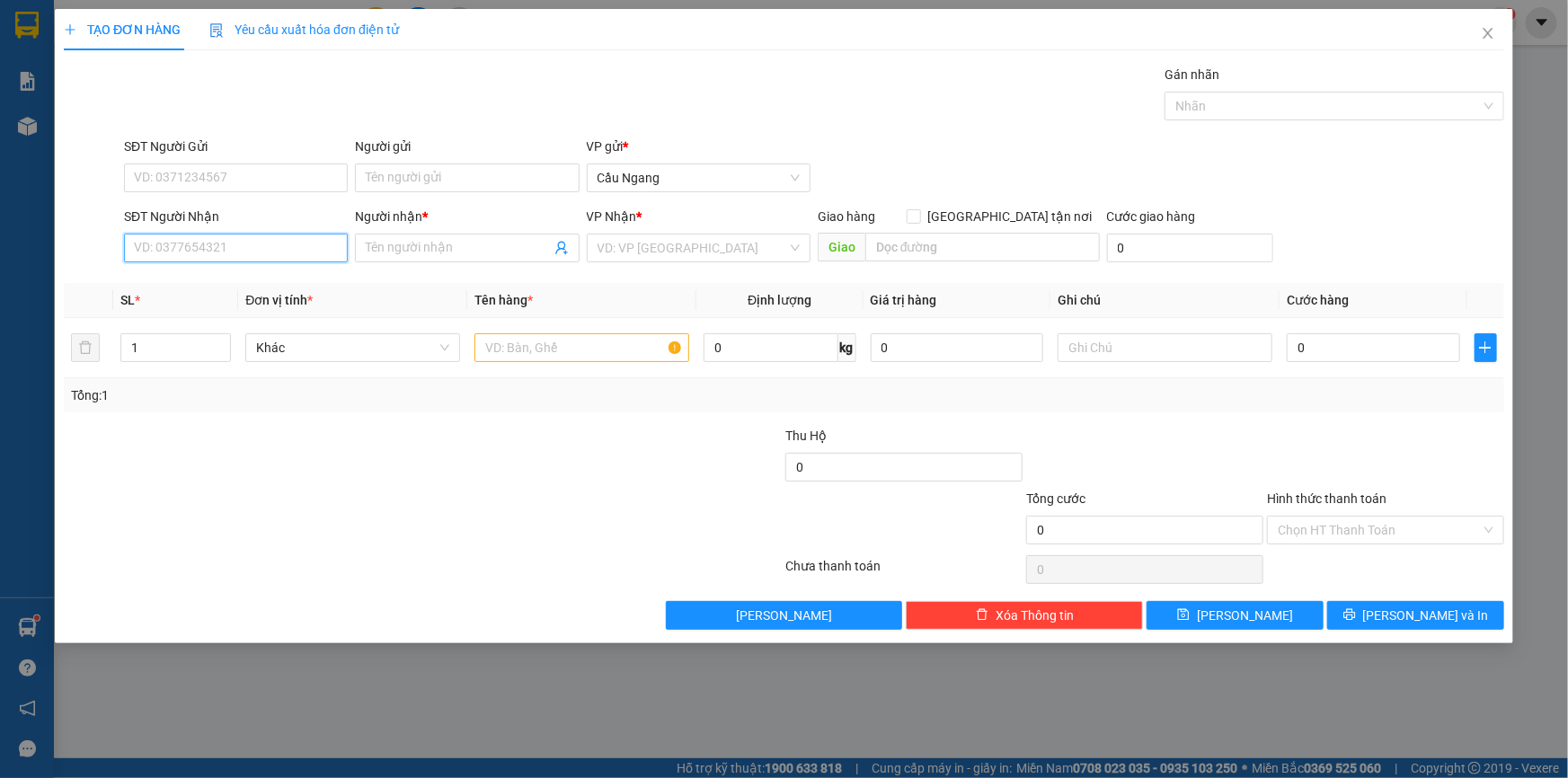
click at [206, 243] on input "SĐT Người Nhận" at bounding box center [235, 247] width 224 height 28
click at [216, 286] on div "0918319320 - PHƯƠNG" at bounding box center [235, 284] width 202 height 20
type input "0918319320"
type input "PHƯƠNG"
type input "0918319320"
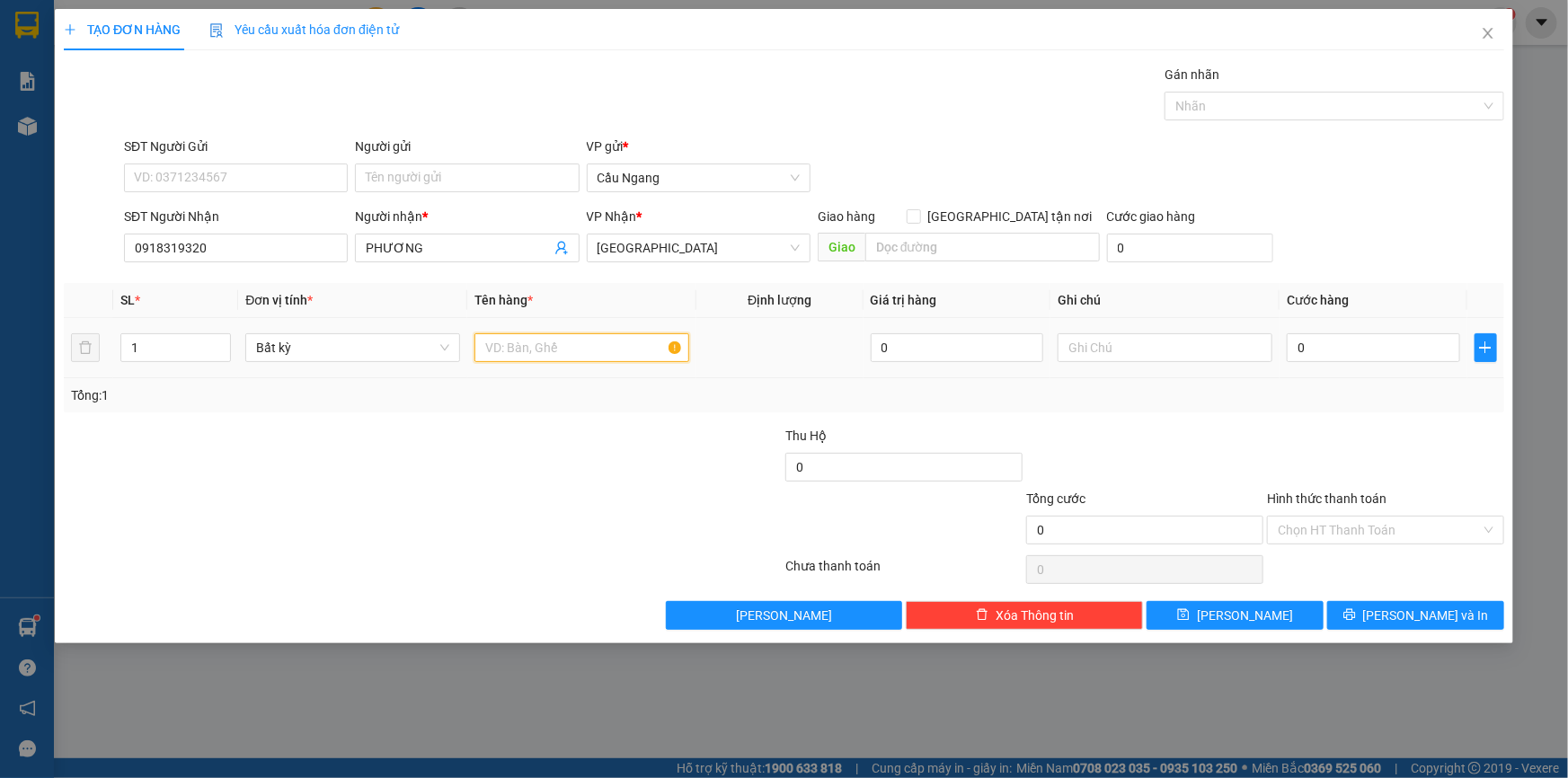
click at [584, 351] on input "text" at bounding box center [582, 347] width 215 height 28
type input "THÙNG XOP"
click at [1375, 355] on input "0" at bounding box center [1374, 347] width 174 height 28
type input "3"
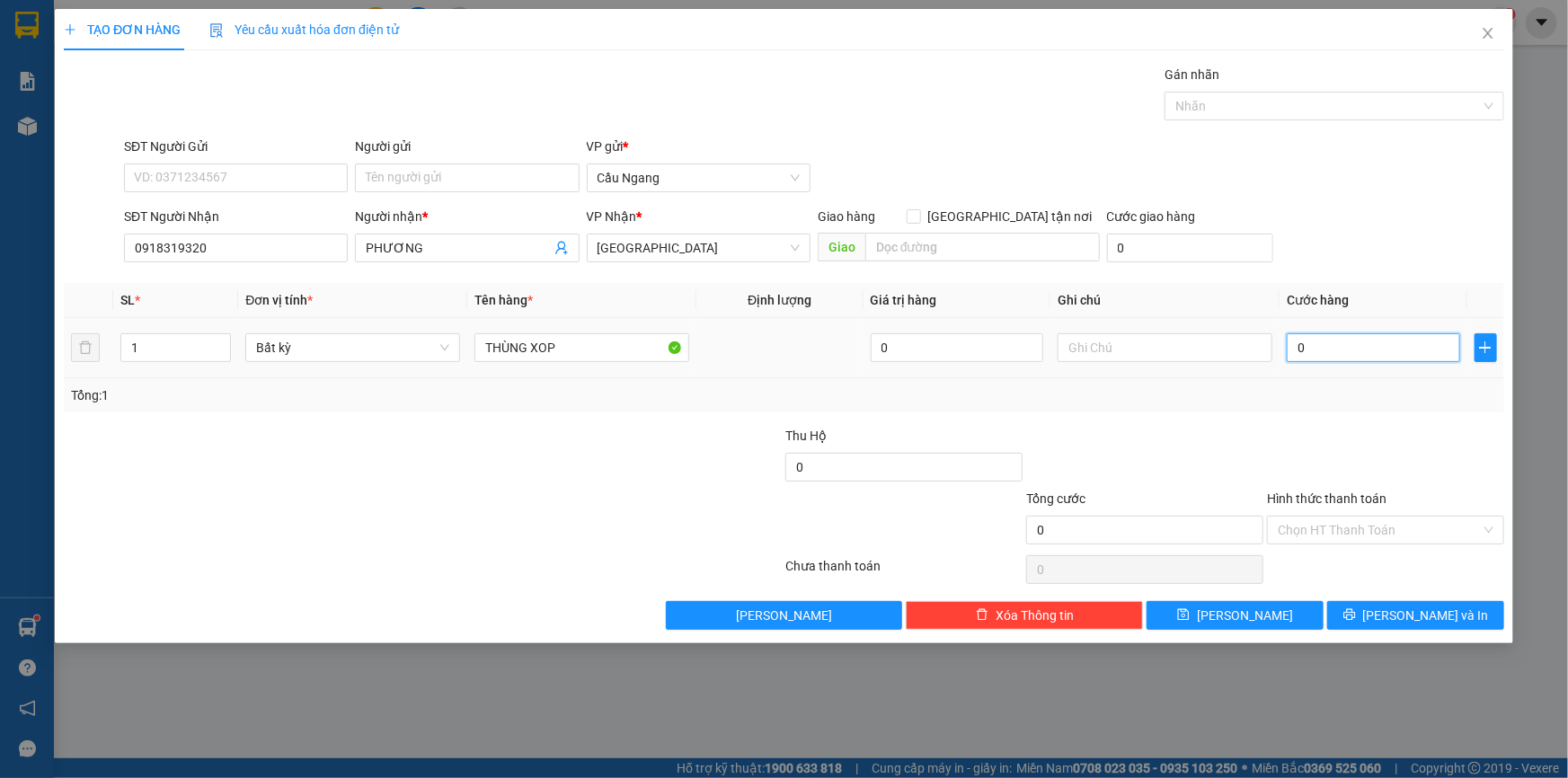
type input "3"
type input "30"
type input "300"
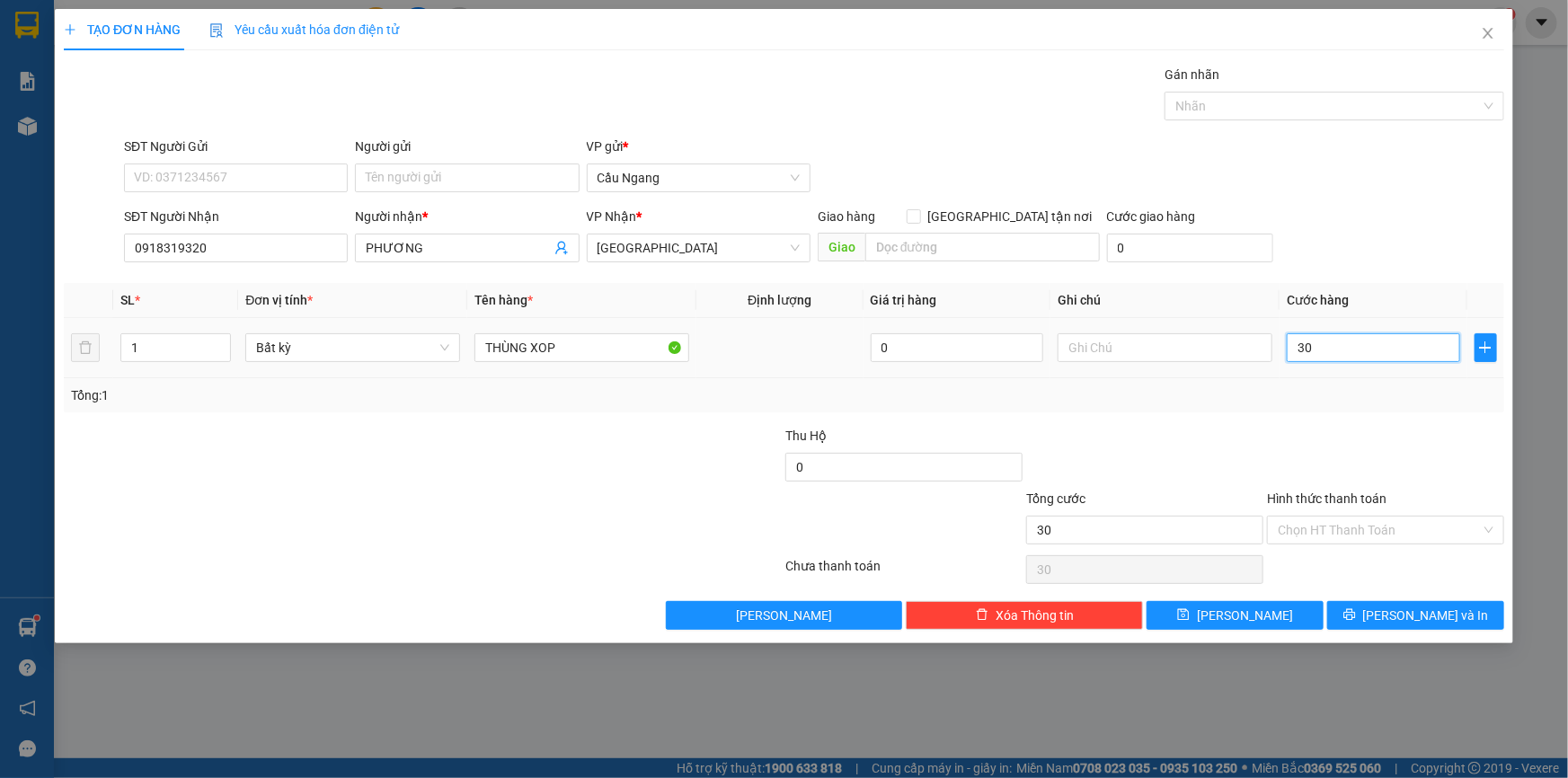
type input "300"
type input "3.000"
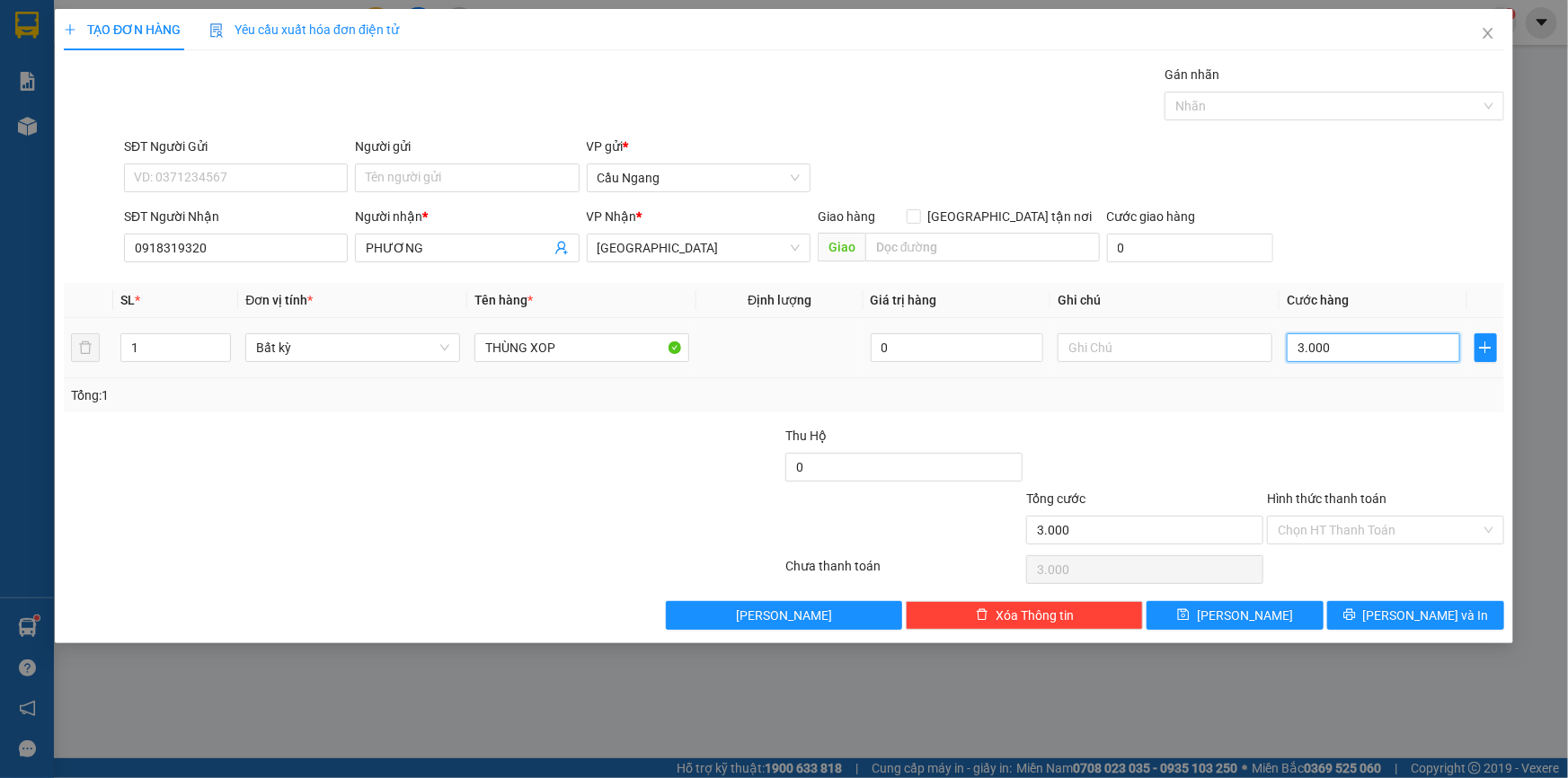
type input "30.000"
click at [1340, 534] on input "Hình thức thanh toán" at bounding box center [1380, 530] width 203 height 27
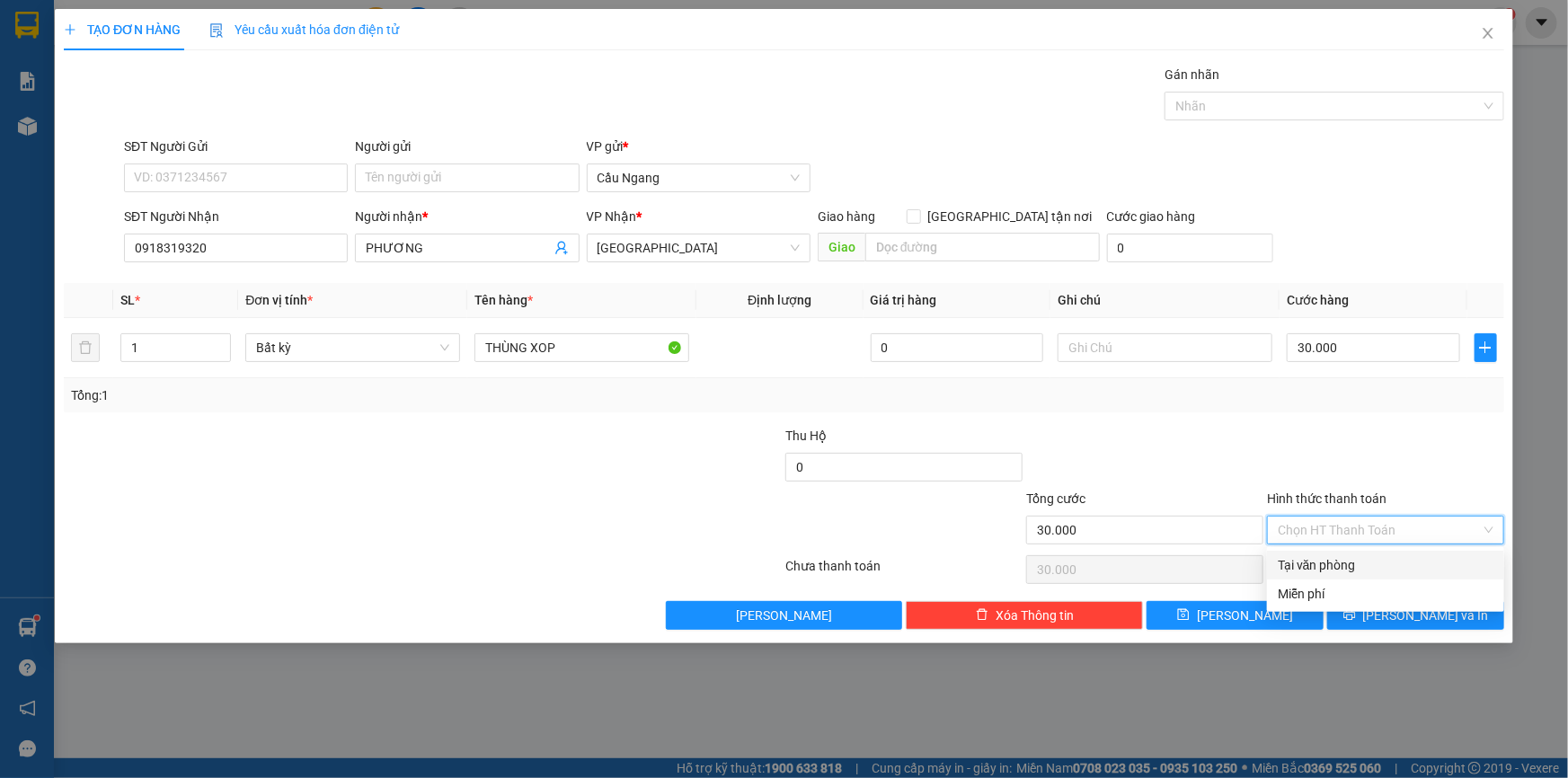
click at [1318, 567] on div "Tại văn phòng" at bounding box center [1385, 565] width 216 height 20
type input "0"
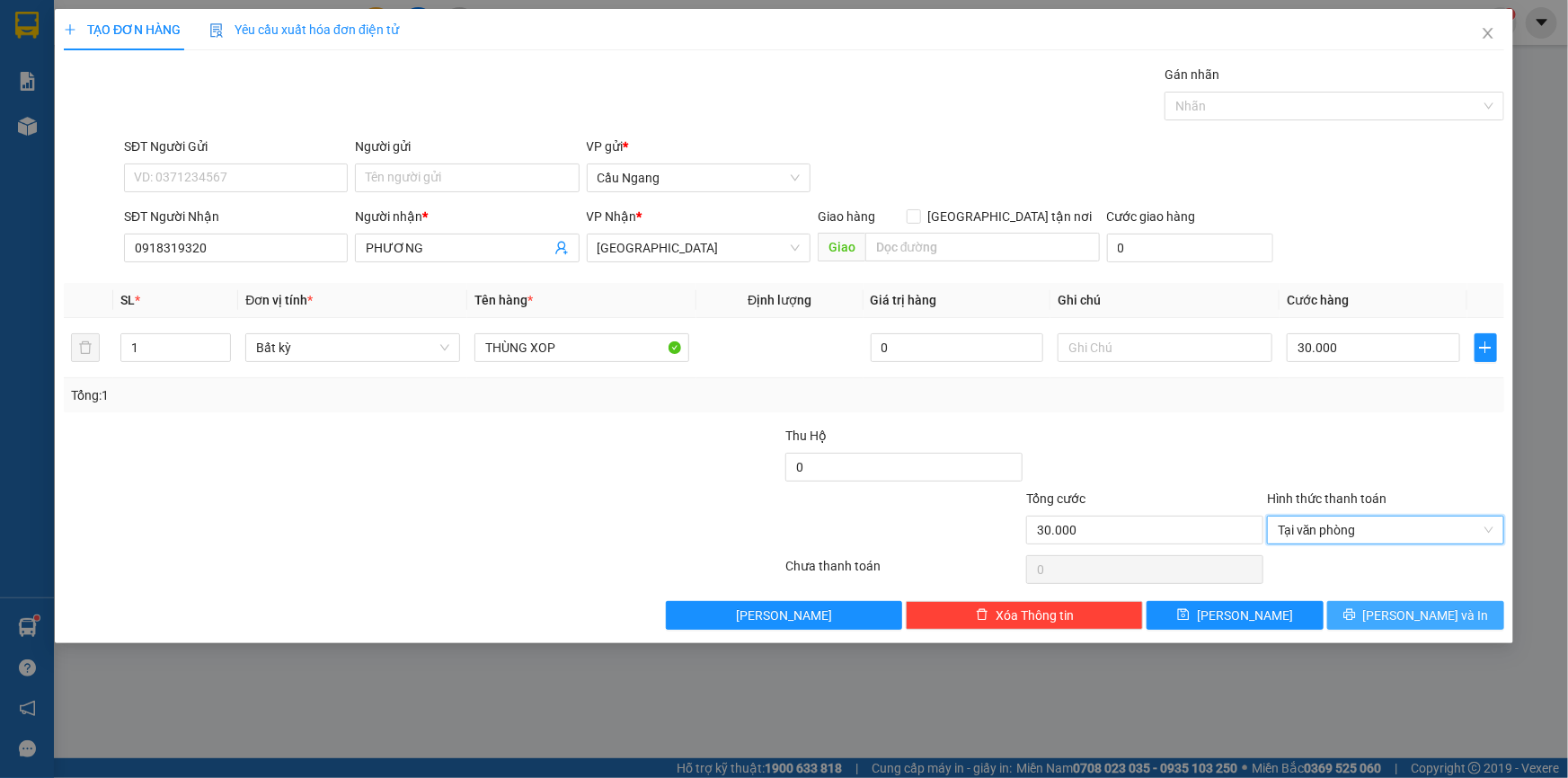
click at [1428, 621] on span "[PERSON_NAME] và In" at bounding box center [1425, 615] width 126 height 20
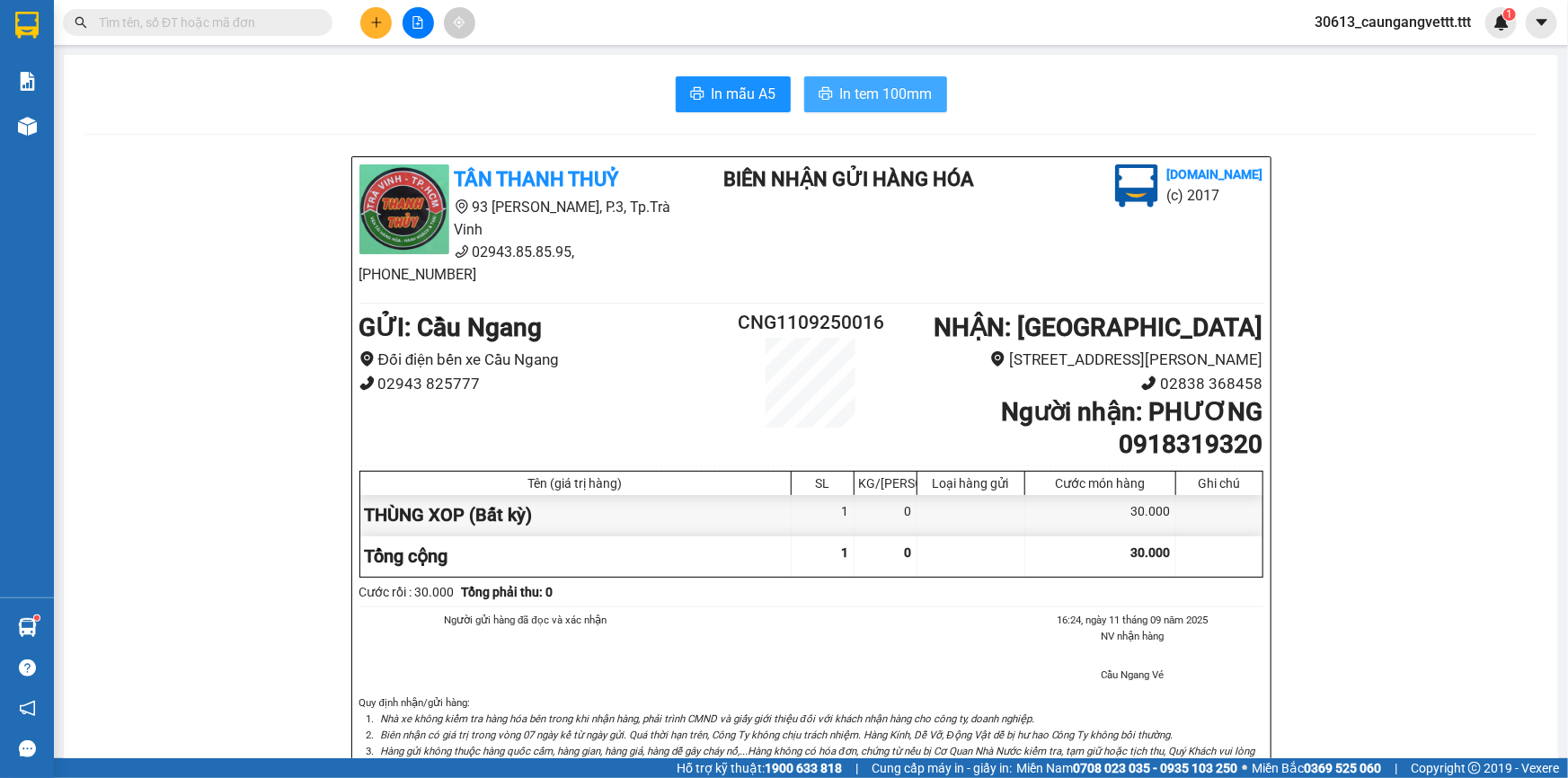
click at [895, 83] on span "In tem 100mm" at bounding box center [887, 94] width 93 height 22
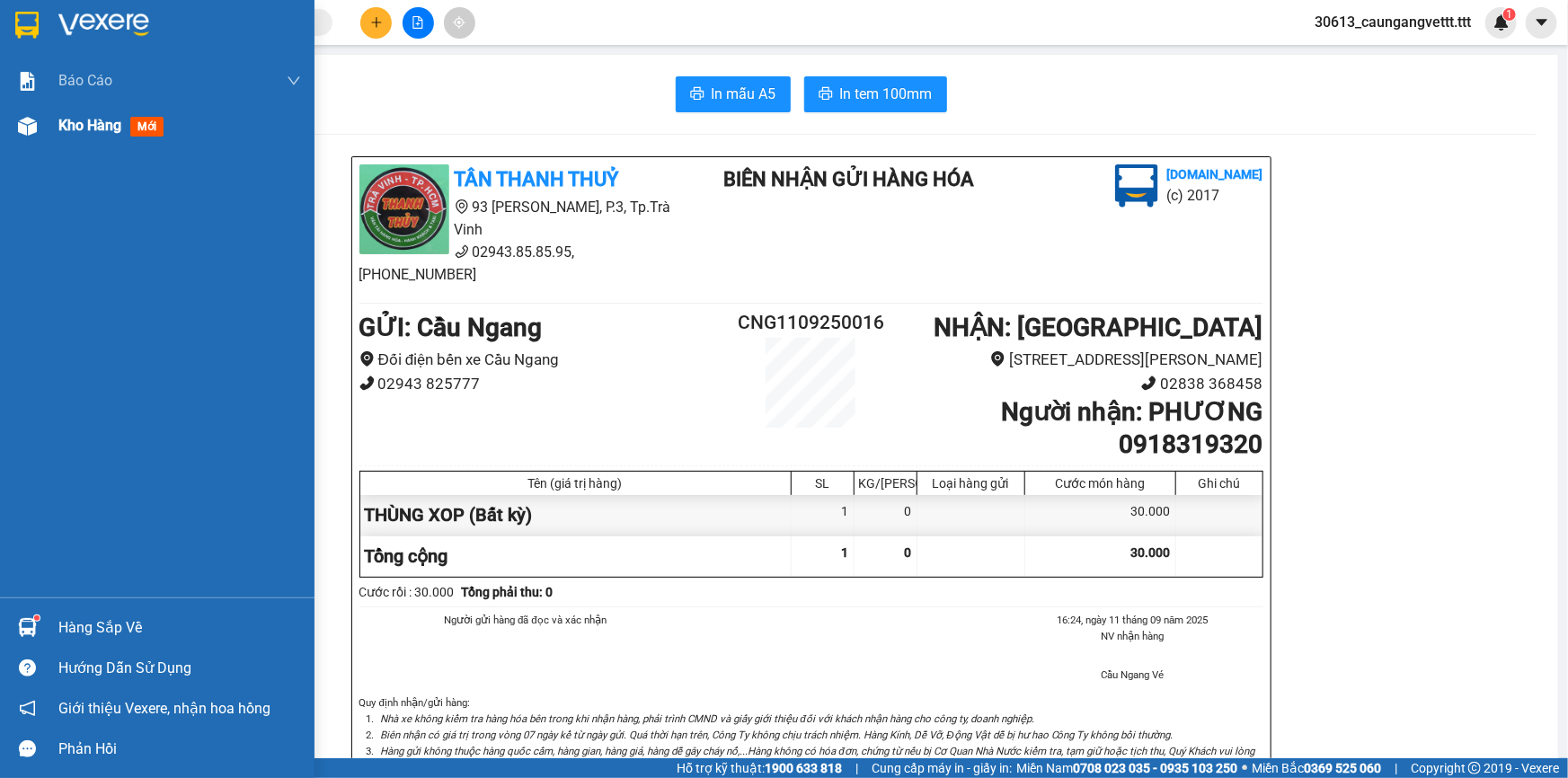
click at [66, 128] on span "Kho hàng" at bounding box center [90, 125] width 62 height 17
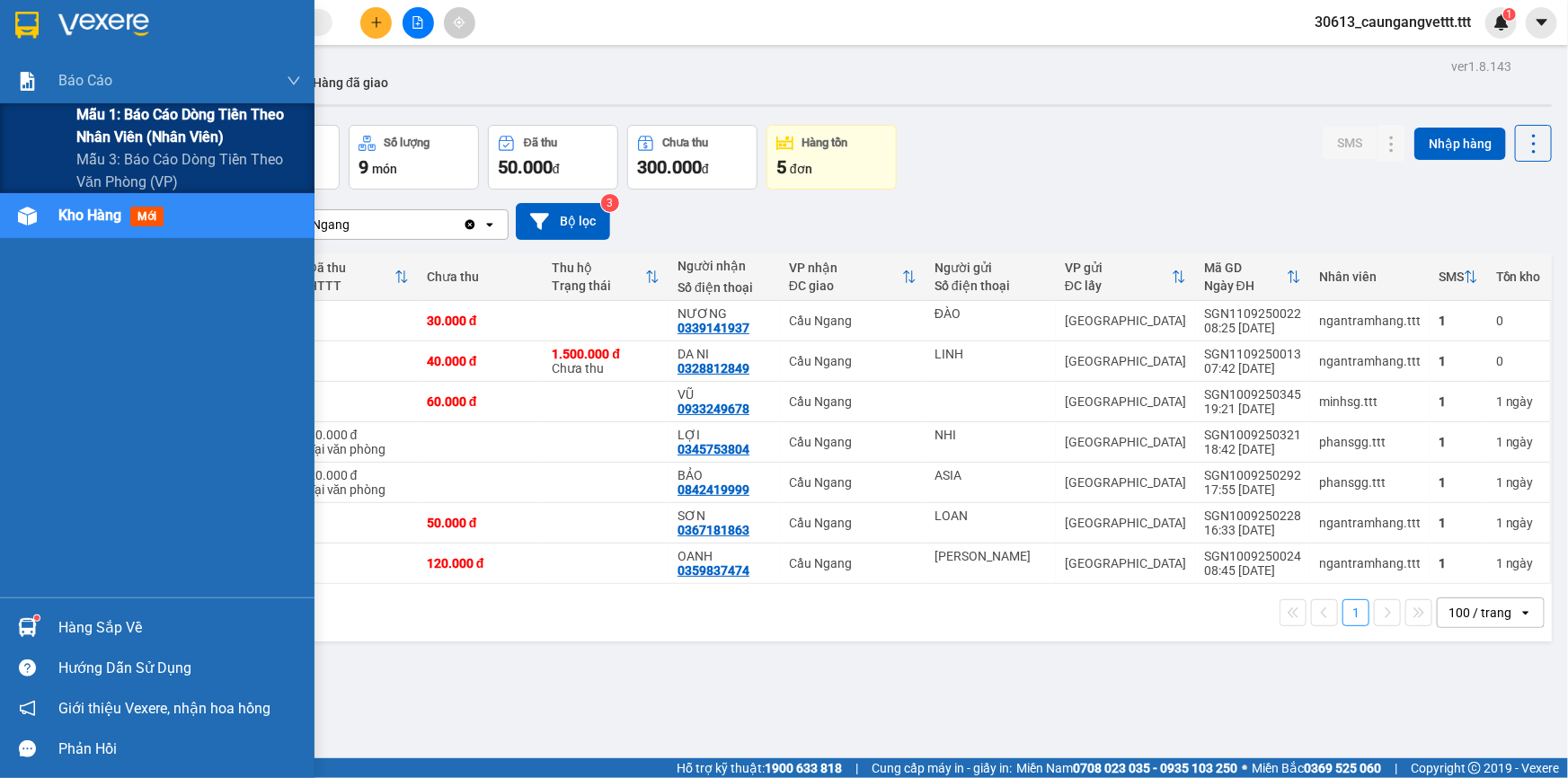
click at [112, 119] on span "Mẫu 1: Báo cáo dòng tiền theo nhân viên (nhân viên)" at bounding box center [188, 126] width 225 height 45
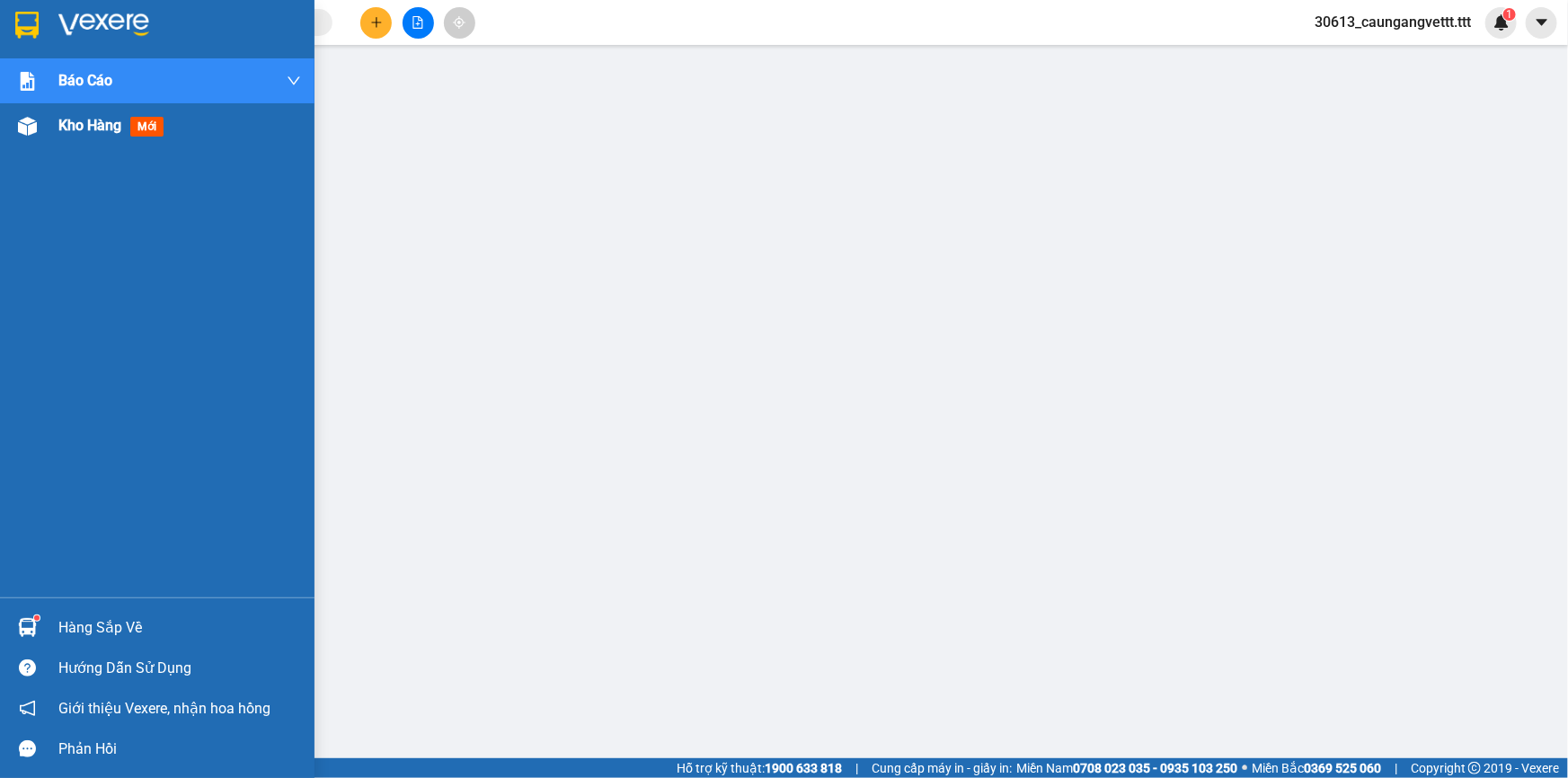
click at [83, 129] on span "Kho hàng" at bounding box center [90, 125] width 62 height 17
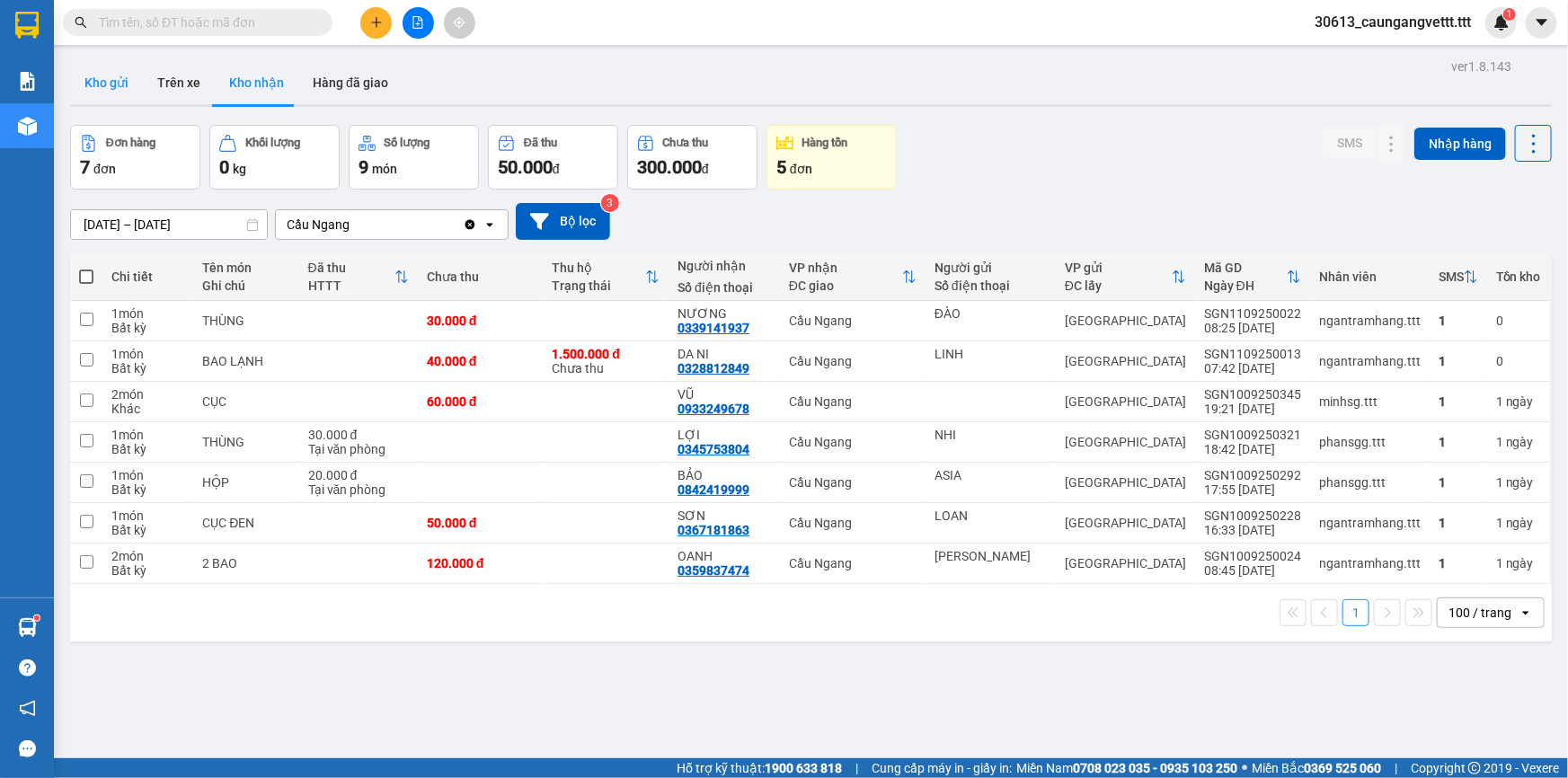
click at [114, 85] on button "Kho gửi" at bounding box center [106, 83] width 73 height 43
